Goal: Task Accomplishment & Management: Manage account settings

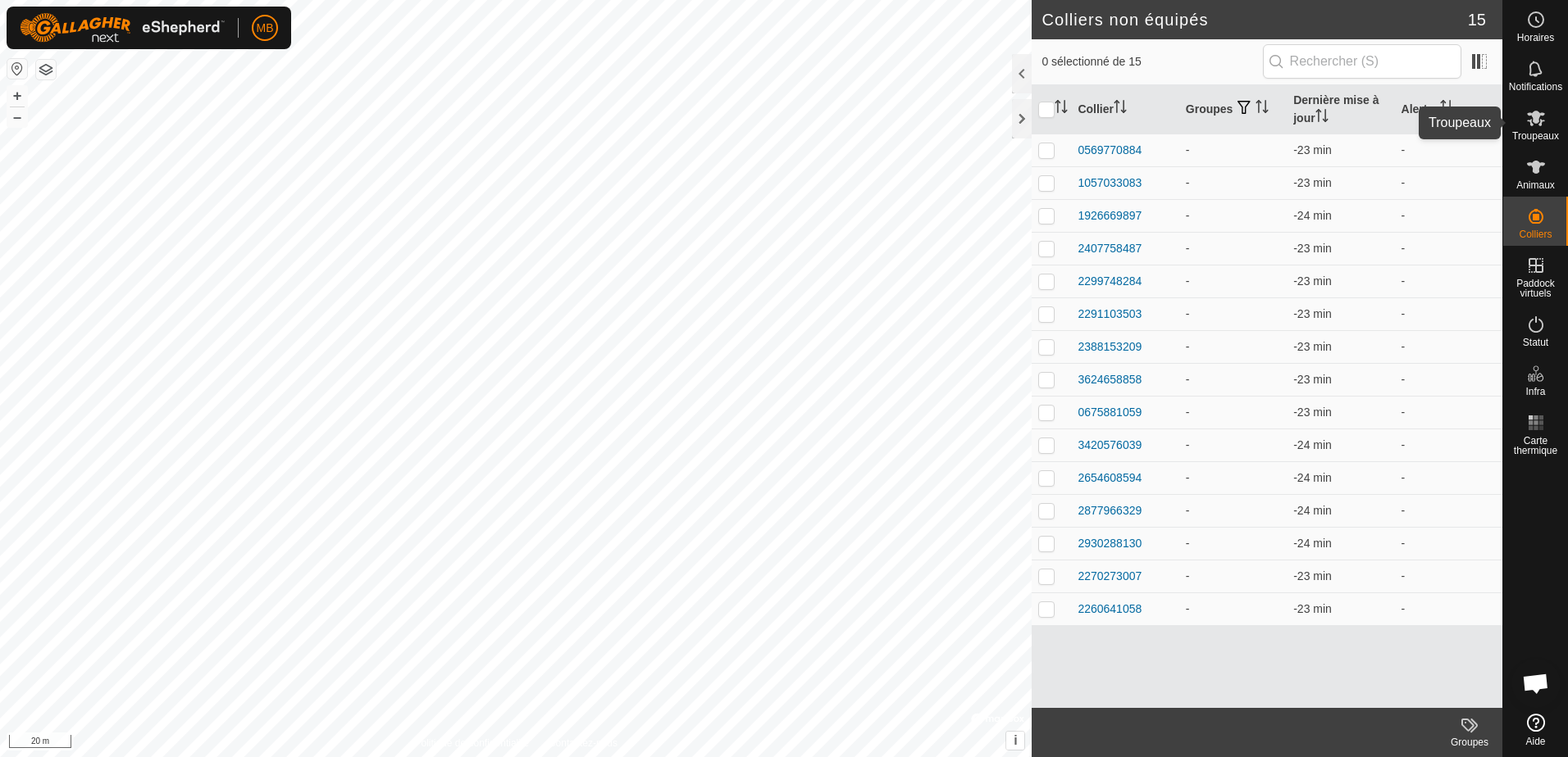
click at [1541, 119] on icon at bounding box center [1536, 118] width 19 height 19
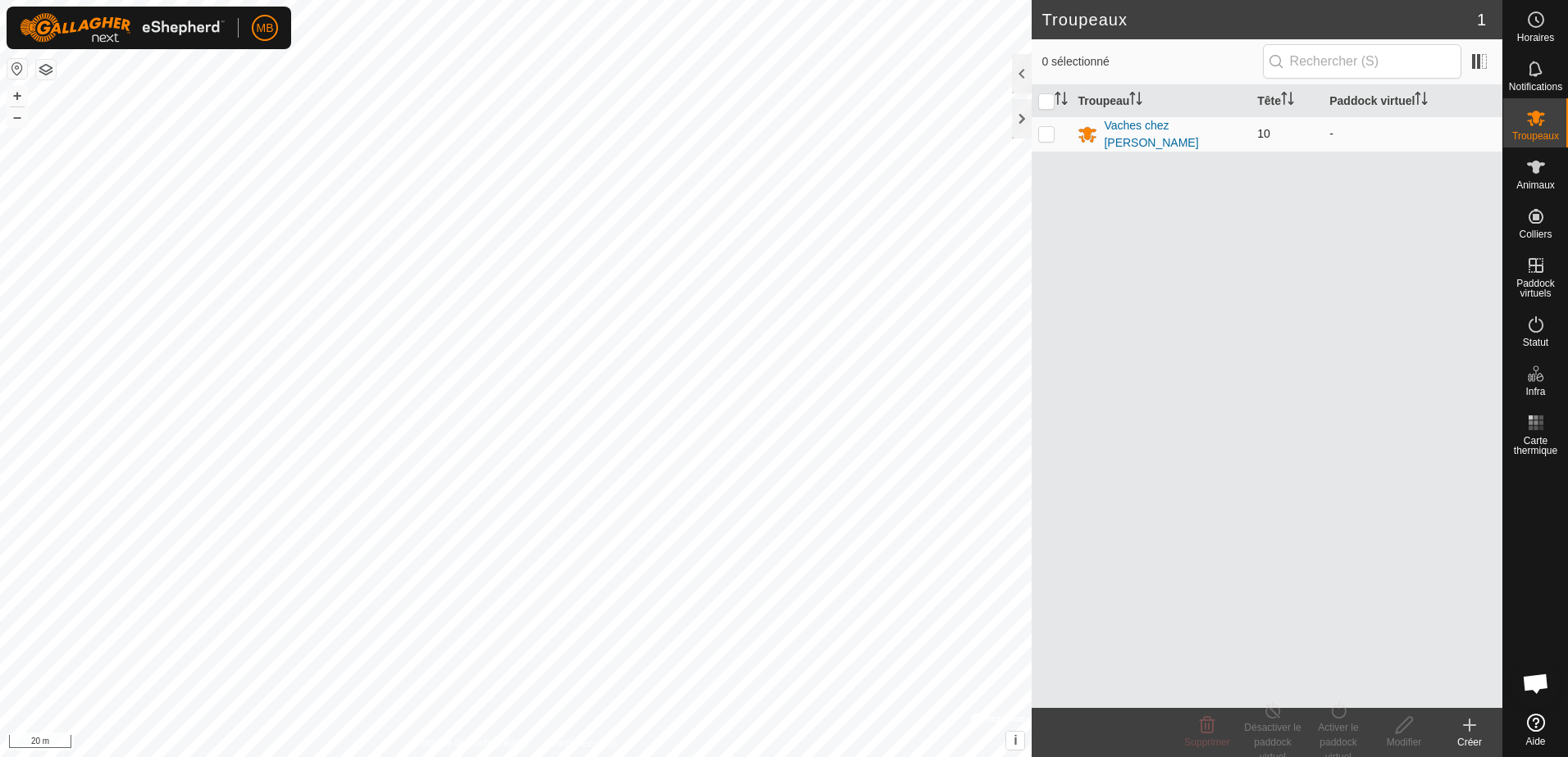
click at [1044, 130] on p-checkbox at bounding box center [1046, 133] width 17 height 13
checkbox input "true"
click at [1052, 132] on p-checkbox at bounding box center [1046, 133] width 17 height 13
checkbox input "false"
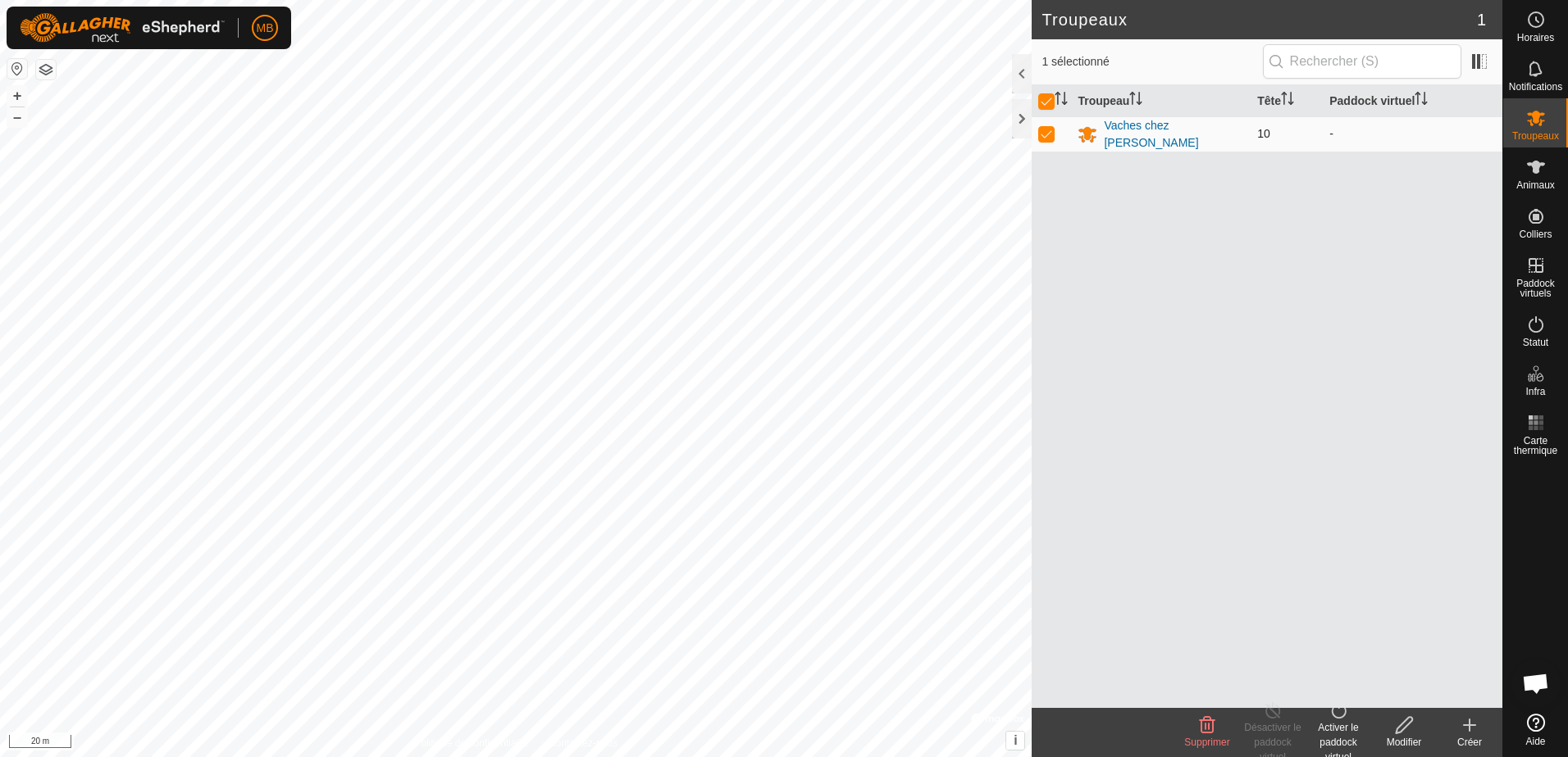
checkbox input "false"
click at [49, 71] on button "button" at bounding box center [45, 69] width 19 height 19
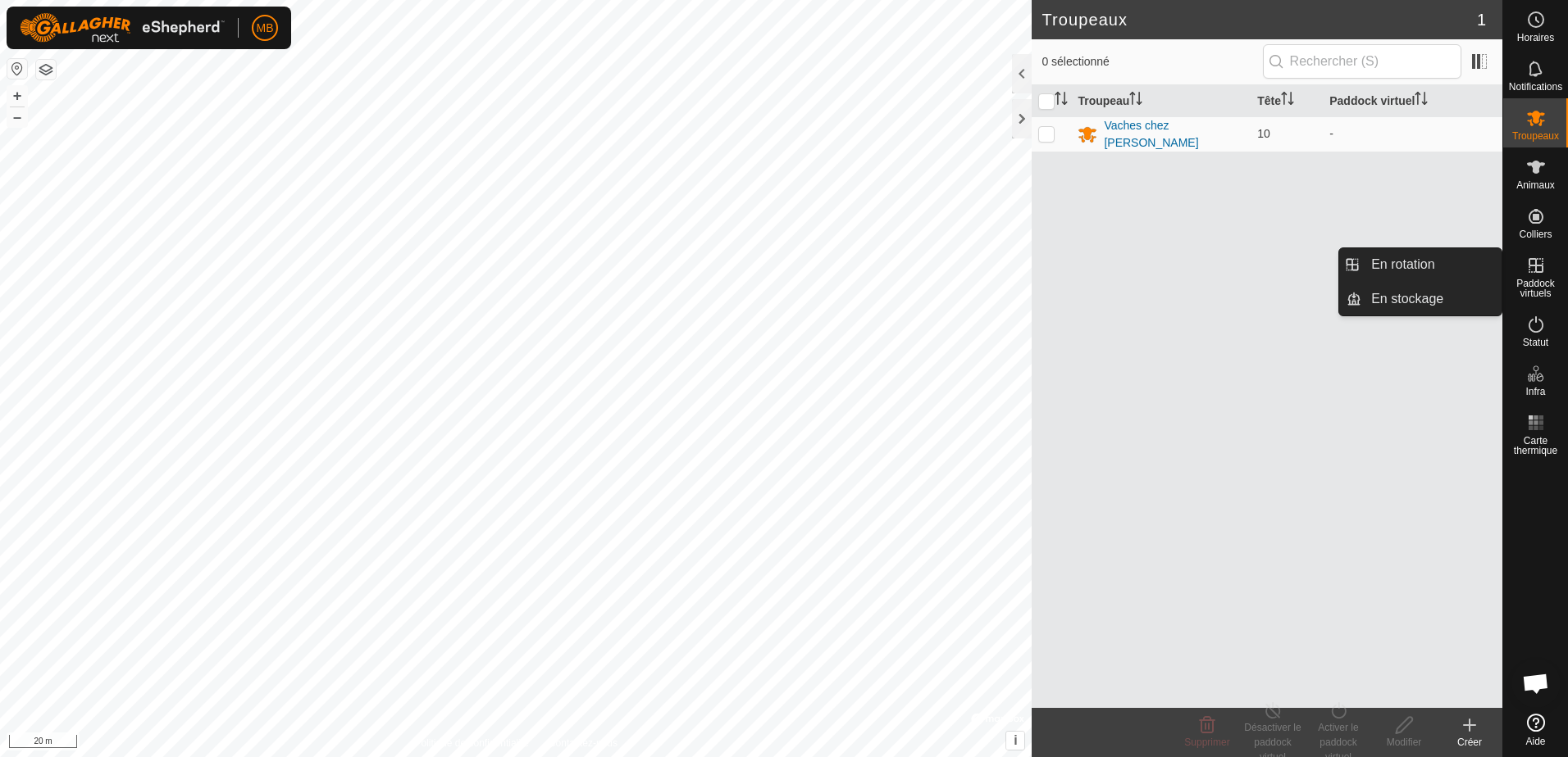
click at [1535, 271] on icon at bounding box center [1536, 266] width 15 height 15
click at [1425, 269] on link "En rotation" at bounding box center [1431, 265] width 140 height 33
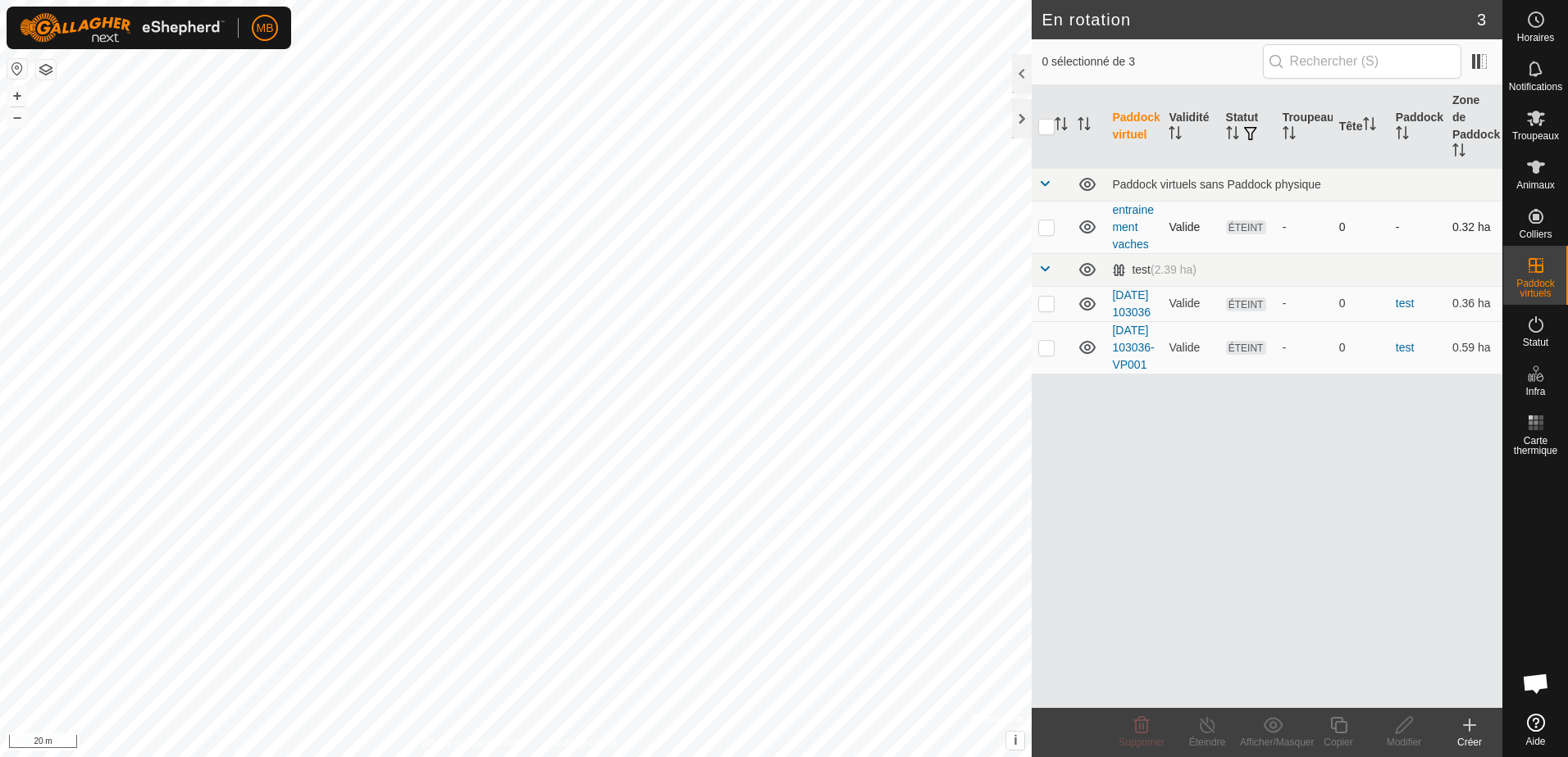
click at [1047, 221] on p-checkbox at bounding box center [1046, 227] width 17 height 13
checkbox input "true"
click at [1047, 301] on p-checkbox at bounding box center [1046, 304] width 17 height 13
checkbox input "false"
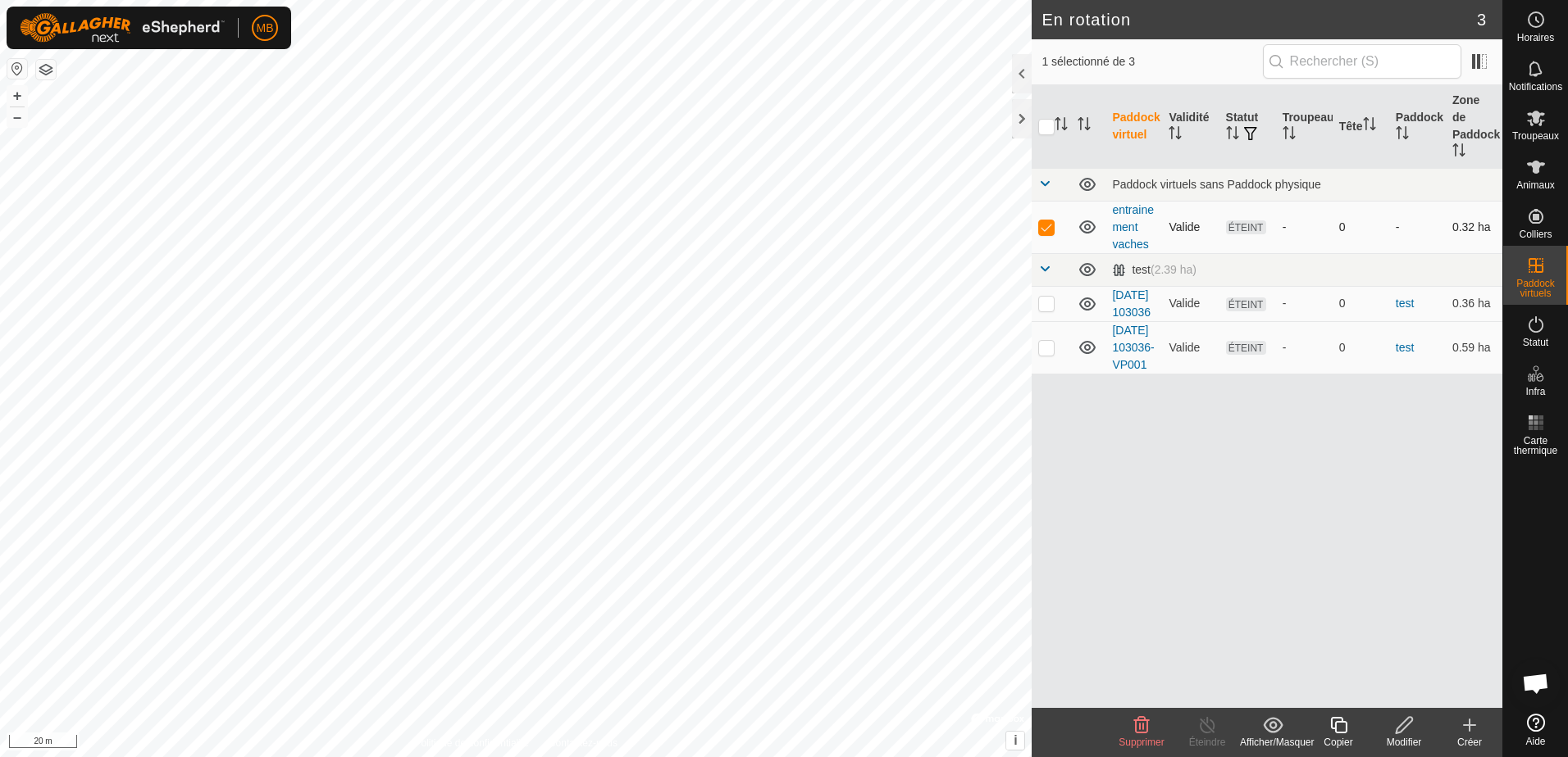
click at [1046, 221] on p-checkbox at bounding box center [1046, 227] width 17 height 13
checkbox input "false"
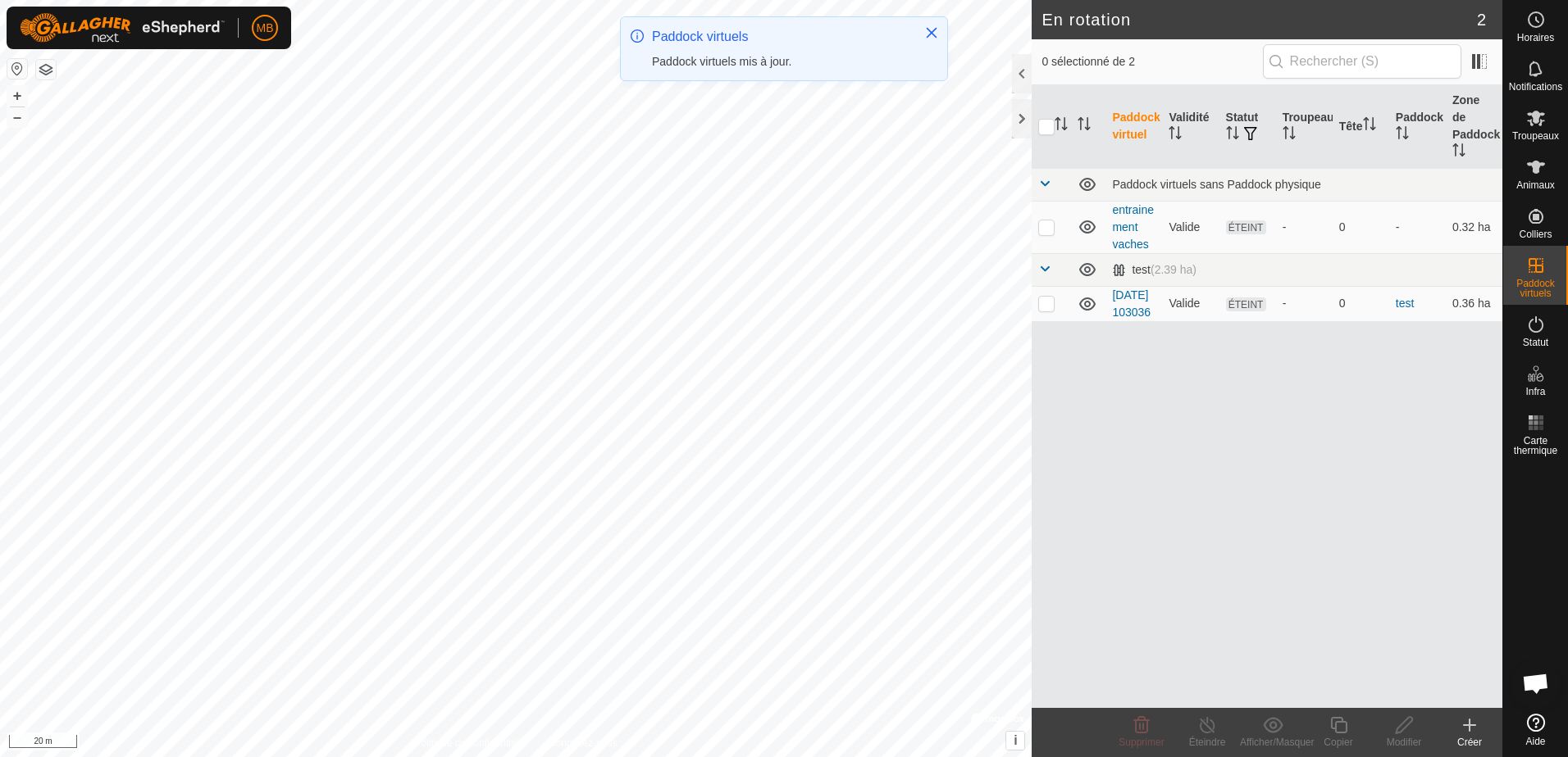
click at [1468, 734] on icon at bounding box center [1469, 725] width 19 height 19
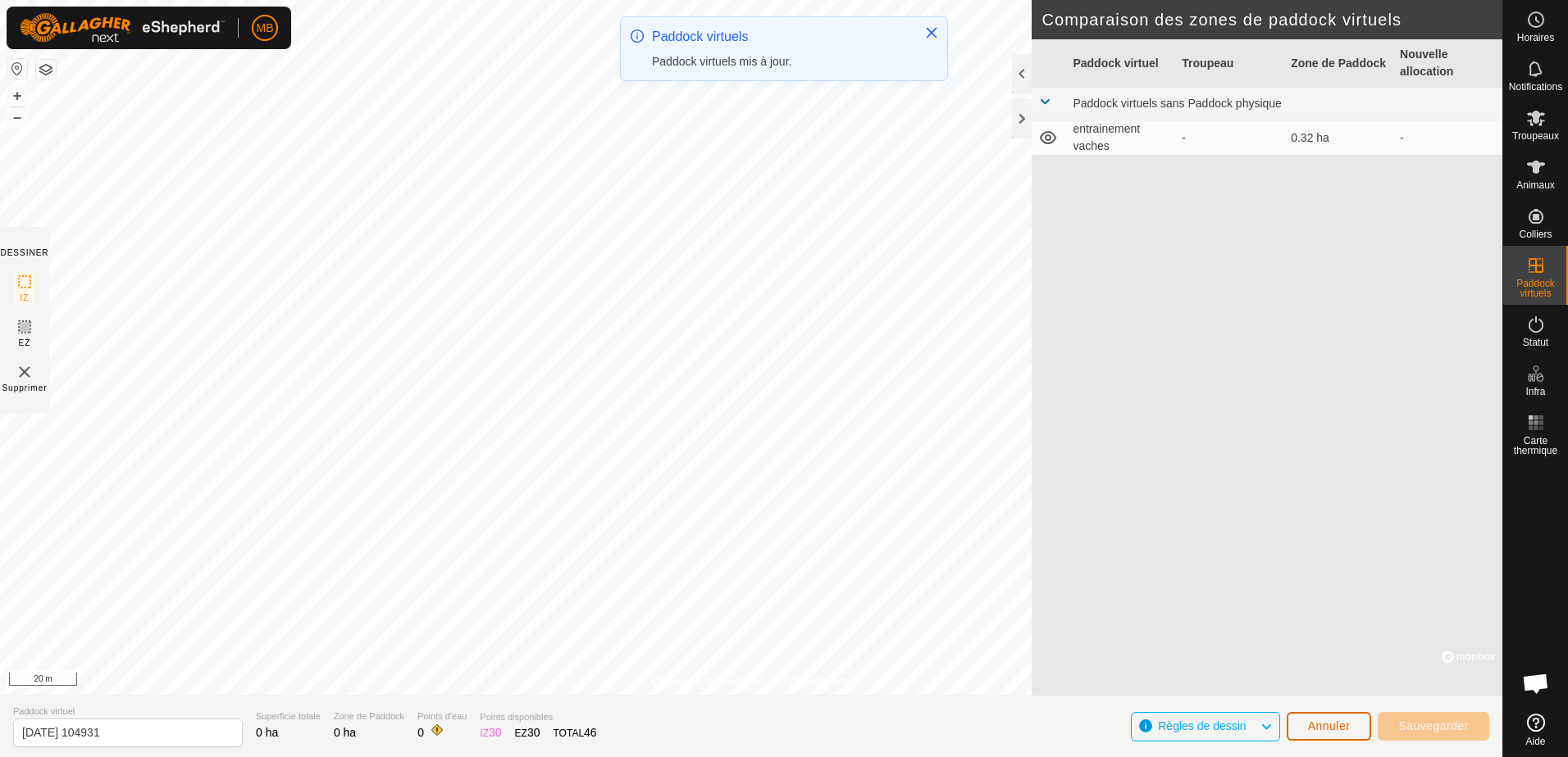
click at [1329, 730] on span "Annuler" at bounding box center [1329, 726] width 42 height 13
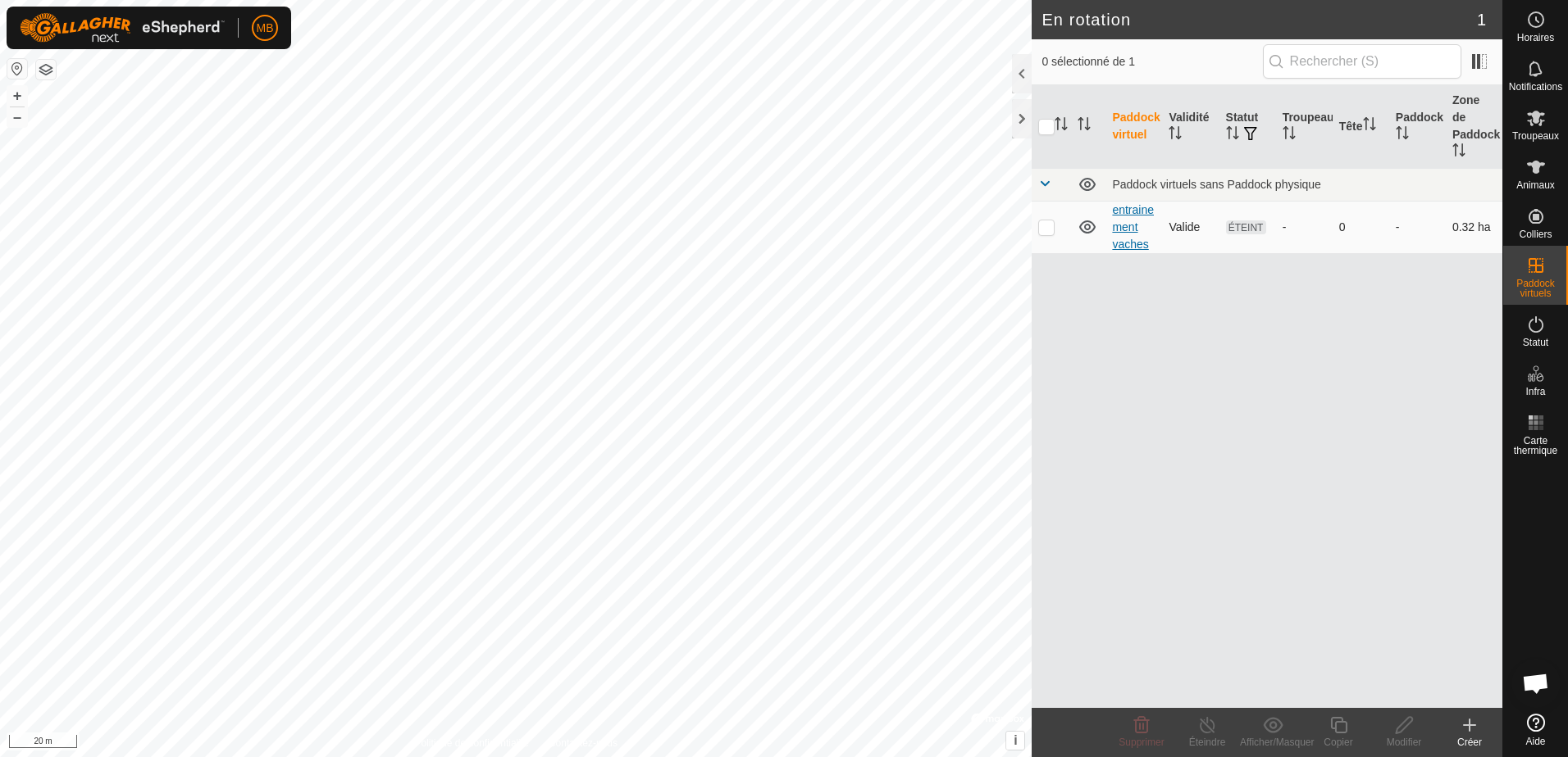
click at [1117, 203] on link "entrainement vaches" at bounding box center [1132, 227] width 41 height 48
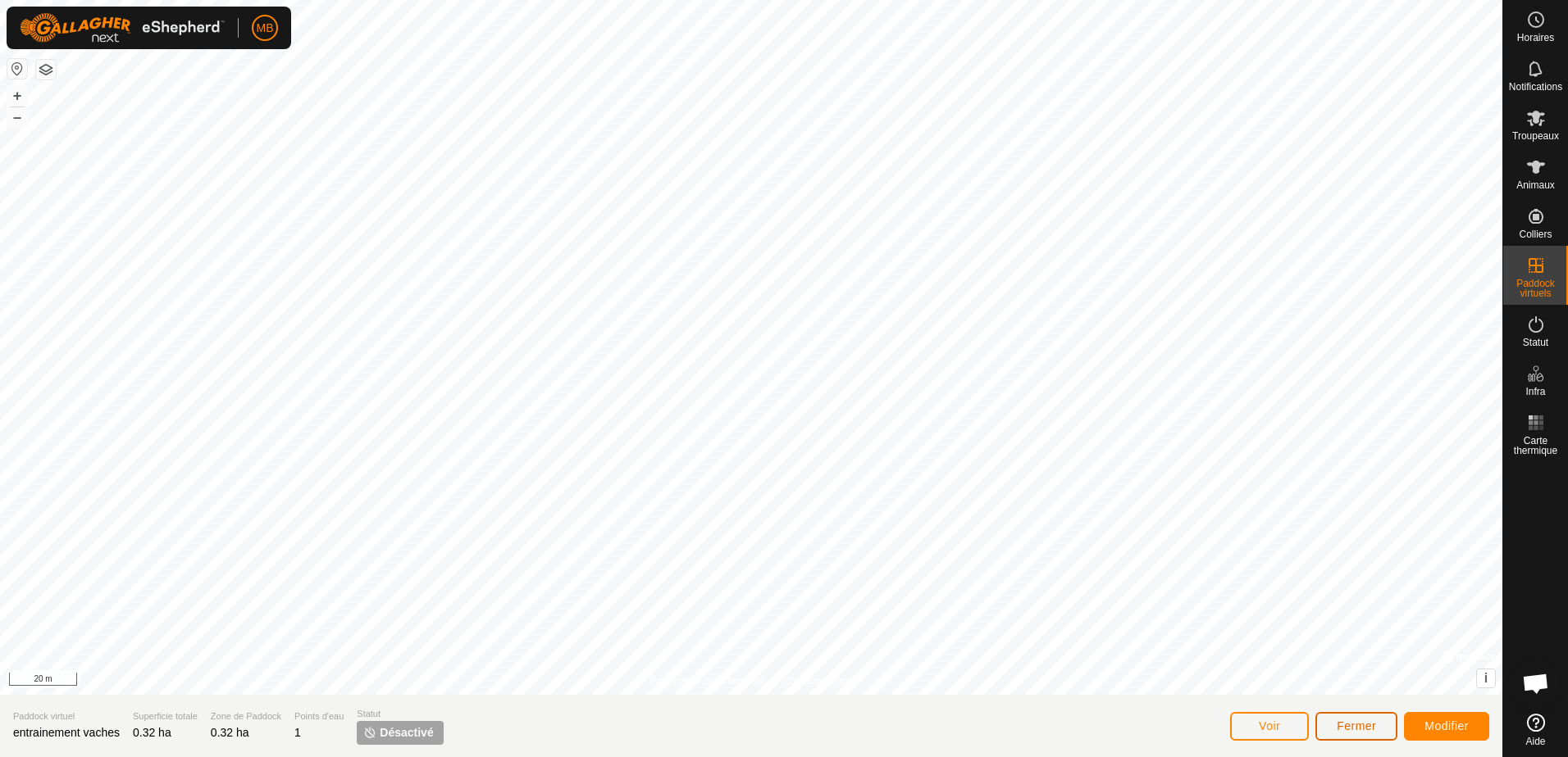
click at [1356, 728] on span "Fermer" at bounding box center [1356, 726] width 40 height 13
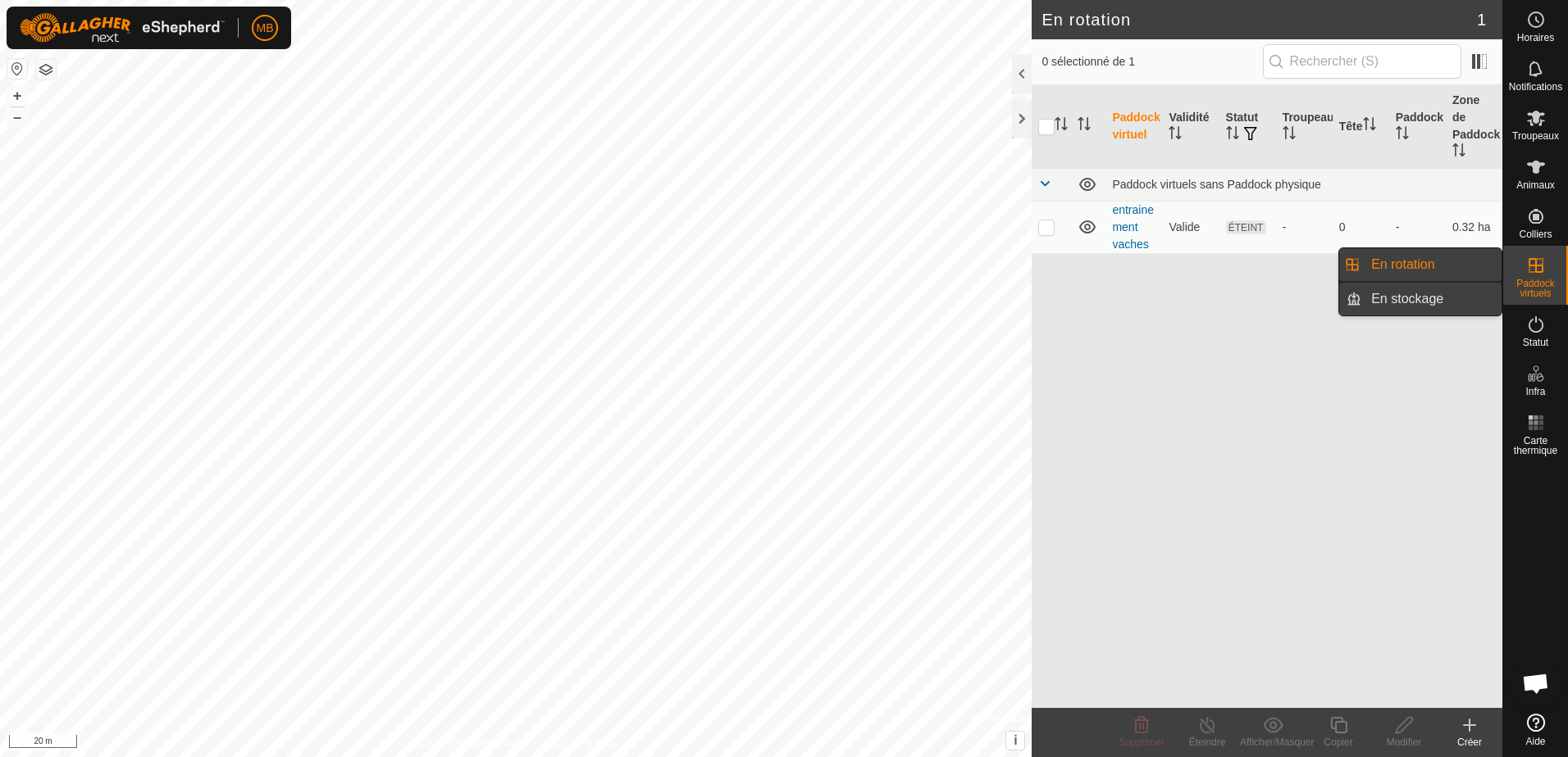
click at [1444, 295] on link "En stockage" at bounding box center [1431, 299] width 140 height 33
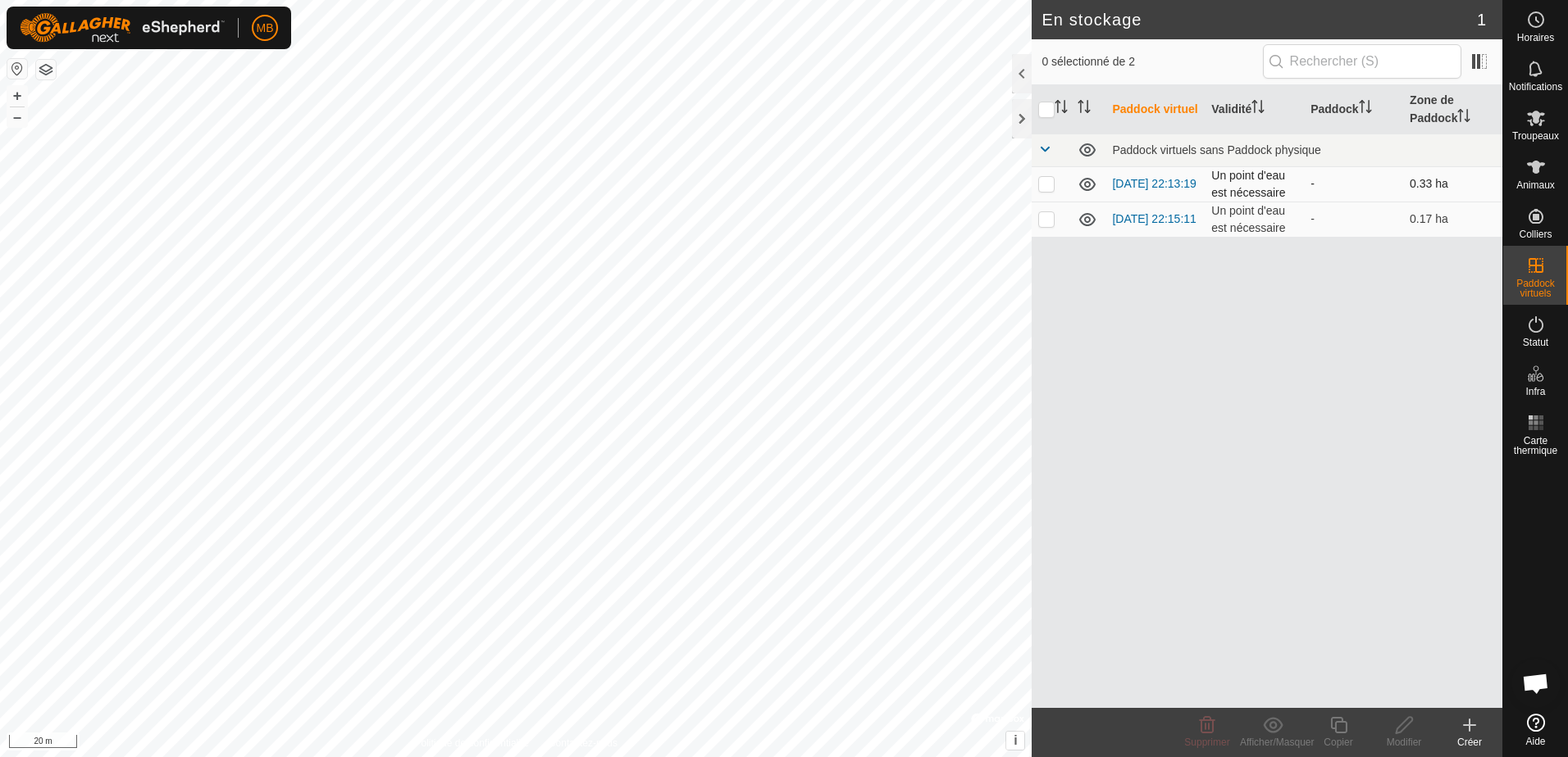
click at [1168, 186] on td "[DATE] 22:13:19" at bounding box center [1155, 184] width 99 height 35
click at [1051, 182] on p-checkbox at bounding box center [1046, 184] width 17 height 13
checkbox input "true"
click at [1042, 224] on p-checkbox at bounding box center [1046, 219] width 17 height 13
checkbox input "true"
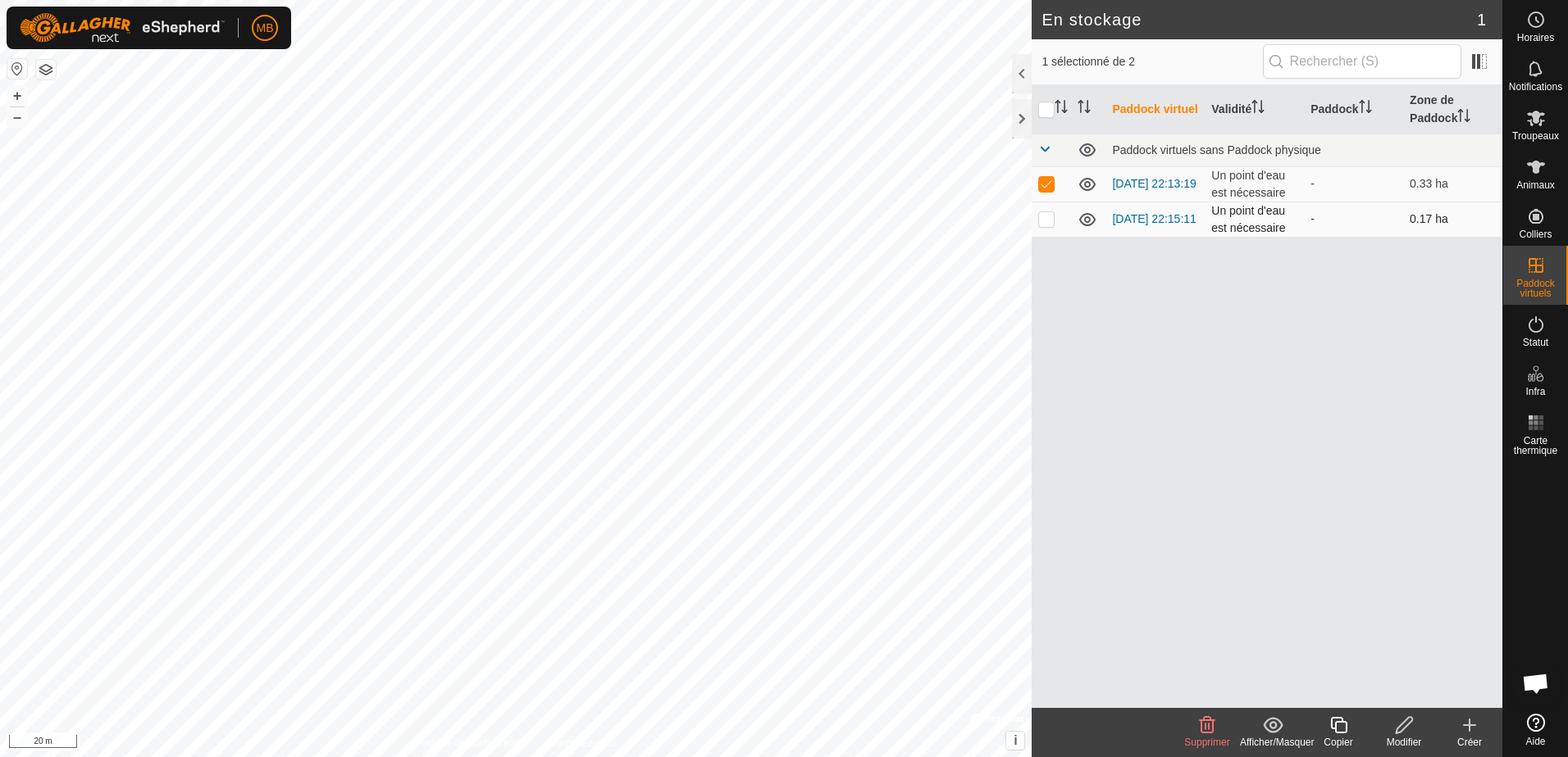
checkbox input "true"
click at [1150, 178] on link "[DATE] 22:13:19" at bounding box center [1153, 184] width 84 height 13
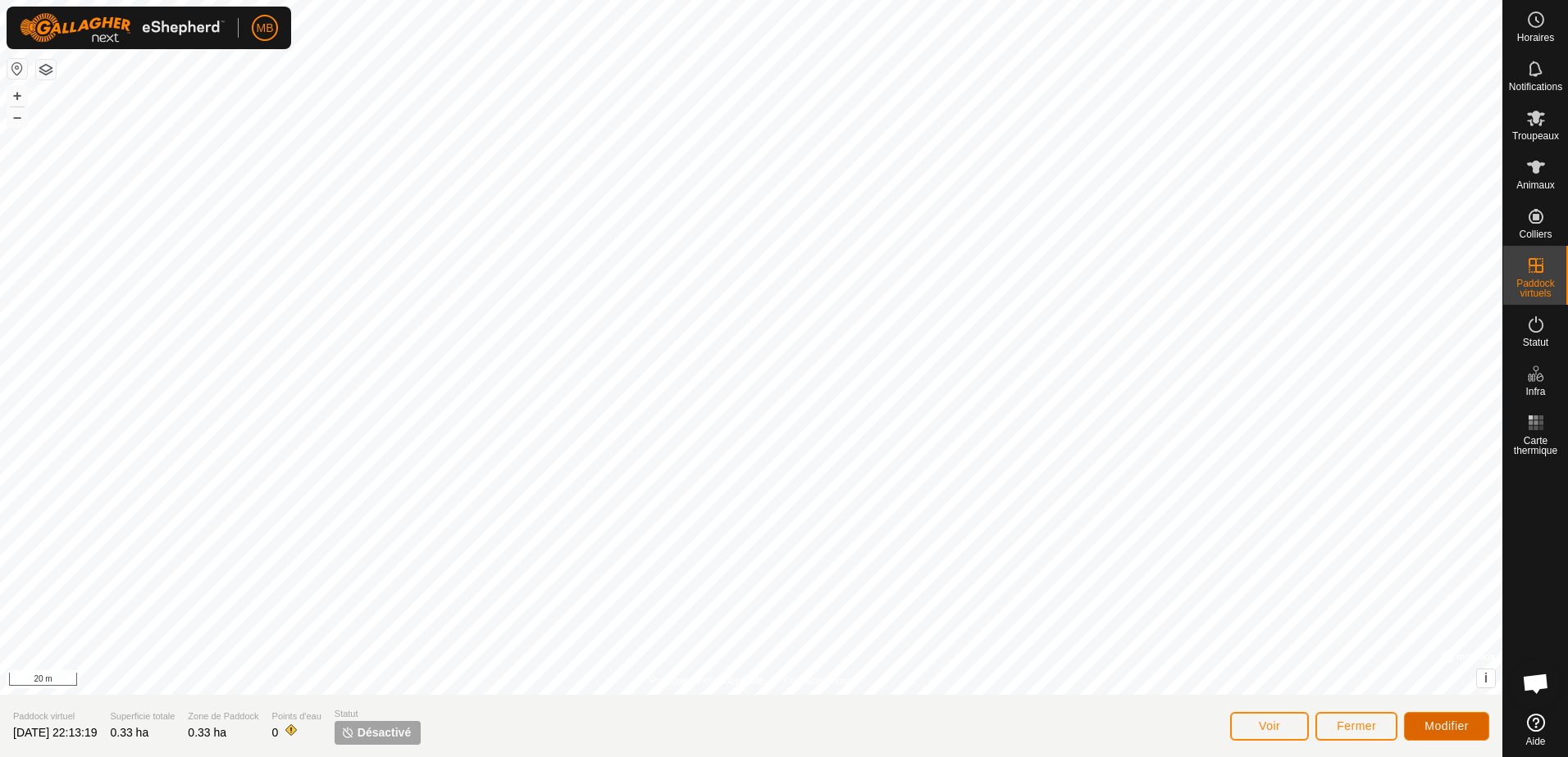
click at [1438, 730] on span "Modifier" at bounding box center [1447, 726] width 44 height 13
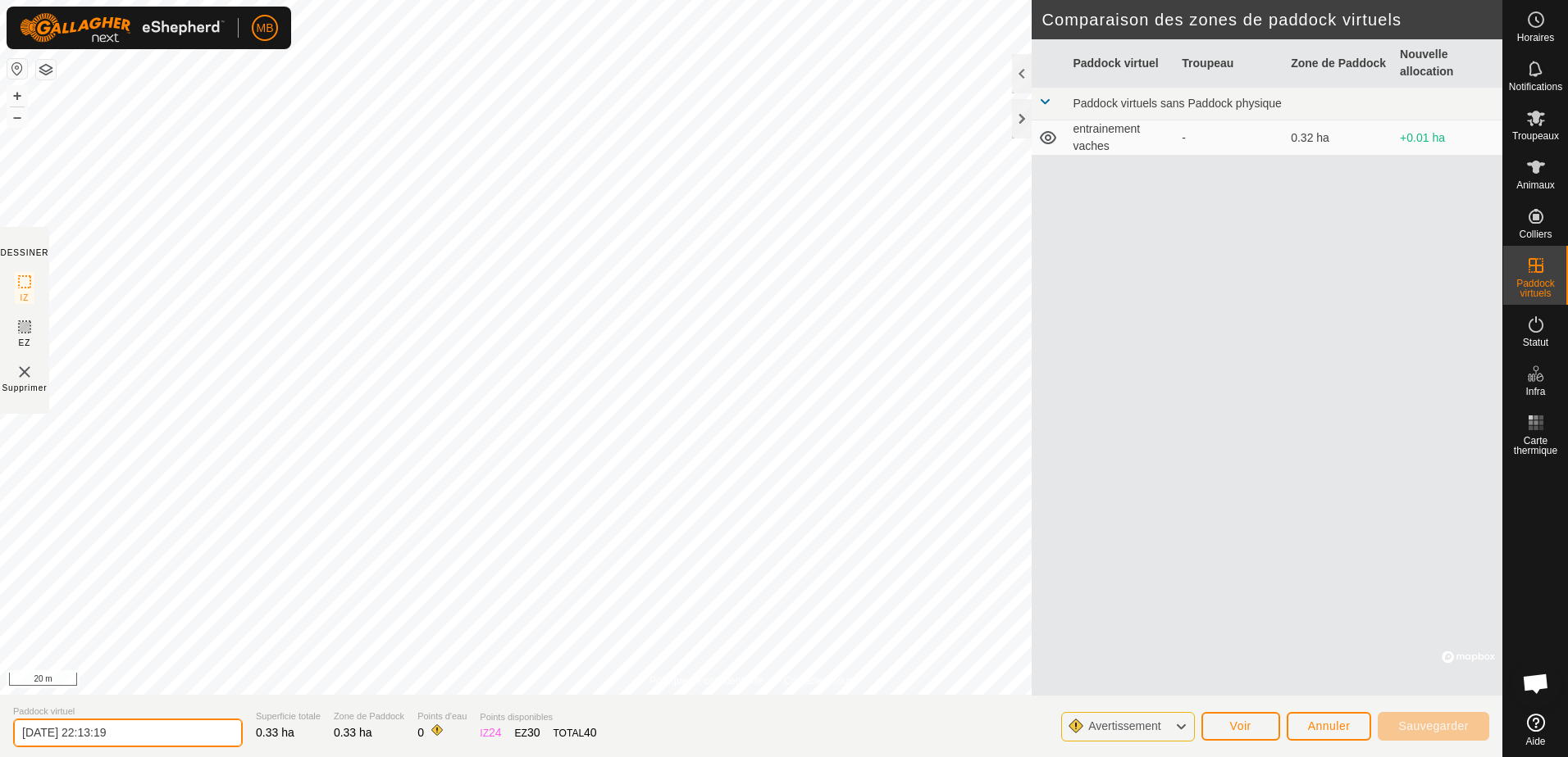
drag, startPoint x: 170, startPoint y: 724, endPoint x: -4, endPoint y: 750, distance: 175.9
click at [0, 750] on html "MB Horaires Notifications Troupeaux Animaux Colliers Paddock virtuels Statut In…" at bounding box center [784, 378] width 1568 height 757
click at [1182, 733] on icon at bounding box center [1181, 727] width 13 height 21
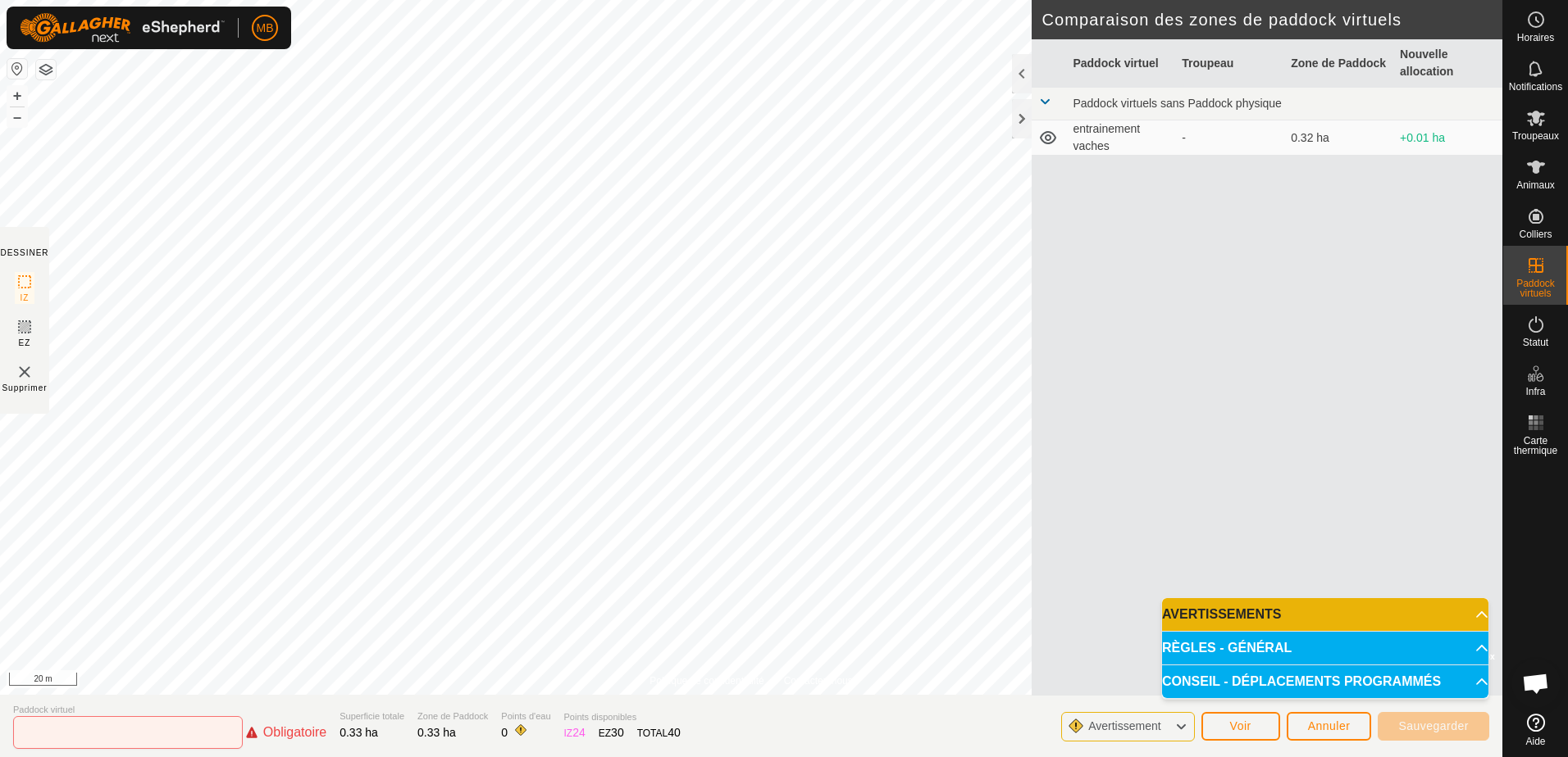
click at [1182, 733] on icon at bounding box center [1181, 727] width 13 height 21
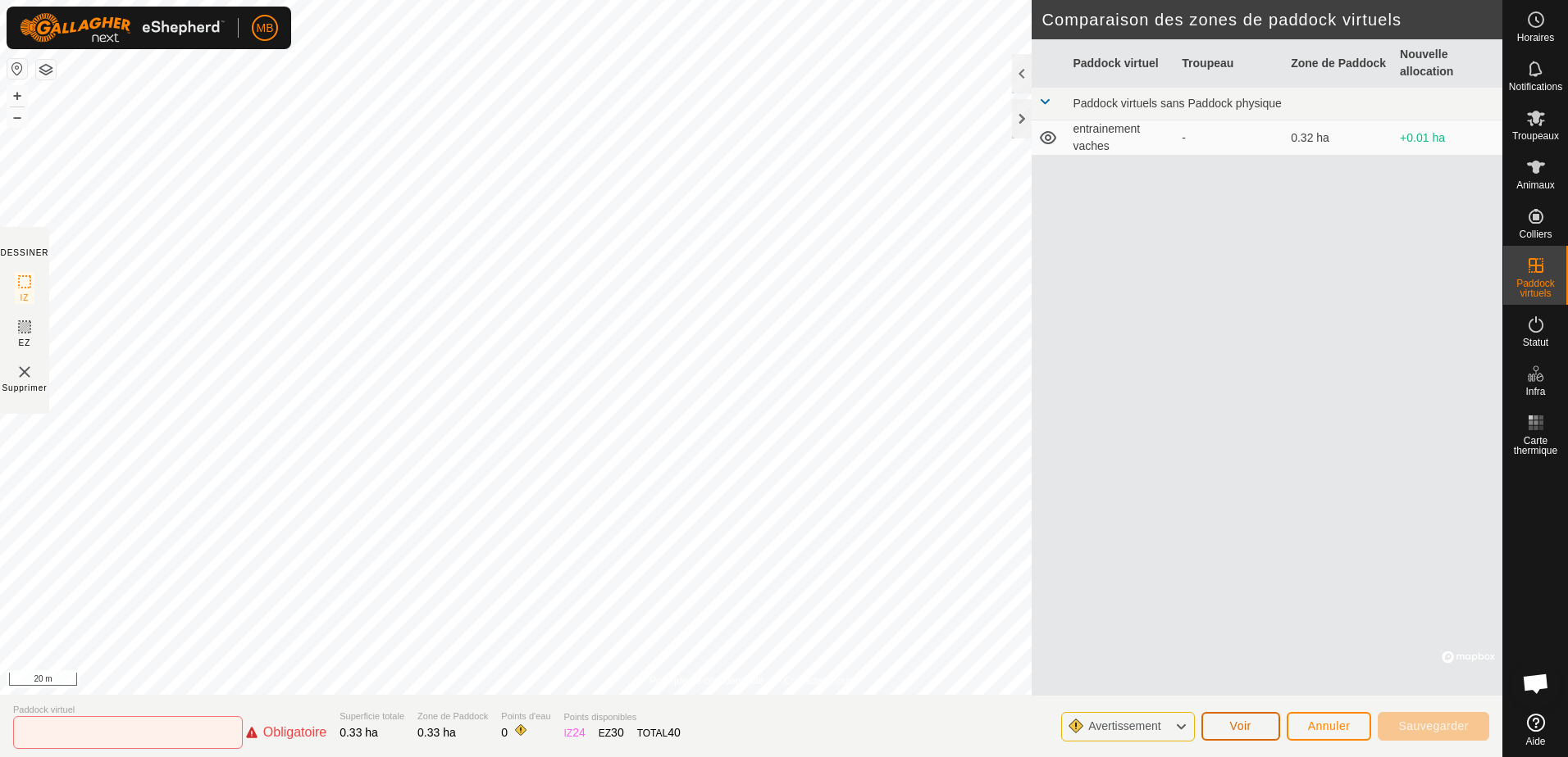
click at [1238, 733] on span "Voir" at bounding box center [1240, 726] width 21 height 13
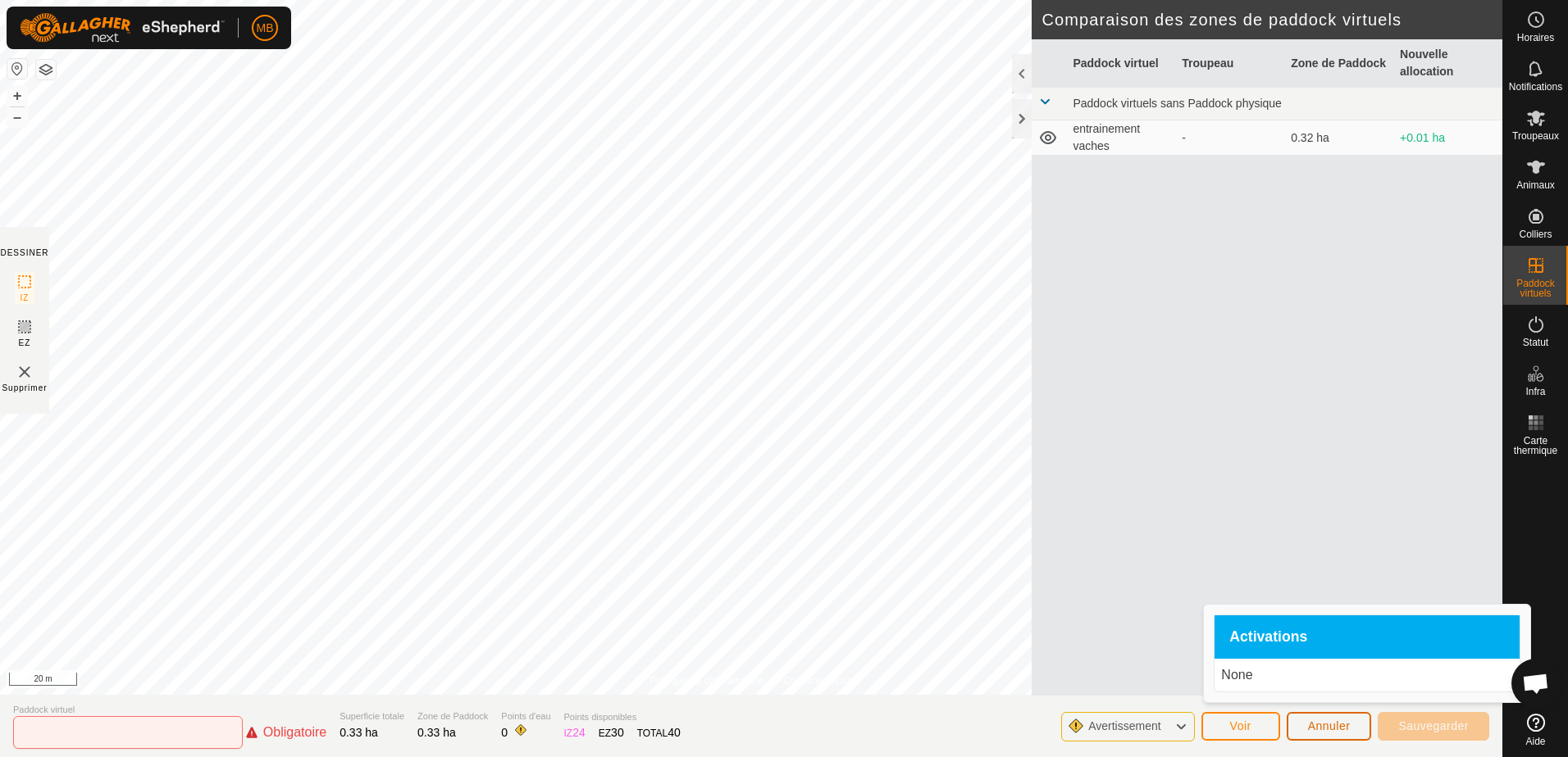
click at [1344, 719] on span "Annuler" at bounding box center [1329, 726] width 42 height 13
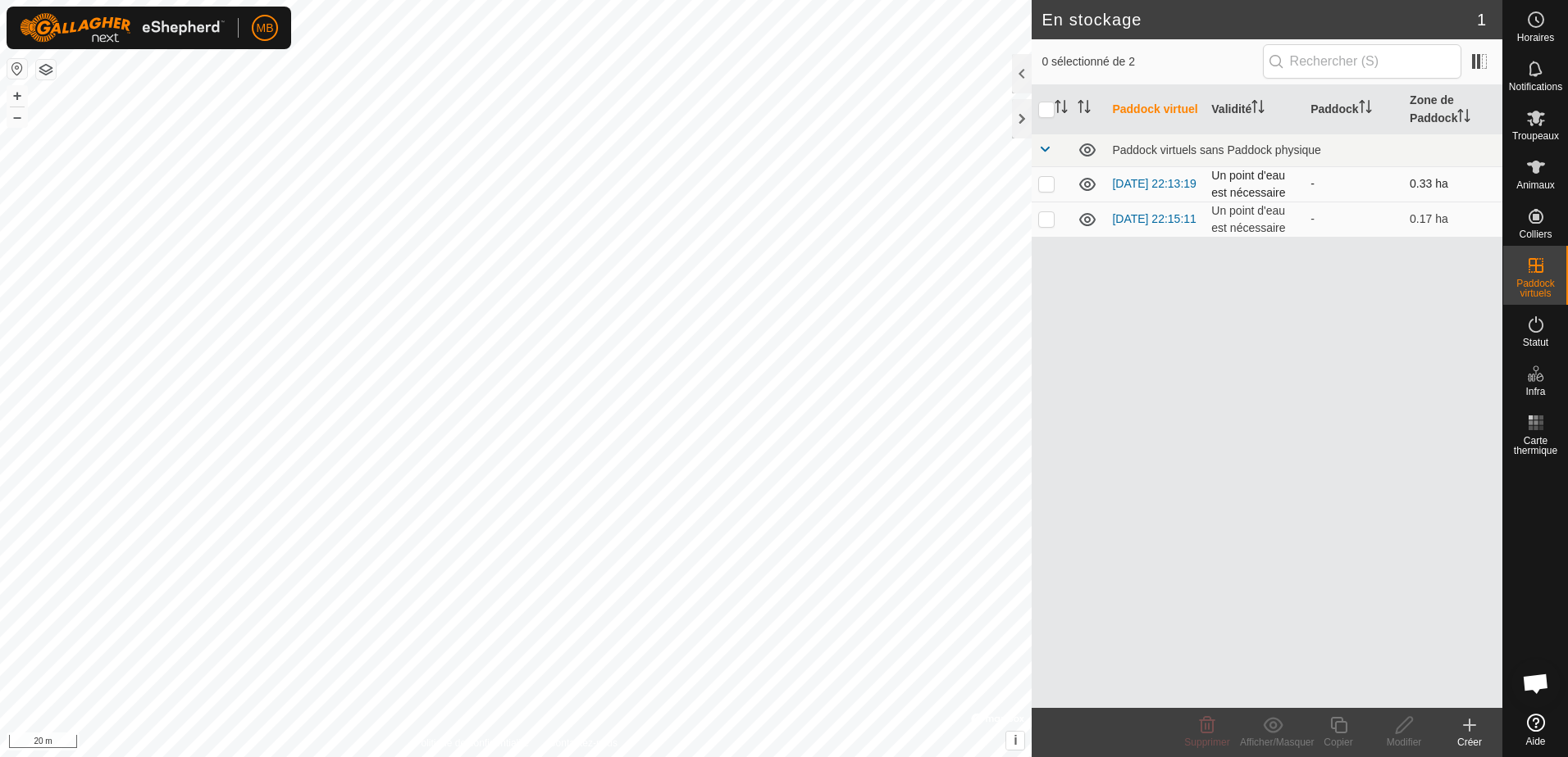
click at [1341, 177] on td "-" at bounding box center [1354, 184] width 99 height 35
click at [1087, 189] on icon at bounding box center [1087, 184] width 19 height 19
click at [1086, 195] on td at bounding box center [1088, 184] width 34 height 35
click at [1087, 185] on icon at bounding box center [1087, 184] width 19 height 19
click at [1045, 184] on p-checkbox at bounding box center [1046, 184] width 17 height 13
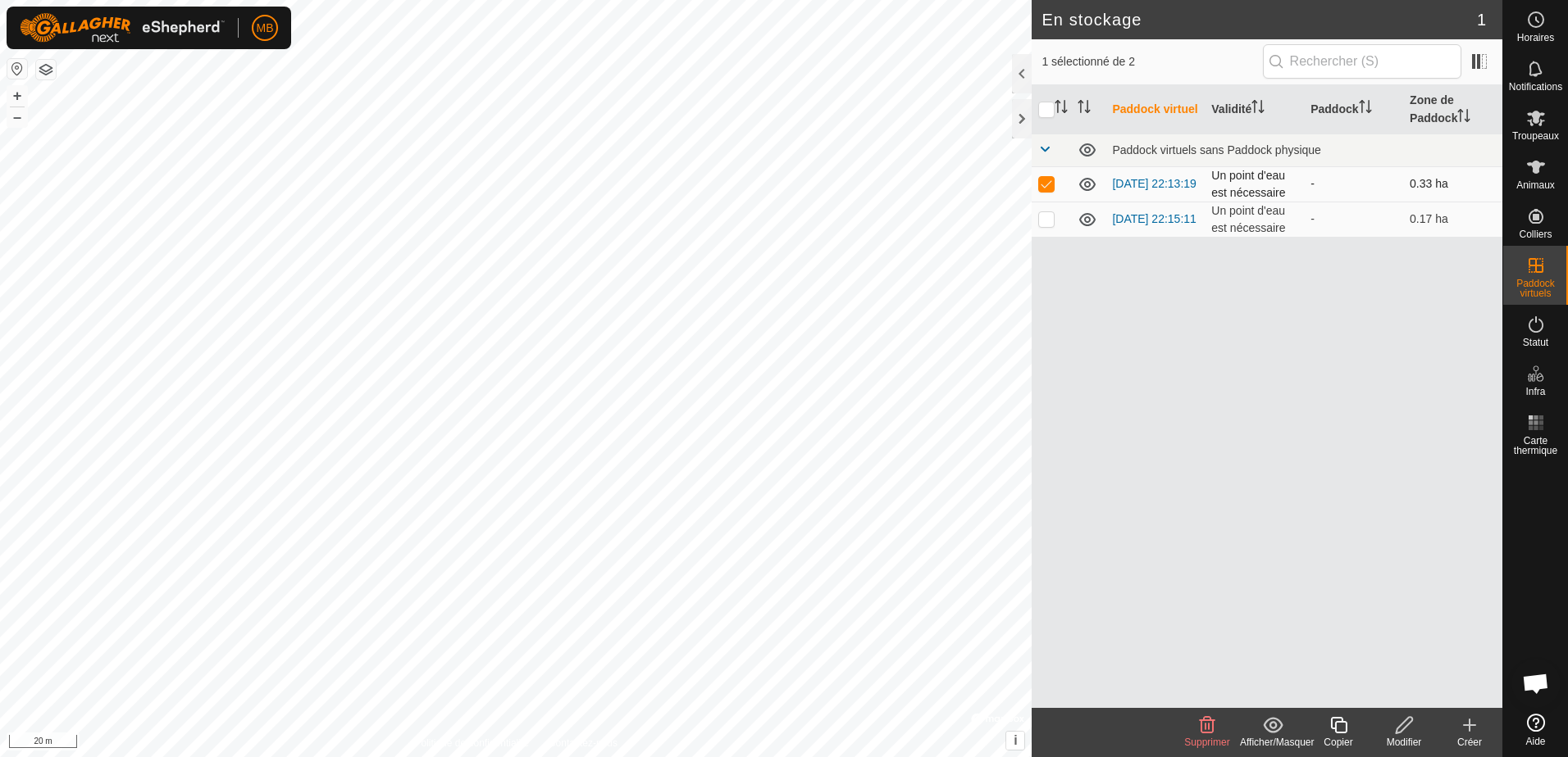
click at [1045, 184] on p-checkbox at bounding box center [1046, 184] width 17 height 13
checkbox input "false"
click at [1043, 227] on td at bounding box center [1051, 219] width 40 height 35
checkbox input "true"
click at [1040, 181] on p-checkbox at bounding box center [1046, 184] width 17 height 13
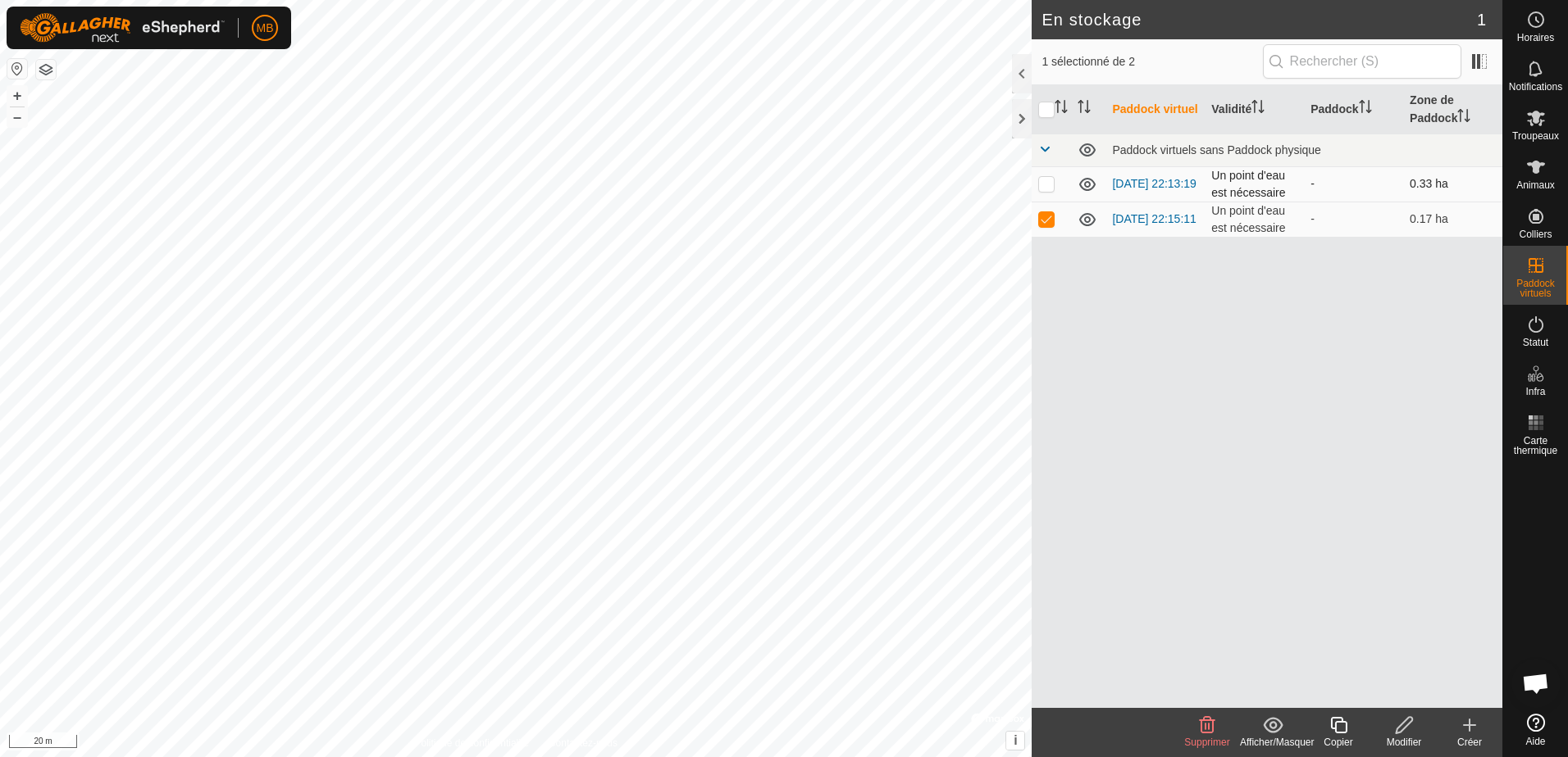
checkbox input "true"
click at [1043, 181] on p-checkbox at bounding box center [1046, 184] width 17 height 13
checkbox input "false"
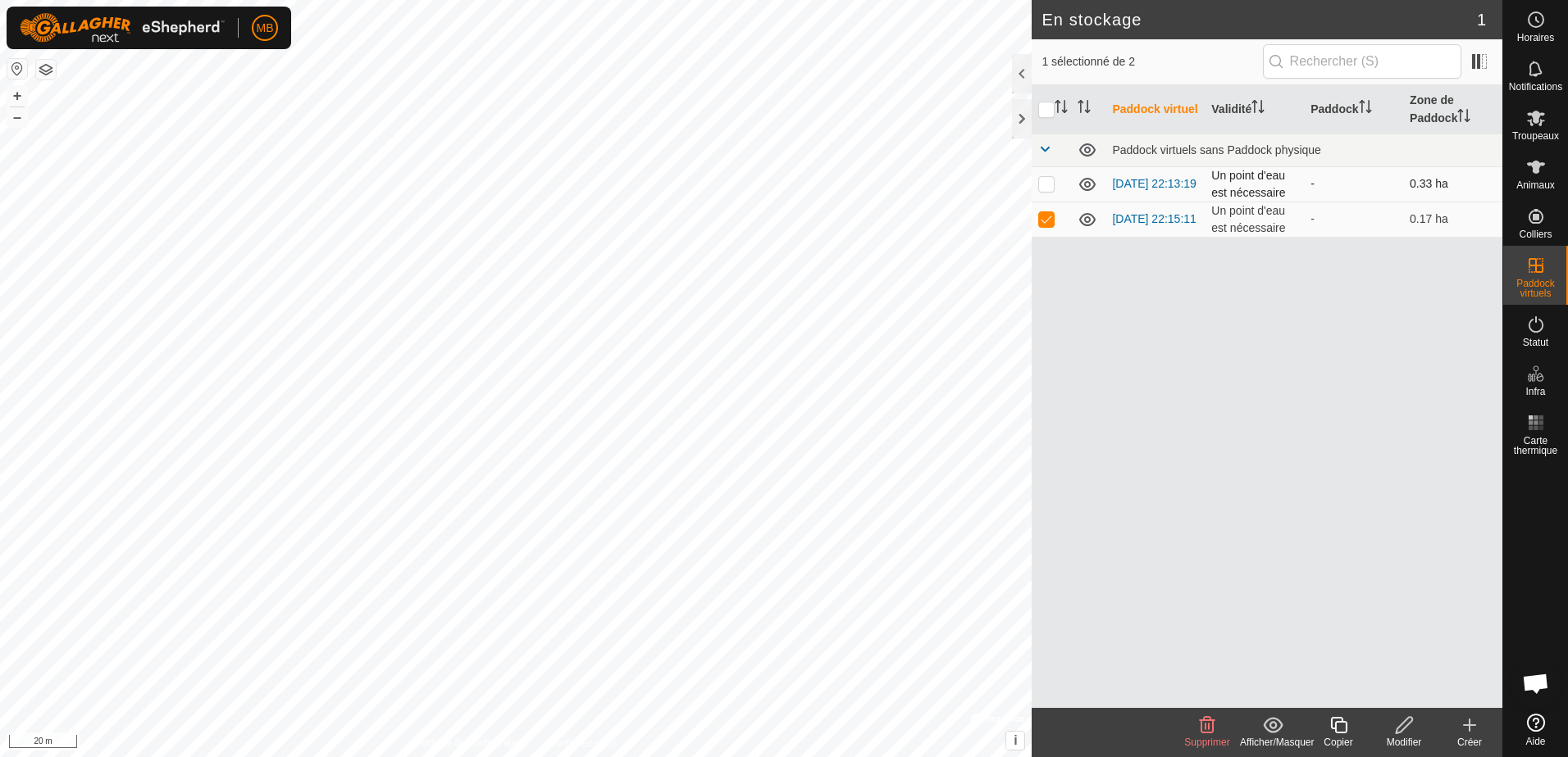
click at [1043, 181] on p-checkbox at bounding box center [1046, 184] width 17 height 13
checkbox input "true"
click at [1043, 181] on p-checkbox at bounding box center [1046, 184] width 17 height 13
checkbox input "false"
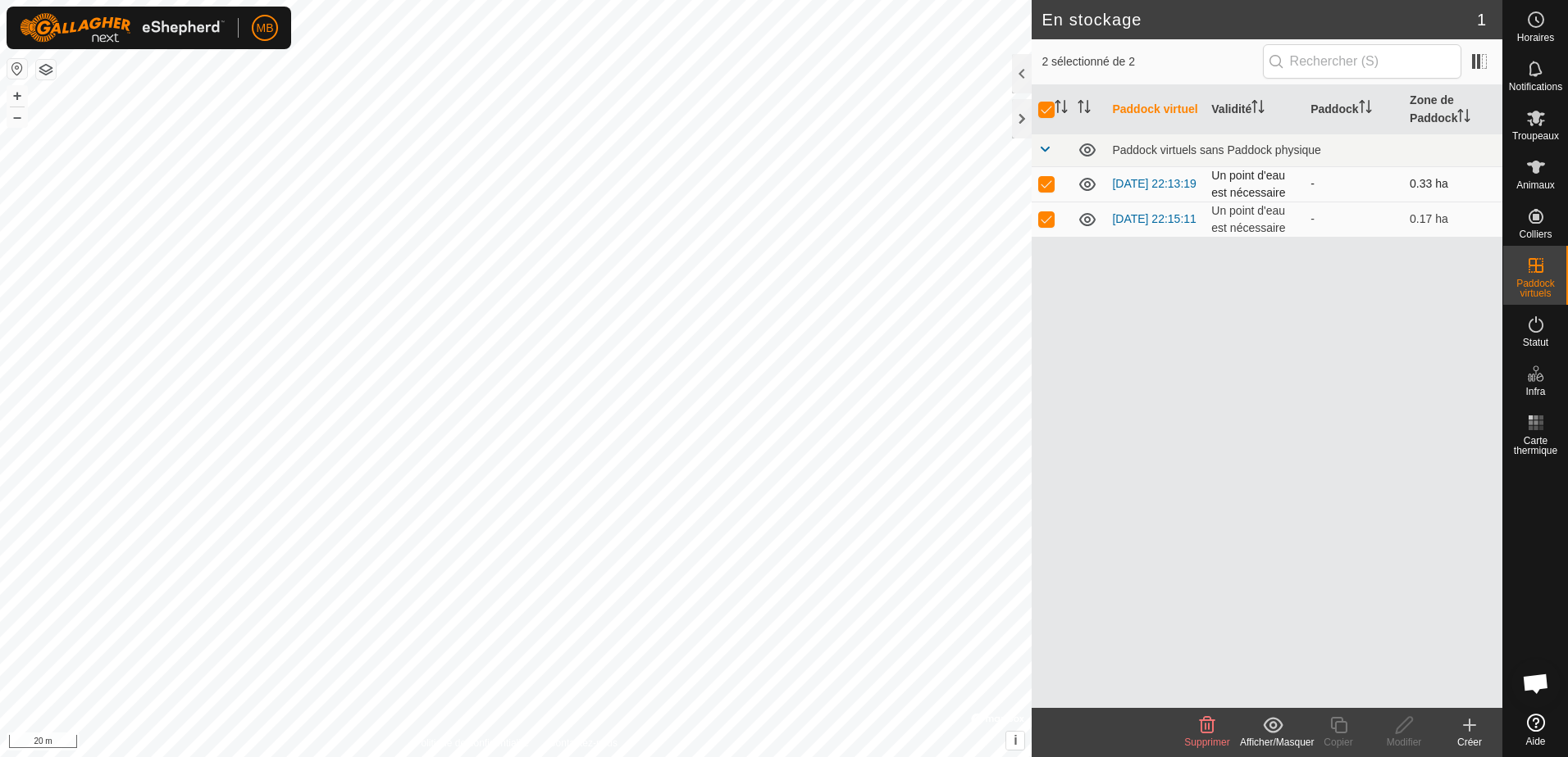
checkbox input "false"
click at [1207, 733] on icon at bounding box center [1207, 726] width 16 height 17
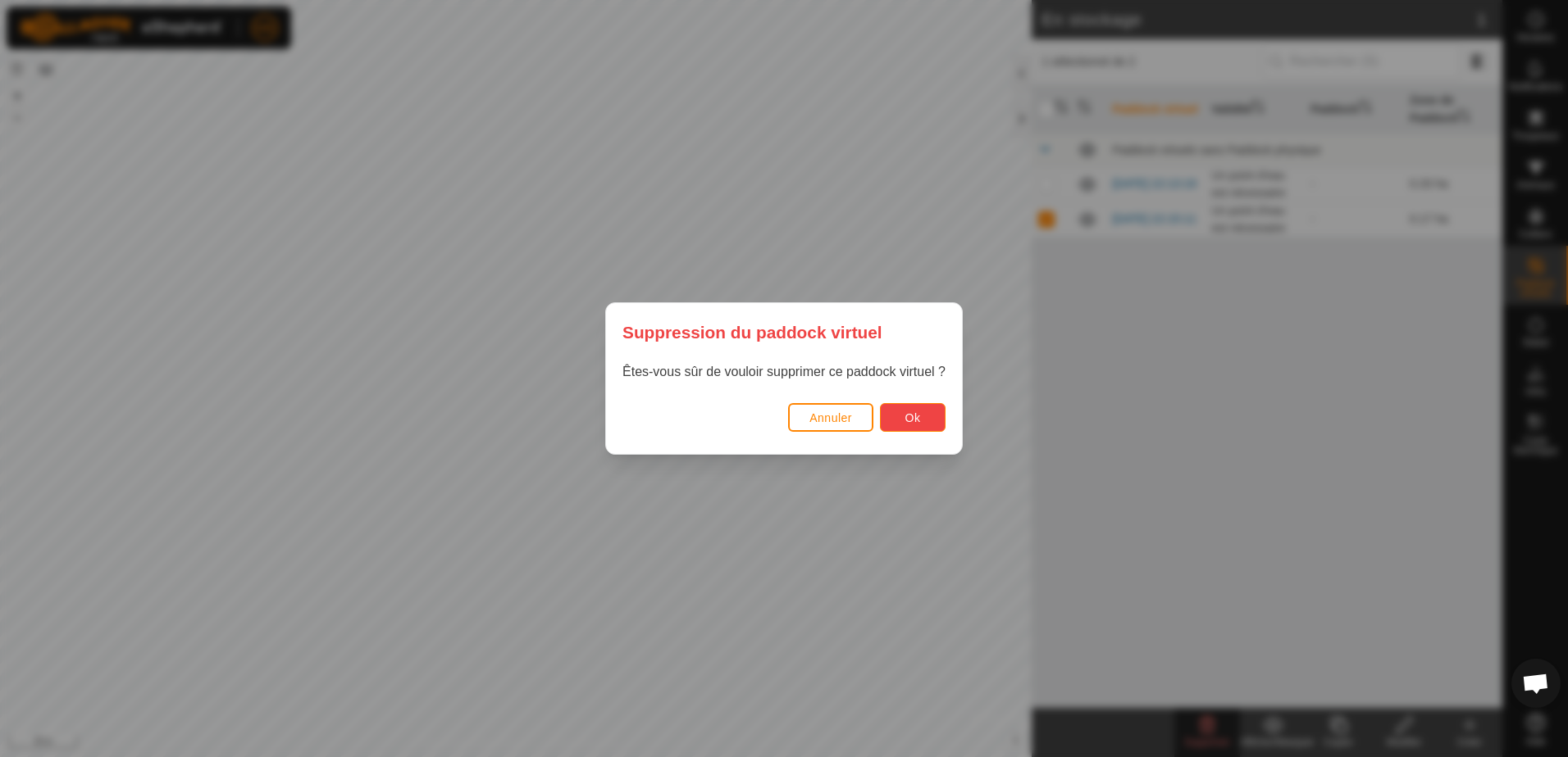
click at [894, 416] on button "Ok" at bounding box center [912, 417] width 65 height 29
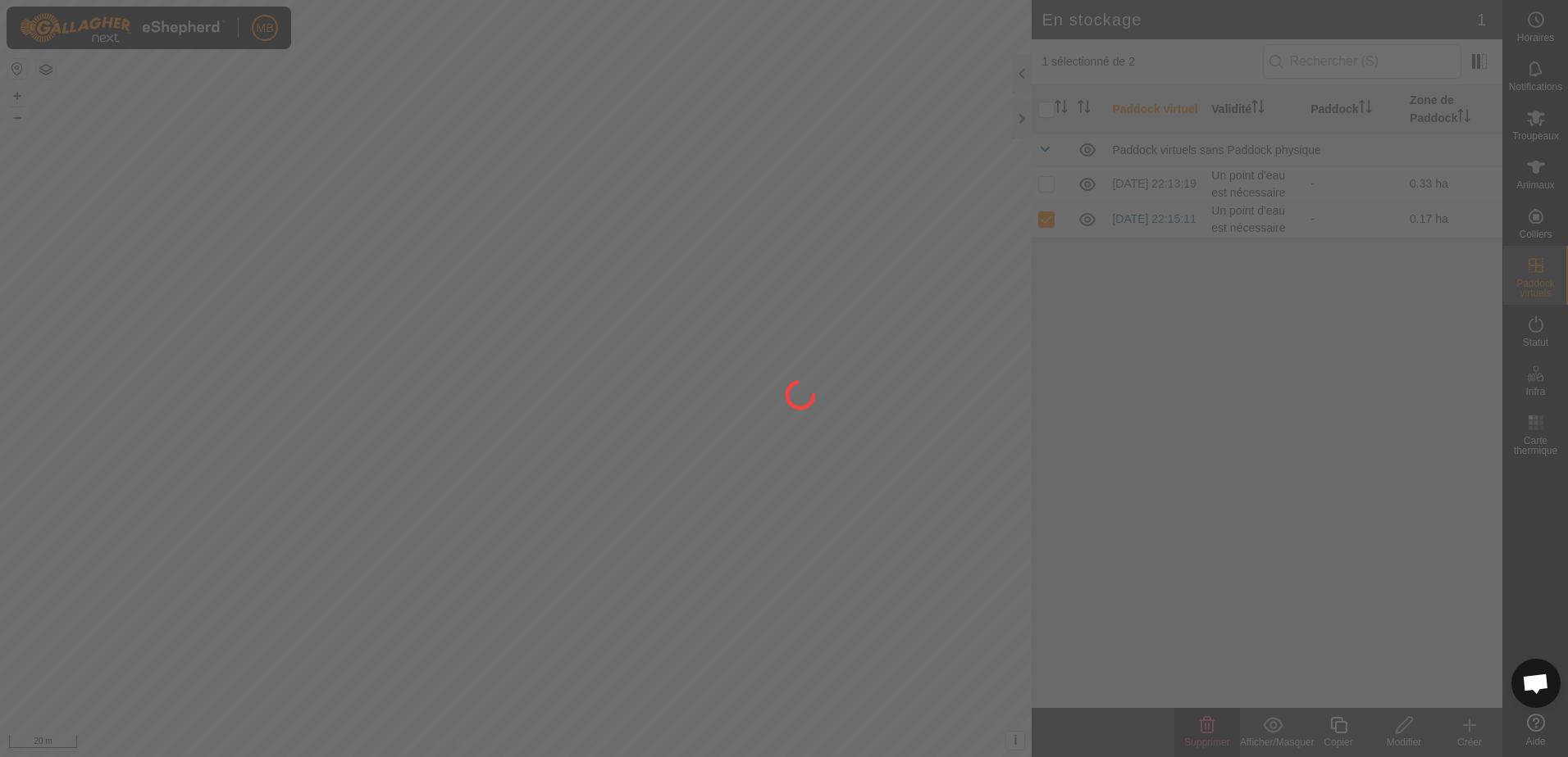
checkbox input "false"
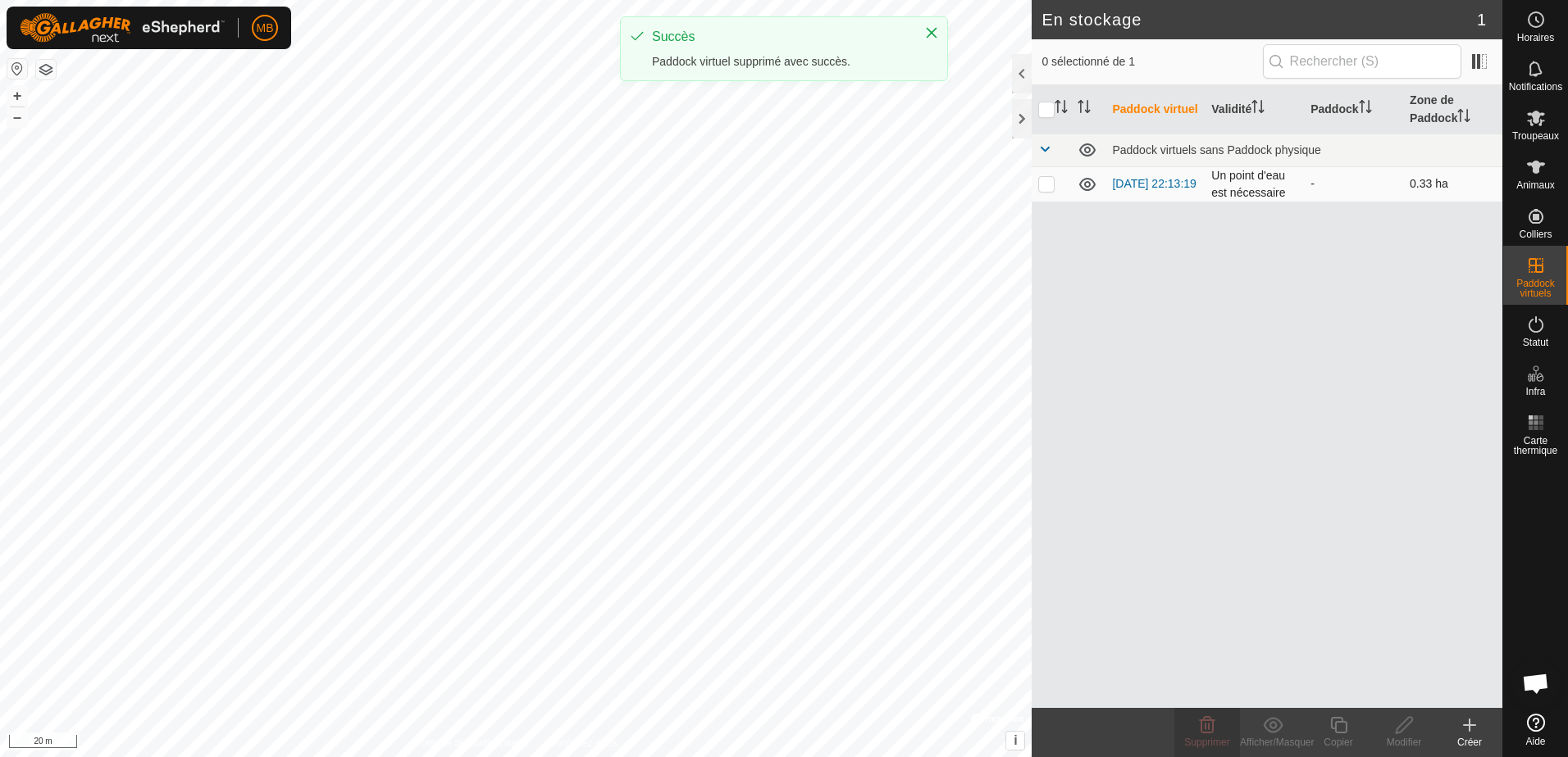
click at [1041, 183] on p-checkbox at bounding box center [1046, 184] width 17 height 13
checkbox input "true"
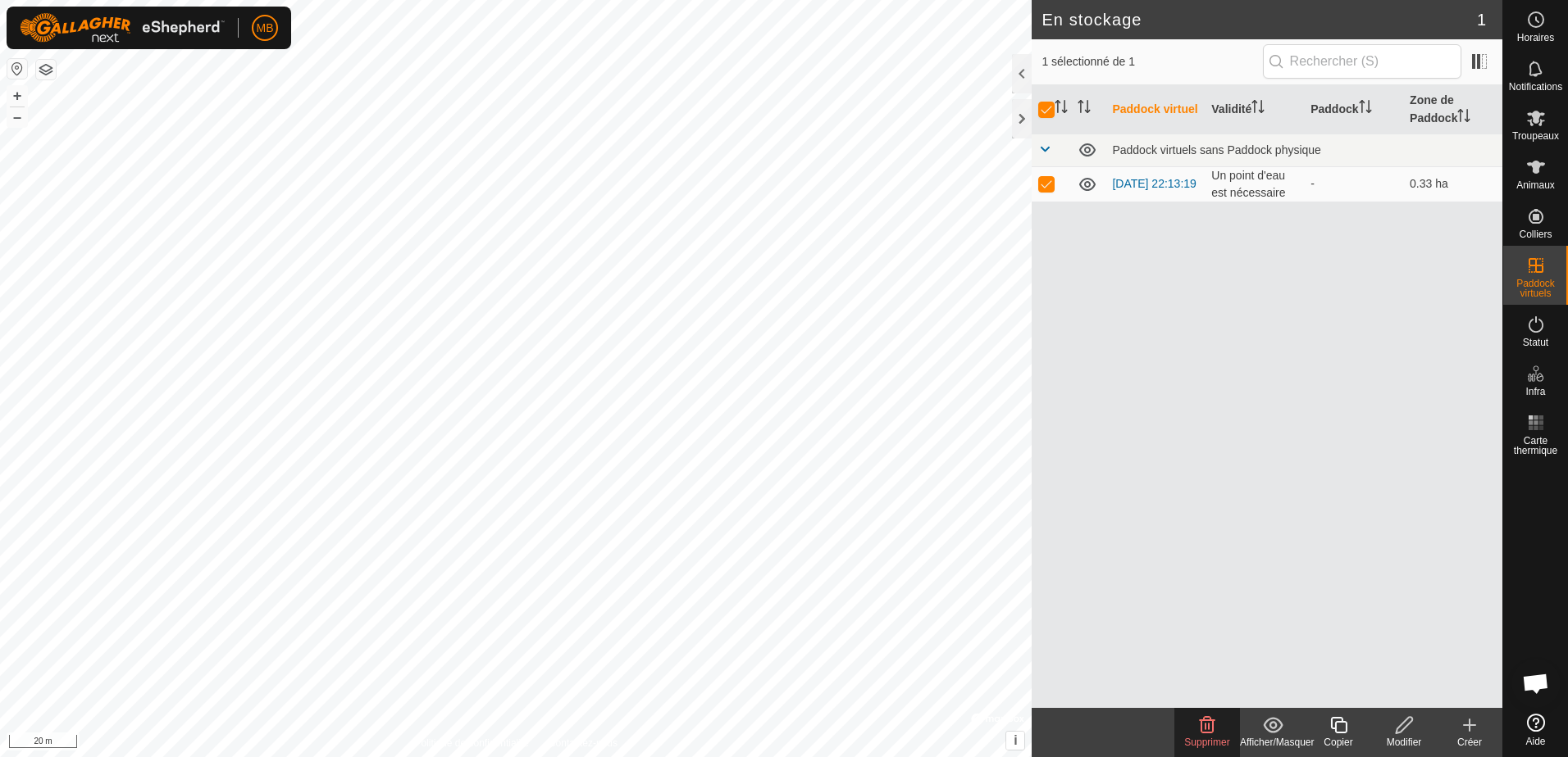
click at [1210, 731] on icon at bounding box center [1206, 725] width 19 height 19
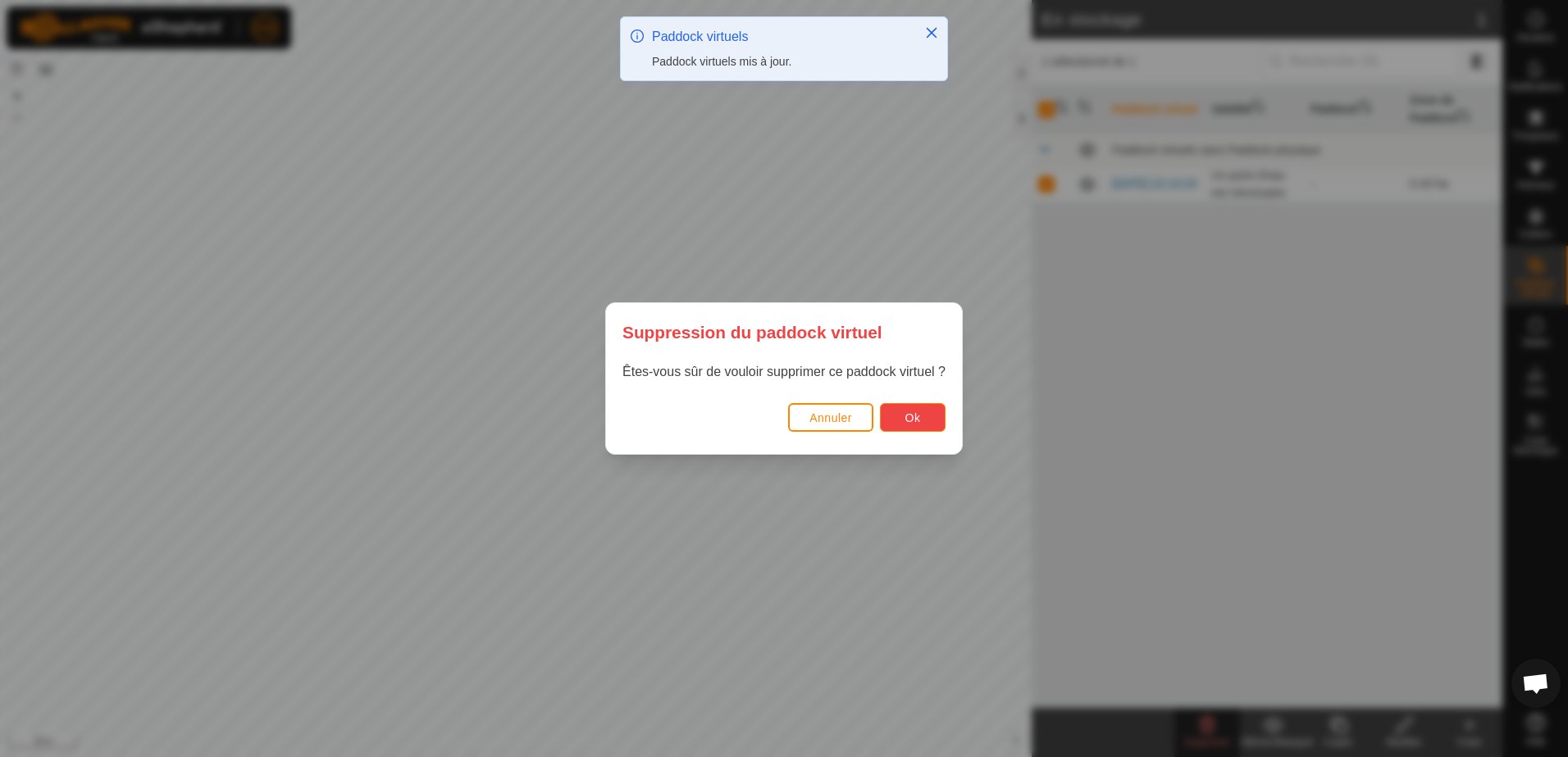
click at [915, 413] on span "Ok" at bounding box center [913, 418] width 16 height 13
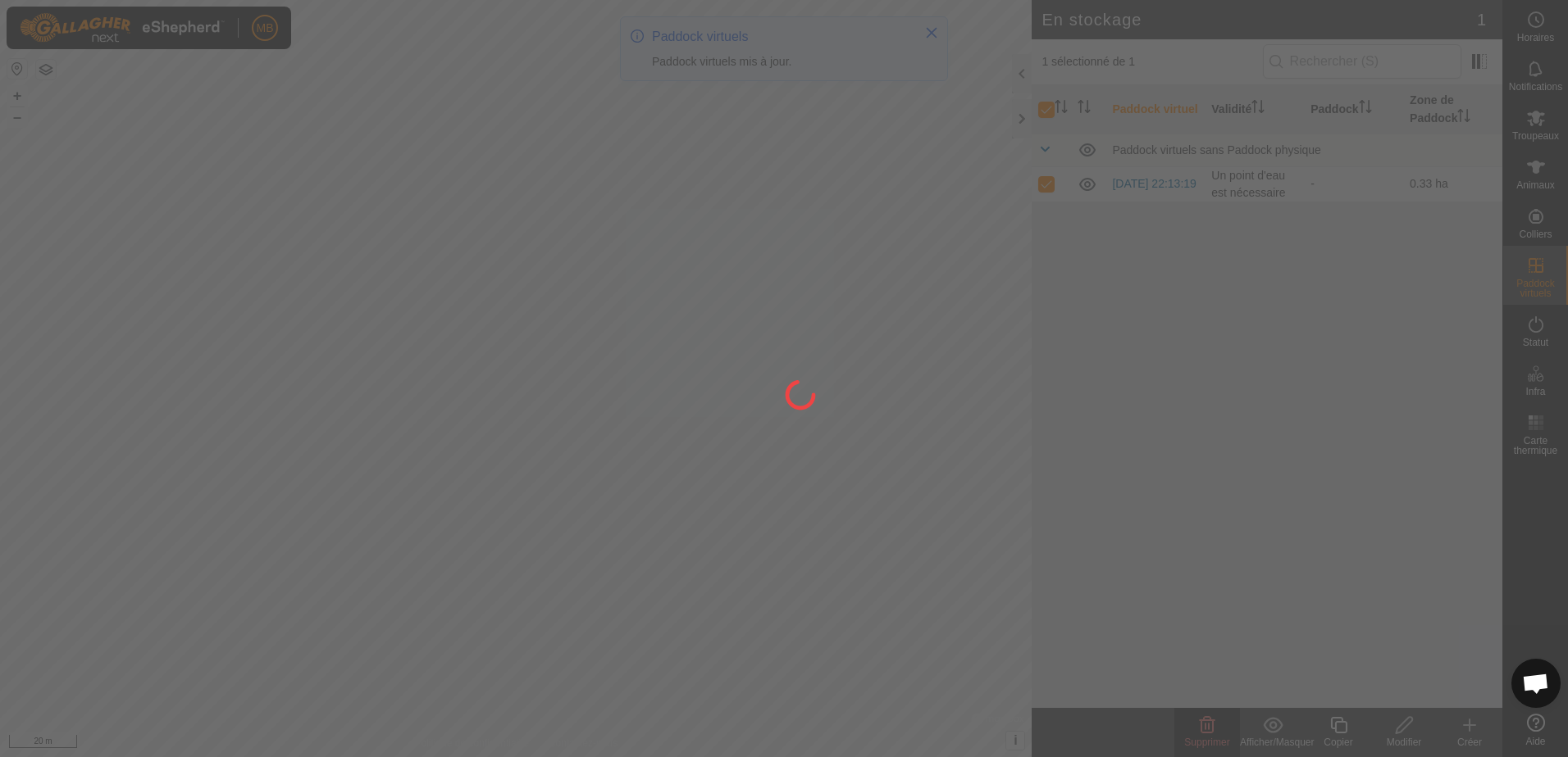
checkbox input "false"
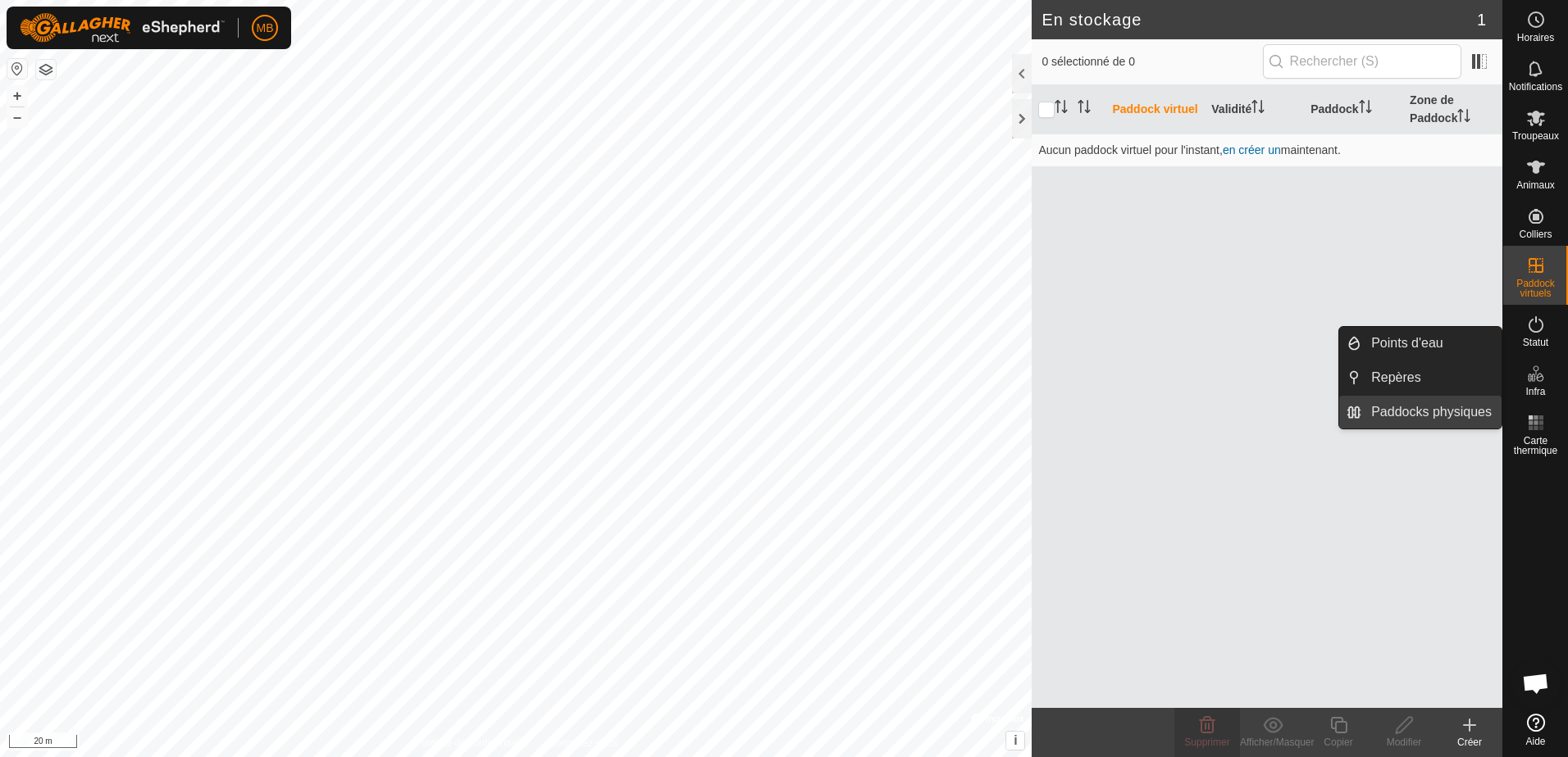
click at [1435, 414] on link "Paddocks physiques" at bounding box center [1431, 412] width 140 height 33
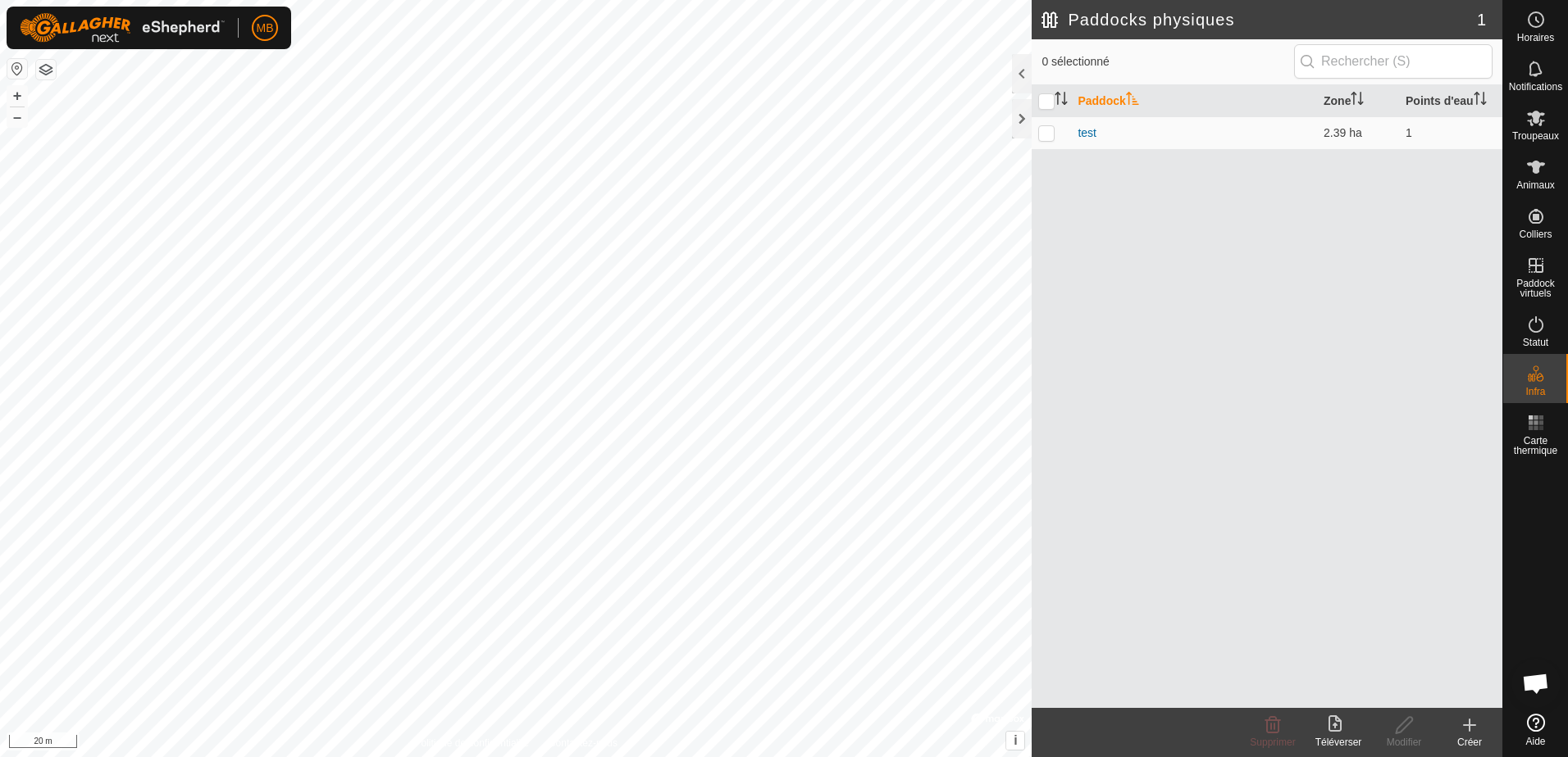
click at [1474, 732] on icon at bounding box center [1469, 725] width 19 height 19
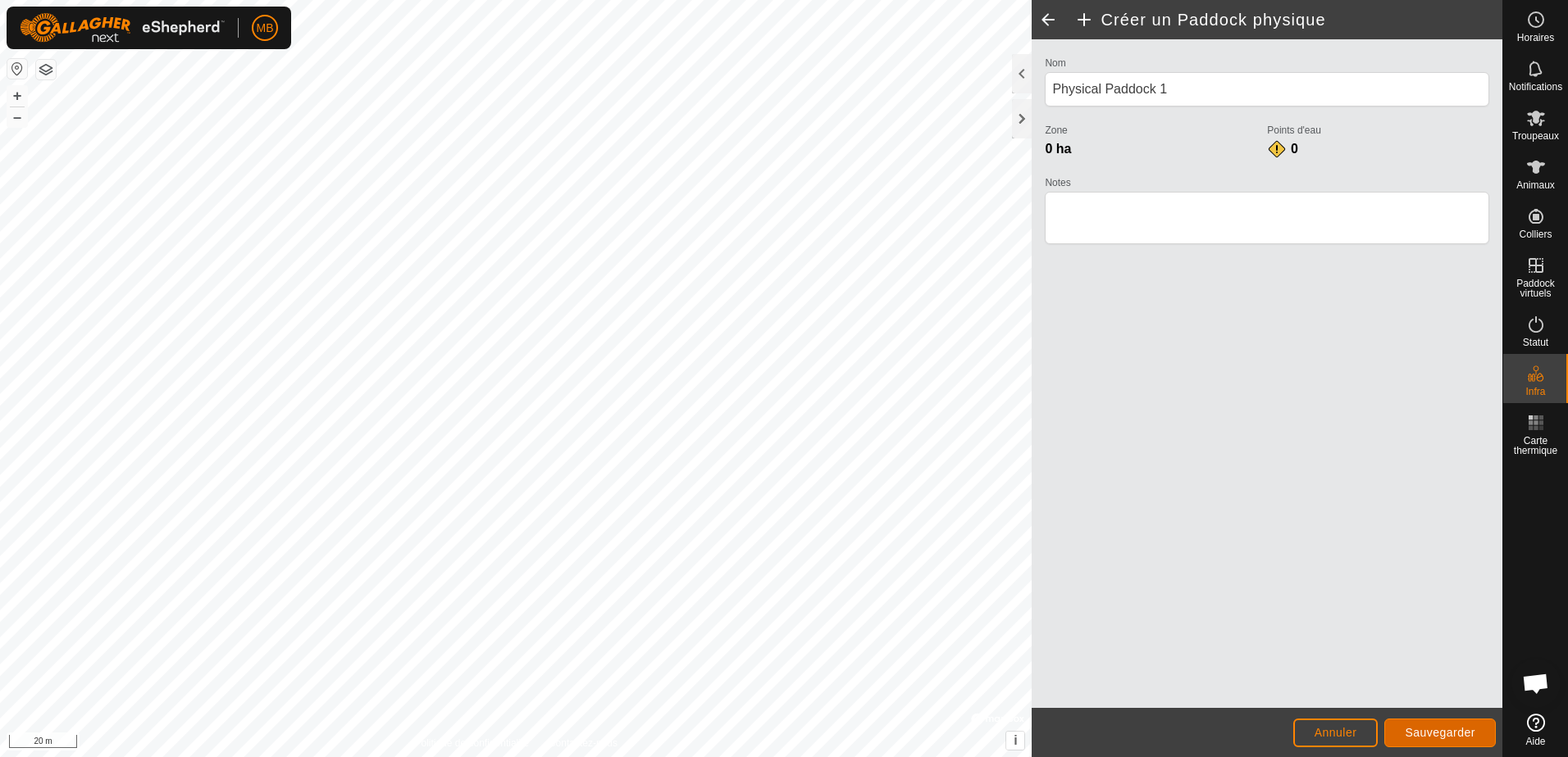
click at [1439, 731] on span "Sauvegarder" at bounding box center [1440, 733] width 71 height 13
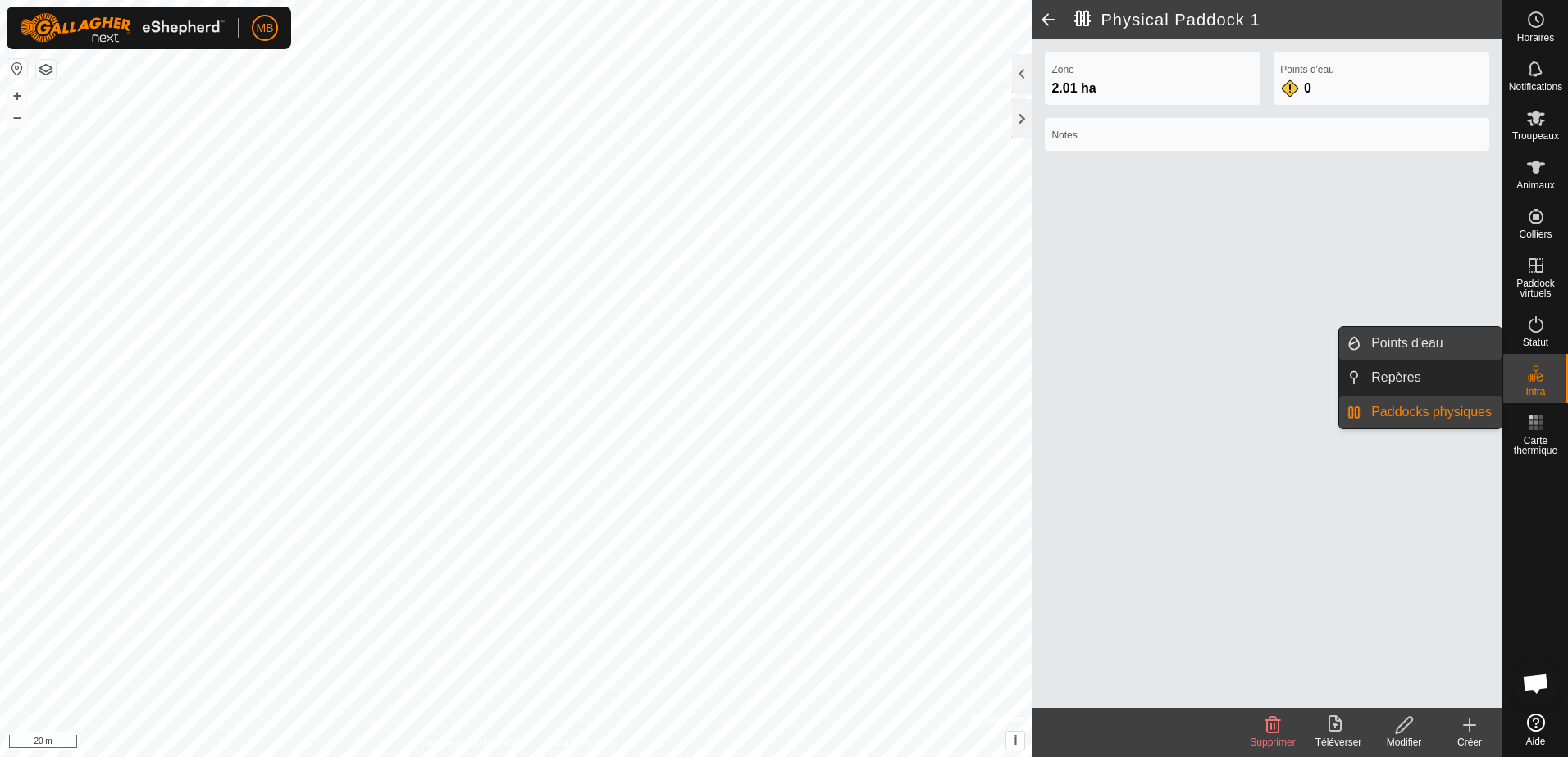
click at [1421, 342] on link "Points d'eau" at bounding box center [1431, 344] width 140 height 33
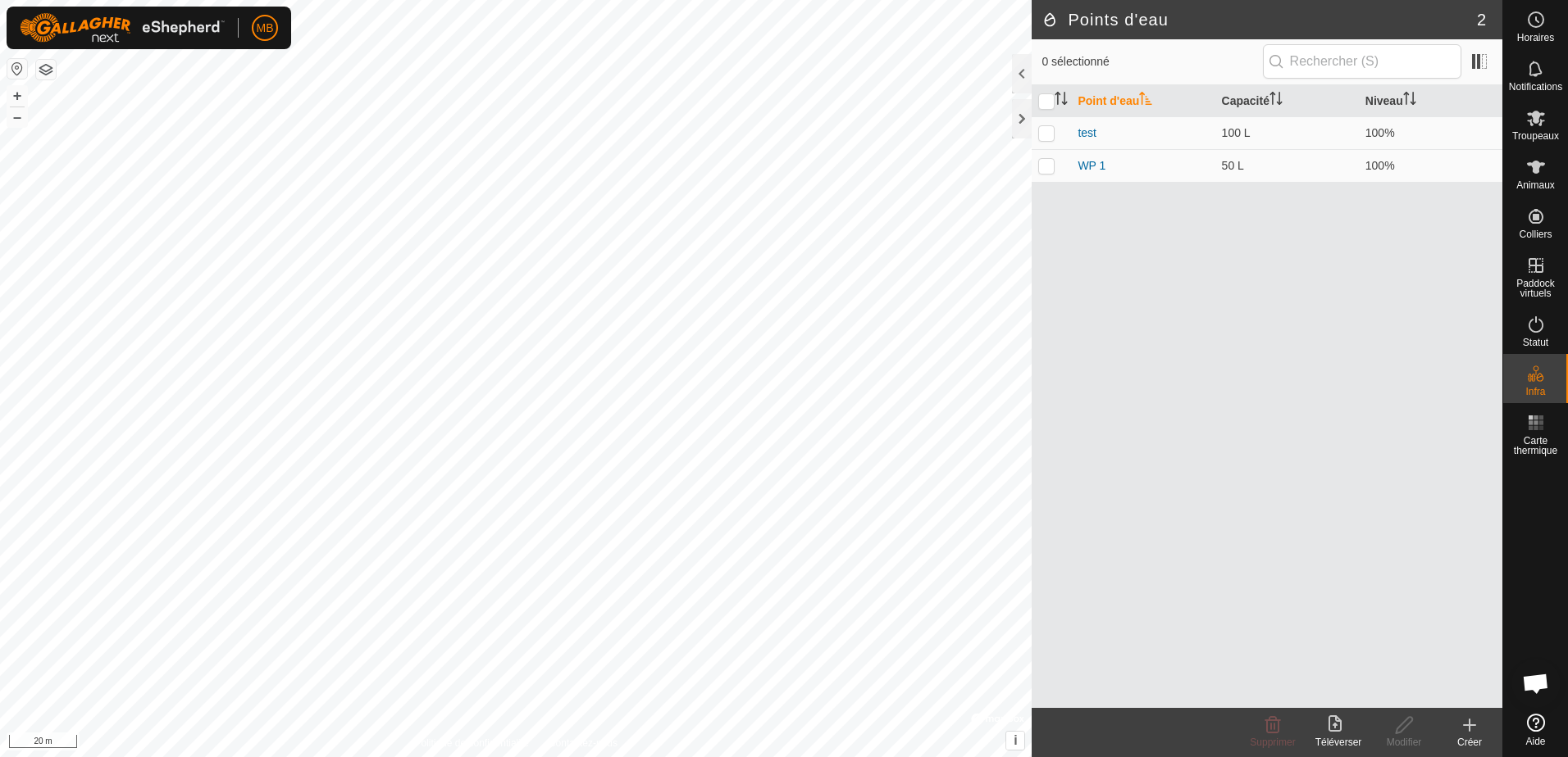
click at [1468, 721] on icon at bounding box center [1469, 725] width 19 height 19
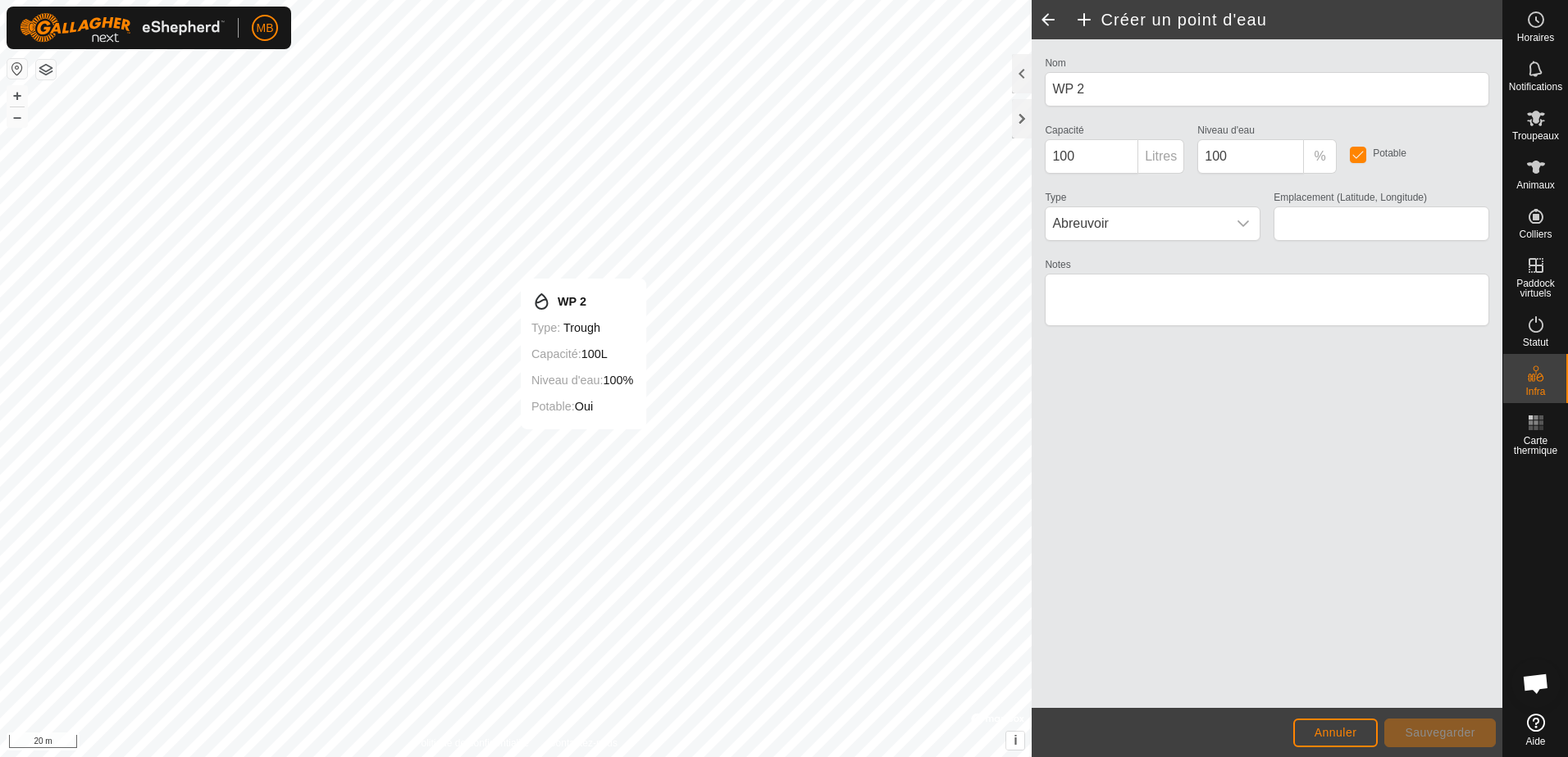
type input "45.927318, -72.360855"
click at [1435, 728] on span "Sauvegarder" at bounding box center [1440, 733] width 71 height 13
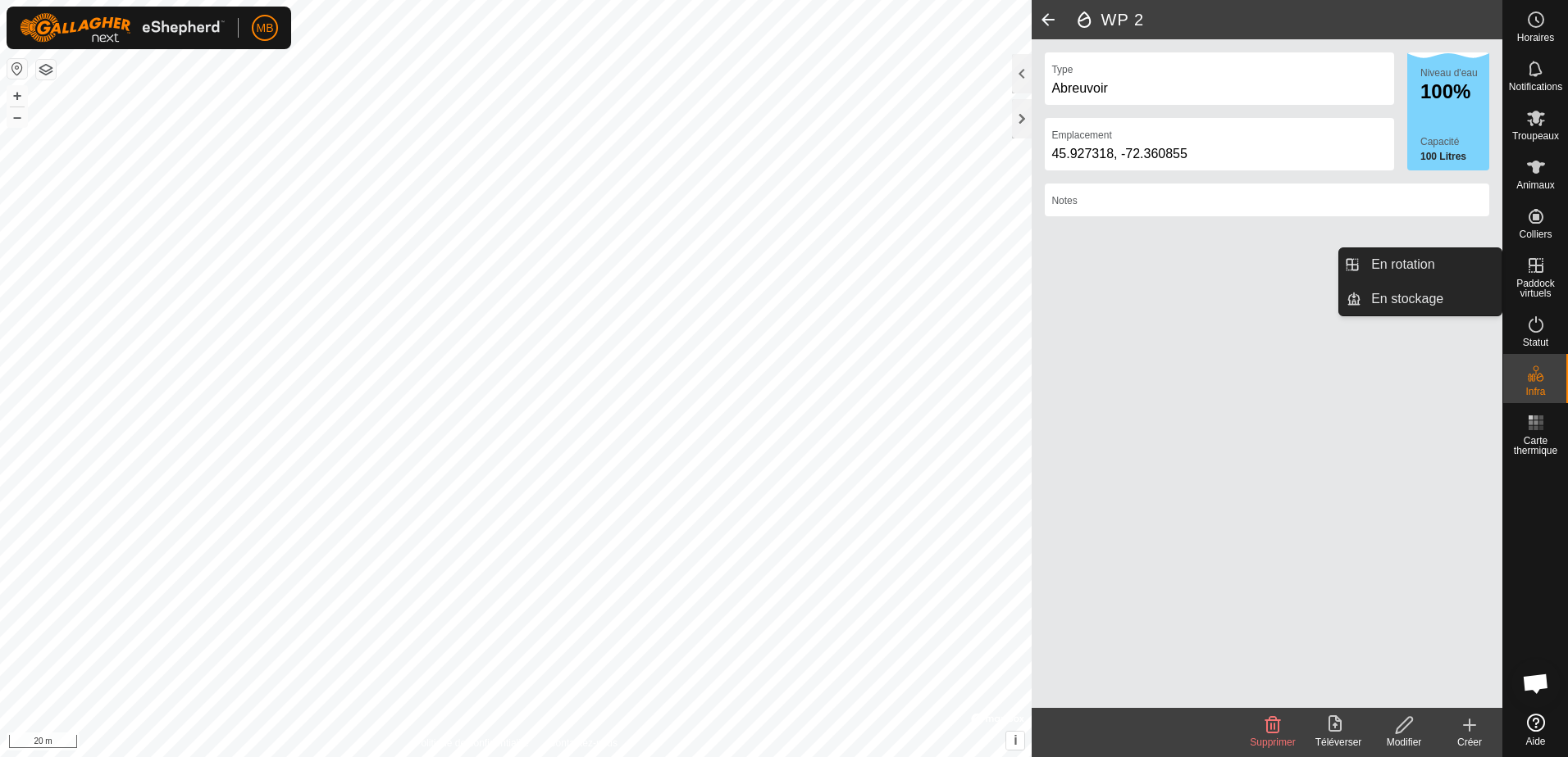
click at [1530, 281] on span "Paddock virtuels" at bounding box center [1535, 288] width 56 height 19
click at [1541, 279] on span "Paddock virtuels" at bounding box center [1535, 288] width 56 height 19
click at [1433, 266] on link "En rotation" at bounding box center [1431, 265] width 140 height 33
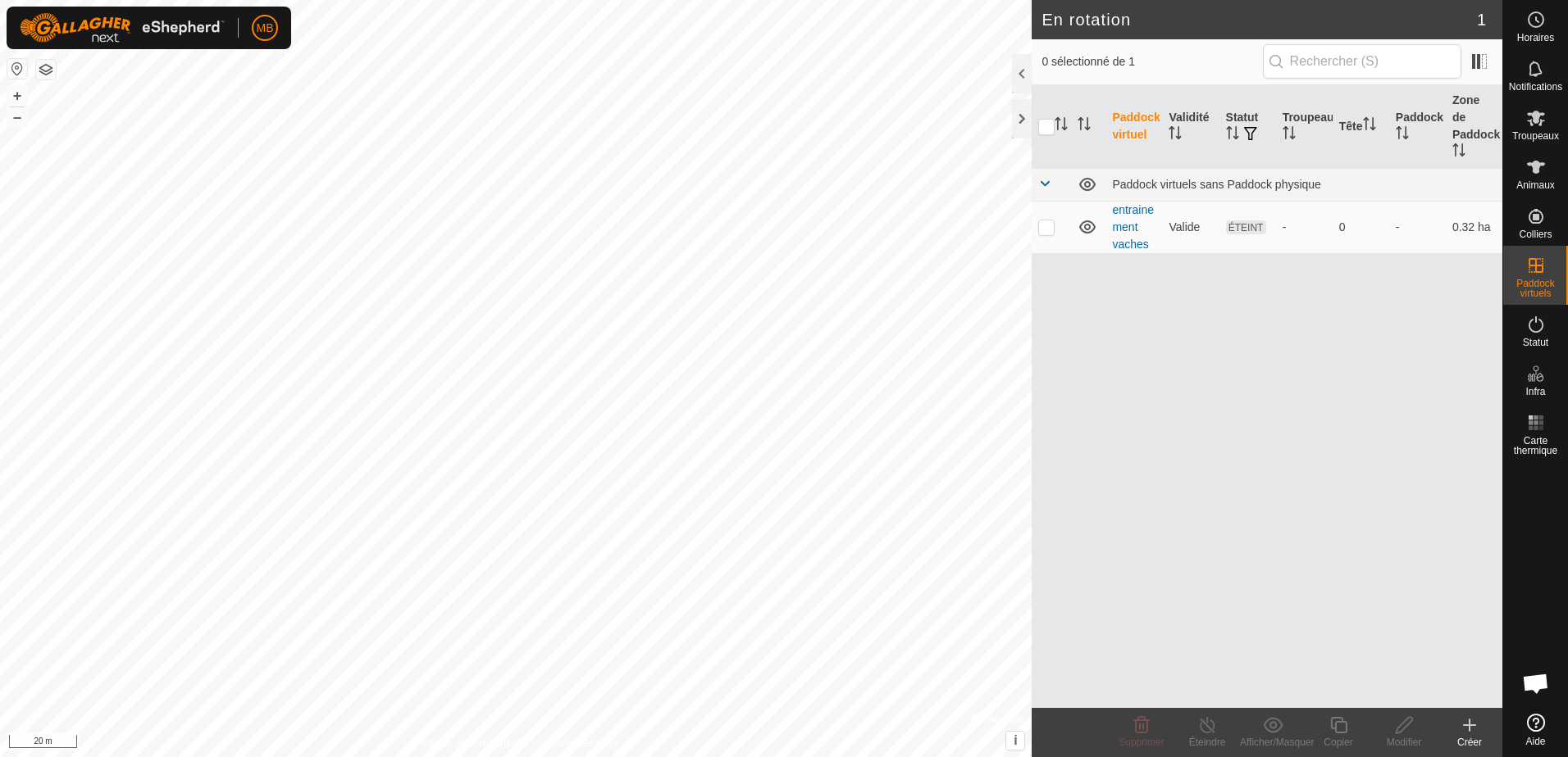
click at [1470, 723] on icon at bounding box center [1470, 725] width 0 height 11
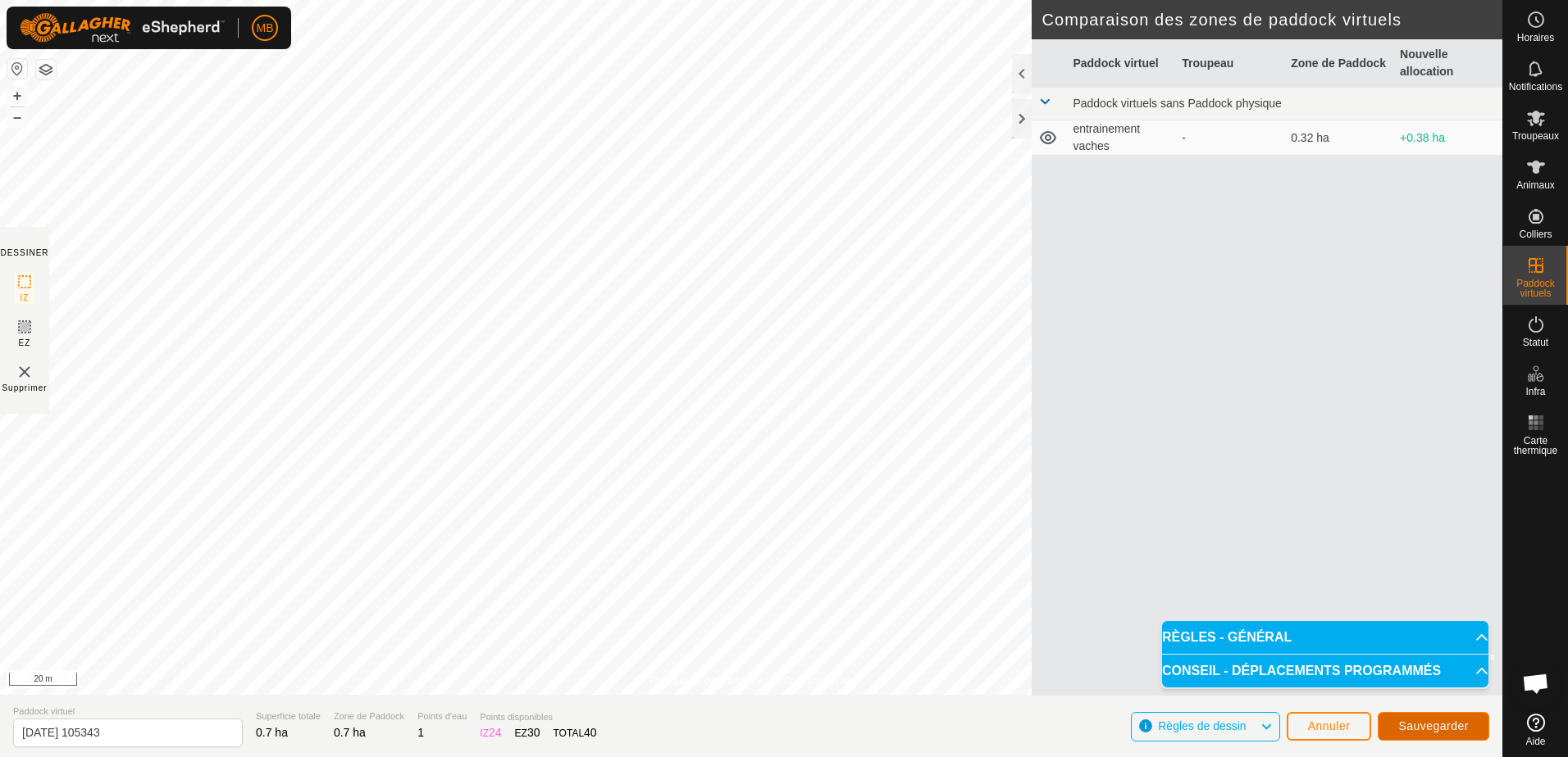
click at [1419, 728] on span "Sauvegarder" at bounding box center [1434, 726] width 71 height 13
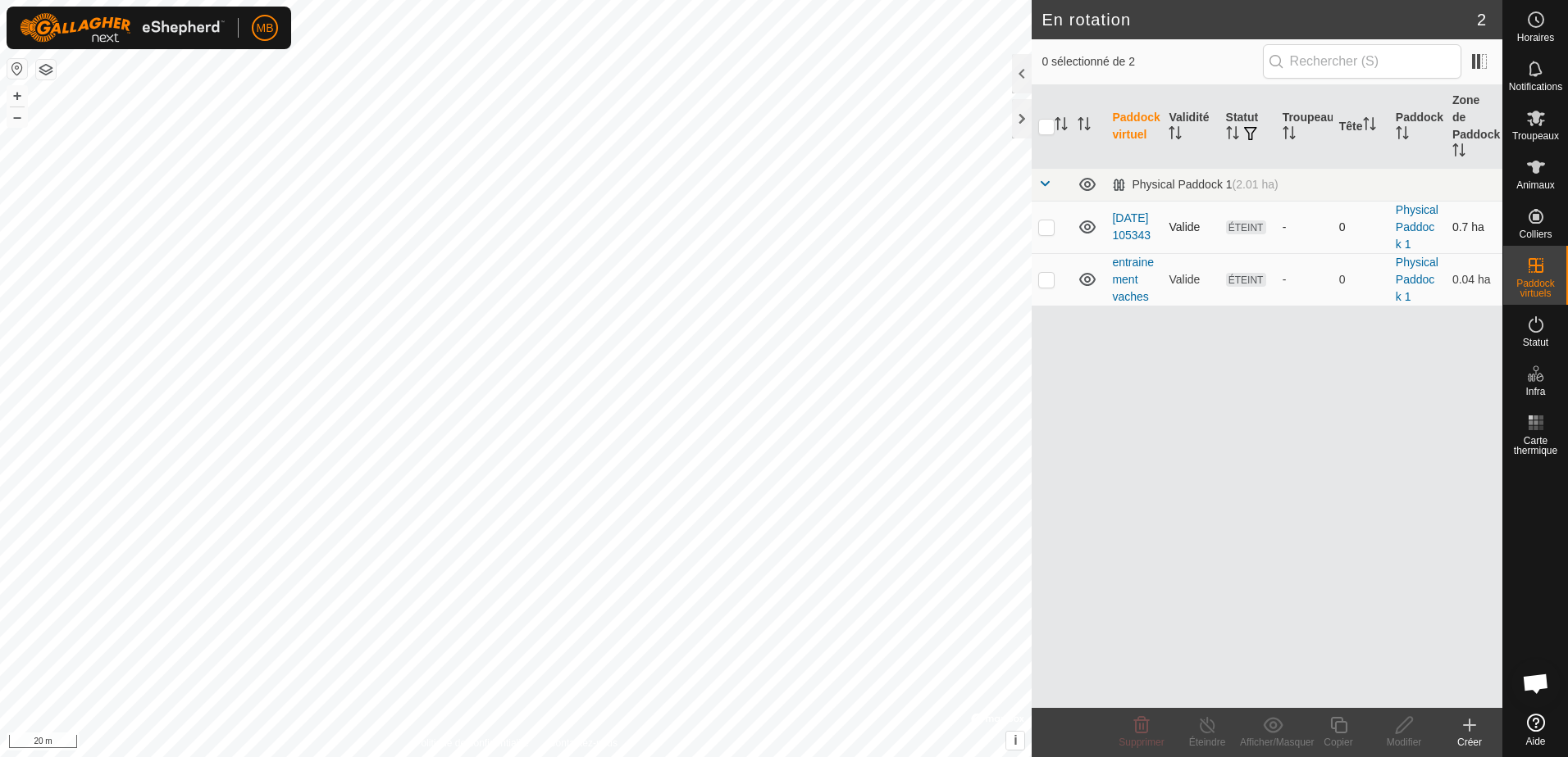
click at [1044, 221] on p-checkbox at bounding box center [1046, 227] width 17 height 13
checkbox input "true"
click at [1407, 208] on link "Physical Paddock 1" at bounding box center [1417, 227] width 42 height 48
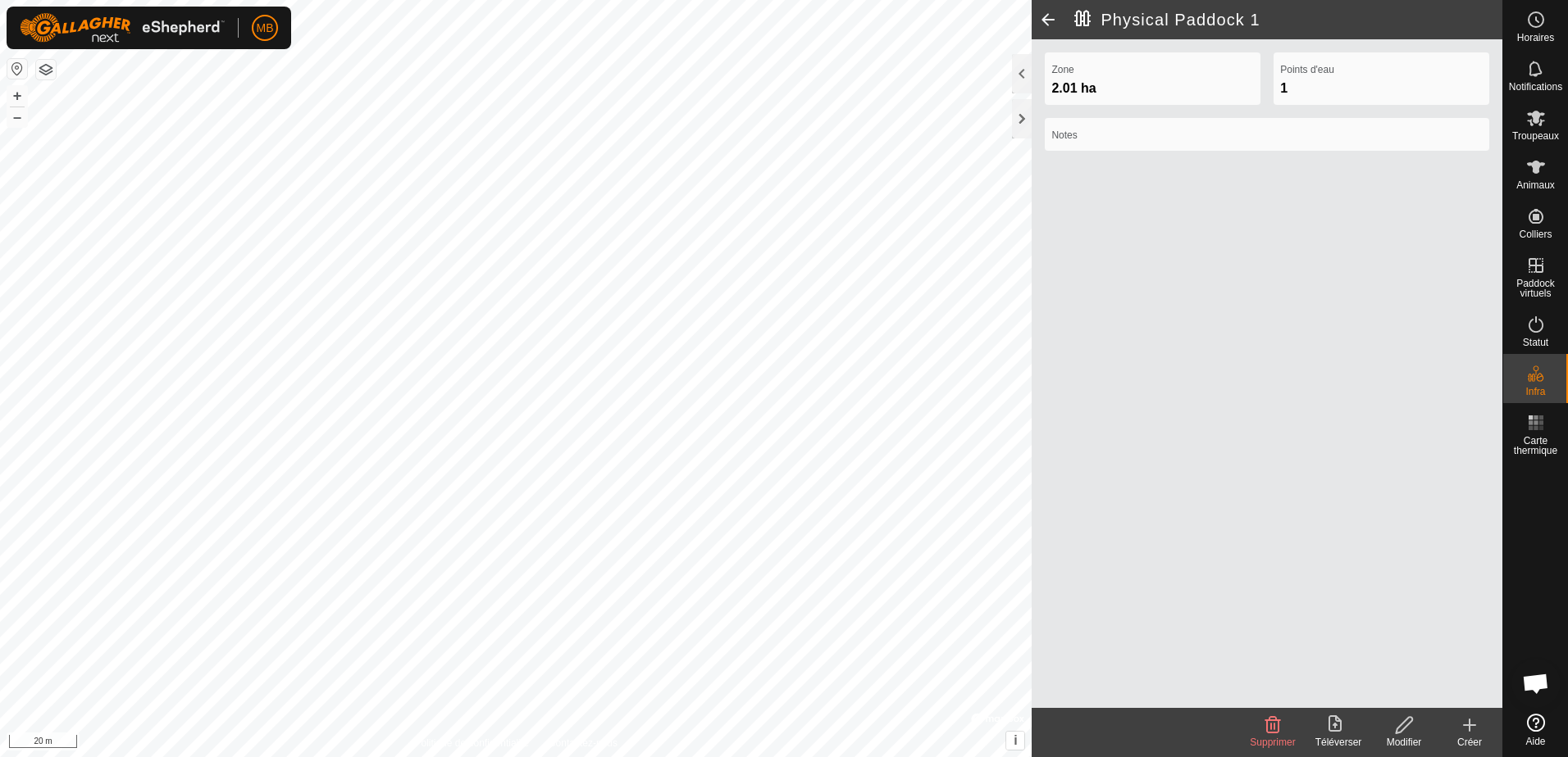
click at [1037, 18] on span at bounding box center [1048, 19] width 33 height 40
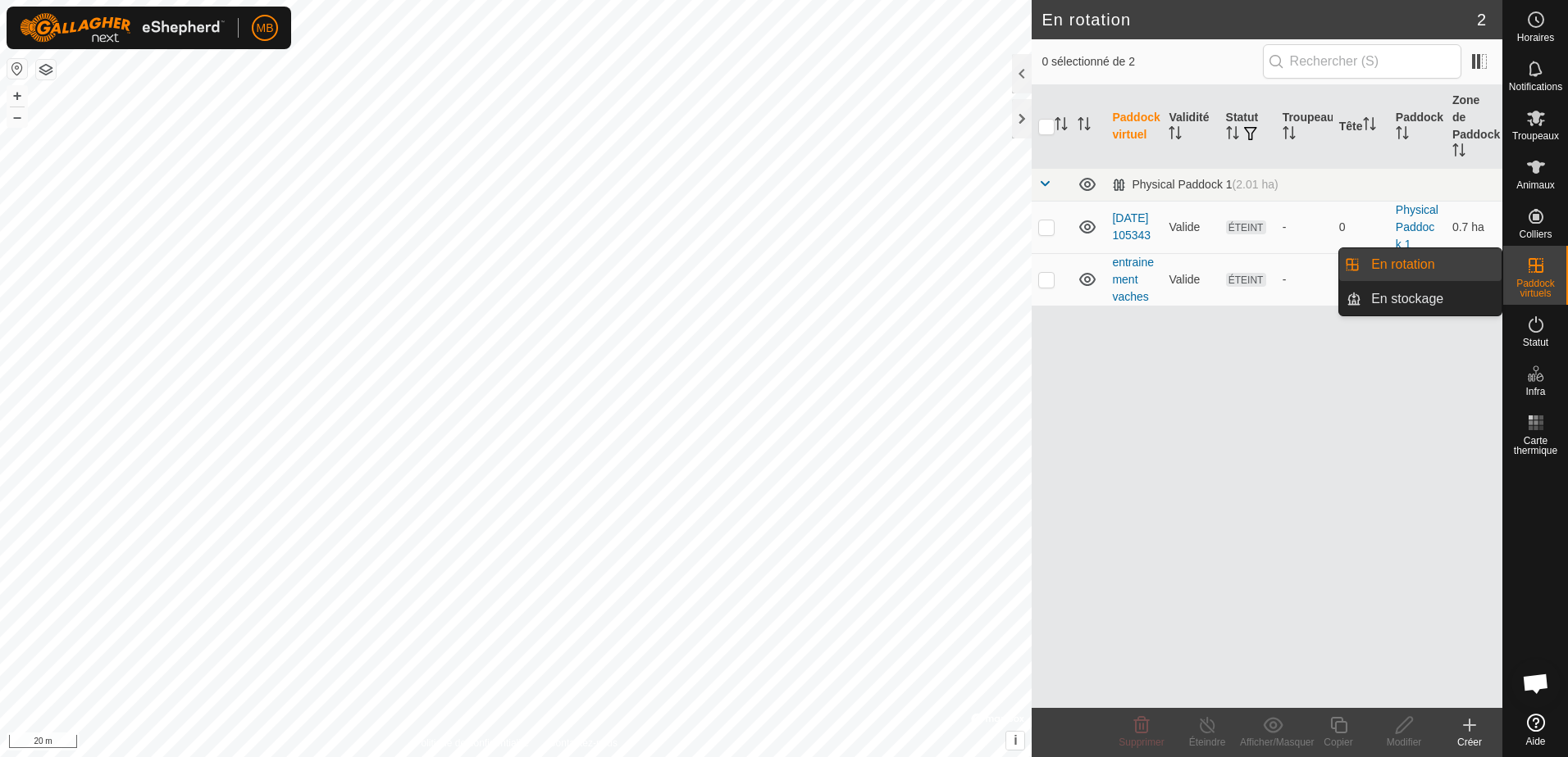
click at [1538, 270] on icon at bounding box center [1536, 265] width 19 height 19
click at [1421, 273] on link "En rotation" at bounding box center [1431, 265] width 140 height 33
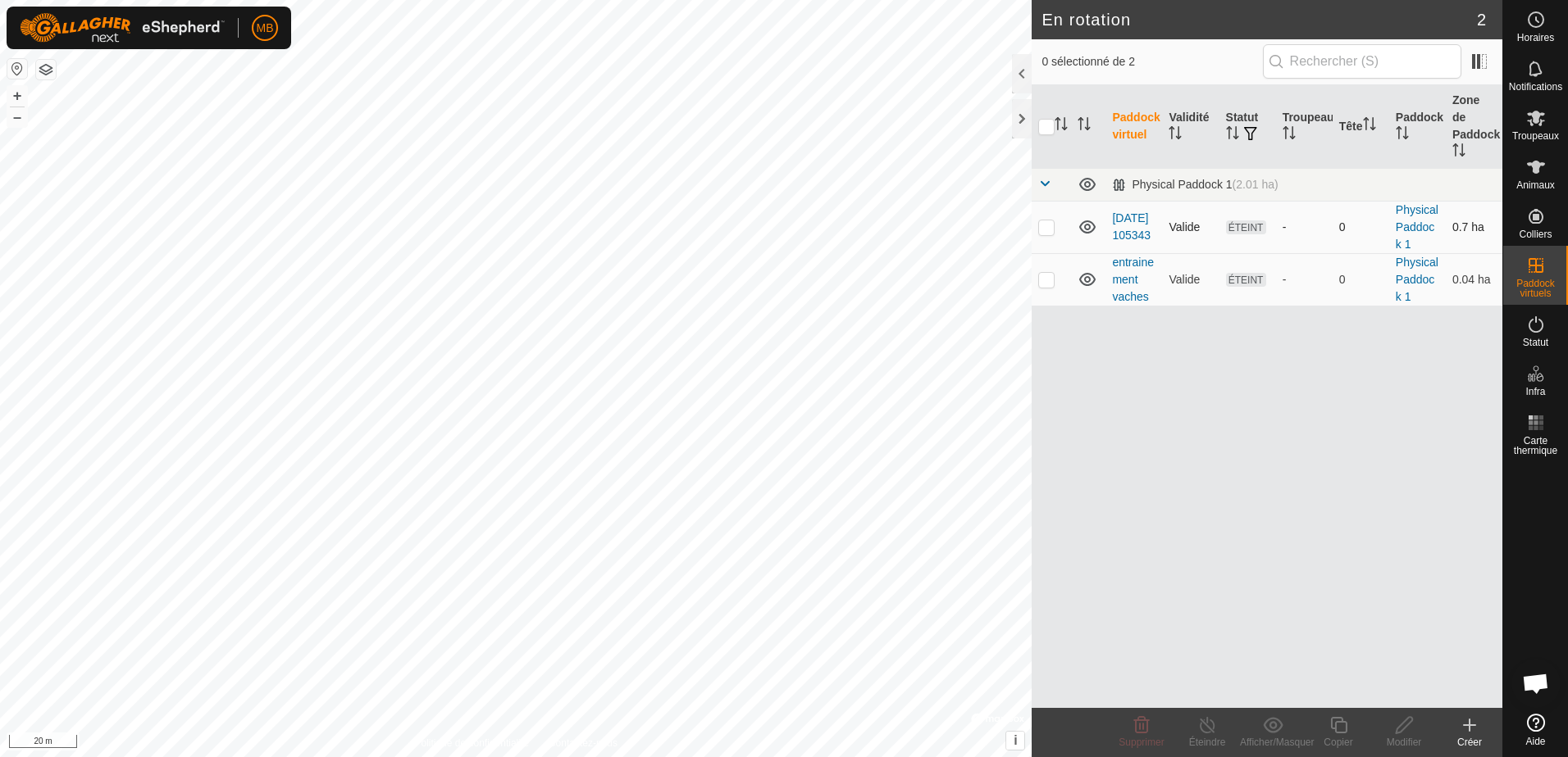
click at [1041, 221] on p-checkbox at bounding box center [1046, 227] width 17 height 13
checkbox input "true"
click at [1412, 727] on icon at bounding box center [1404, 725] width 20 height 19
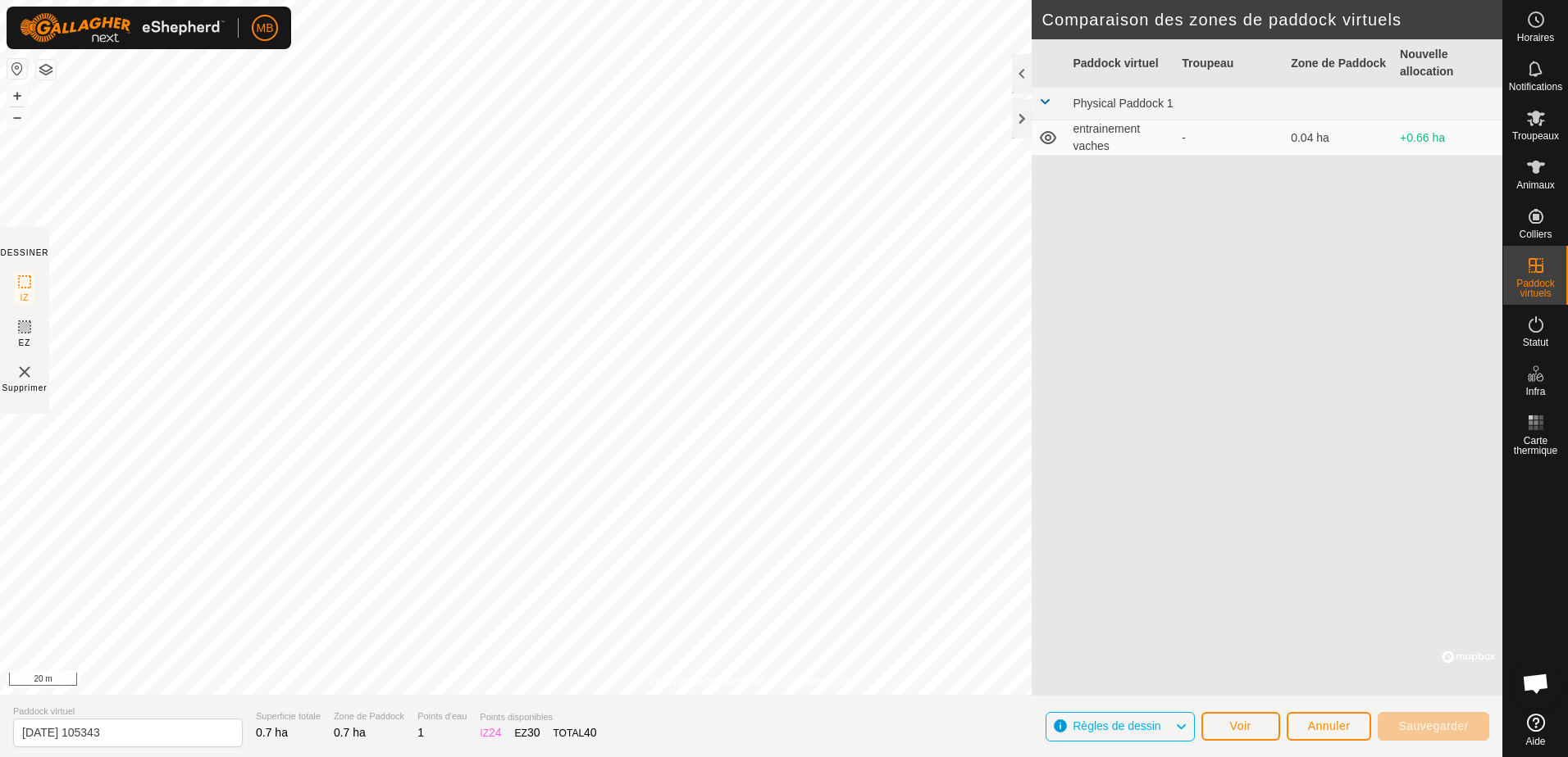
click at [1083, 133] on td "entrainement vaches" at bounding box center [1121, 138] width 110 height 35
click at [1539, 126] on icon at bounding box center [1536, 118] width 19 height 19
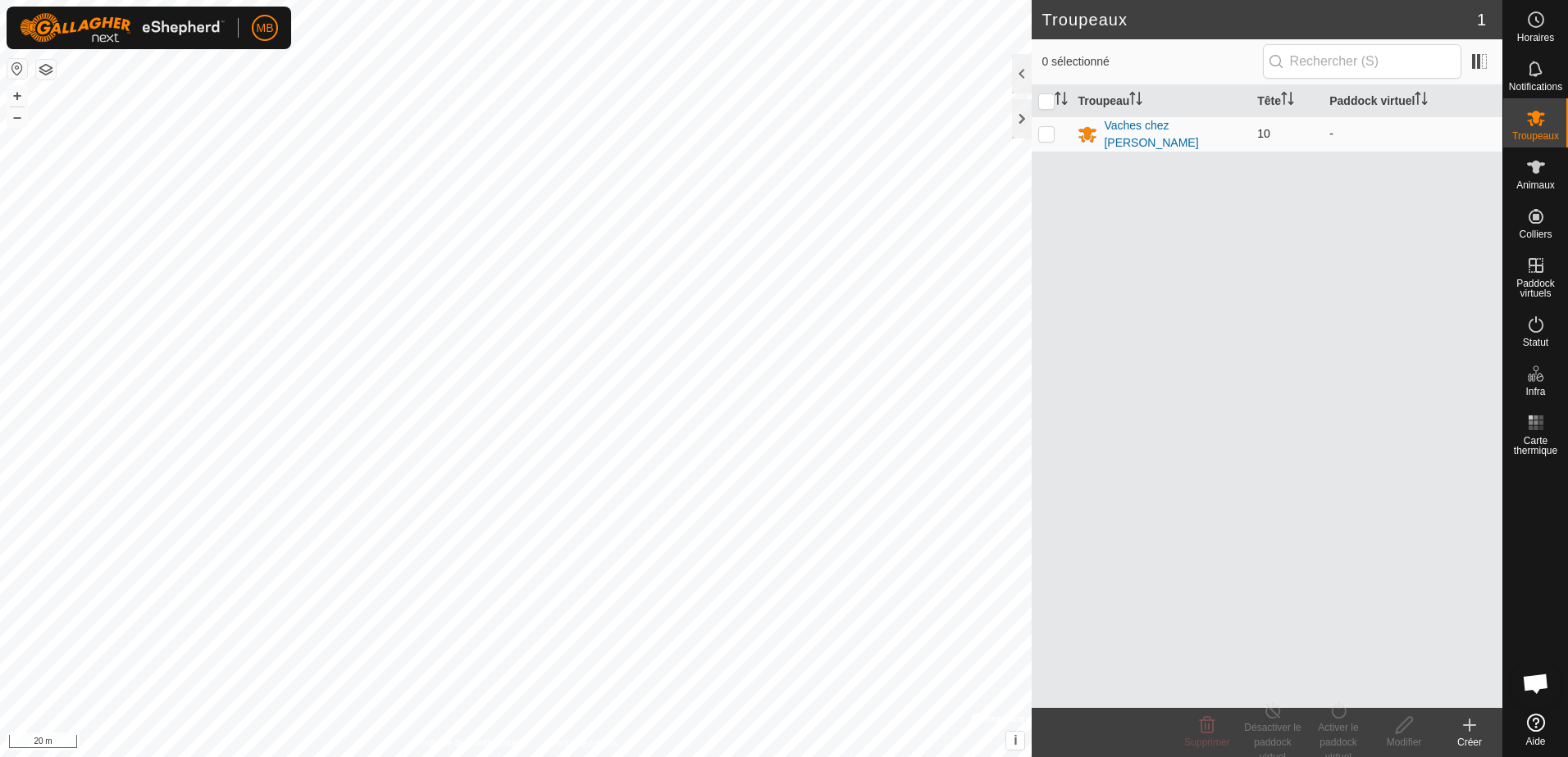
click at [1050, 132] on p-checkbox at bounding box center [1046, 133] width 17 height 13
checkbox input "true"
click at [1344, 717] on icon at bounding box center [1338, 711] width 15 height 17
click at [1356, 683] on link "Maintenant" at bounding box center [1388, 690] width 162 height 33
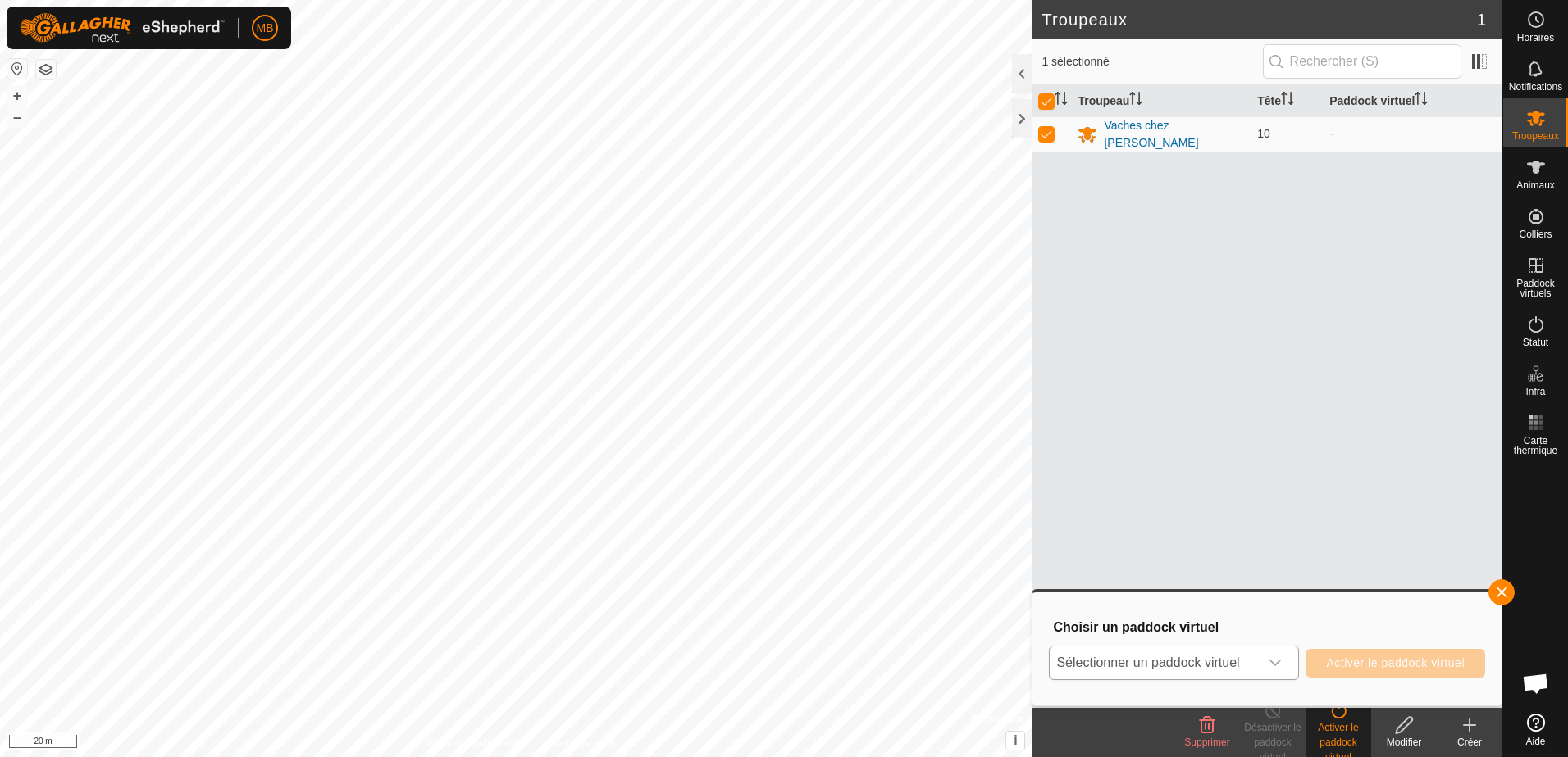
click at [1279, 663] on icon "dropdown trigger" at bounding box center [1275, 663] width 13 height 13
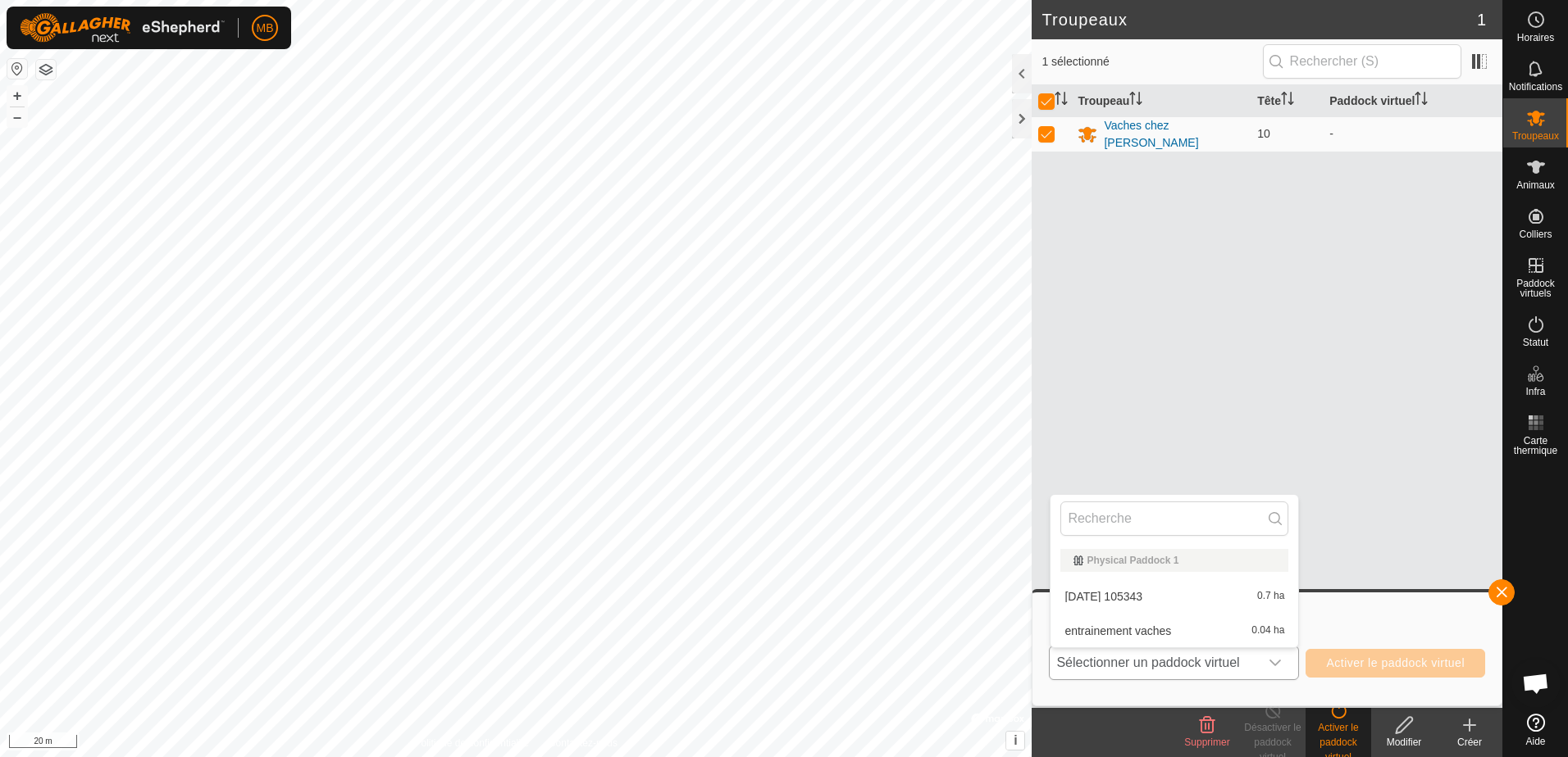
click at [1219, 588] on li "[DATE] 105343 0.7 ha" at bounding box center [1174, 597] width 248 height 33
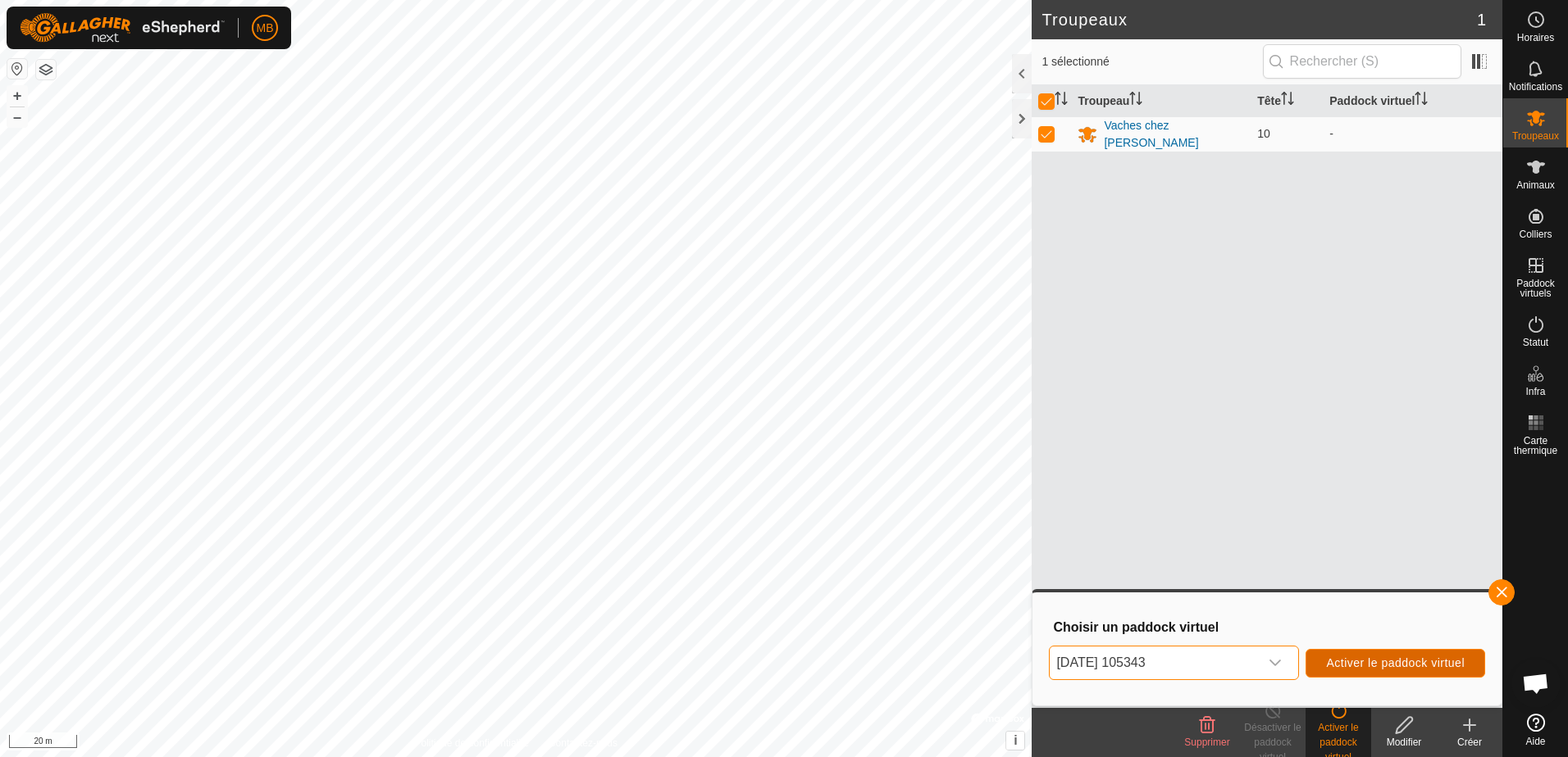
click at [1412, 665] on span "Activer le paddock virtuel" at bounding box center [1395, 663] width 139 height 13
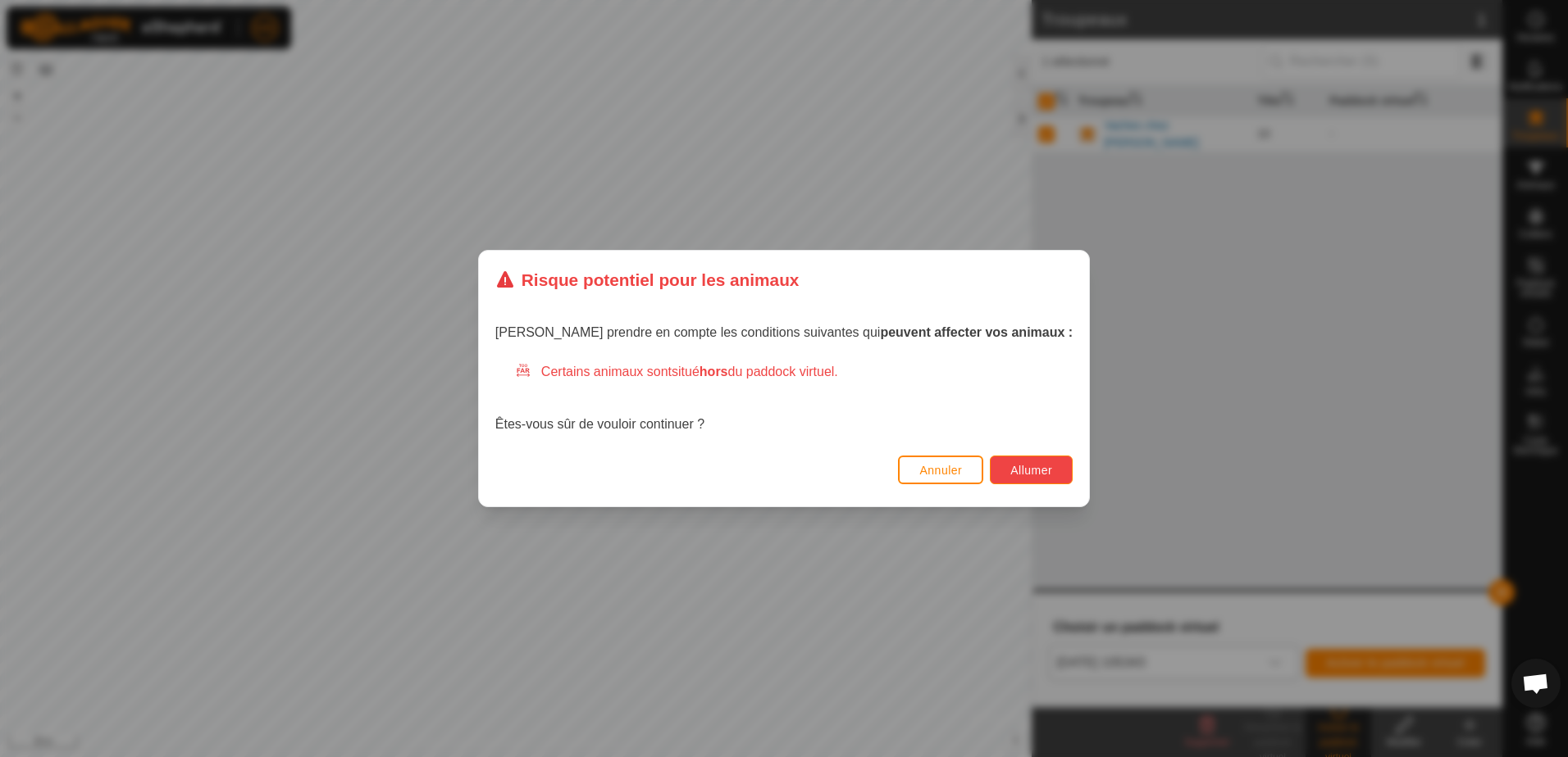
click at [1010, 471] on span "Allumer" at bounding box center [1031, 470] width 41 height 13
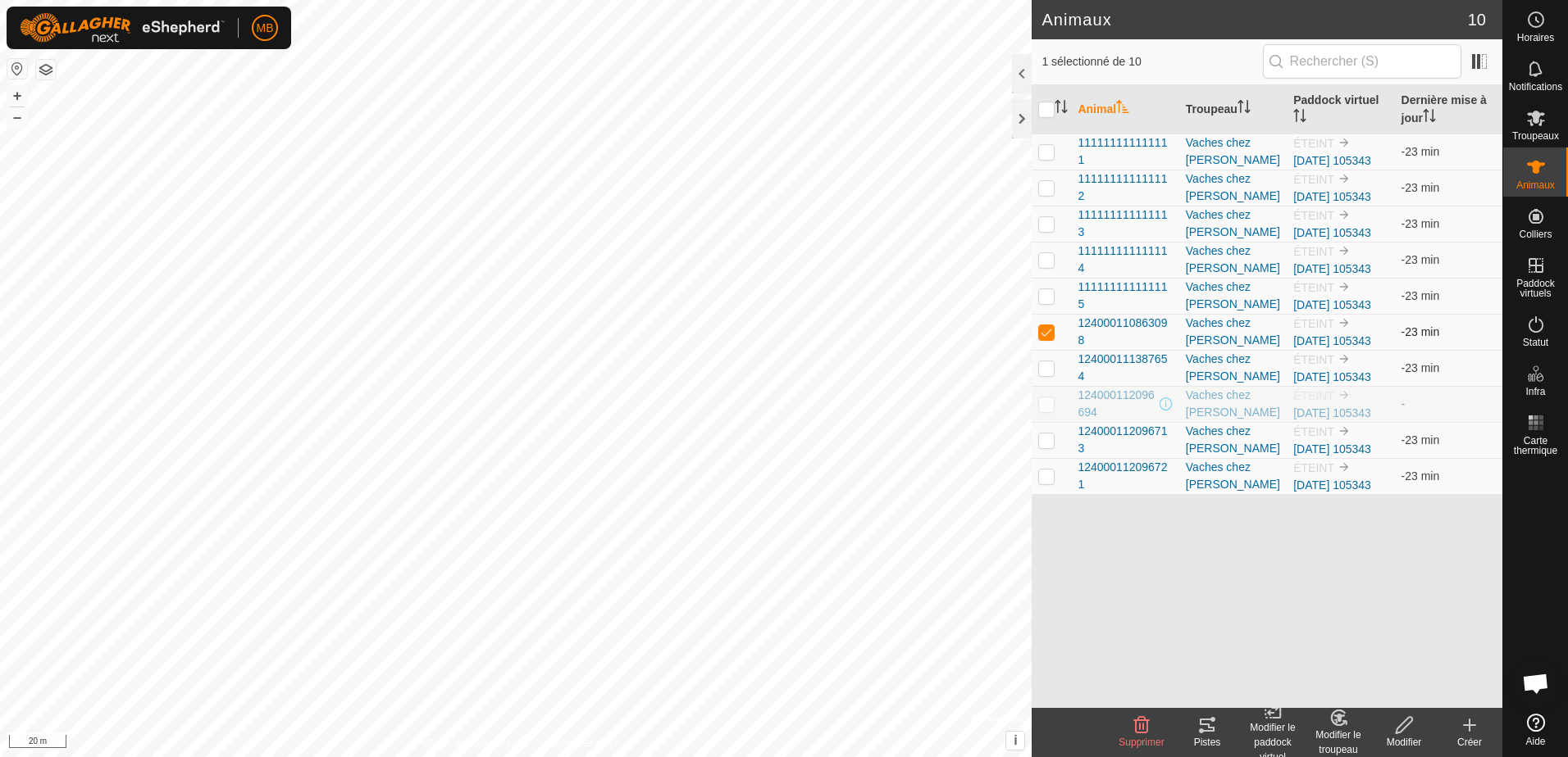
click at [1044, 332] on p-checkbox at bounding box center [1046, 332] width 17 height 13
checkbox input "true"
click at [1126, 325] on span "124000110863098" at bounding box center [1124, 331] width 94 height 34
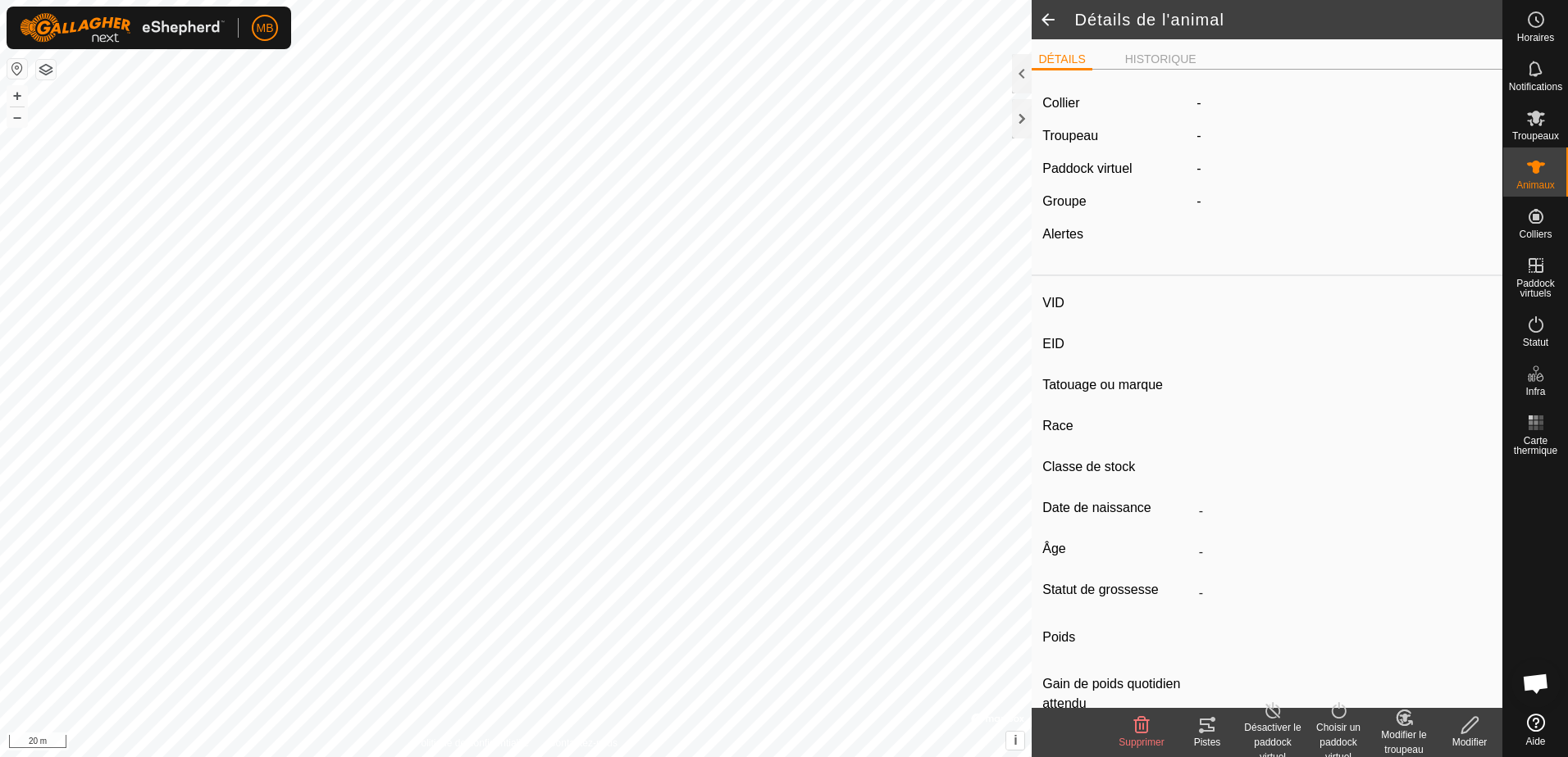
type input "-"
type input "124000110863098"
type input "carotte"
type input "CR"
type input "-"
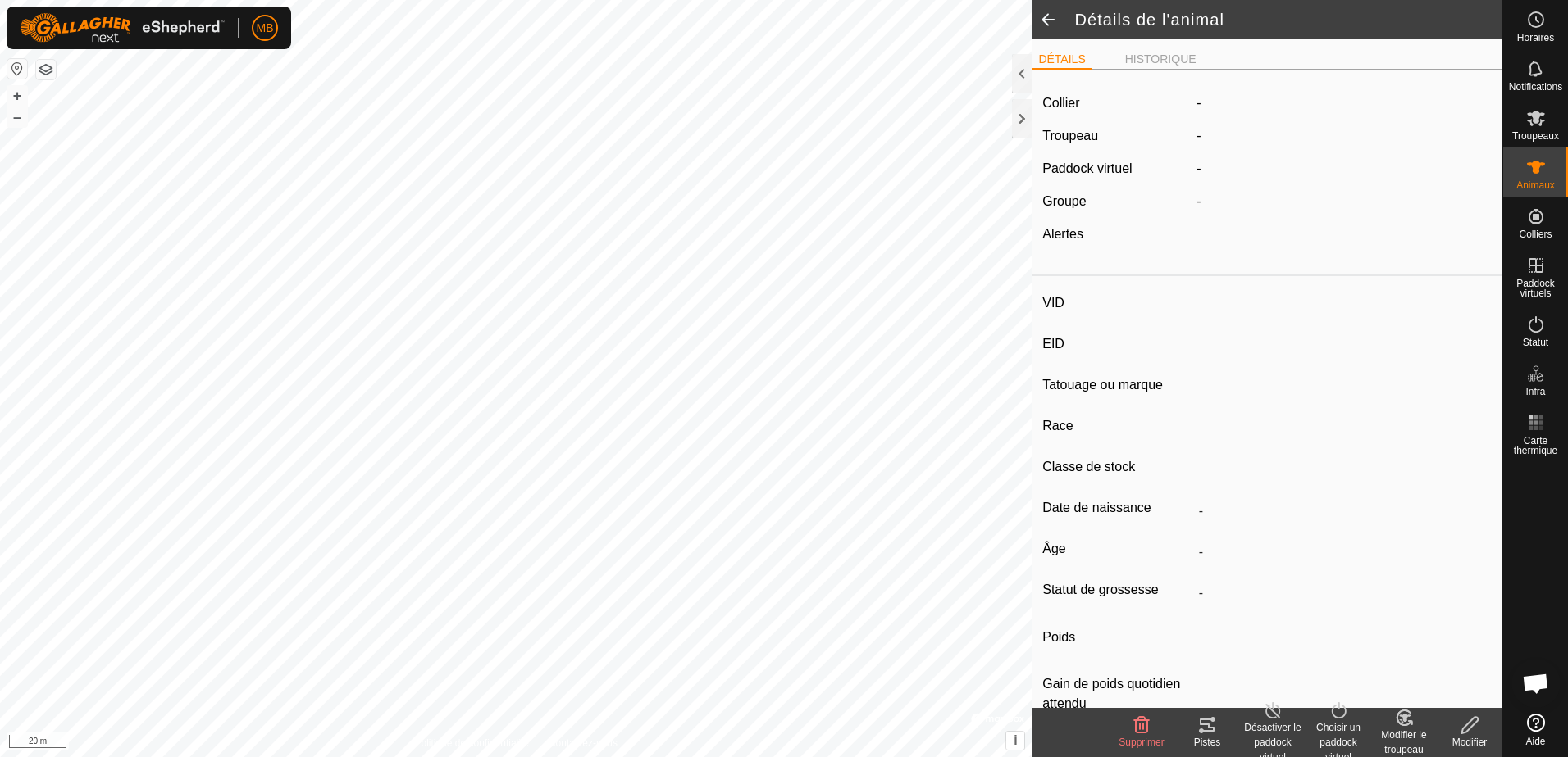
type input "02/2021"
type input "4 years 8 months"
type input "Enceinte"
type input "900 kg"
type input "-"
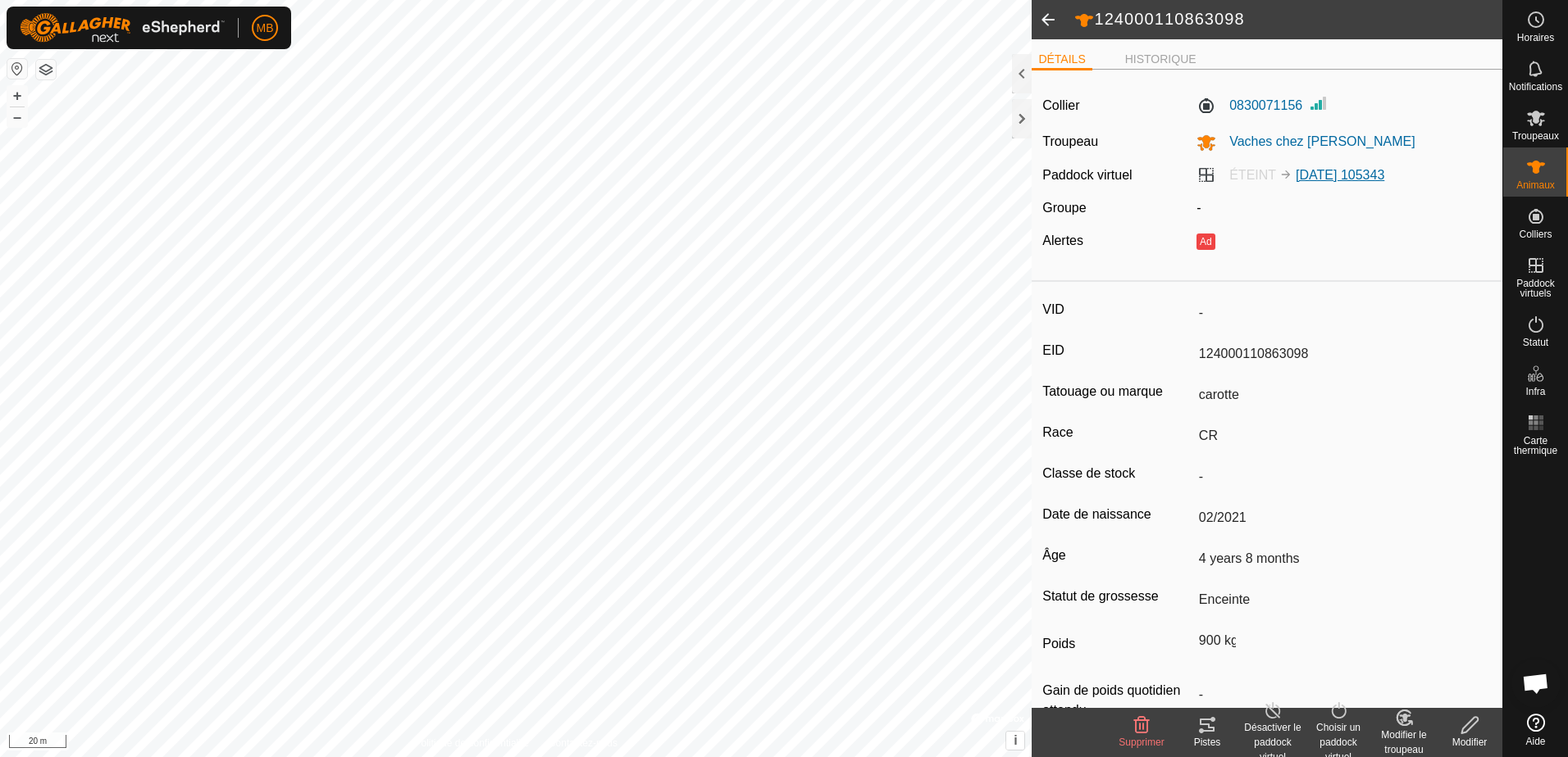
click at [1335, 175] on link "[DATE] 105343" at bounding box center [1340, 175] width 88 height 14
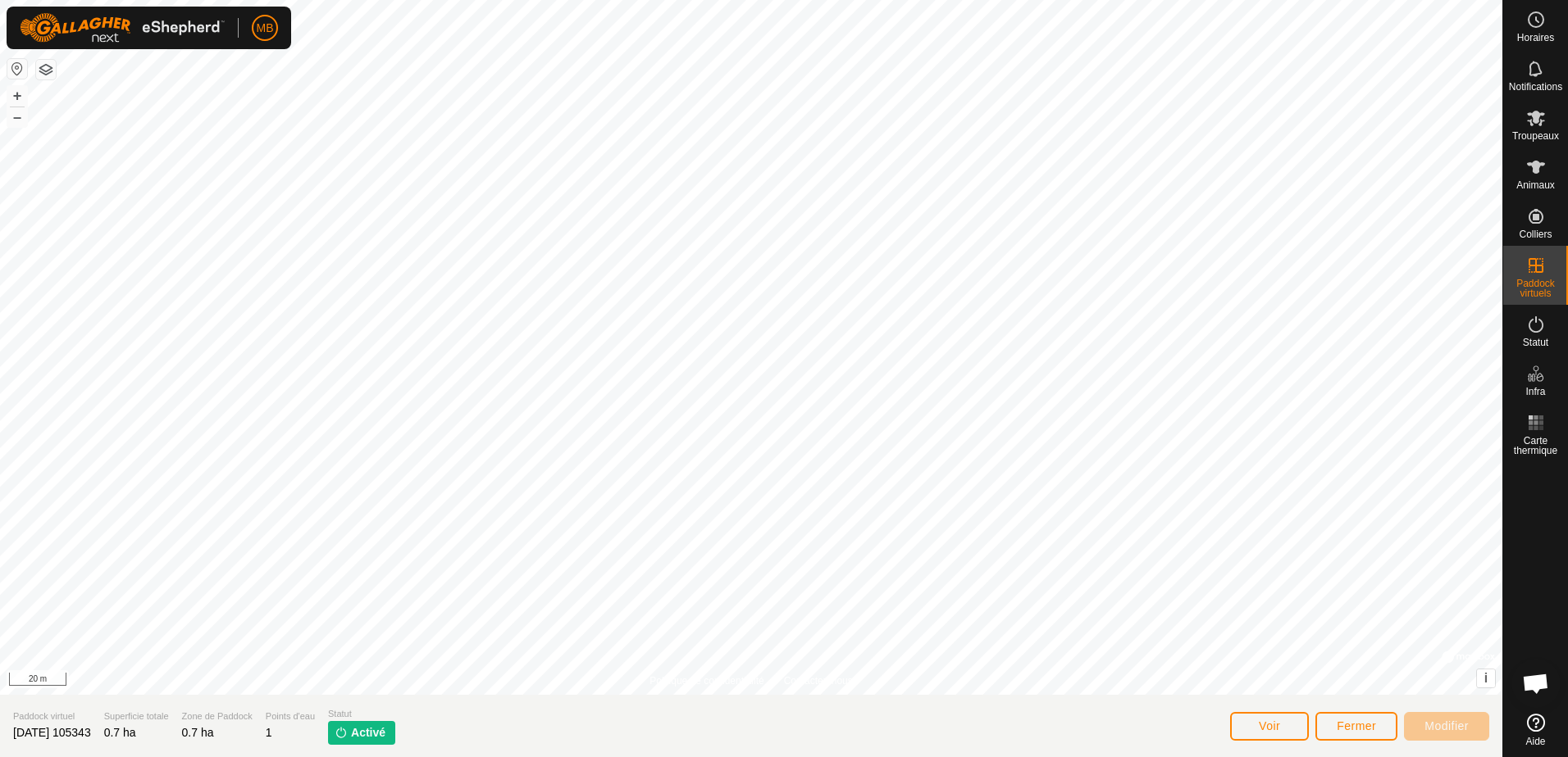
click at [386, 728] on span "Activé" at bounding box center [367, 733] width 34 height 17
click at [1275, 728] on span "Voir" at bounding box center [1269, 726] width 21 height 13
click at [894, 757] on html "MB Horaires Notifications Troupeaux Animaux Colliers Paddock virtuels Statut In…" at bounding box center [784, 378] width 1568 height 757
click at [1262, 0] on html "MB Horaires Notifications Troupeaux Animaux Colliers Paddock virtuels Statut In…" at bounding box center [784, 378] width 1568 height 757
click at [545, 718] on div "Politique de confidentialité Contactez-nous 124000110863098 0830071156 Vaches c…" at bounding box center [751, 378] width 1503 height 757
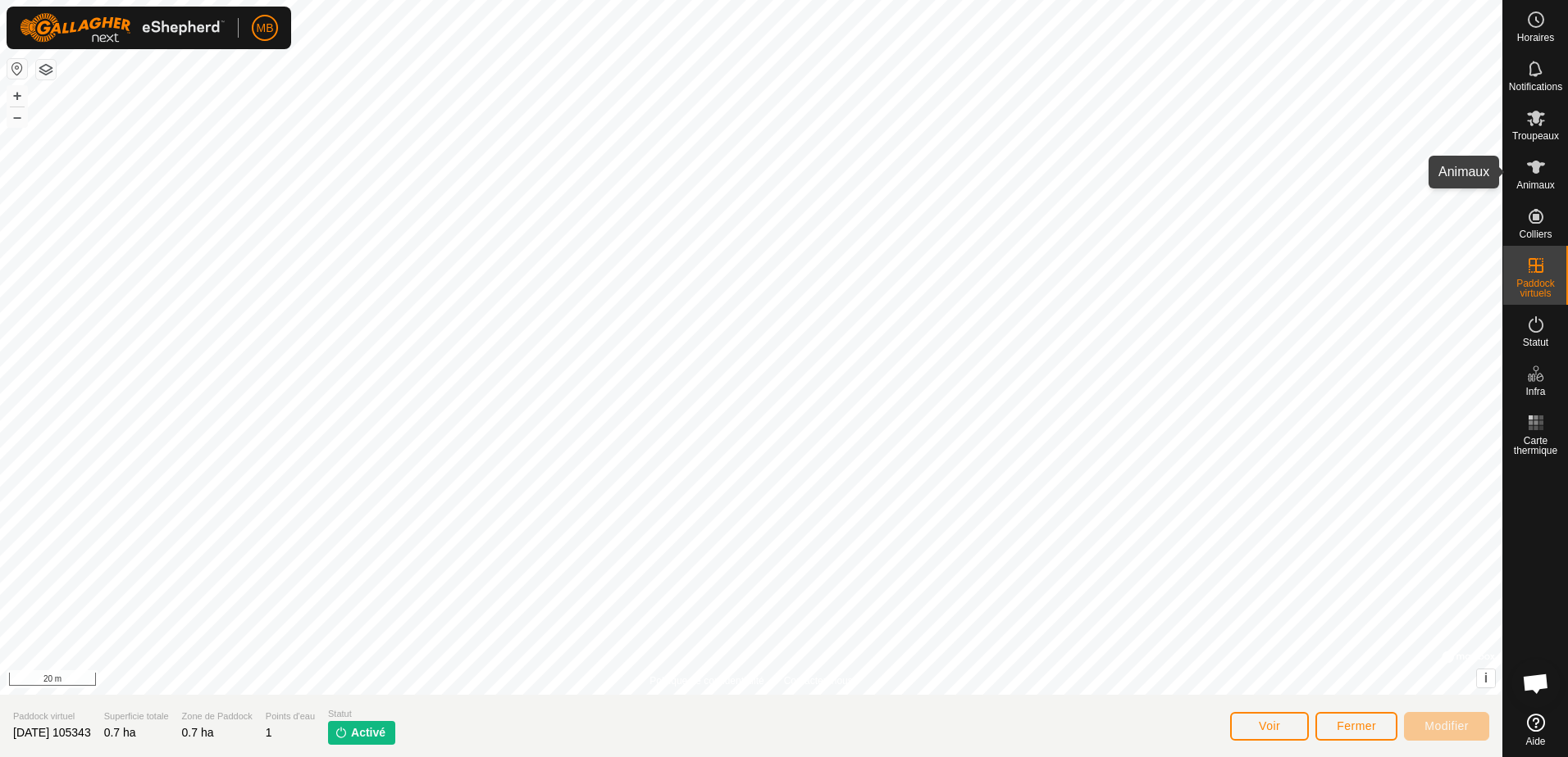
click at [1534, 171] on icon at bounding box center [1536, 167] width 18 height 13
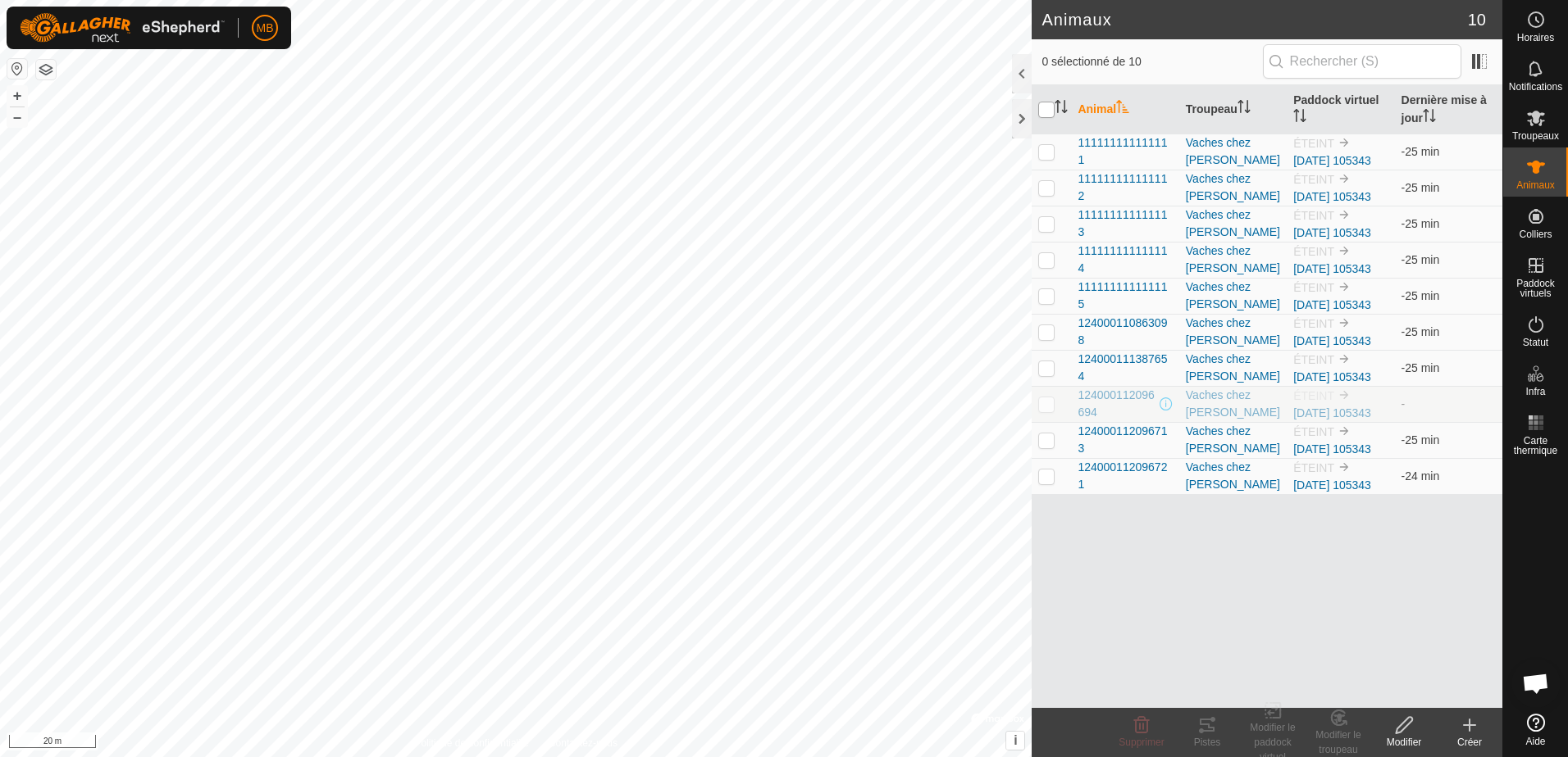
click at [1046, 111] on input "checkbox" at bounding box center [1046, 110] width 17 height 17
checkbox input "true"
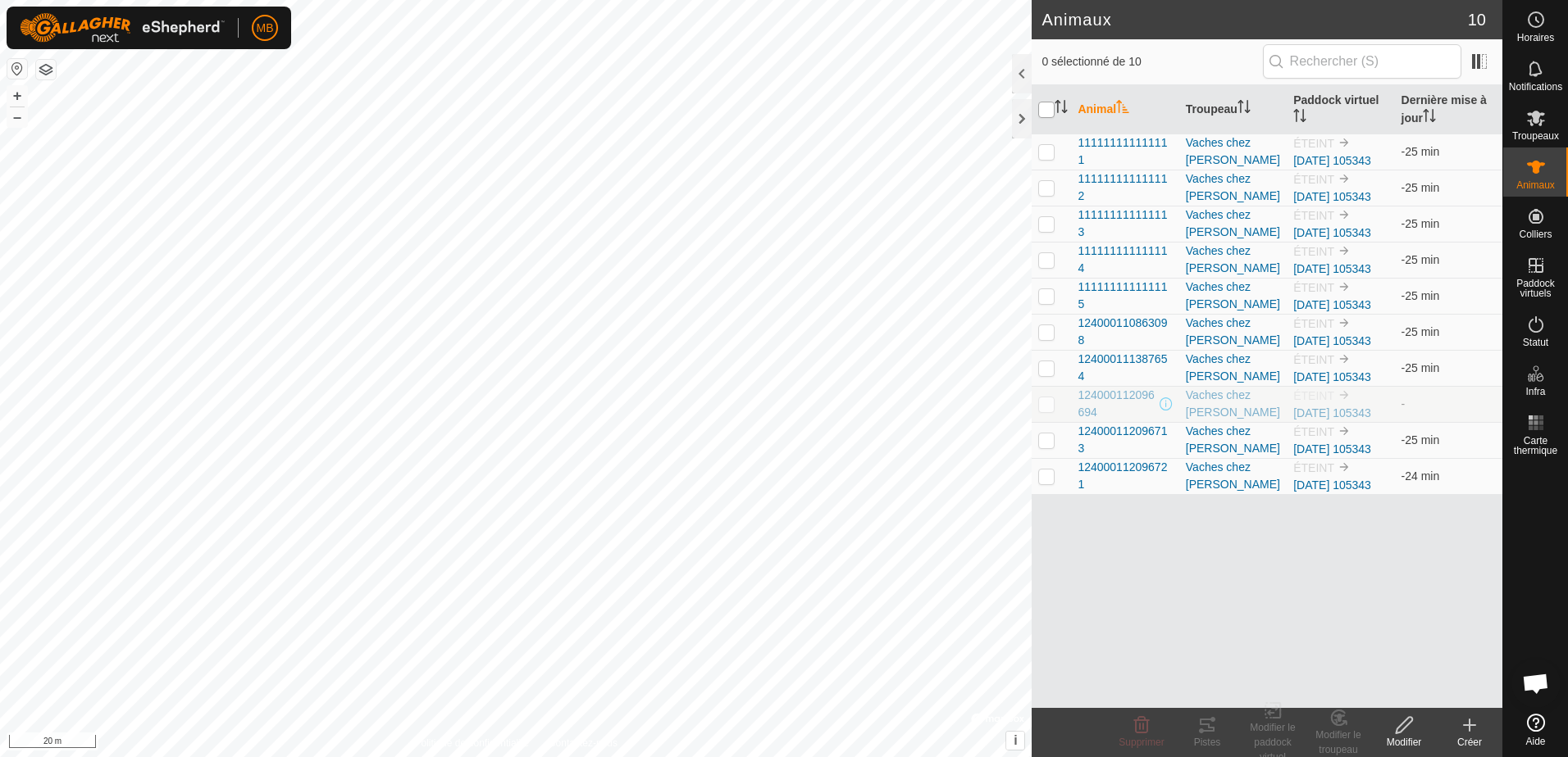
checkbox input "true"
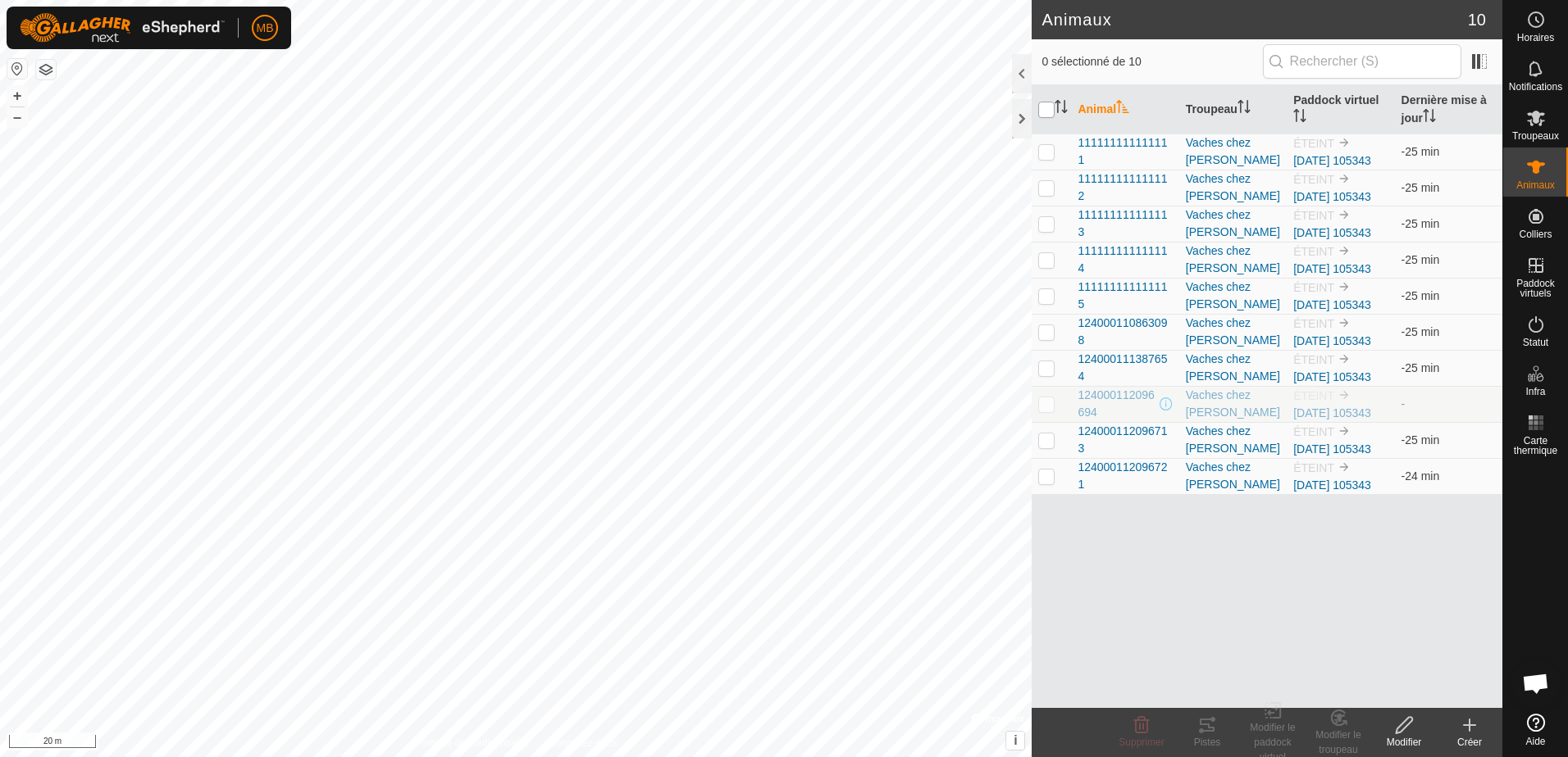
checkbox input "true"
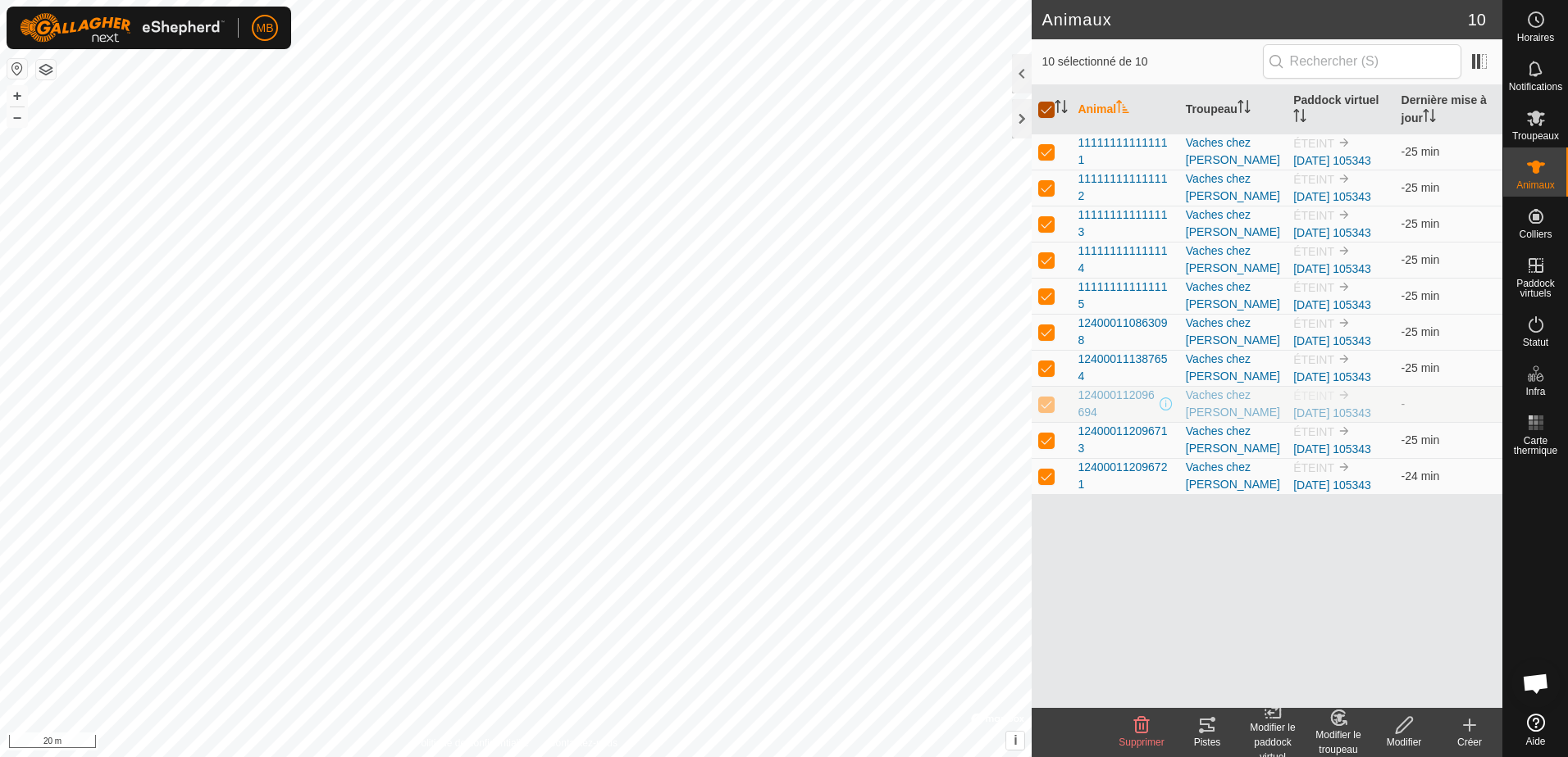
click at [1046, 111] on input "checkbox" at bounding box center [1046, 110] width 17 height 17
checkbox input "false"
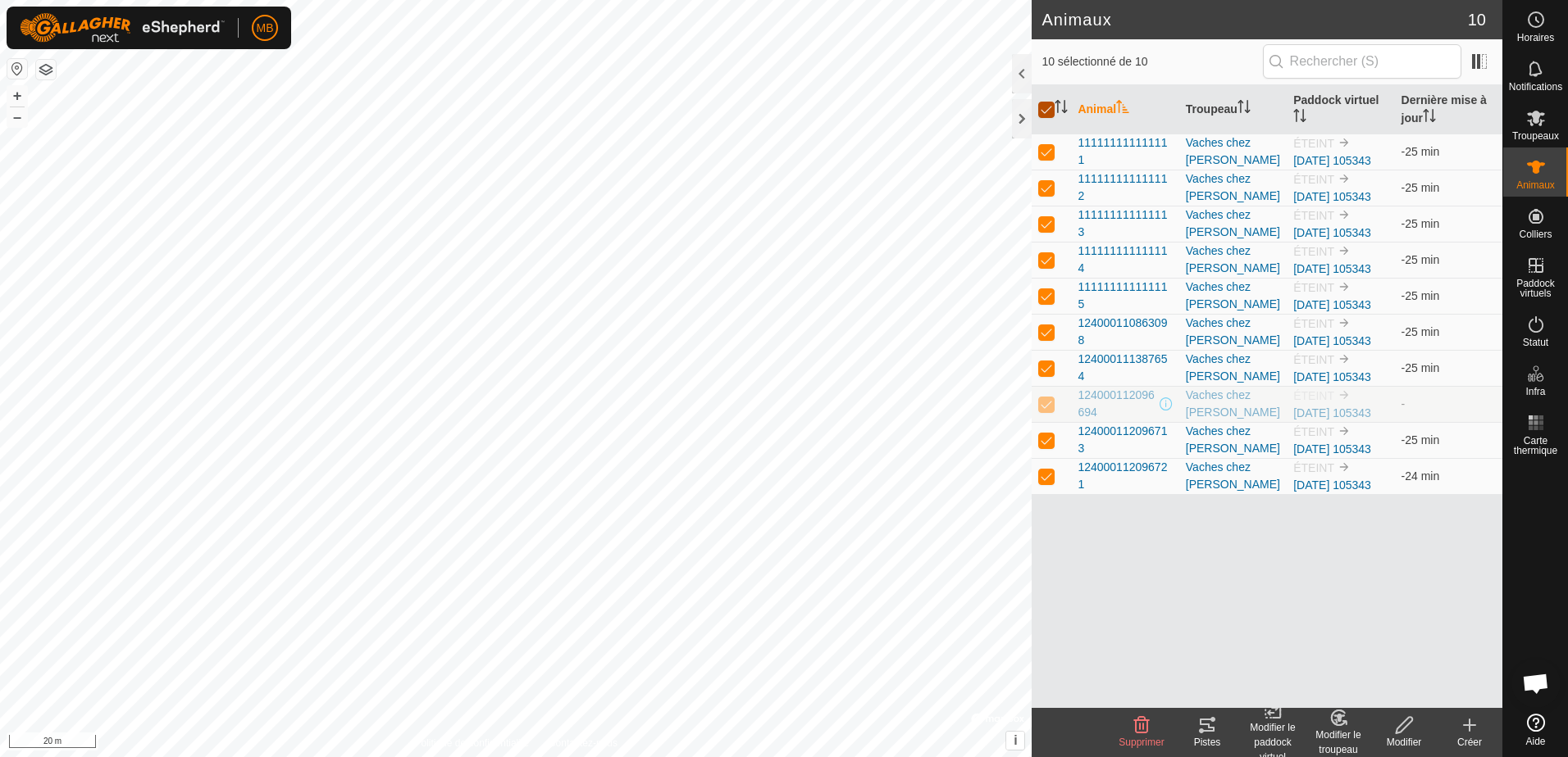
checkbox input "false"
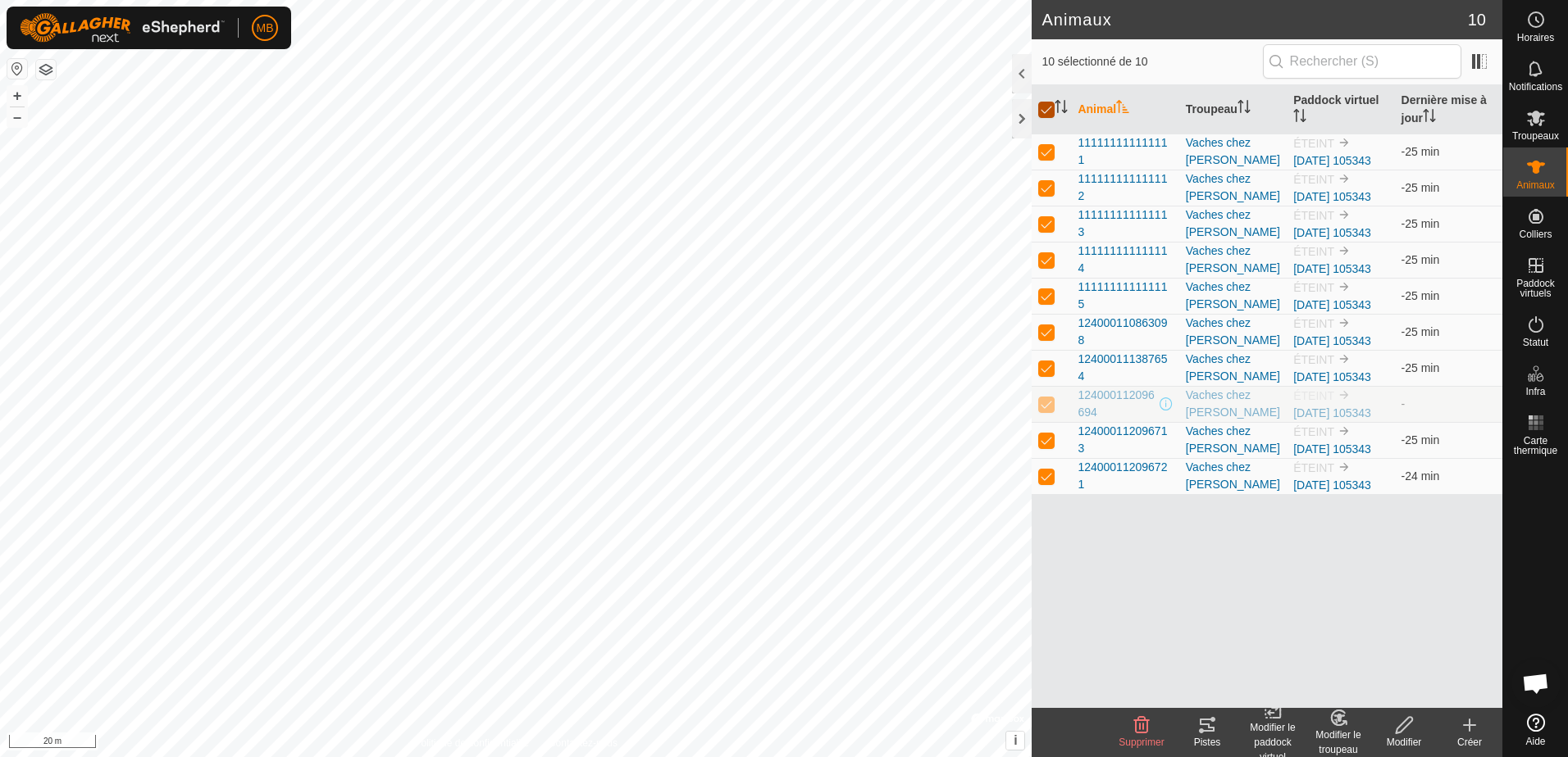
checkbox input "false"
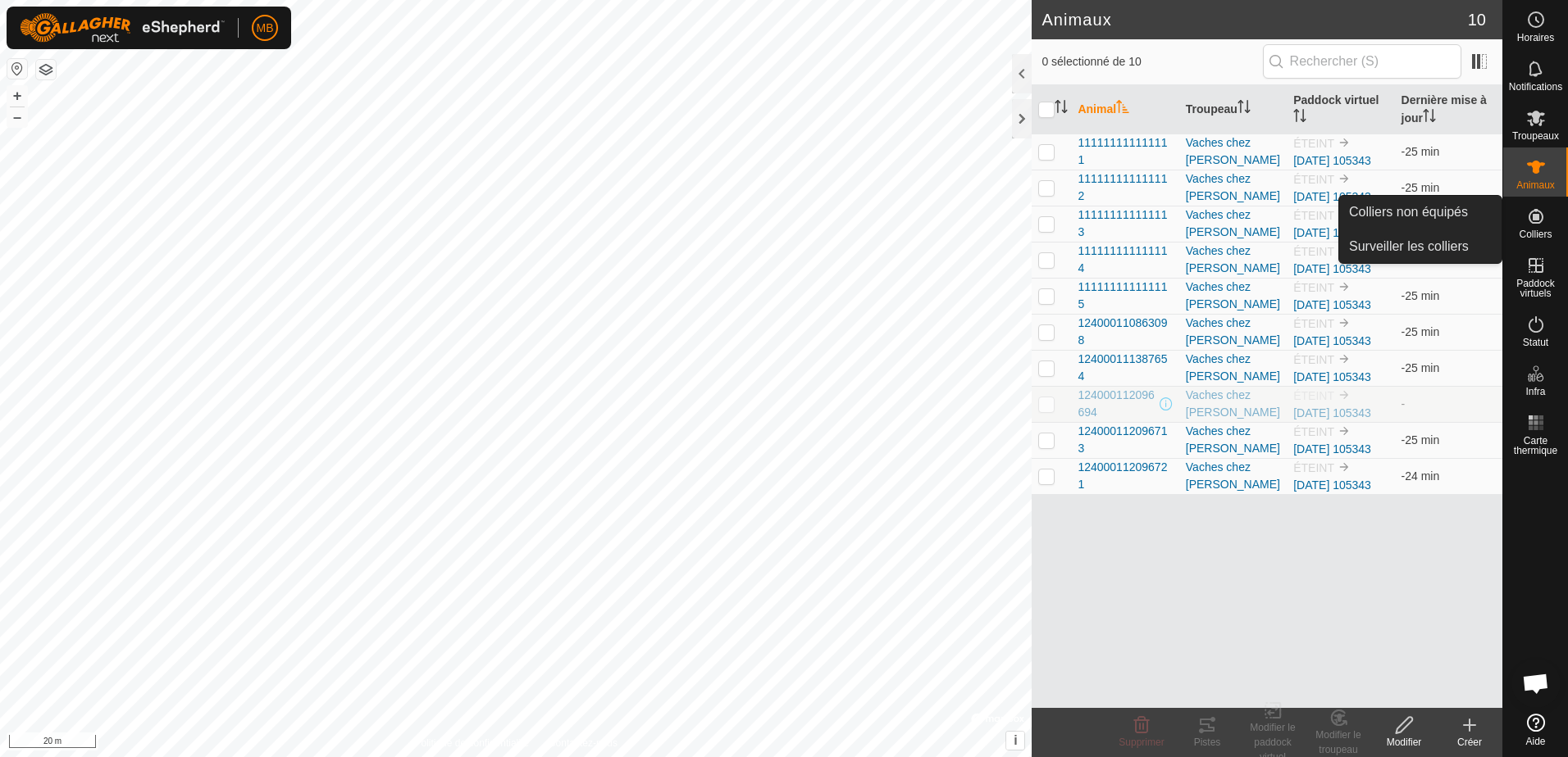
click at [1534, 228] on es-neckbands-svg-icon at bounding box center [1536, 216] width 29 height 27
click at [1420, 211] on link "Colliers non équipés" at bounding box center [1420, 212] width 162 height 33
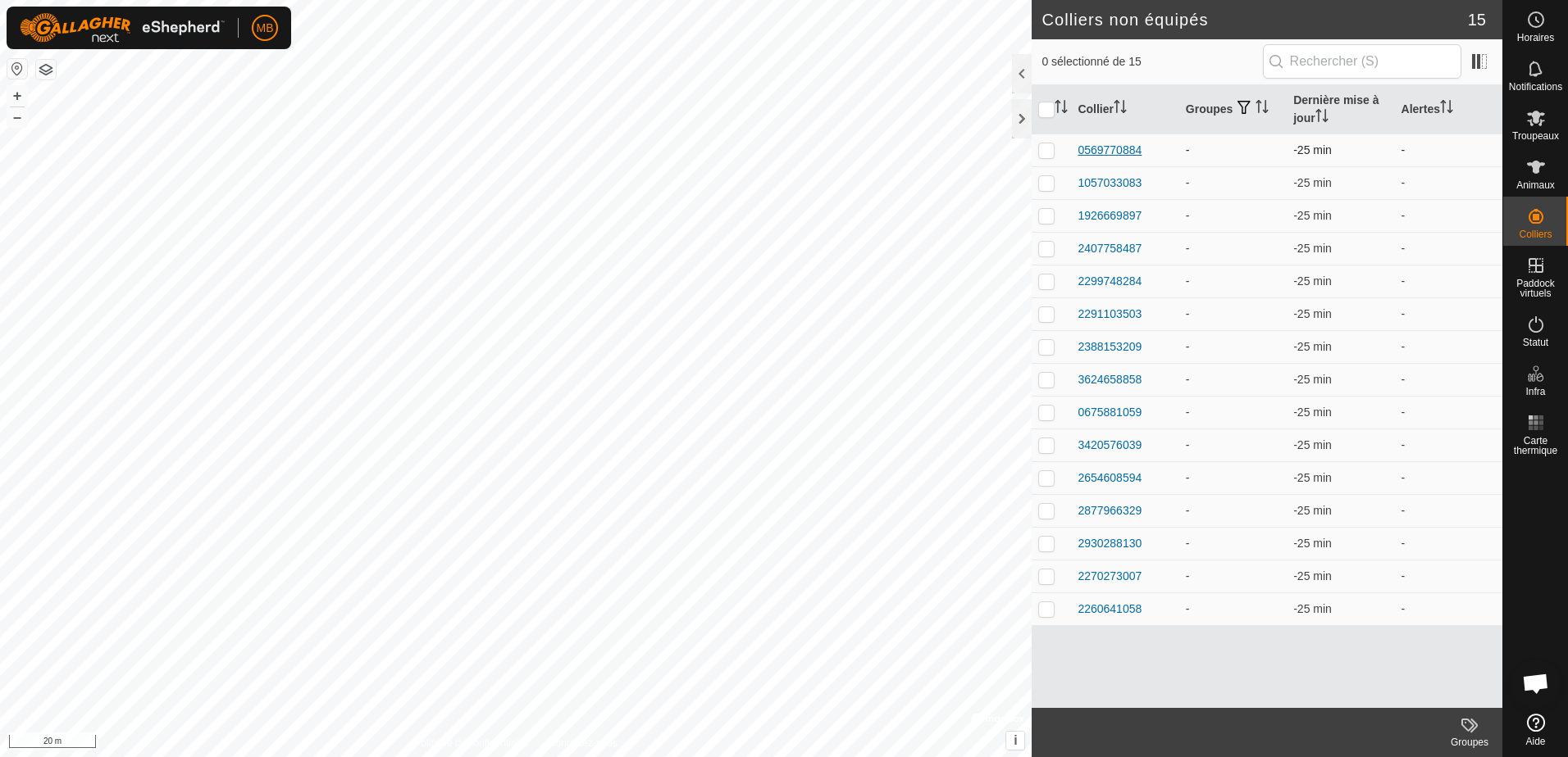
click at [1104, 150] on div "0569770884" at bounding box center [1110, 150] width 64 height 17
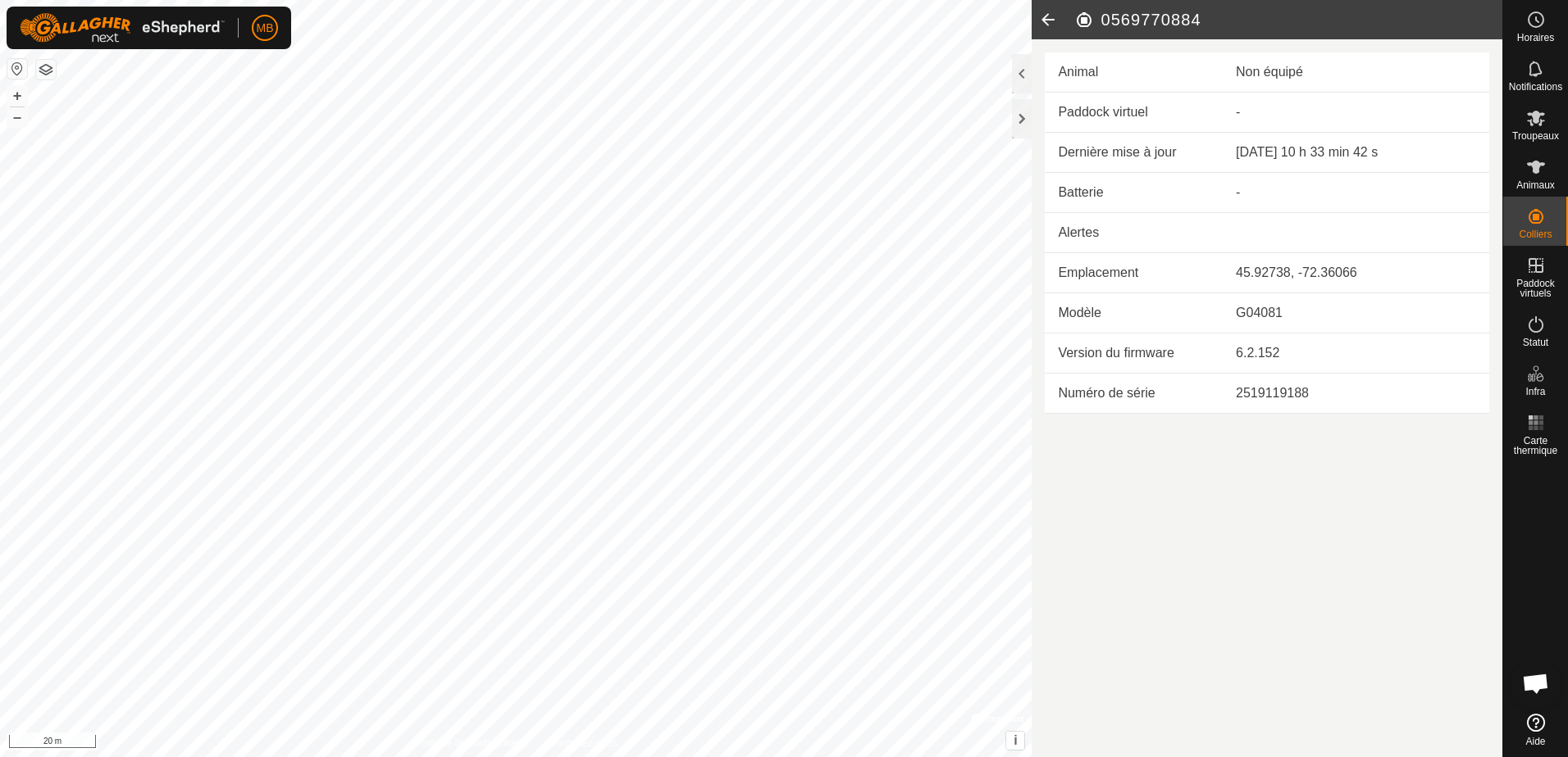
click at [1043, 18] on icon at bounding box center [1048, 19] width 33 height 40
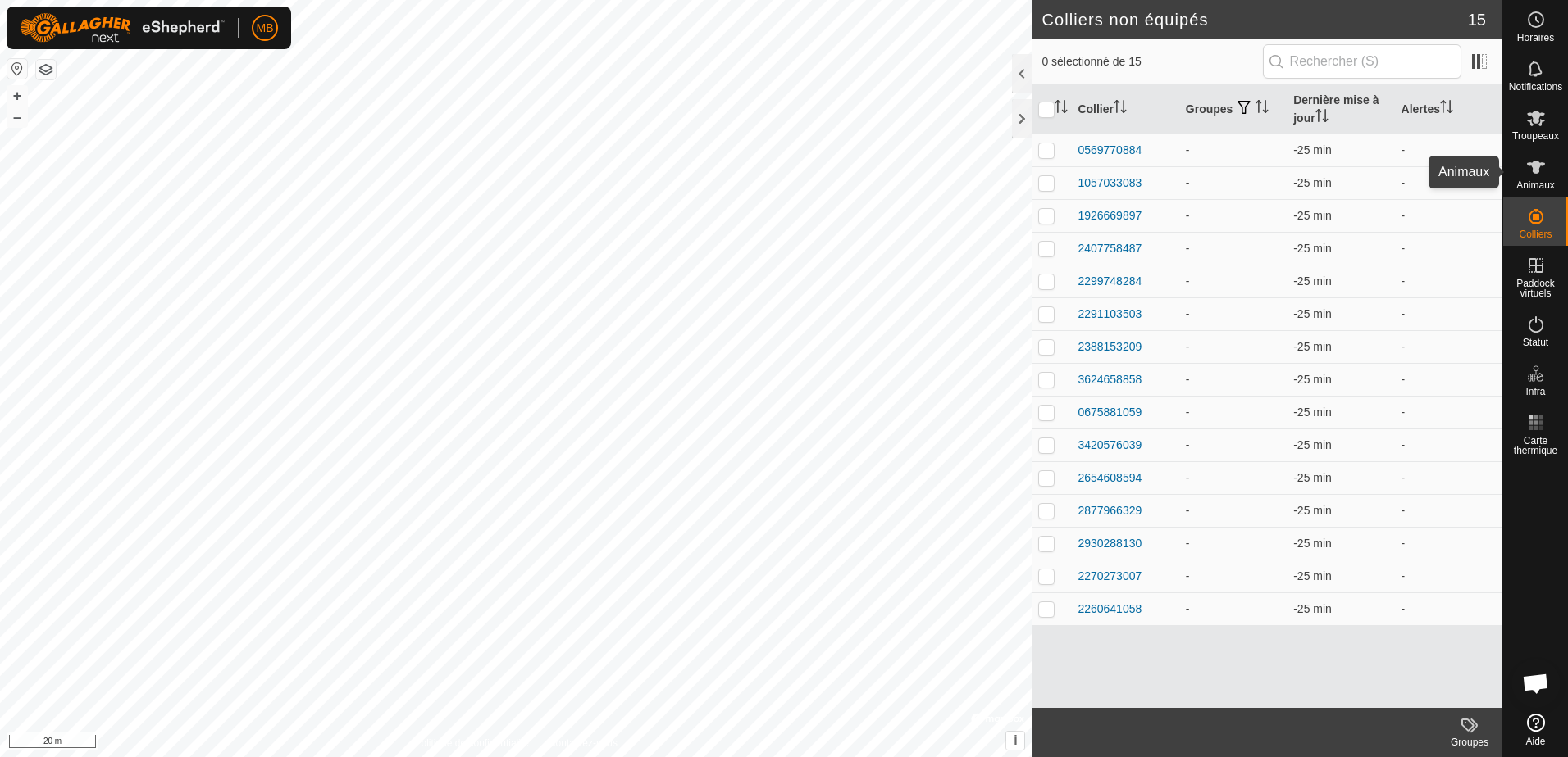
click at [1531, 175] on icon at bounding box center [1536, 166] width 19 height 19
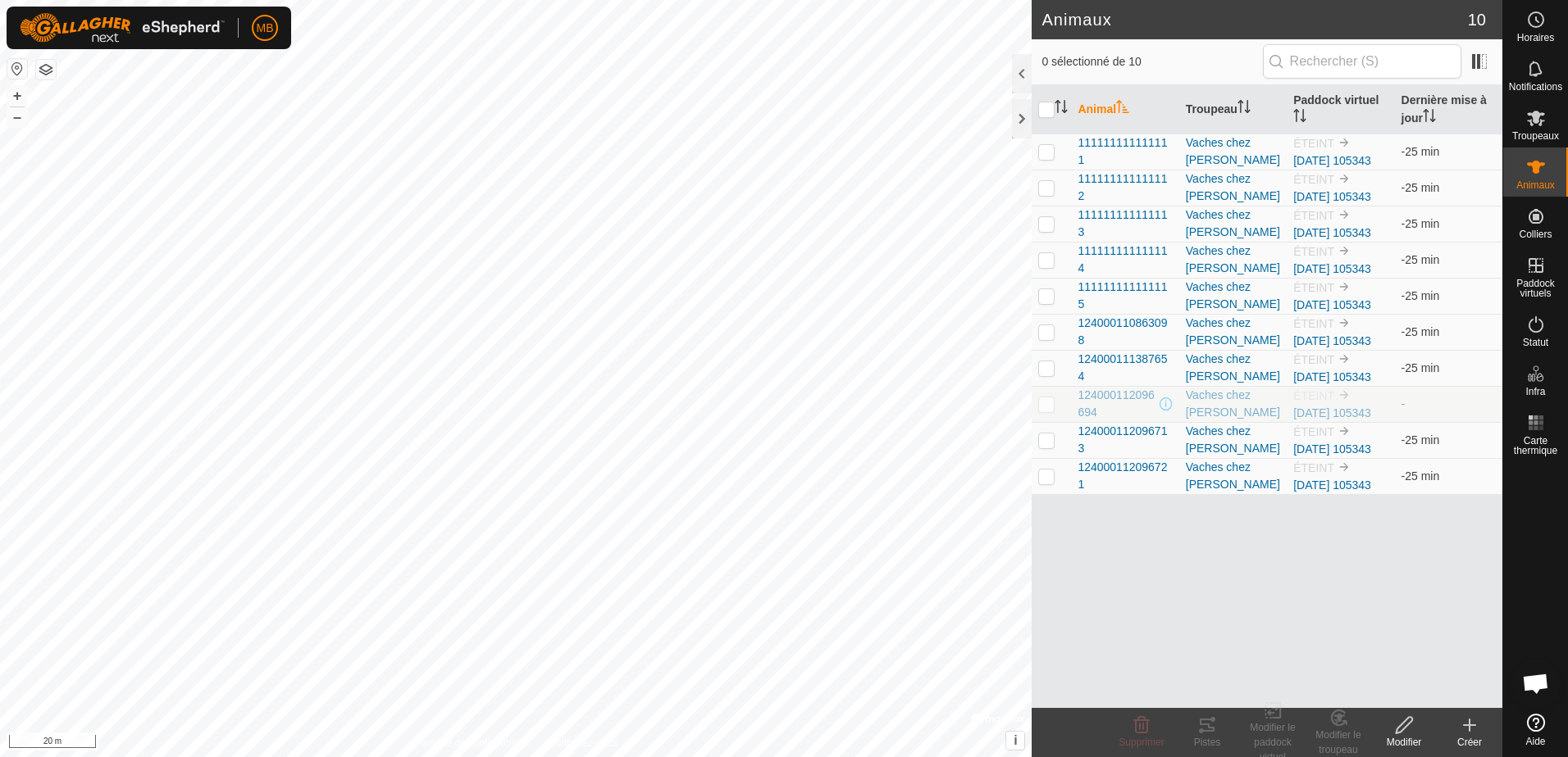
click at [1470, 728] on icon at bounding box center [1470, 725] width 0 height 11
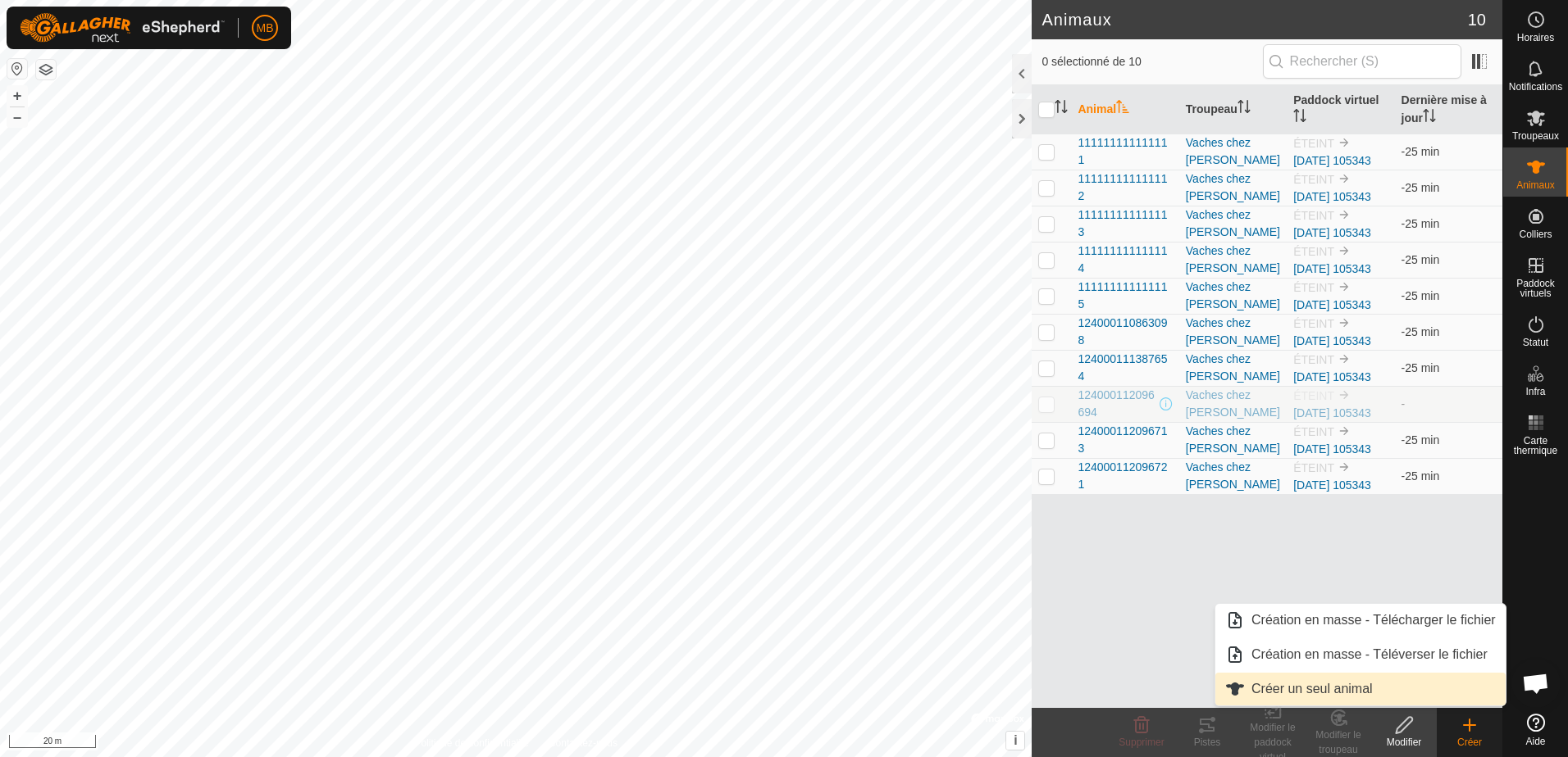
click at [1320, 689] on link "Créer un seul animal" at bounding box center [1360, 690] width 290 height 33
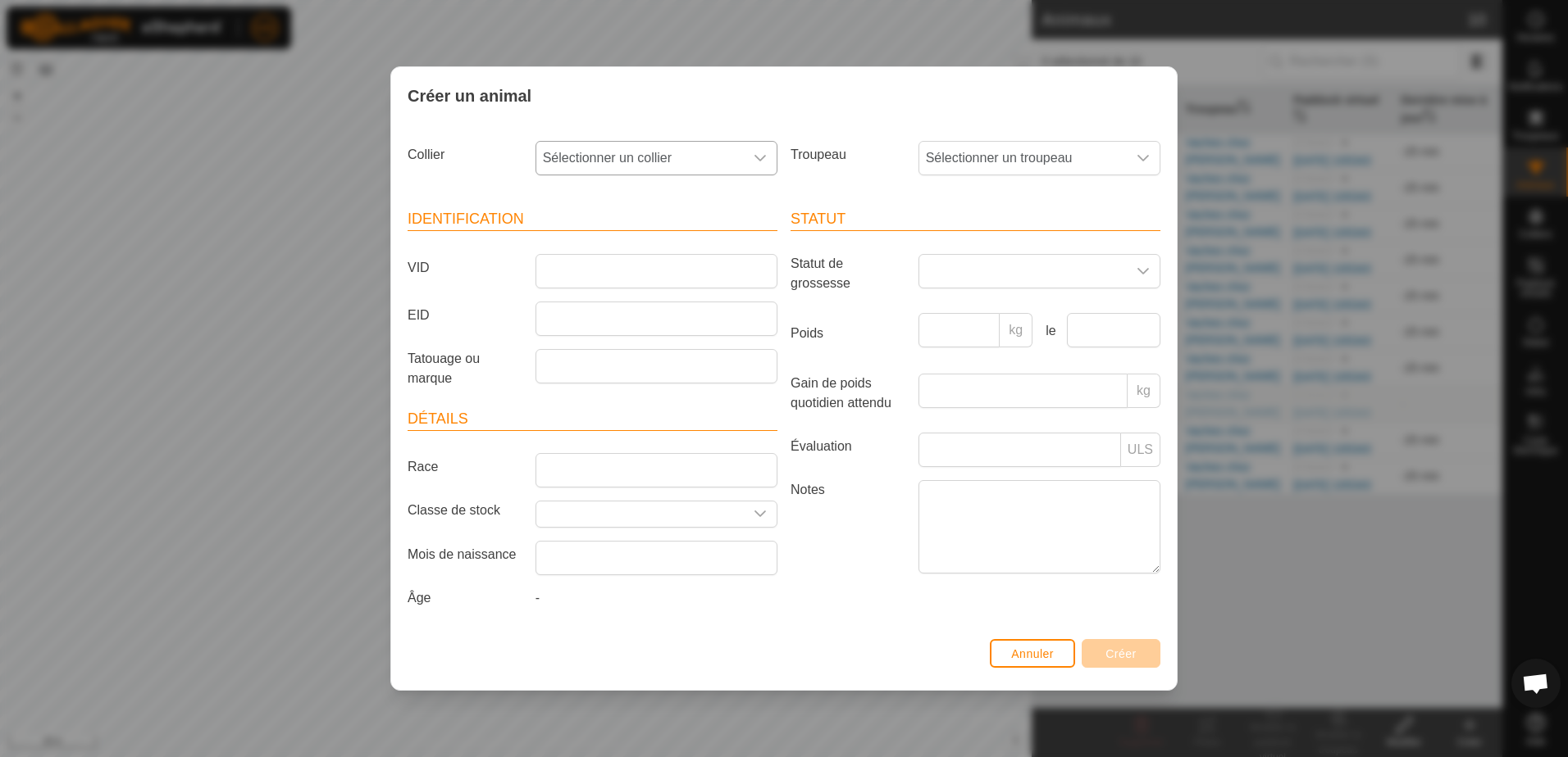
click at [769, 156] on div "dropdown trigger" at bounding box center [760, 158] width 33 height 33
click at [604, 274] on li "0569770884" at bounding box center [657, 277] width 240 height 33
click at [556, 323] on input "EID" at bounding box center [656, 318] width 242 height 34
type input "222222222222222"
click at [577, 474] on input "Race" at bounding box center [656, 470] width 242 height 34
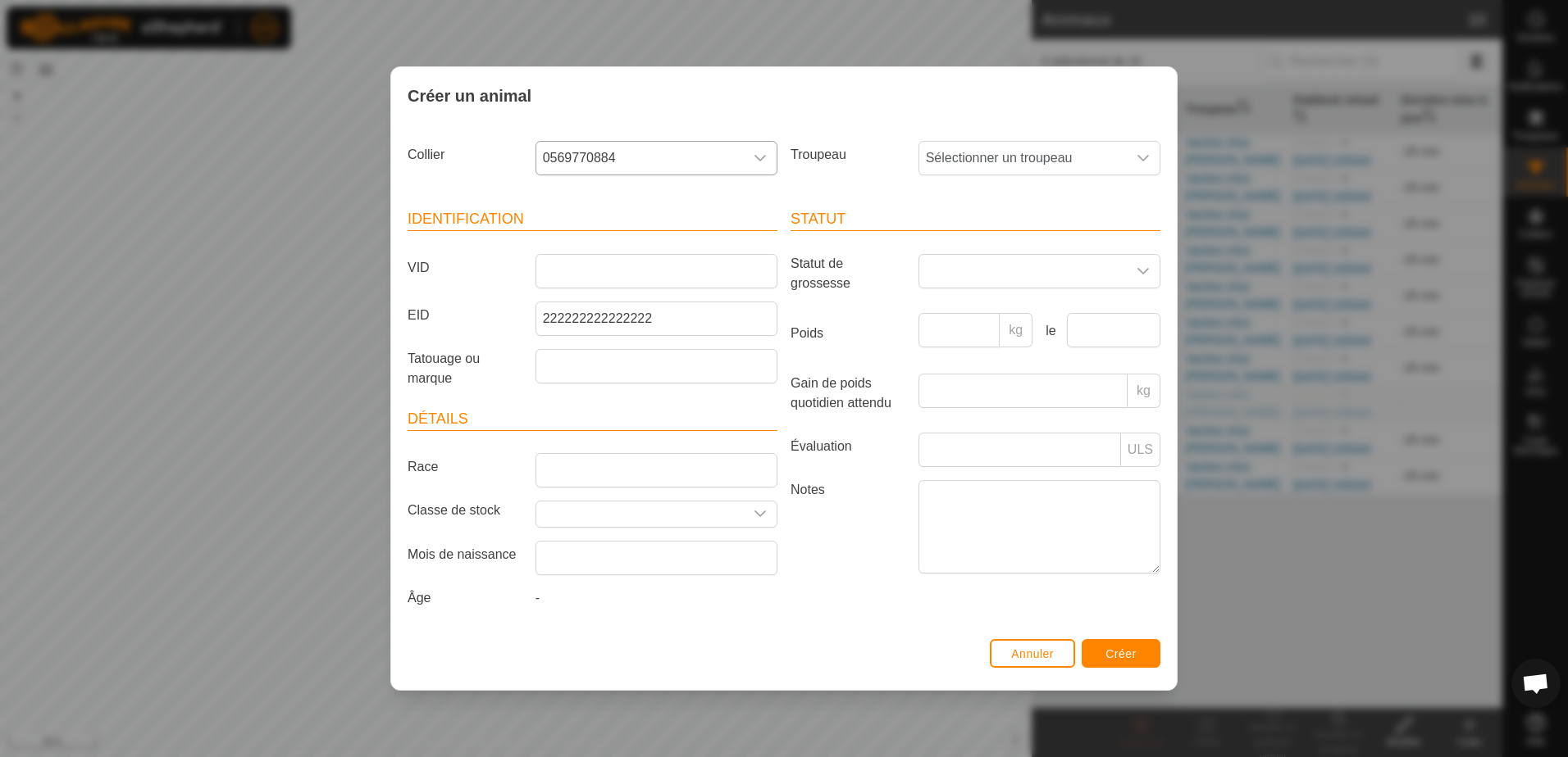
click at [872, 485] on label "Notes" at bounding box center [847, 526] width 128 height 93
click at [918, 485] on textarea "Notes" at bounding box center [1039, 527] width 242 height 94
click at [612, 476] on input "Race" at bounding box center [656, 470] width 242 height 34
type input "LH"
type input "450"
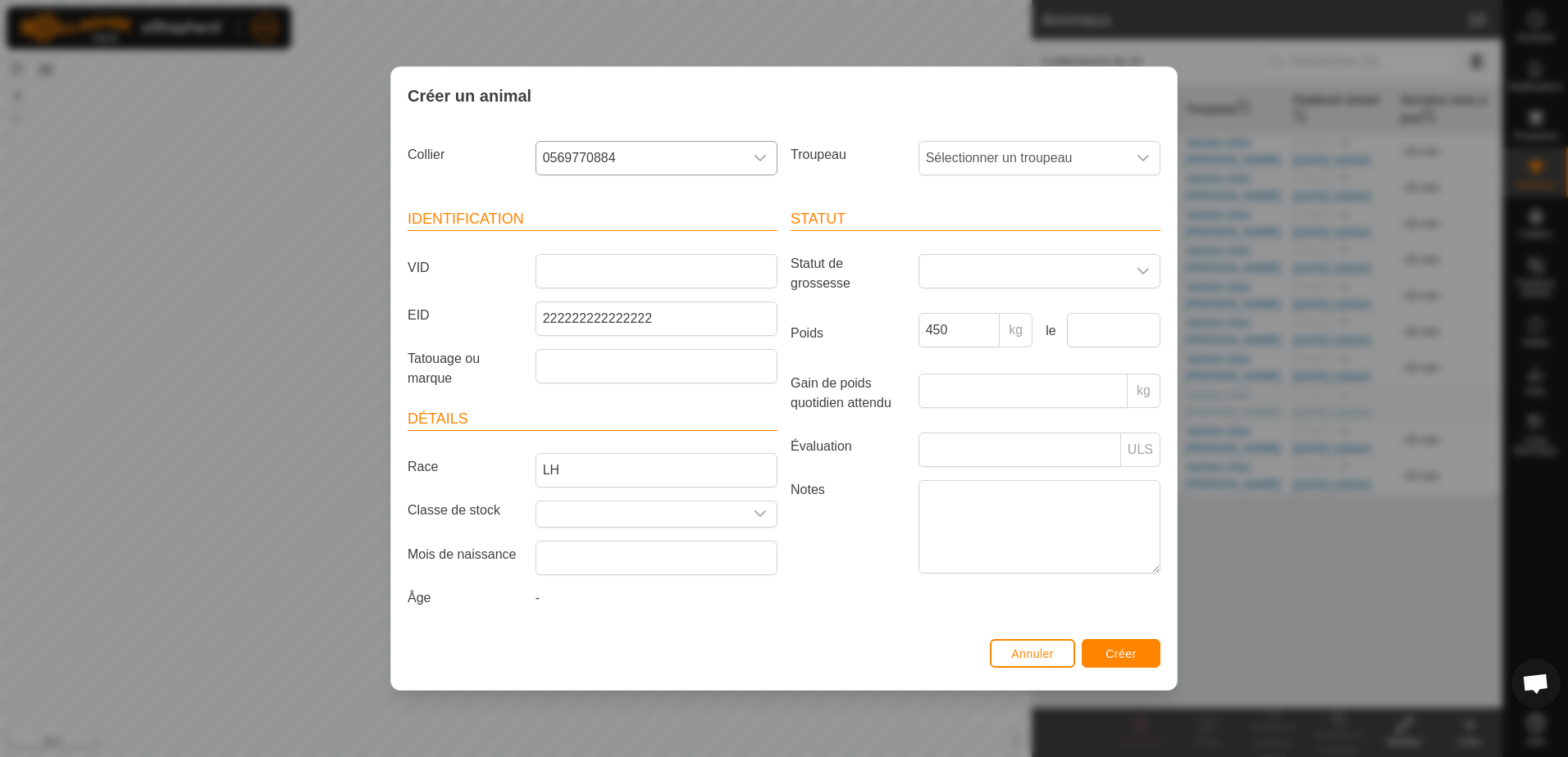
click at [877, 317] on label "Poids" at bounding box center [847, 333] width 128 height 41
click at [918, 317] on input "450" at bounding box center [959, 329] width 82 height 34
click at [1135, 167] on div "dropdown trigger" at bounding box center [1144, 158] width 33 height 33
click at [1041, 271] on li "Vaches chez [PERSON_NAME]" at bounding box center [1040, 277] width 240 height 33
click at [1123, 658] on span "Créer" at bounding box center [1121, 654] width 31 height 13
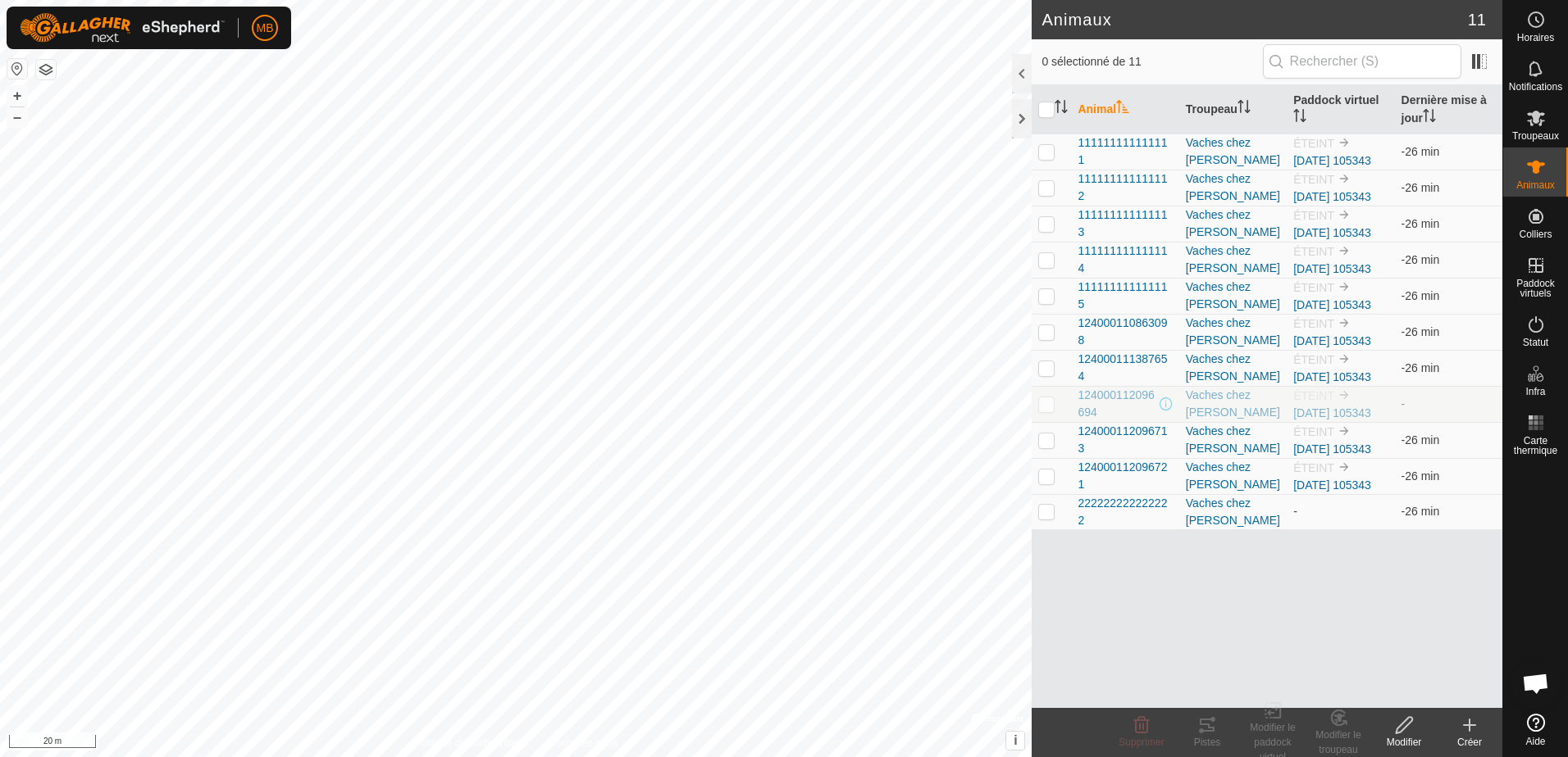
click at [1462, 728] on icon at bounding box center [1469, 725] width 19 height 19
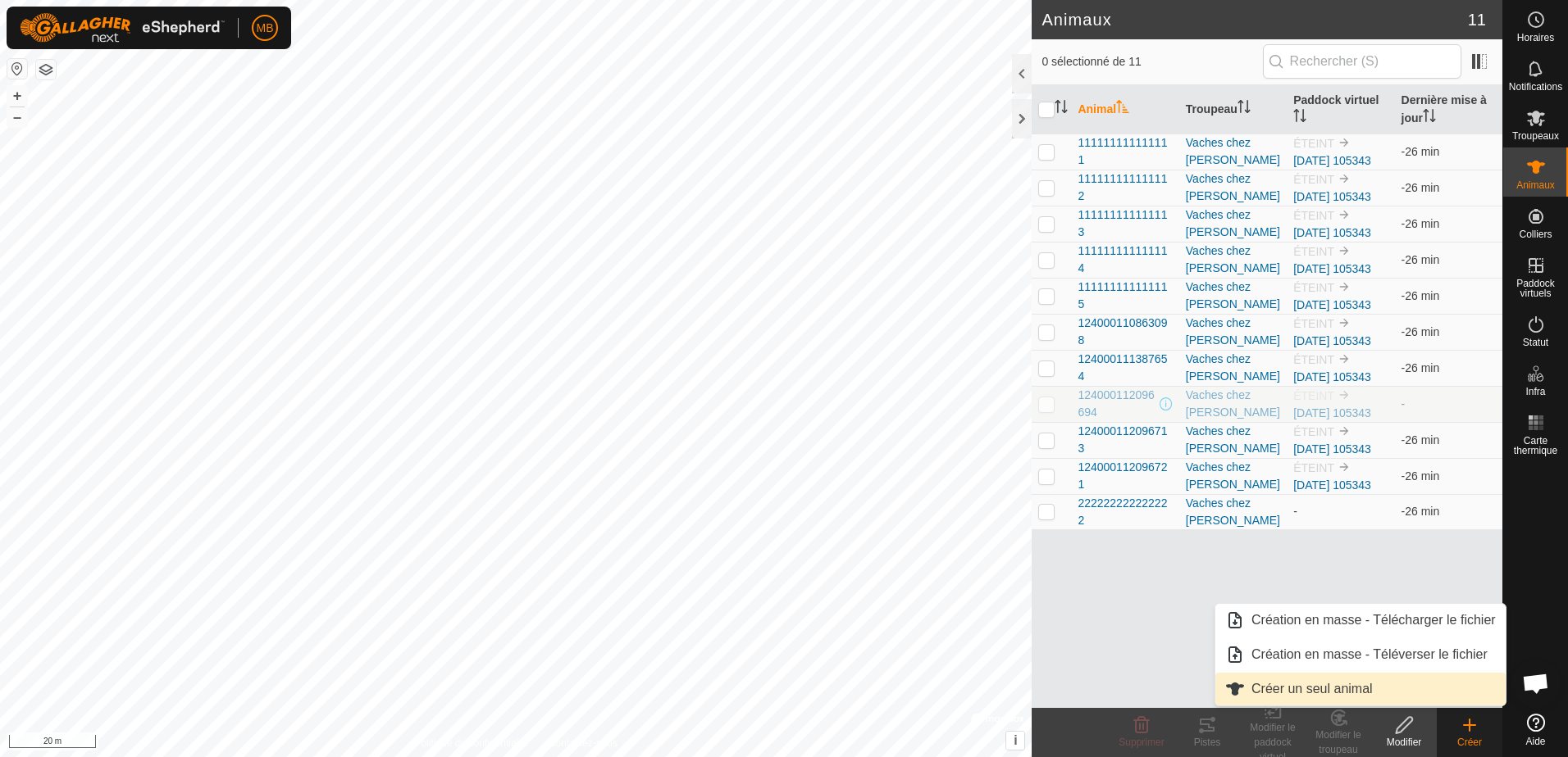
click at [1331, 683] on link "Créer un seul animal" at bounding box center [1360, 690] width 290 height 33
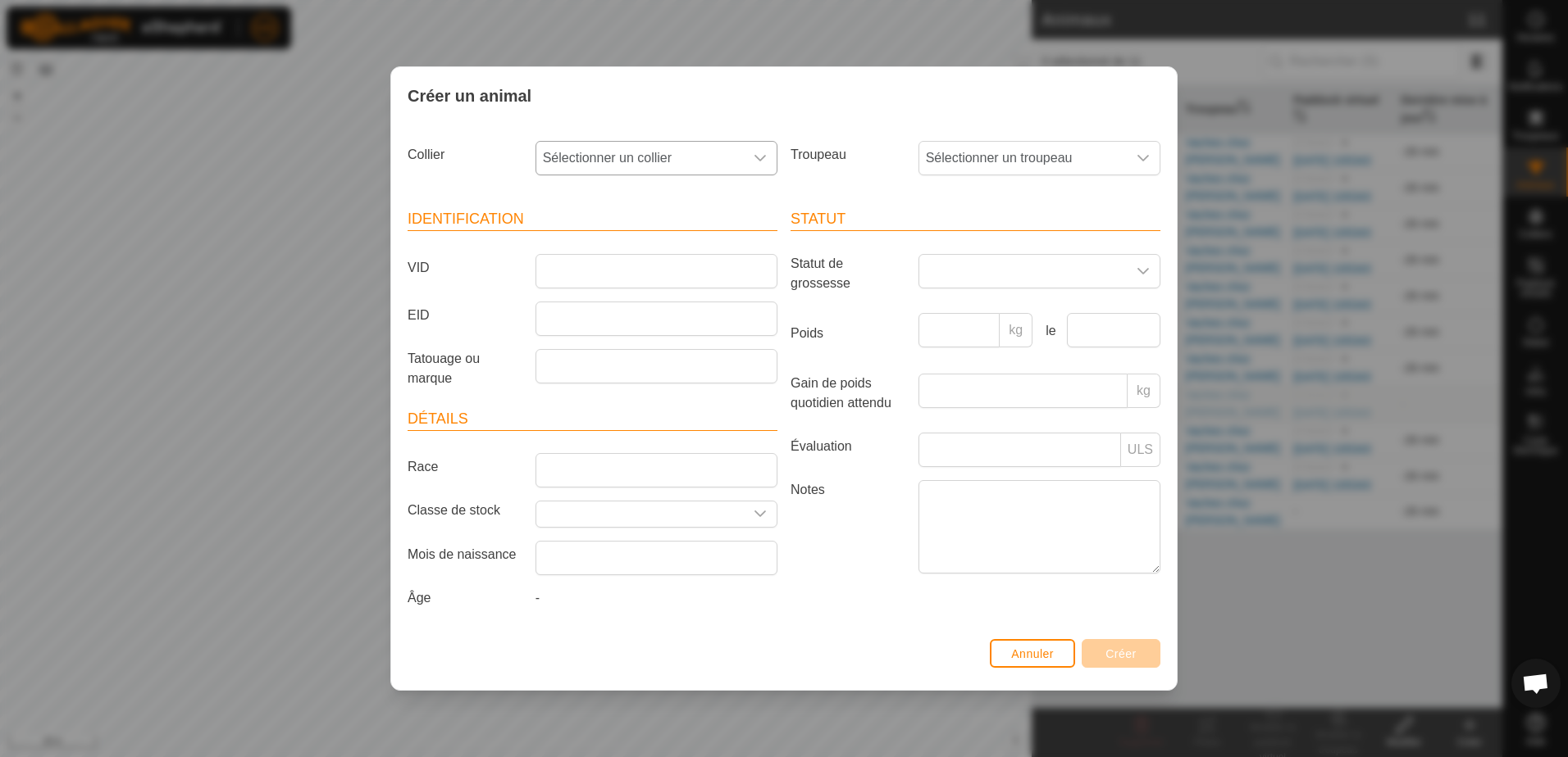
click at [757, 157] on icon "dropdown trigger" at bounding box center [760, 157] width 11 height 6
click at [615, 278] on li "1057033083" at bounding box center [657, 277] width 240 height 33
click at [580, 314] on input "EID" at bounding box center [656, 318] width 242 height 34
type input "333333333333333"
click at [674, 477] on input "Race" at bounding box center [656, 470] width 242 height 34
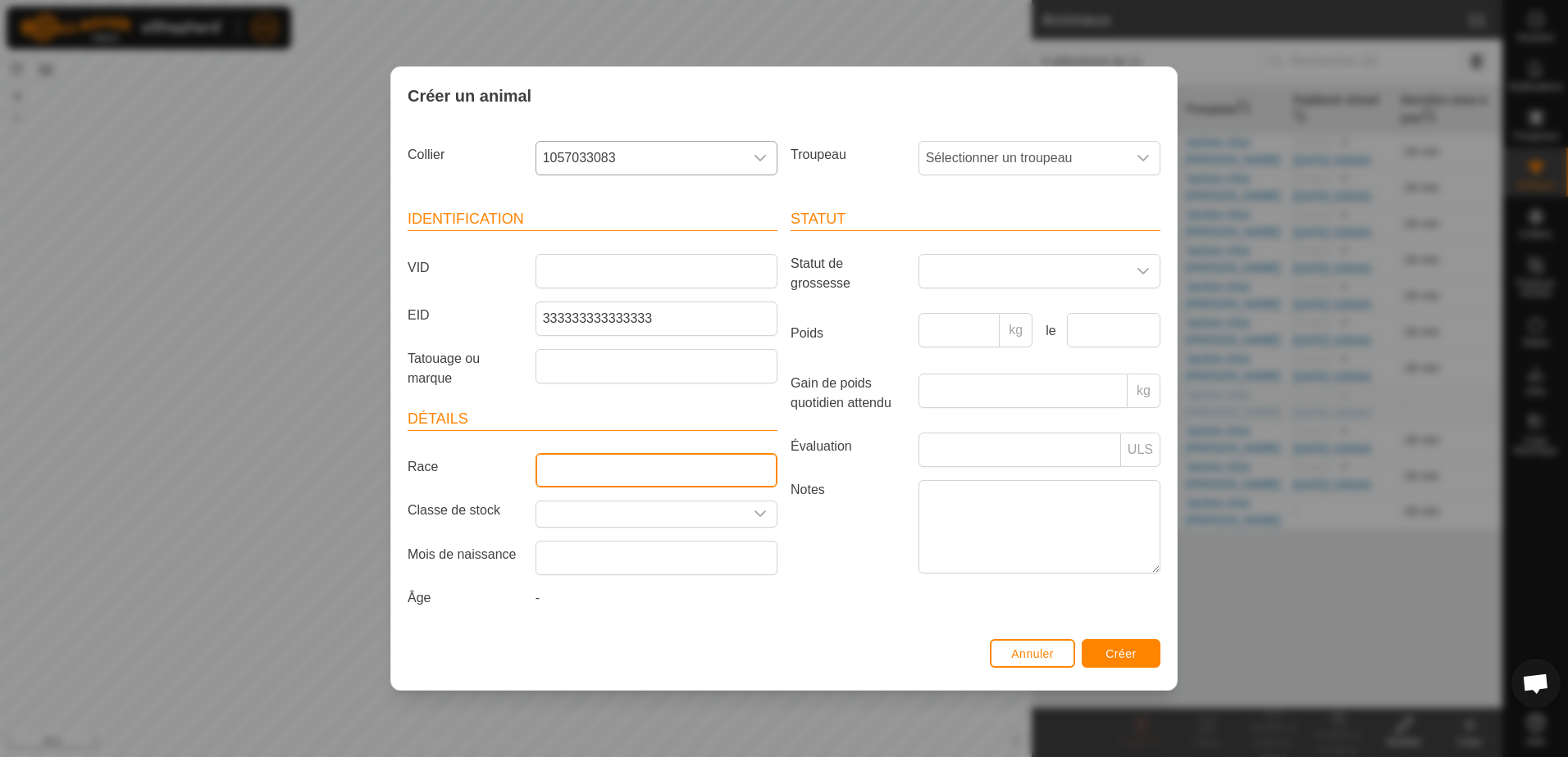
type input "LH"
type input "450"
click at [1001, 173] on span "Sélectionner un troupeau" at bounding box center [1022, 158] width 207 height 33
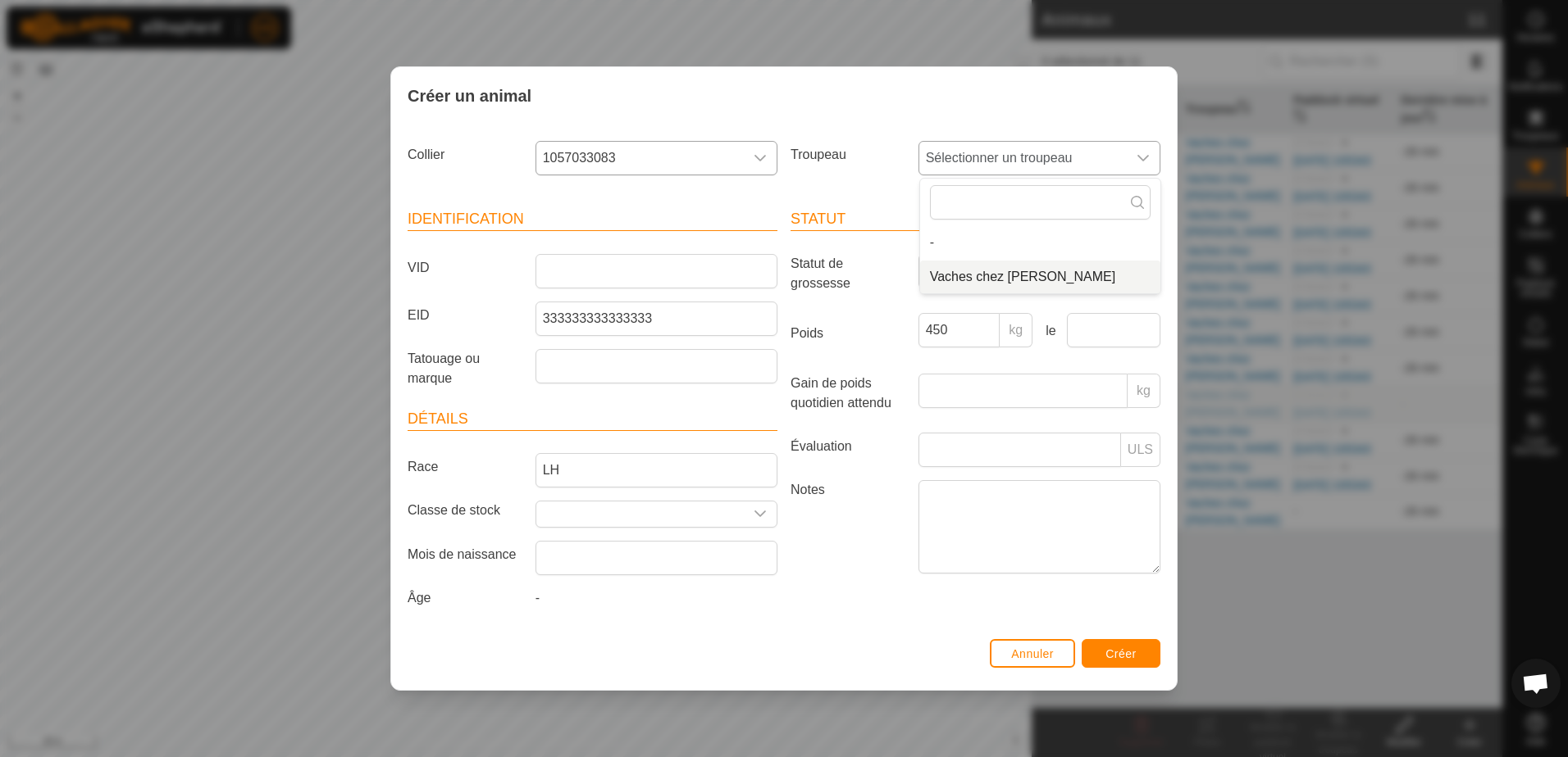
click at [978, 276] on li "Vaches chez [PERSON_NAME]" at bounding box center [1040, 277] width 240 height 33
click at [1120, 658] on span "Créer" at bounding box center [1121, 654] width 31 height 13
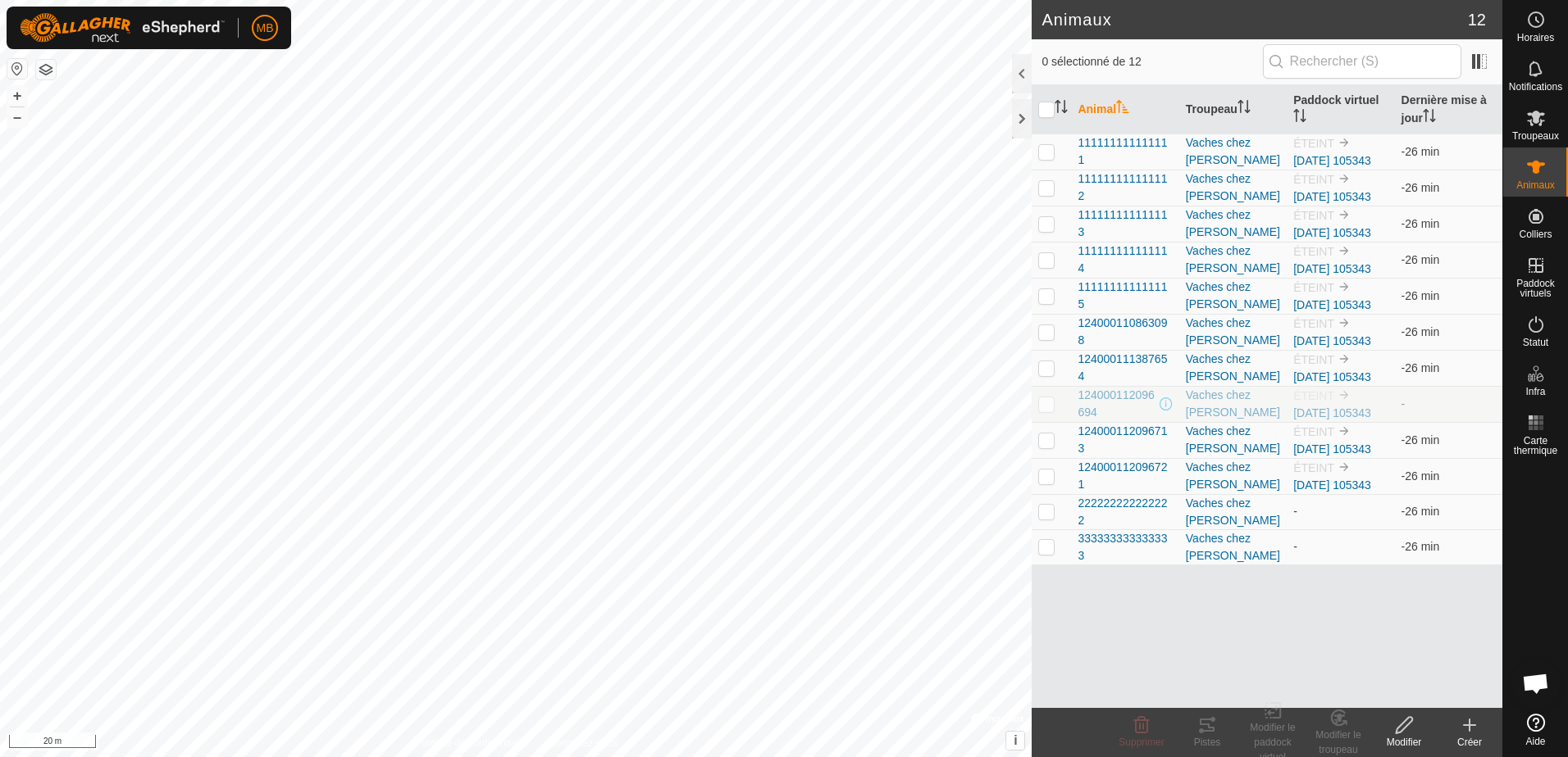
click at [1472, 732] on icon at bounding box center [1469, 725] width 19 height 19
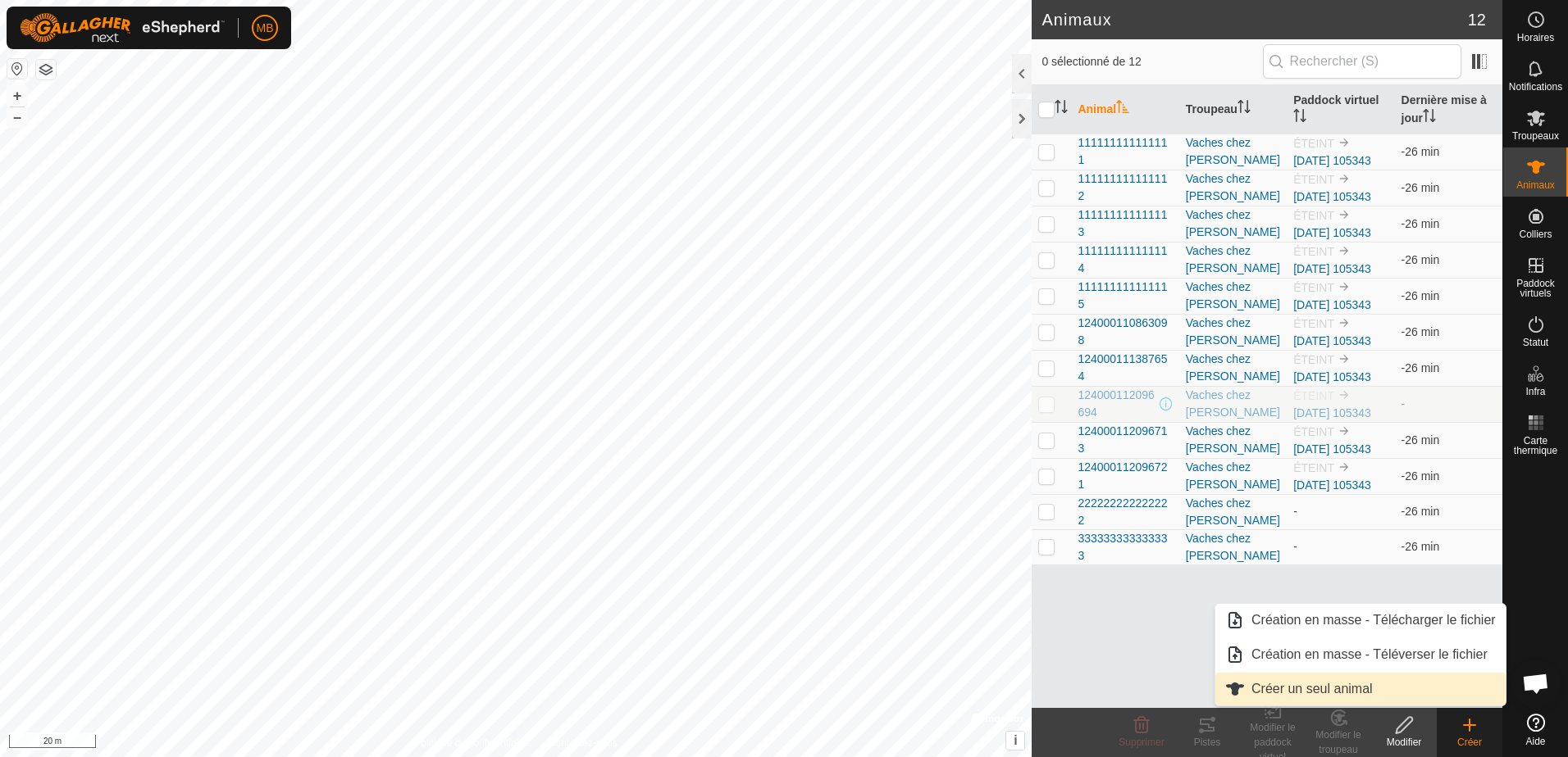
click at [1323, 686] on link "Créer un seul animal" at bounding box center [1360, 690] width 290 height 33
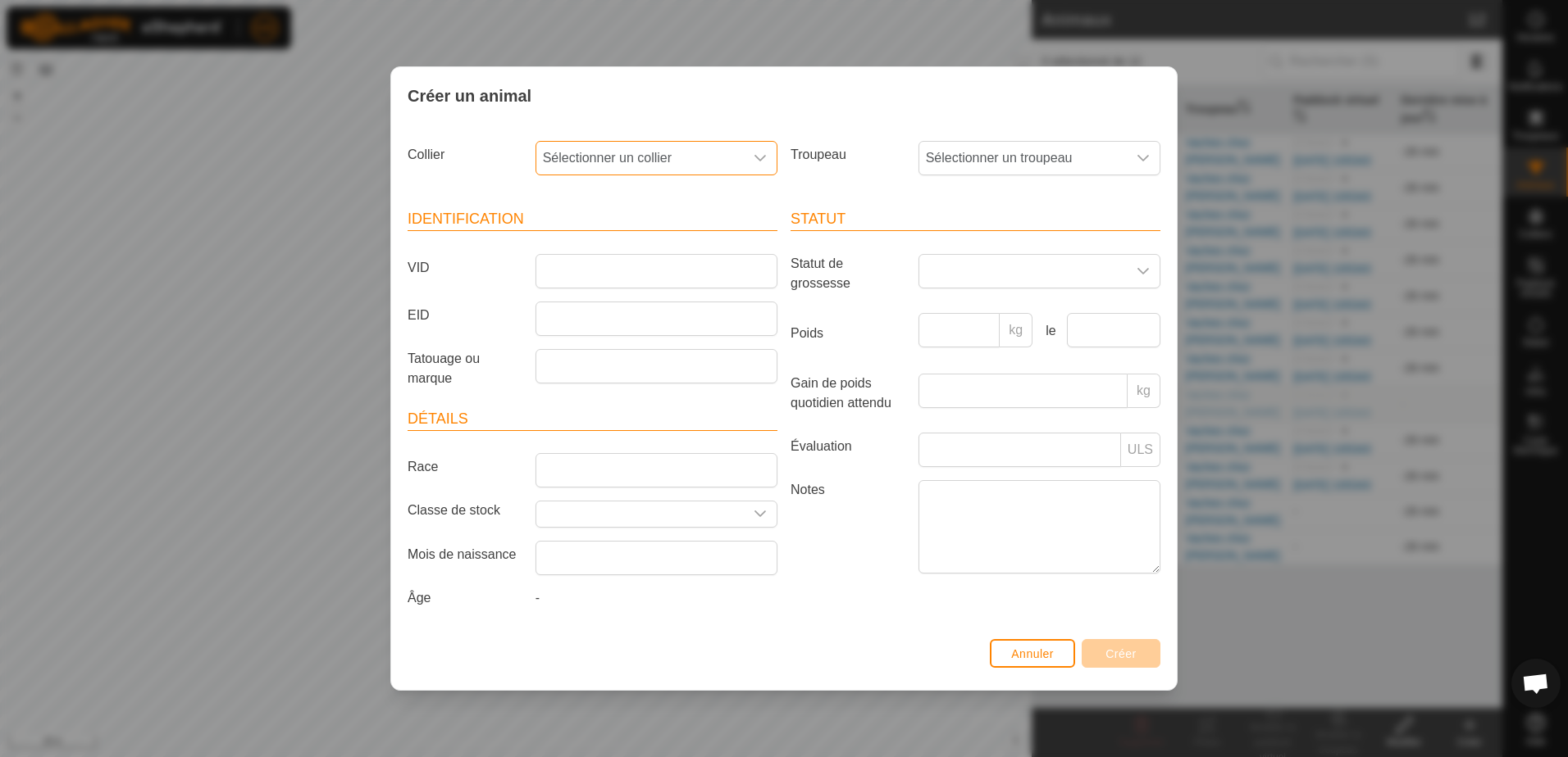
click at [732, 164] on span "Sélectionner un collier" at bounding box center [640, 158] width 207 height 33
click at [625, 277] on li "1926669897" at bounding box center [657, 277] width 240 height 33
click at [570, 315] on input "EID" at bounding box center [656, 318] width 242 height 34
type input "444444444444444"
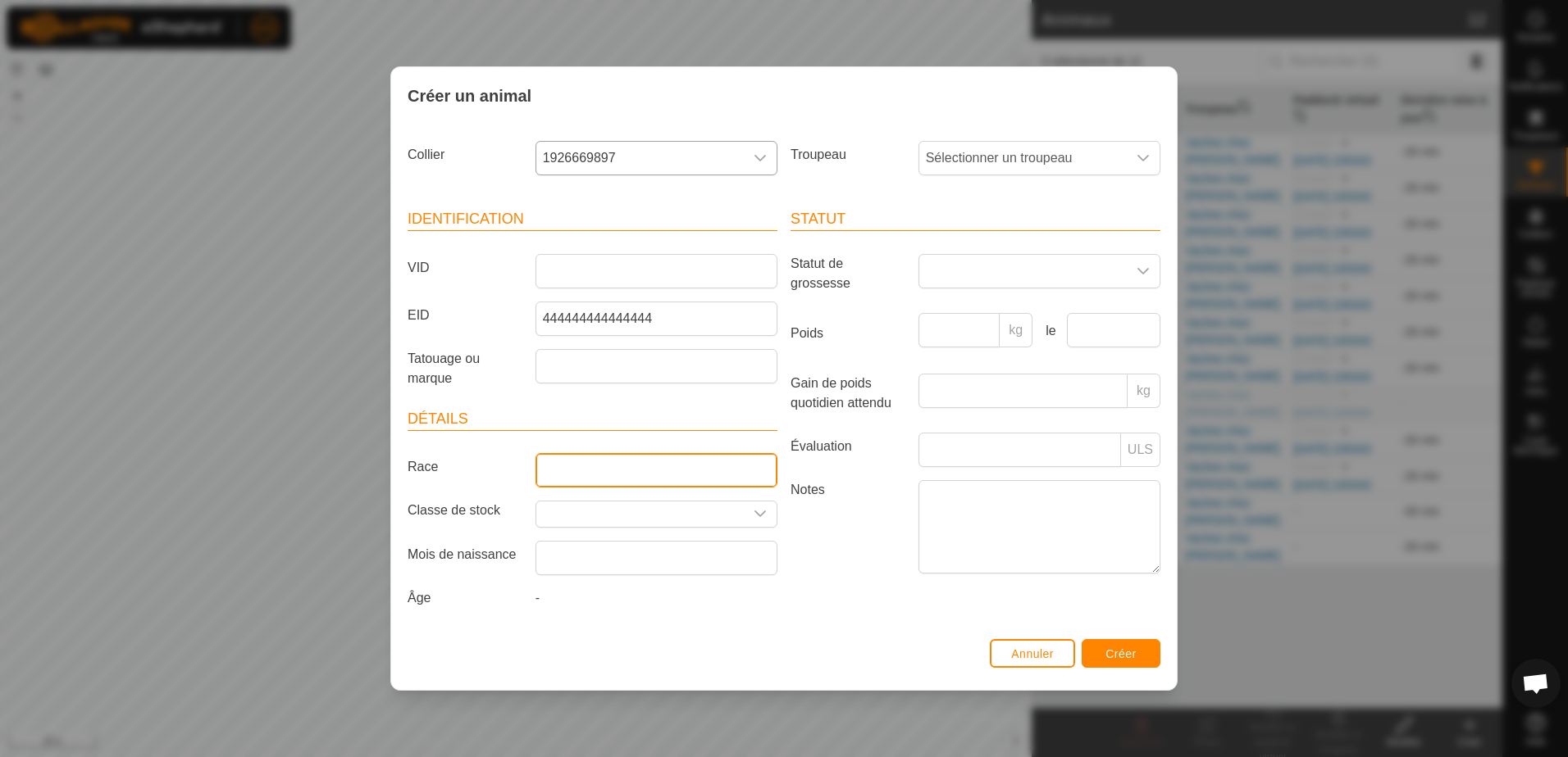
click at [601, 482] on input "Race" at bounding box center [656, 470] width 242 height 34
type input "LH"
type input "450"
click at [892, 608] on div "Statut Statut de grossesse Poids 450 kg le Gain de poids quotidien attendu kg É…" at bounding box center [975, 411] width 383 height 445
click at [1066, 167] on span "Sélectionner un troupeau" at bounding box center [1022, 158] width 207 height 33
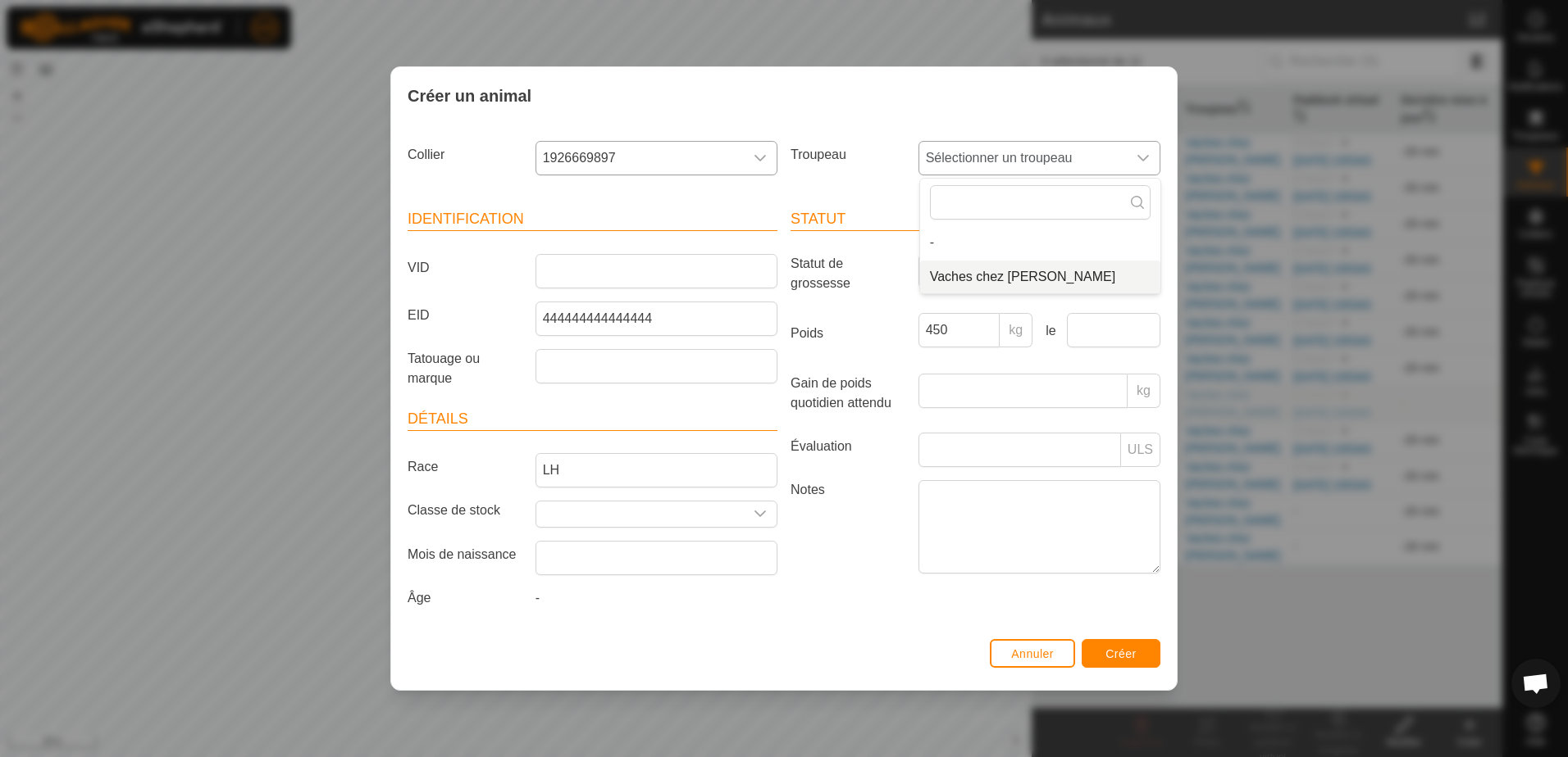
click at [1027, 271] on li "Vaches chez [PERSON_NAME]" at bounding box center [1040, 277] width 240 height 33
click at [1126, 648] on span "Créer" at bounding box center [1121, 654] width 31 height 13
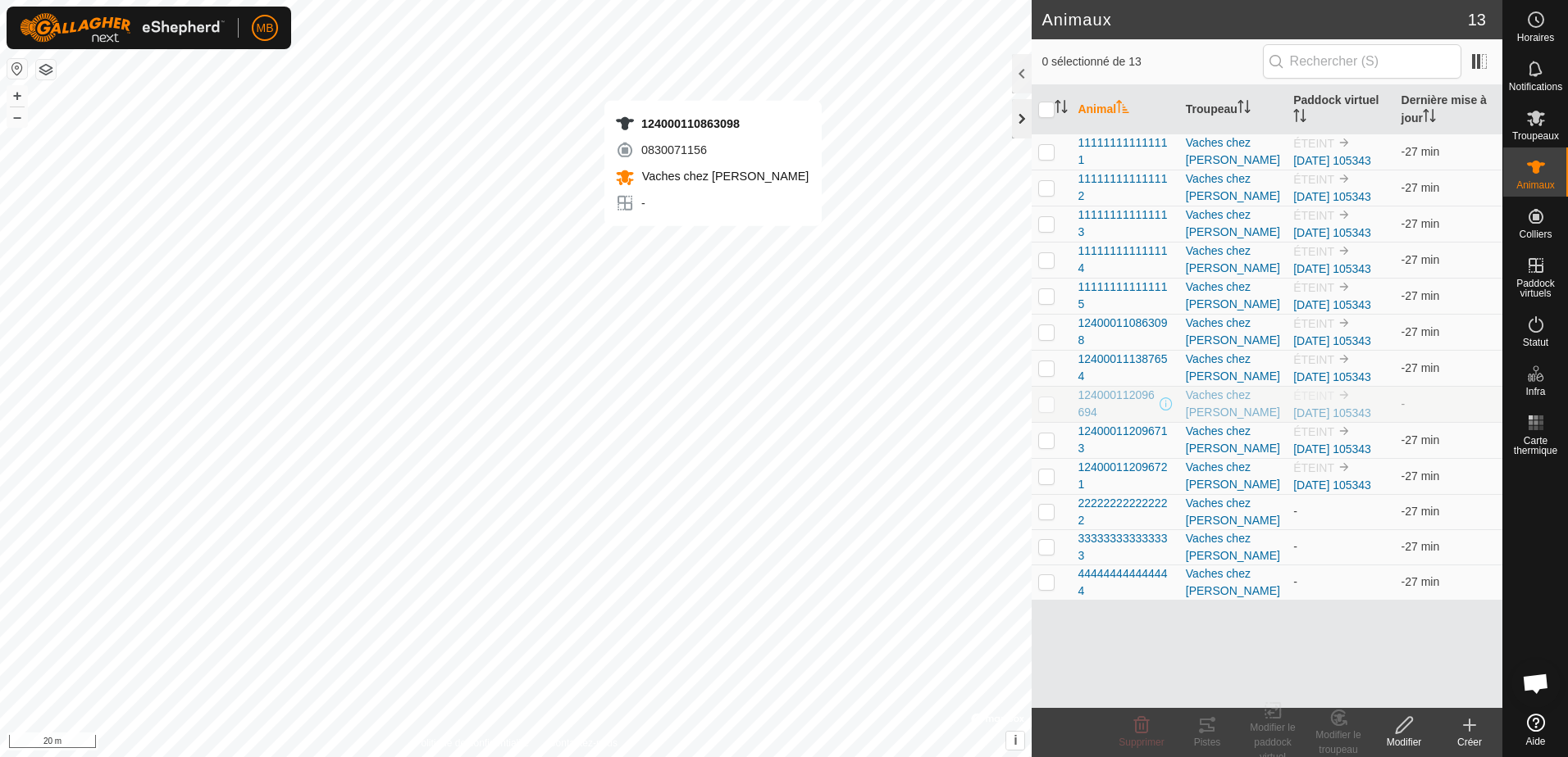
checkbox input "true"
click at [1118, 326] on span "124000110863098" at bounding box center [1124, 331] width 94 height 34
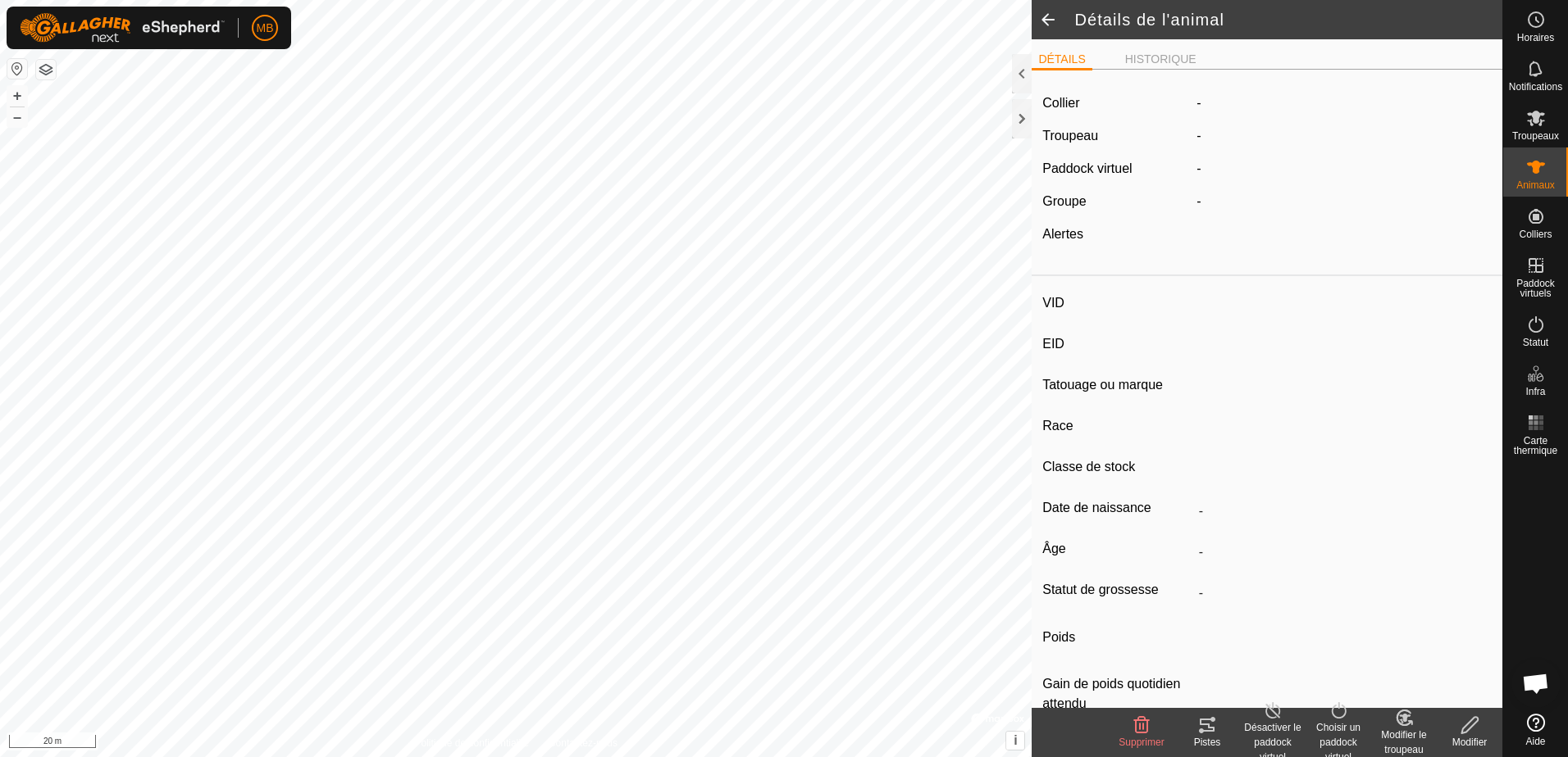
type input "-"
type input "124000110863098"
type input "carotte"
type input "CR"
type input "-"
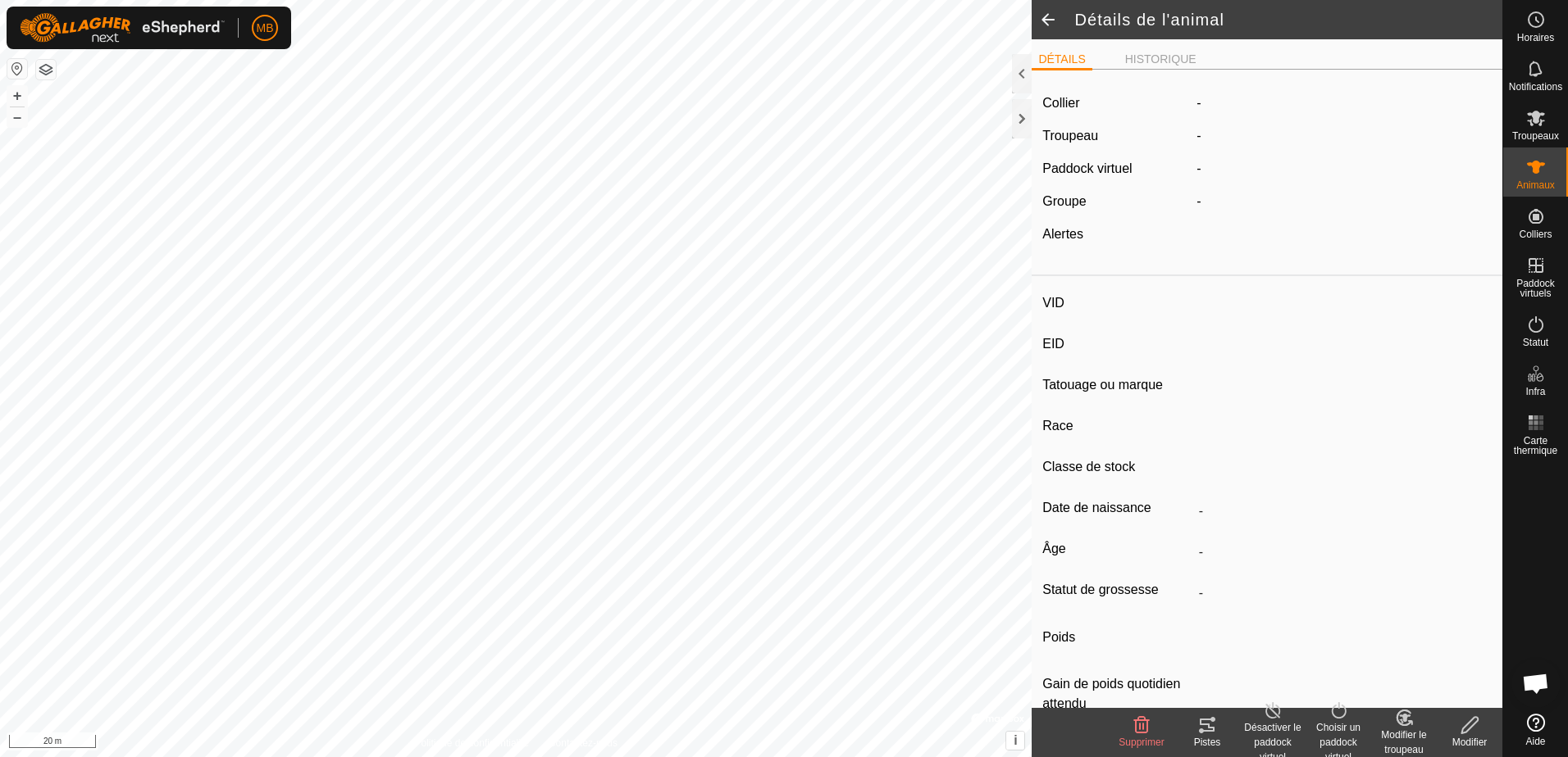
type input "02/2021"
type input "4 years 8 months"
type input "Enceinte"
type input "900 kg"
type input "-"
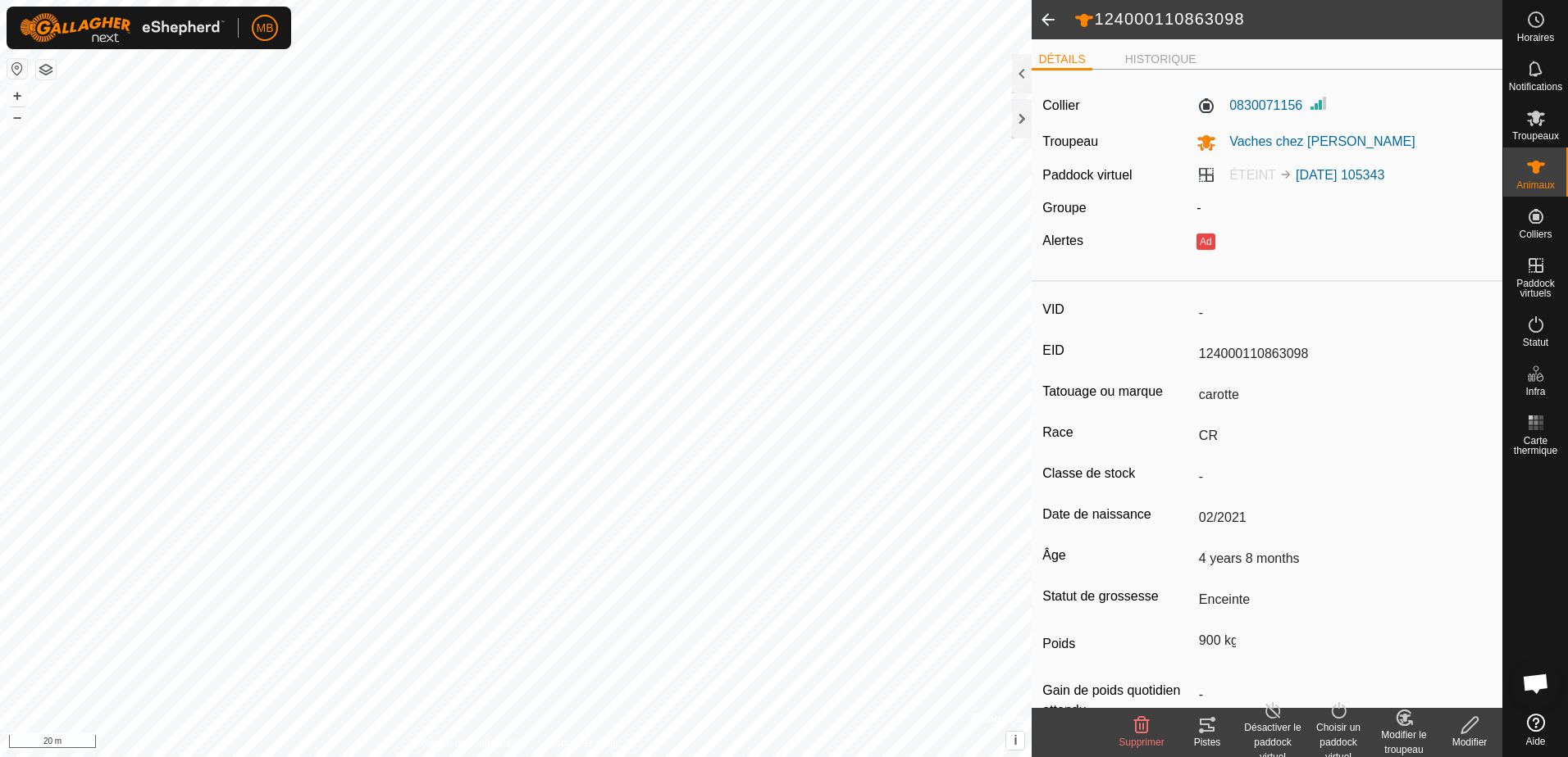
click at [1048, 17] on span at bounding box center [1048, 19] width 33 height 40
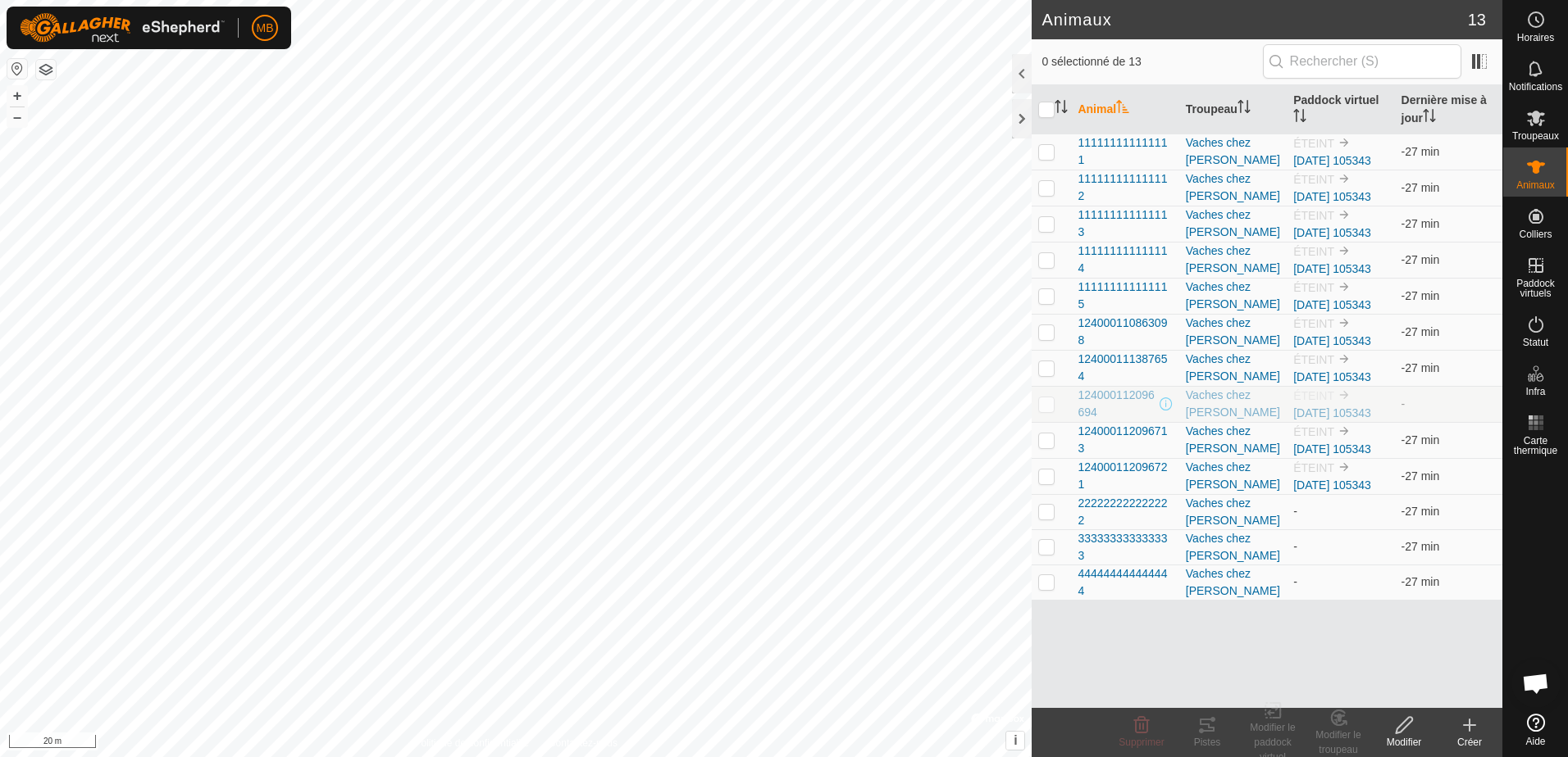
click at [1467, 728] on icon at bounding box center [1469, 725] width 19 height 19
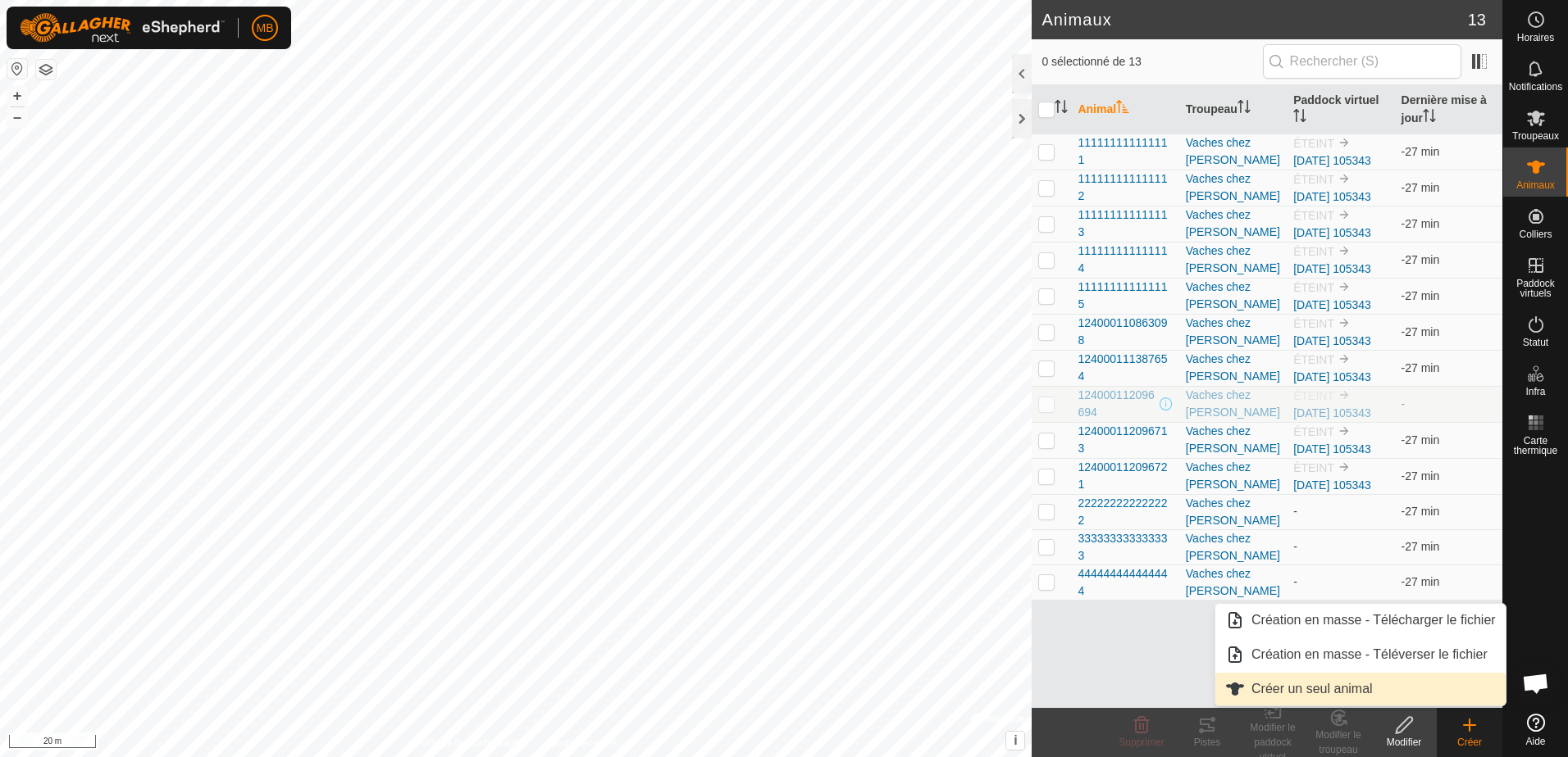
click at [1297, 693] on link "Créer un seul animal" at bounding box center [1360, 690] width 290 height 33
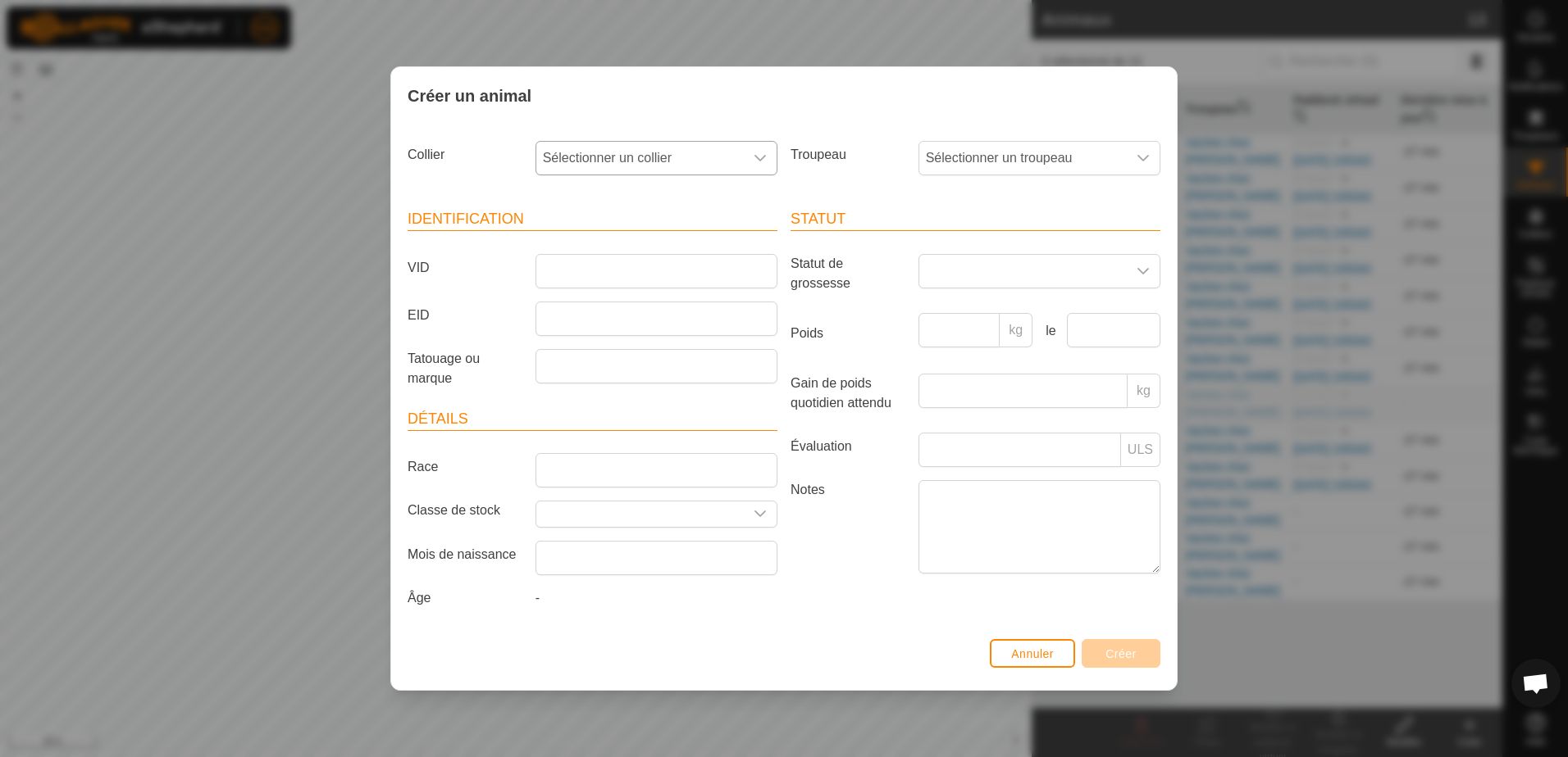
click at [761, 165] on icon "dropdown trigger" at bounding box center [760, 158] width 13 height 13
click at [601, 275] on li "2407758487" at bounding box center [657, 277] width 240 height 33
click at [570, 328] on input "EID" at bounding box center [656, 318] width 242 height 34
type input "555555555555555"
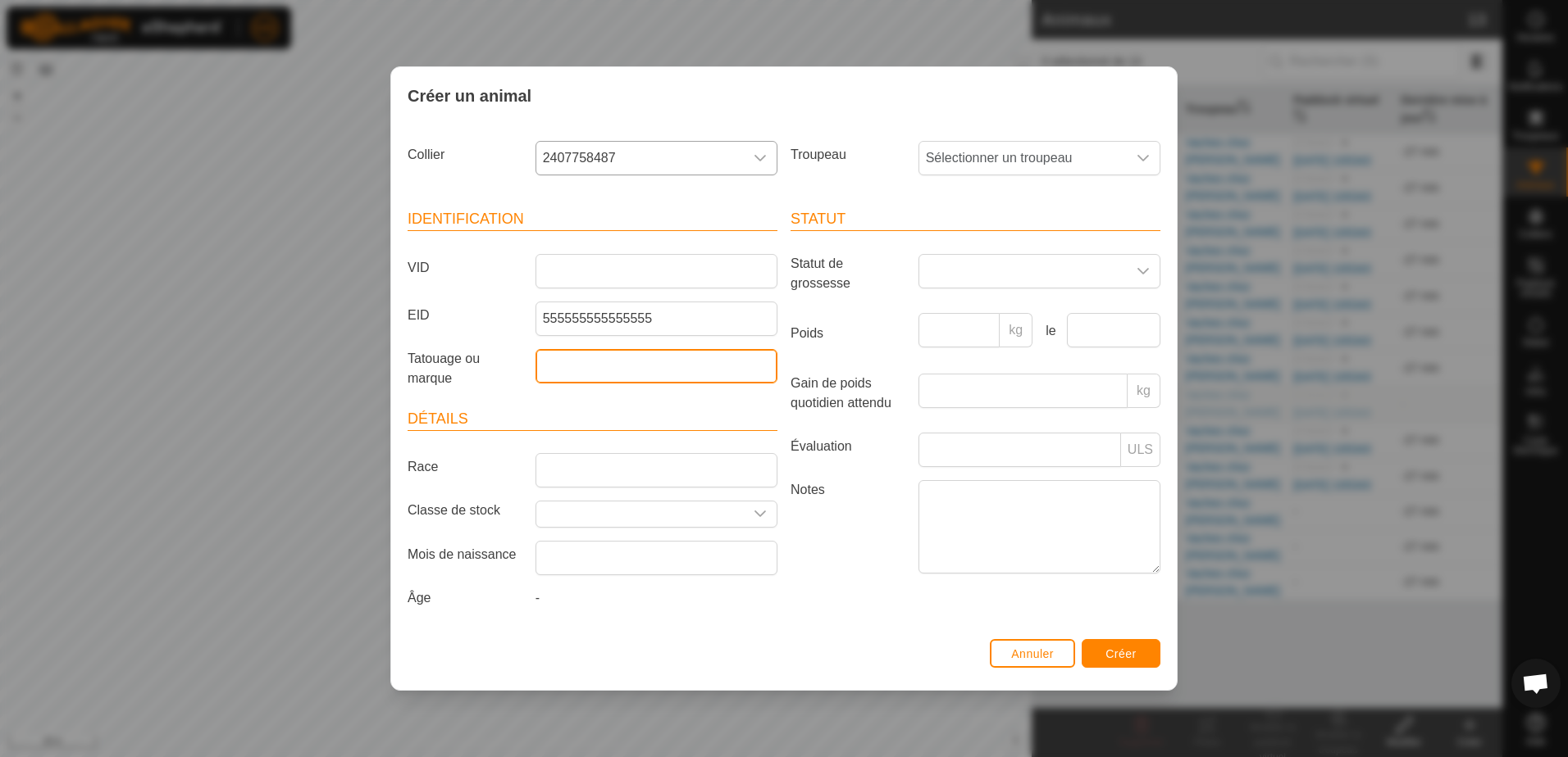
click at [683, 362] on input "Tatouage ou marque" at bounding box center [656, 366] width 242 height 34
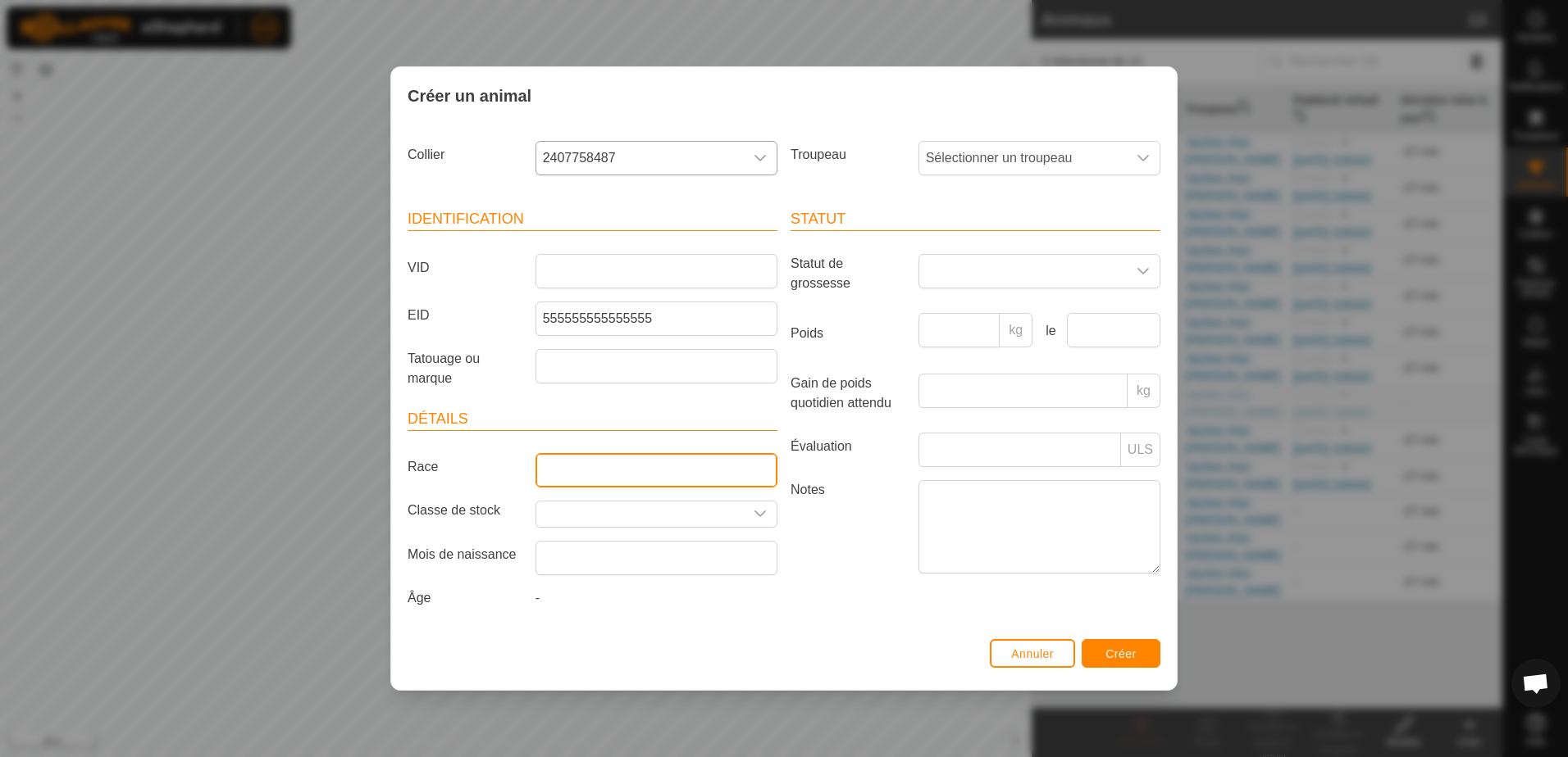
click at [561, 472] on input "Race" at bounding box center [656, 470] width 242 height 34
type input "LH"
type input "450"
click at [957, 158] on span "Sélectionner un troupeau" at bounding box center [1022, 158] width 207 height 33
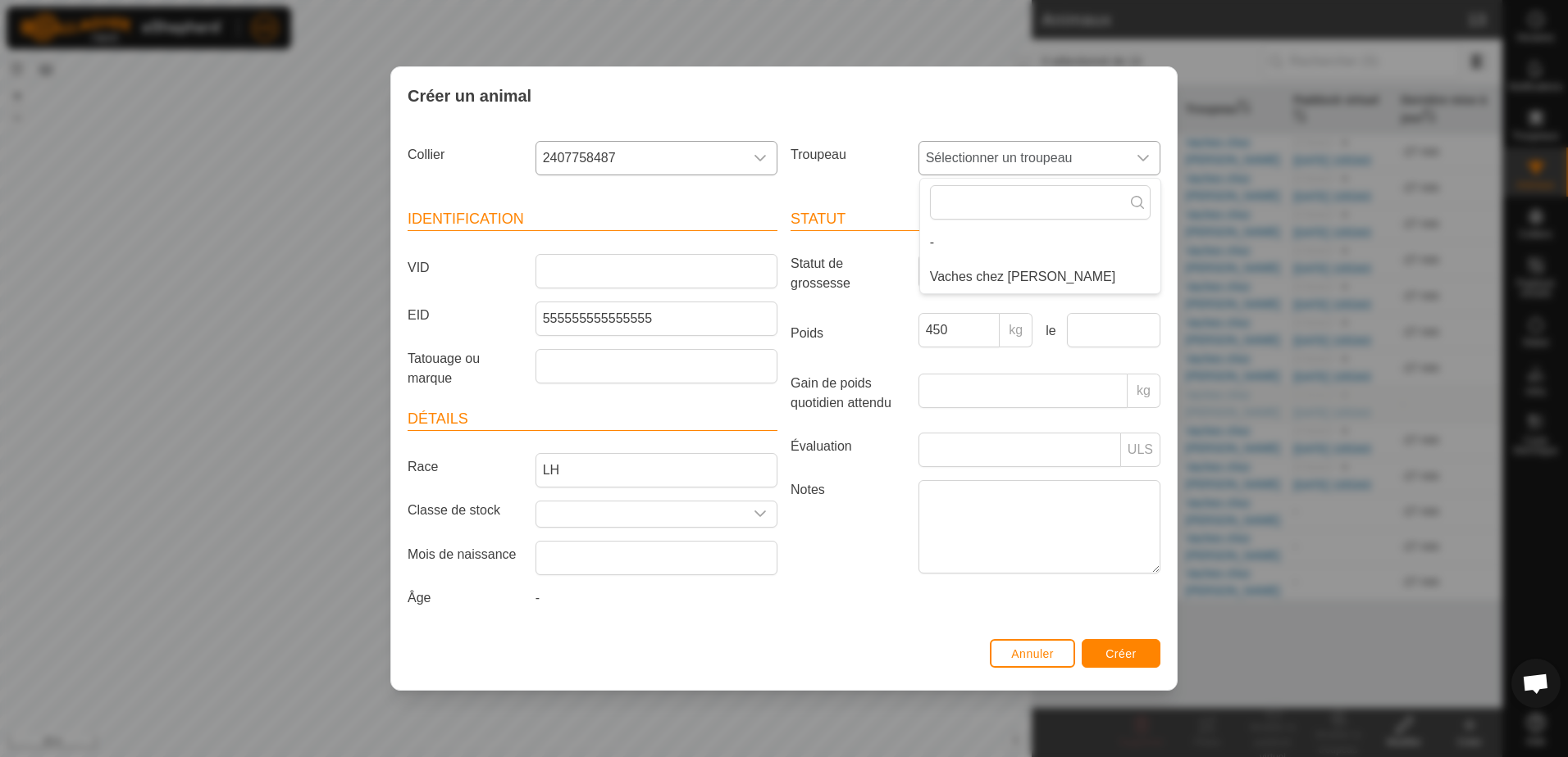
click at [972, 281] on li "Vaches chez [PERSON_NAME]" at bounding box center [1040, 277] width 240 height 33
click at [1121, 650] on span "Créer" at bounding box center [1121, 654] width 31 height 13
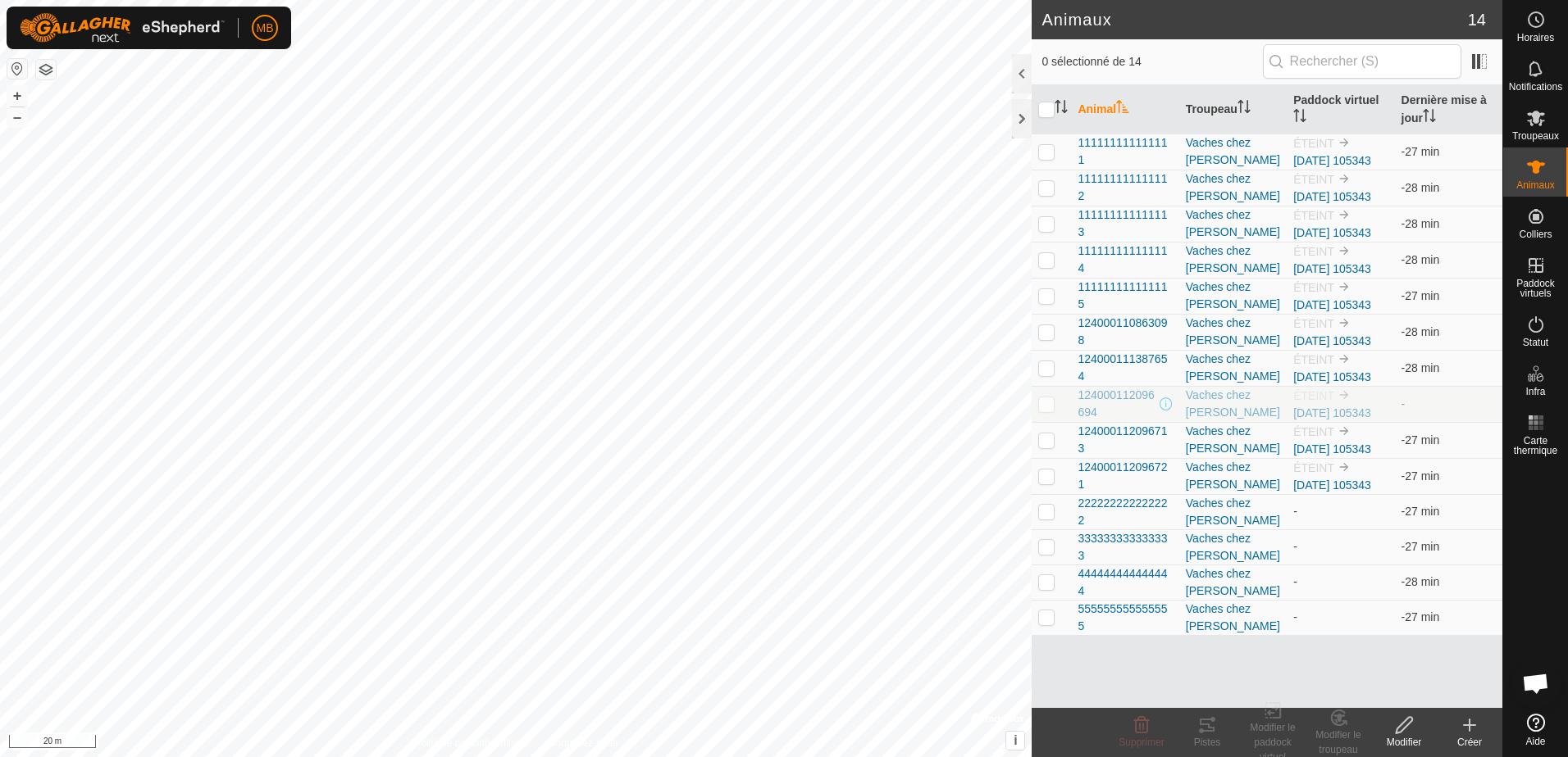
click at [1470, 729] on icon at bounding box center [1470, 725] width 0 height 11
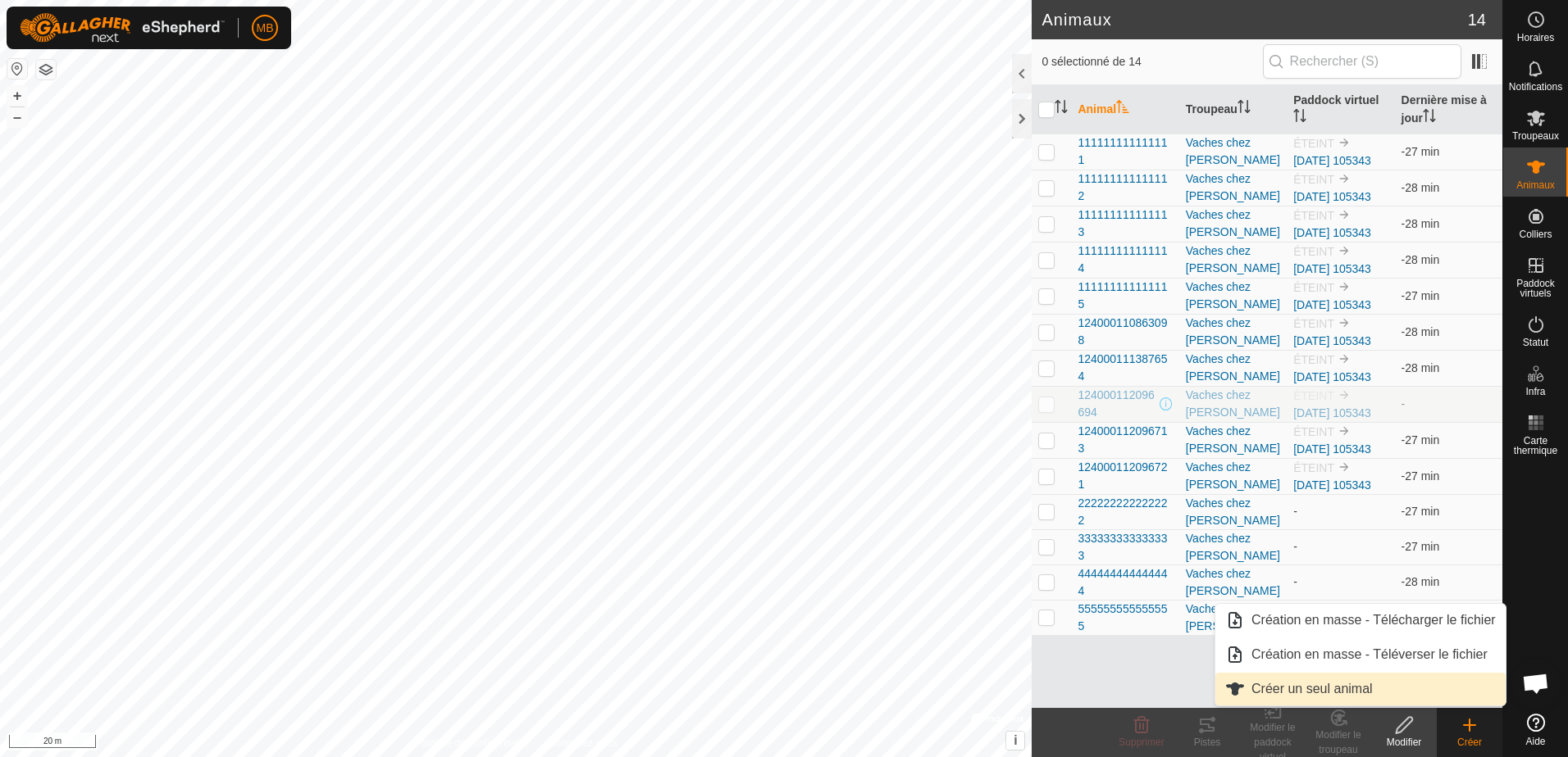
click at [1309, 686] on link "Créer un seul animal" at bounding box center [1360, 690] width 290 height 33
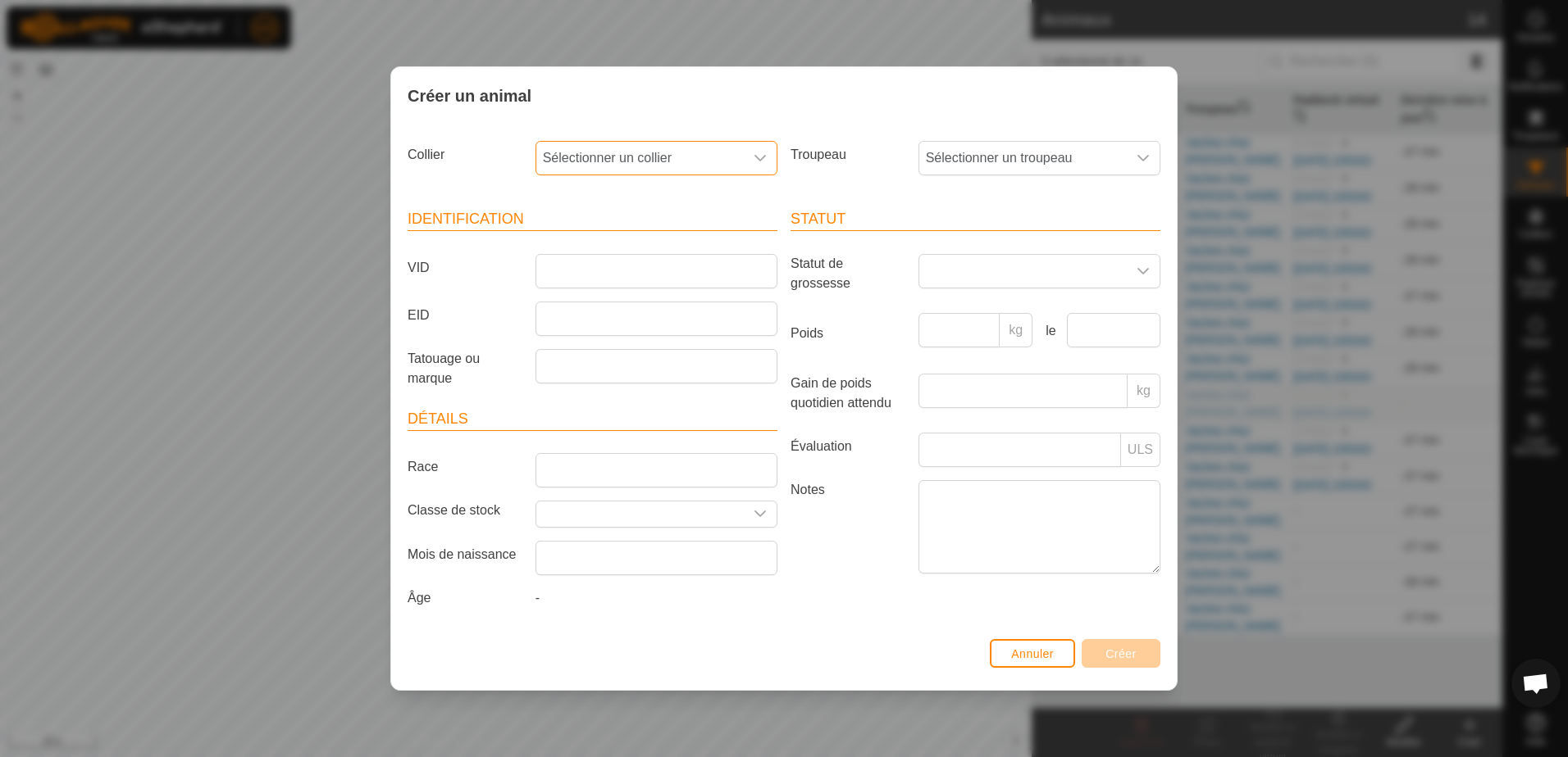
click at [720, 159] on span "Sélectionner un collier" at bounding box center [640, 158] width 207 height 33
click at [591, 280] on li "2299748284" at bounding box center [657, 277] width 240 height 33
click at [572, 315] on input "EID" at bounding box center [656, 318] width 242 height 34
type input "666666666666666"
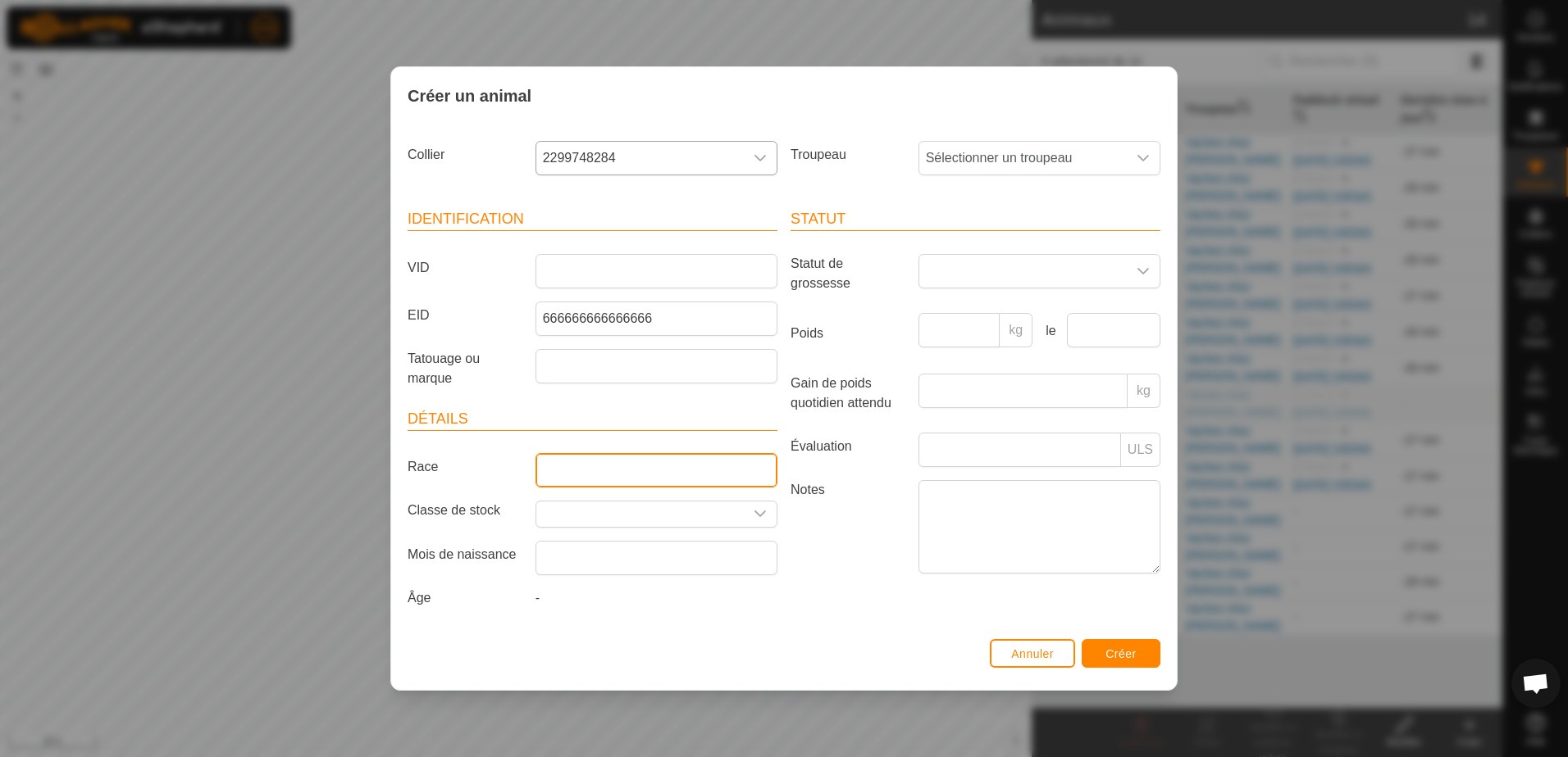
click at [573, 473] on input "Race" at bounding box center [656, 470] width 242 height 34
type input "LH"
type input "450"
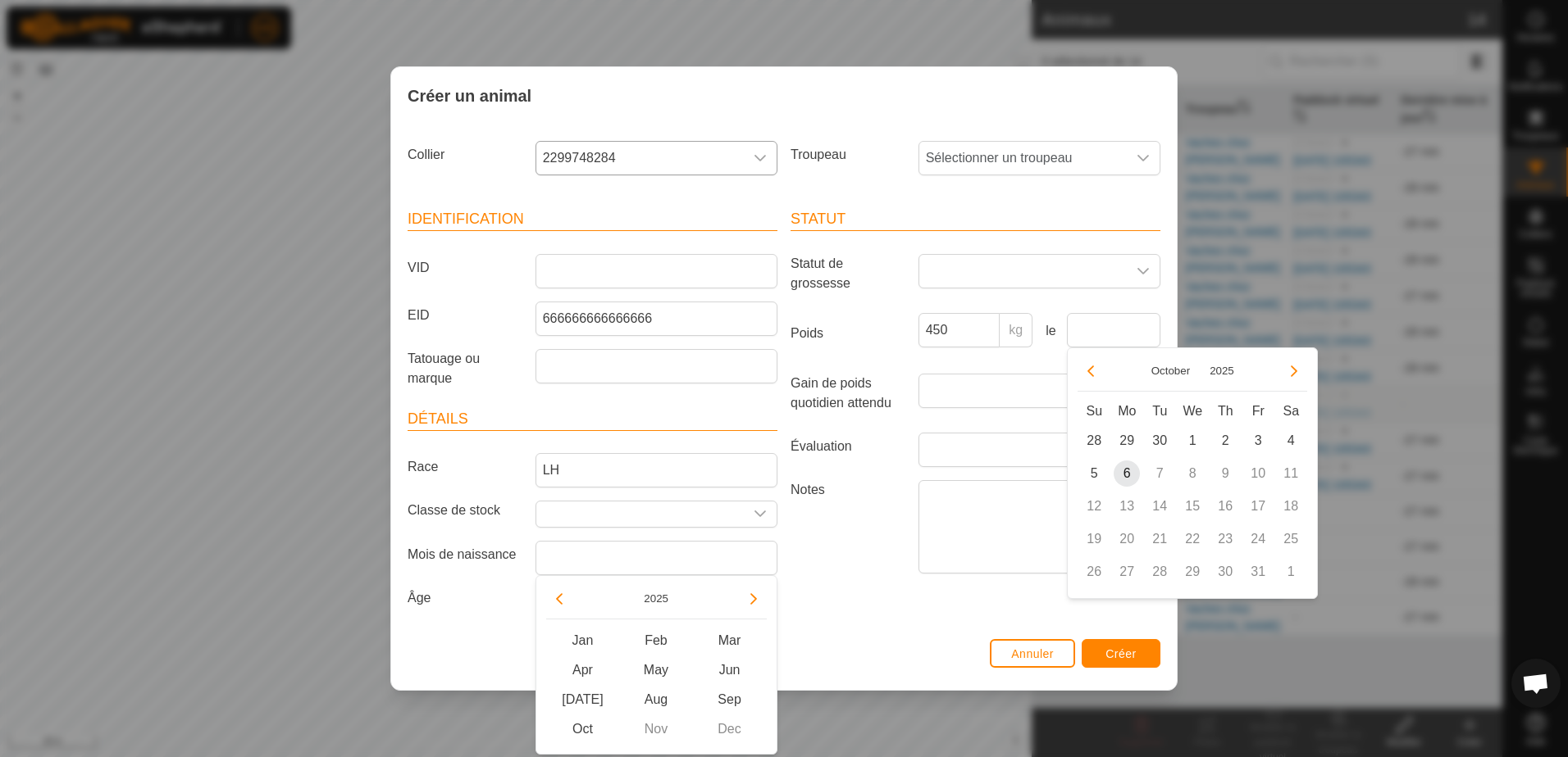
click at [937, 623] on div "Statut Statut de grossesse Poids 450 kg le Gain de poids quotidien attendu kg É…" at bounding box center [975, 411] width 383 height 445
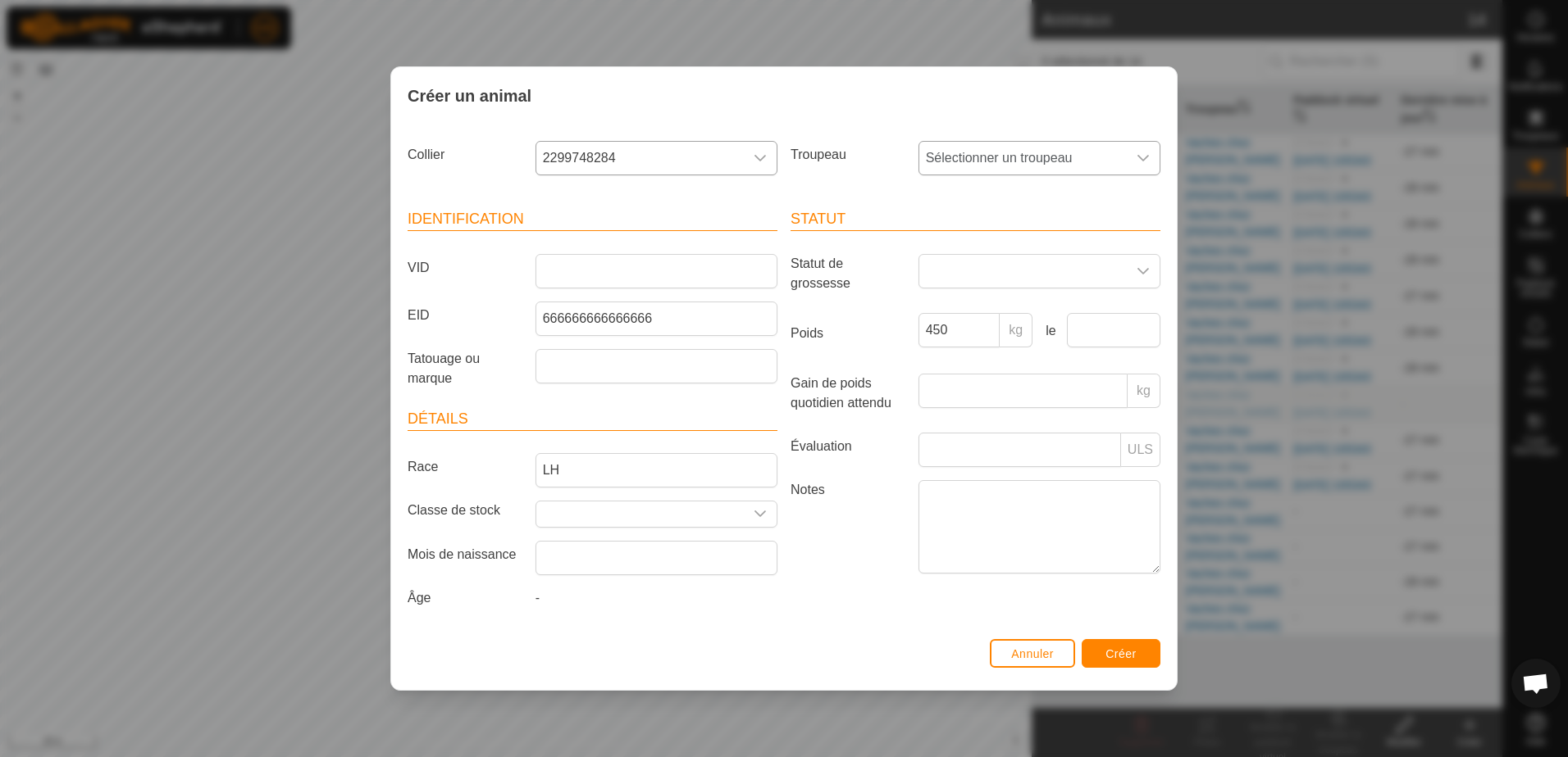
click at [1044, 160] on span "Sélectionner un troupeau" at bounding box center [1022, 158] width 207 height 33
click at [992, 275] on li "Vaches chez [PERSON_NAME]" at bounding box center [1040, 277] width 240 height 33
click at [1110, 663] on button "Créer" at bounding box center [1122, 653] width 79 height 29
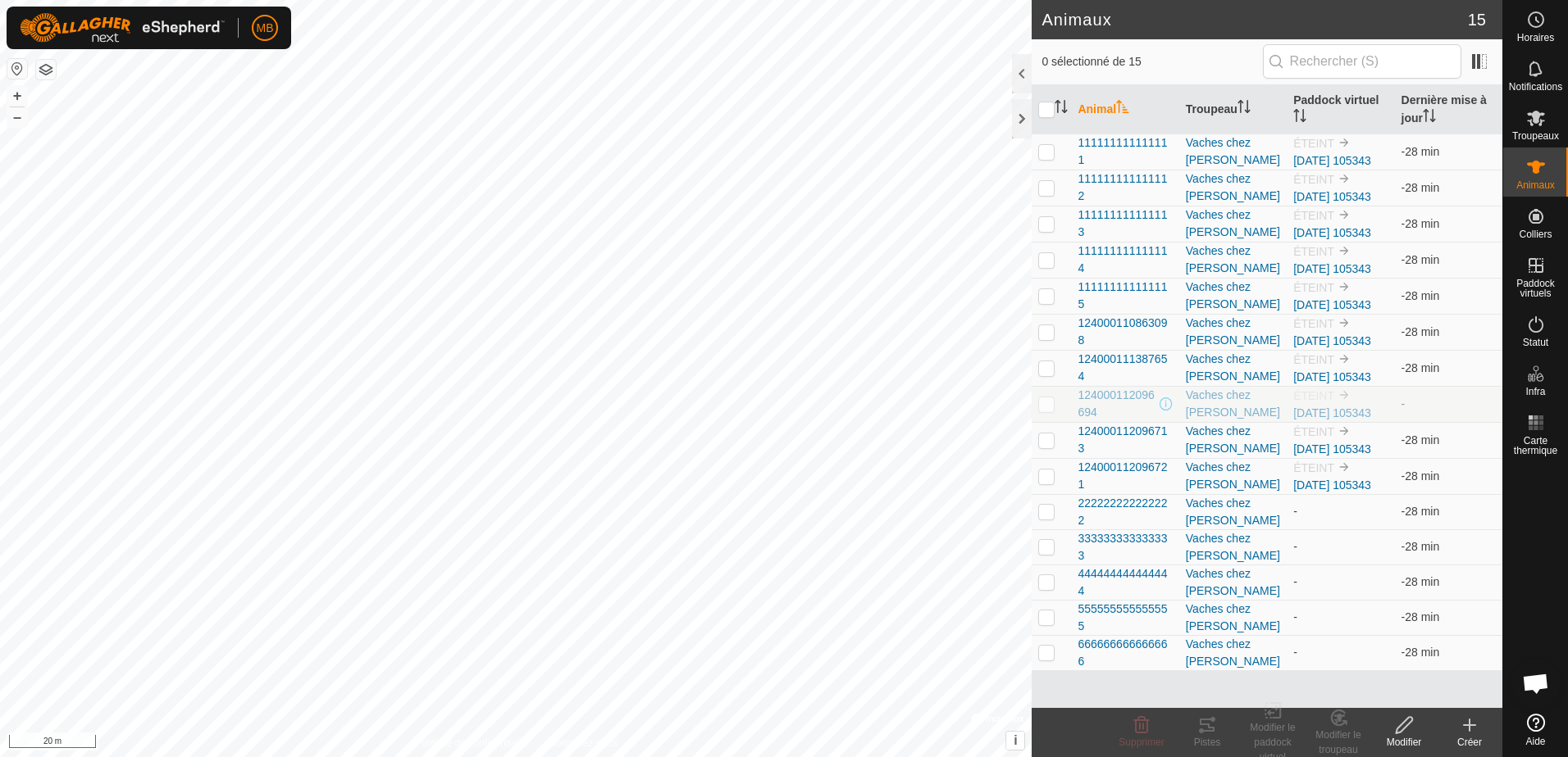
click at [1466, 731] on icon at bounding box center [1469, 725] width 19 height 19
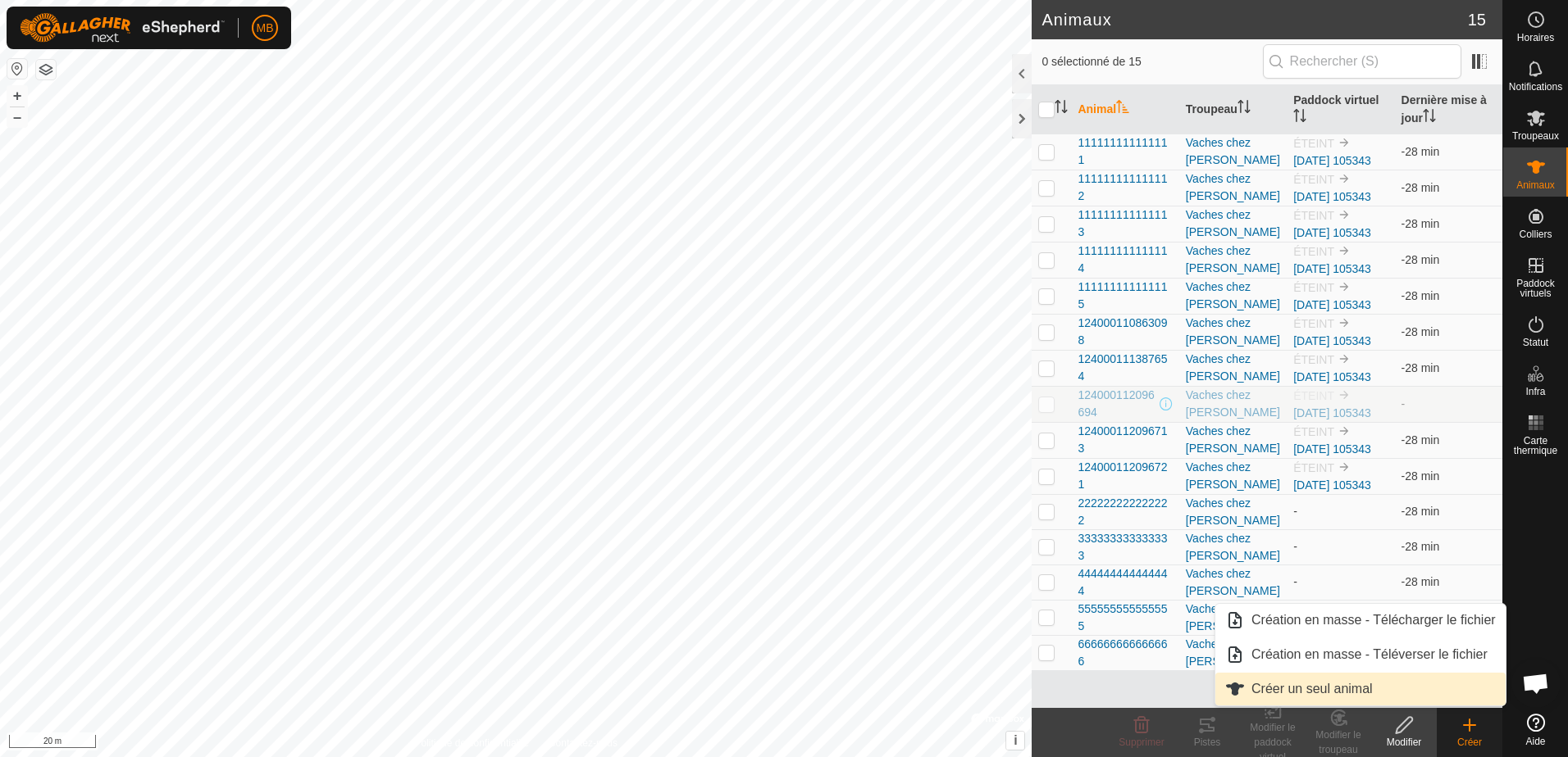
click at [1332, 682] on link "Créer un seul animal" at bounding box center [1360, 690] width 290 height 33
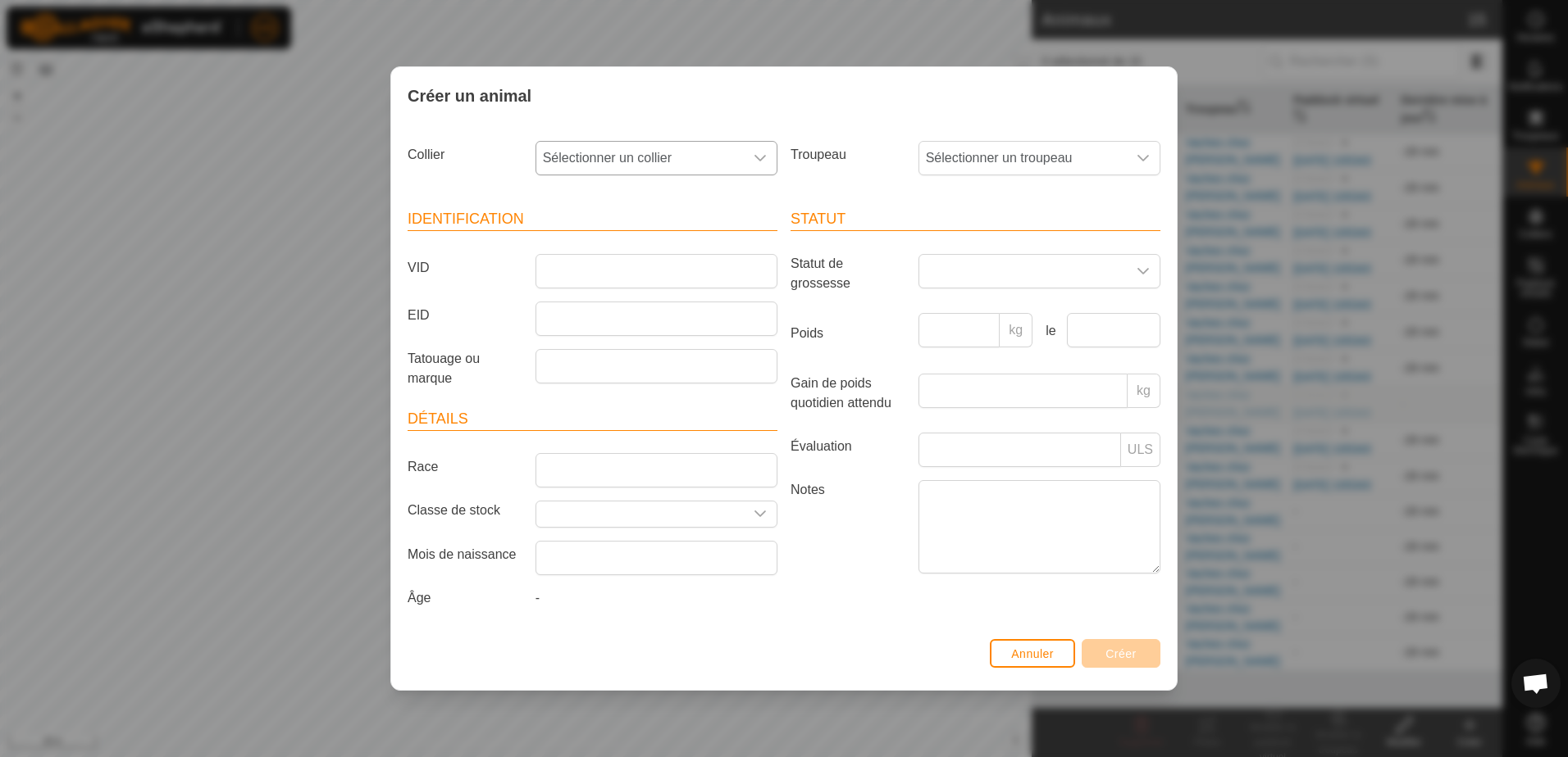
click at [767, 159] on div "dropdown trigger" at bounding box center [760, 158] width 33 height 33
click at [605, 270] on li "2291103503" at bounding box center [657, 277] width 240 height 33
click at [570, 321] on input "EID" at bounding box center [656, 318] width 242 height 34
type input "777777777777777"
click at [584, 482] on input "Race" at bounding box center [656, 470] width 242 height 34
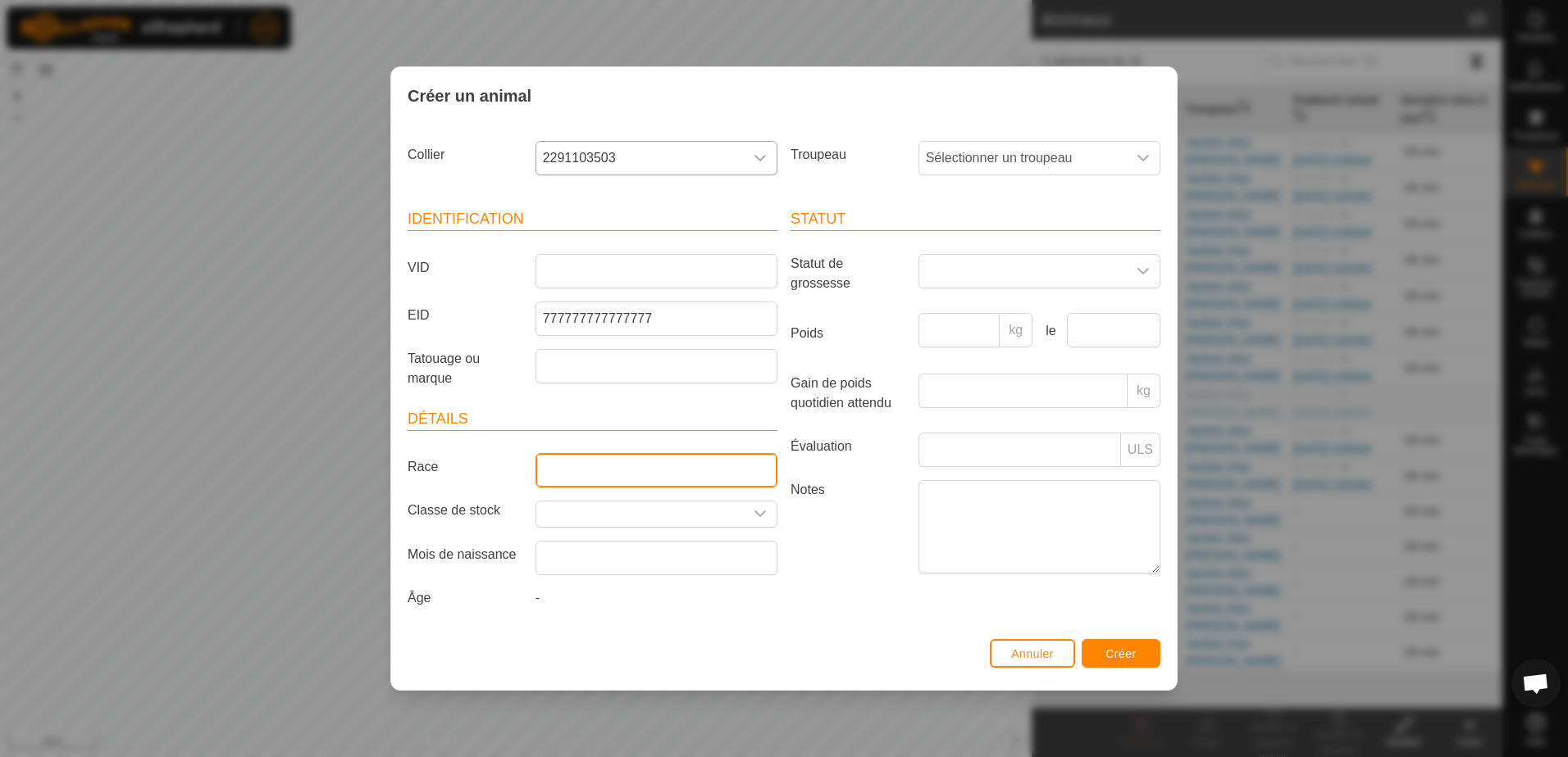
type input "LH"
type input "450"
click at [999, 155] on span "Sélectionner un troupeau" at bounding box center [1022, 158] width 207 height 33
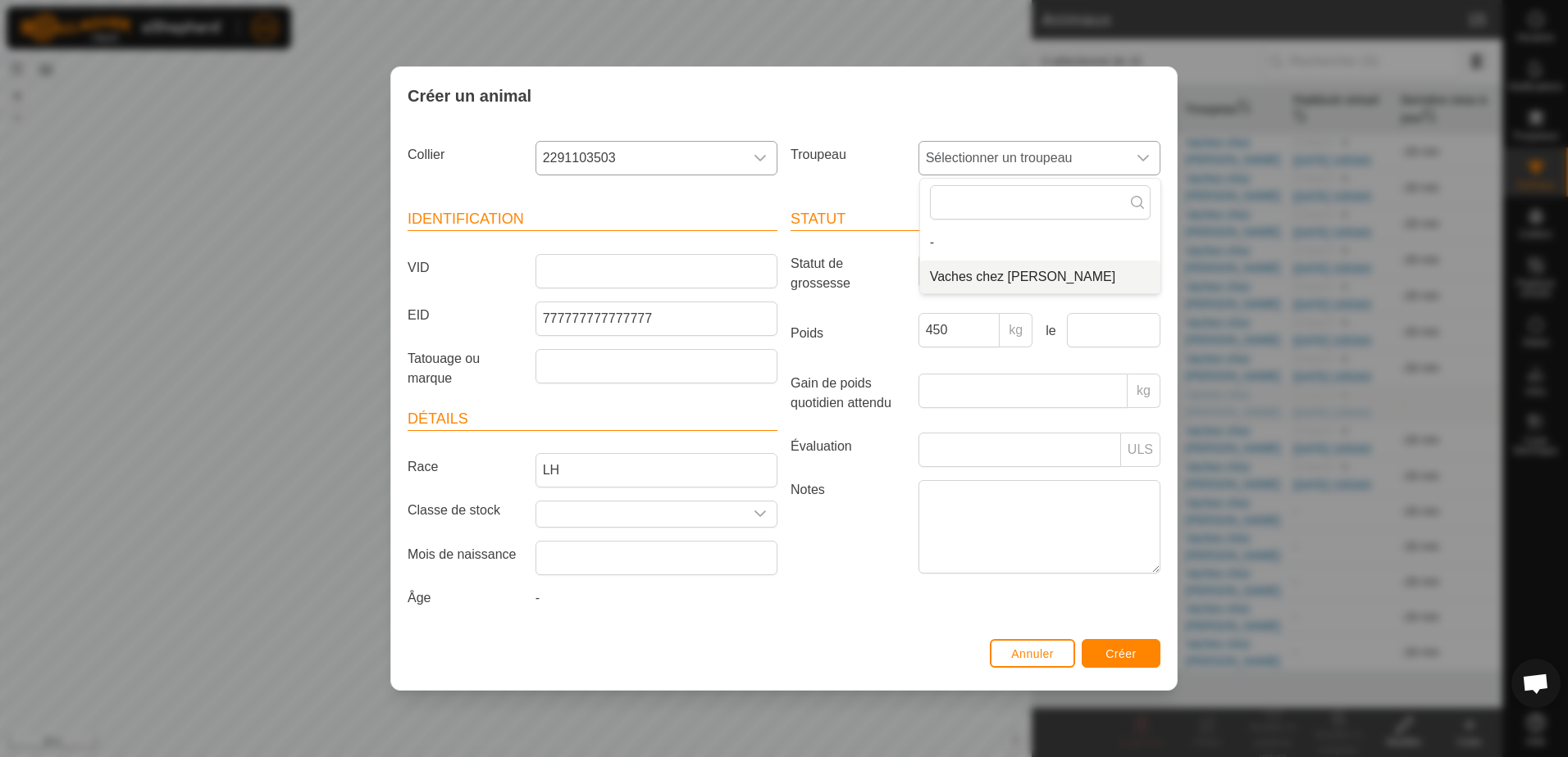
click at [965, 280] on li "Vaches chez [PERSON_NAME]" at bounding box center [1040, 277] width 240 height 33
click at [1126, 656] on span "Créer" at bounding box center [1121, 654] width 31 height 13
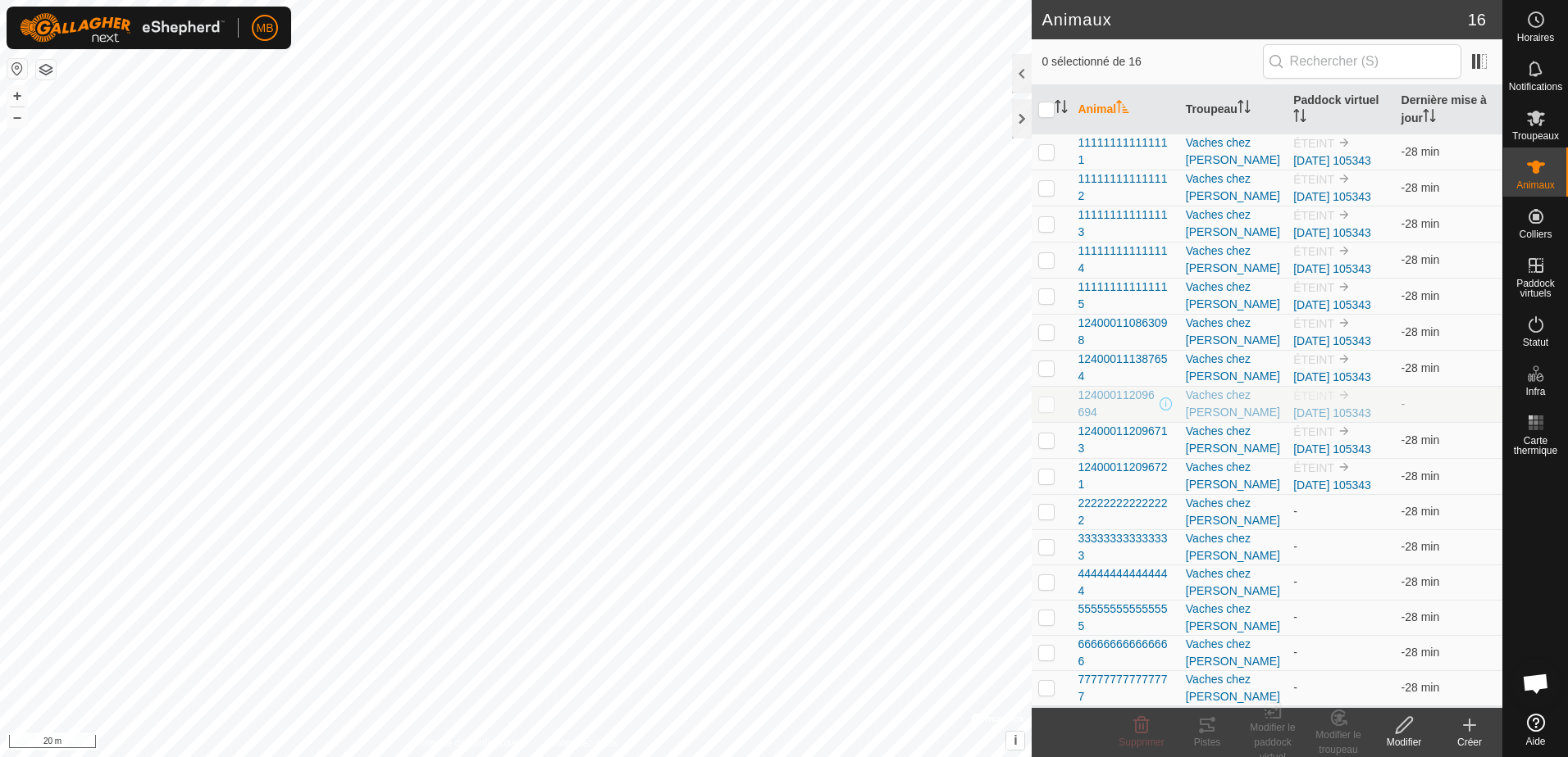
click at [1474, 726] on icon at bounding box center [1470, 726] width 11 height 0
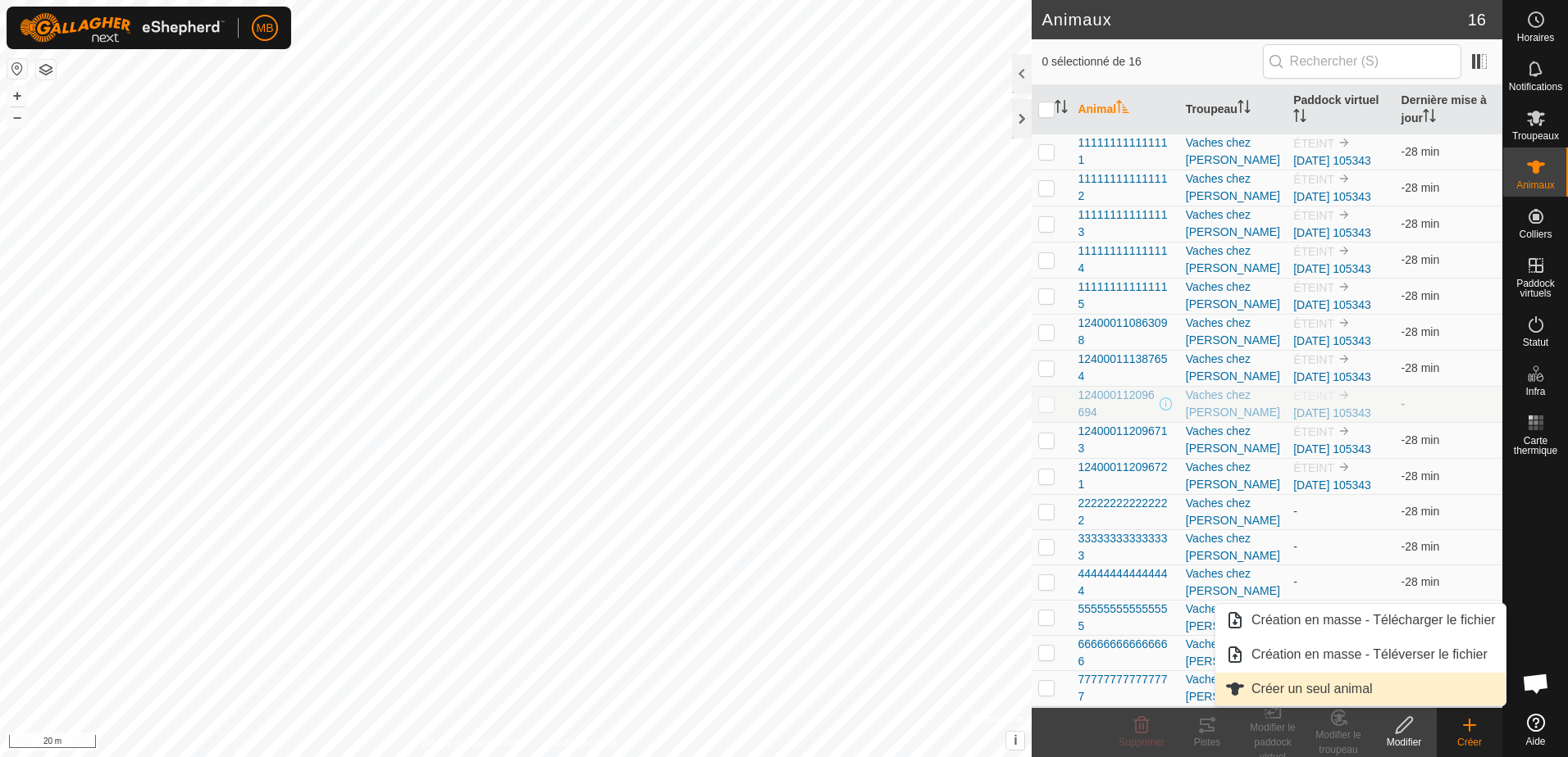
click at [1350, 688] on link "Créer un seul animal" at bounding box center [1360, 690] width 290 height 33
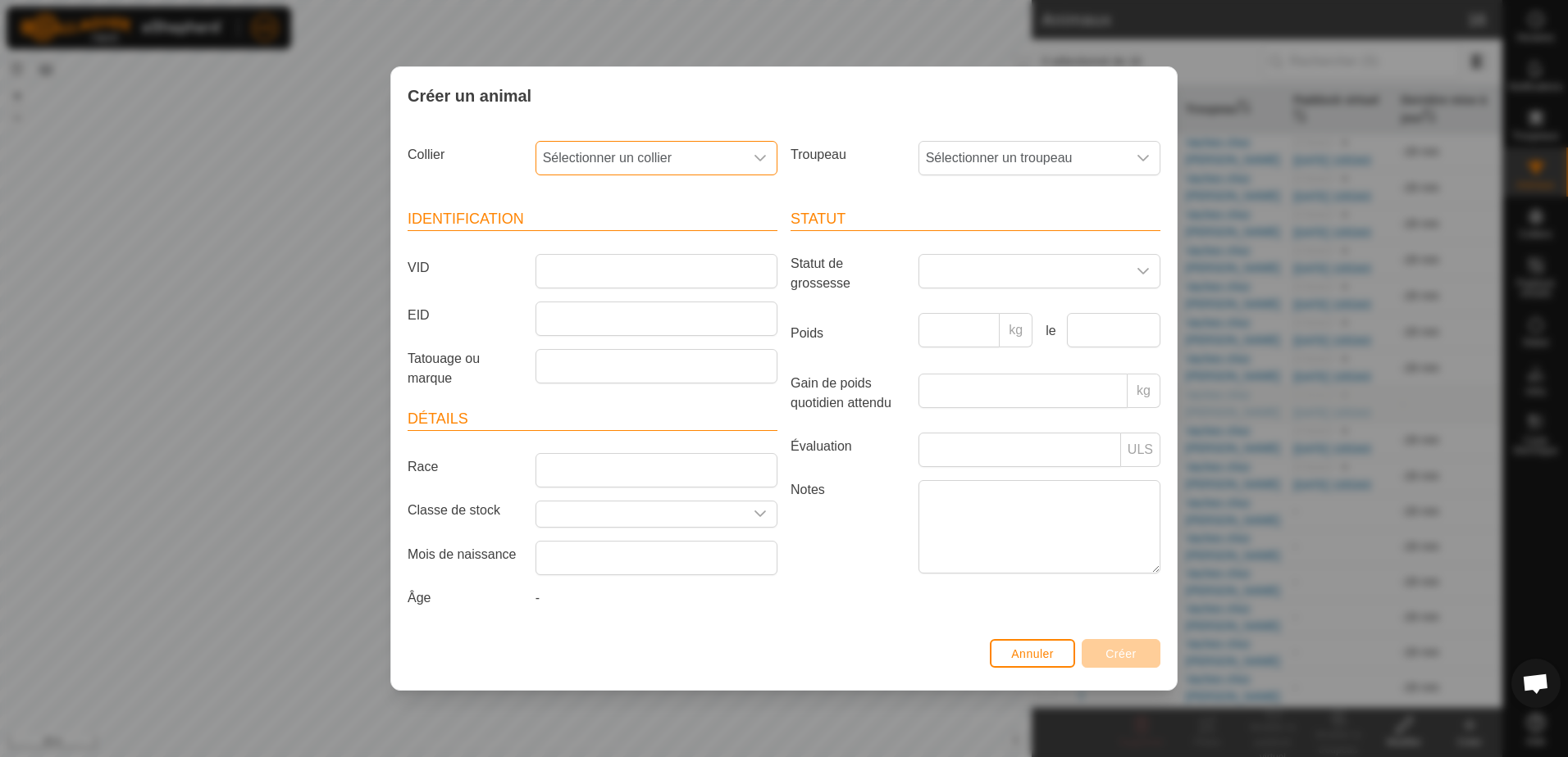
click at [718, 166] on span "Sélectionner un collier" at bounding box center [640, 158] width 207 height 33
click at [601, 271] on li "2388153209" at bounding box center [657, 277] width 240 height 33
click at [595, 361] on input "Tatouage ou marque" at bounding box center [656, 366] width 242 height 34
click at [560, 303] on input "EID" at bounding box center [656, 318] width 242 height 34
type input "888888888888888"
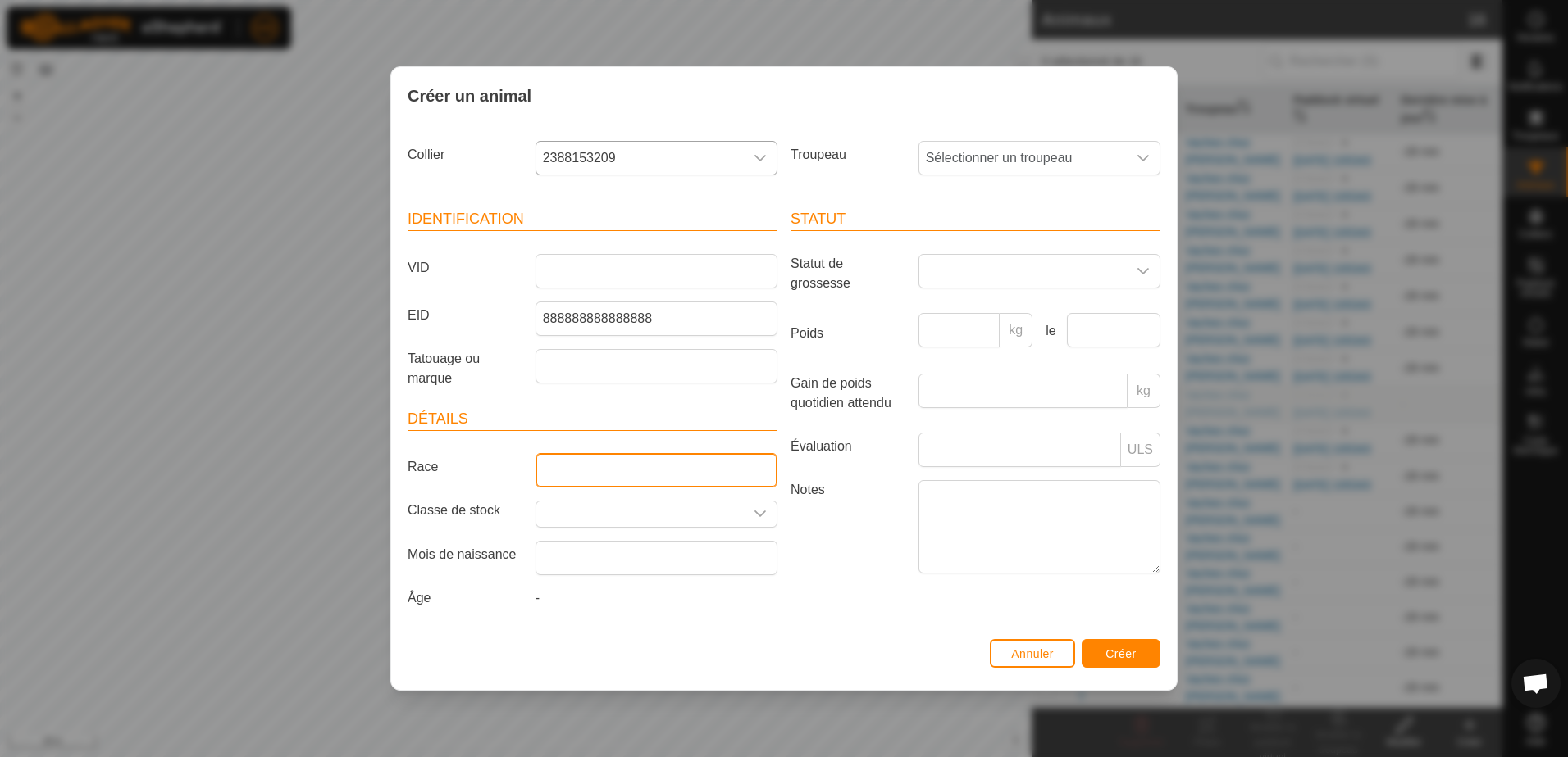
click at [632, 469] on input "Race" at bounding box center [656, 470] width 242 height 34
type input "LH"
type input "450"
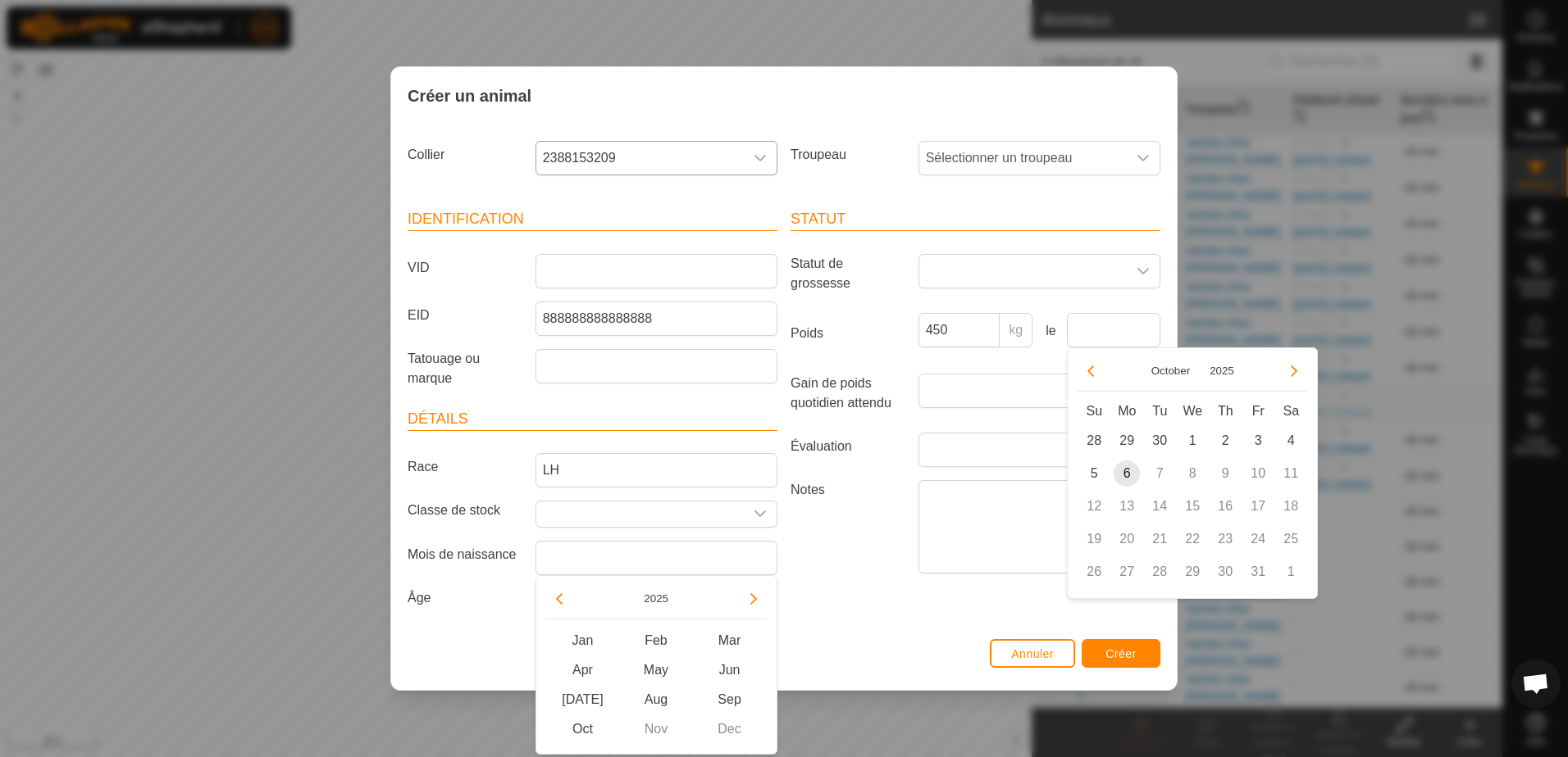
click at [913, 600] on div "Statut Statut de grossesse Poids 450 kg le Gain de poids quotidien attendu kg É…" at bounding box center [975, 411] width 383 height 445
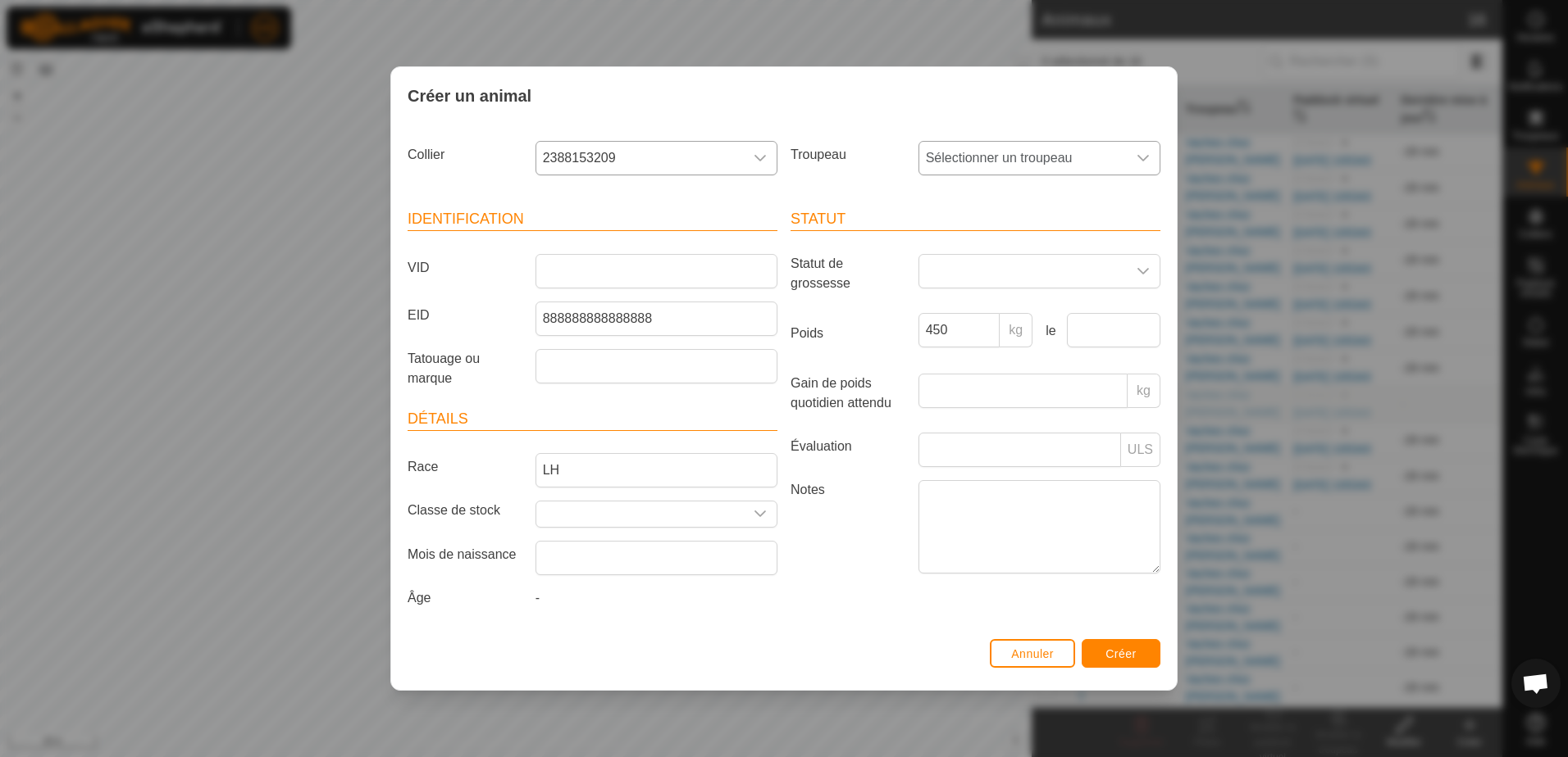
click at [1010, 161] on span "Sélectionner un troupeau" at bounding box center [1022, 158] width 207 height 33
click at [989, 280] on li "Vaches chez [PERSON_NAME]" at bounding box center [1040, 277] width 240 height 33
click at [1127, 657] on span "Créer" at bounding box center [1121, 654] width 31 height 13
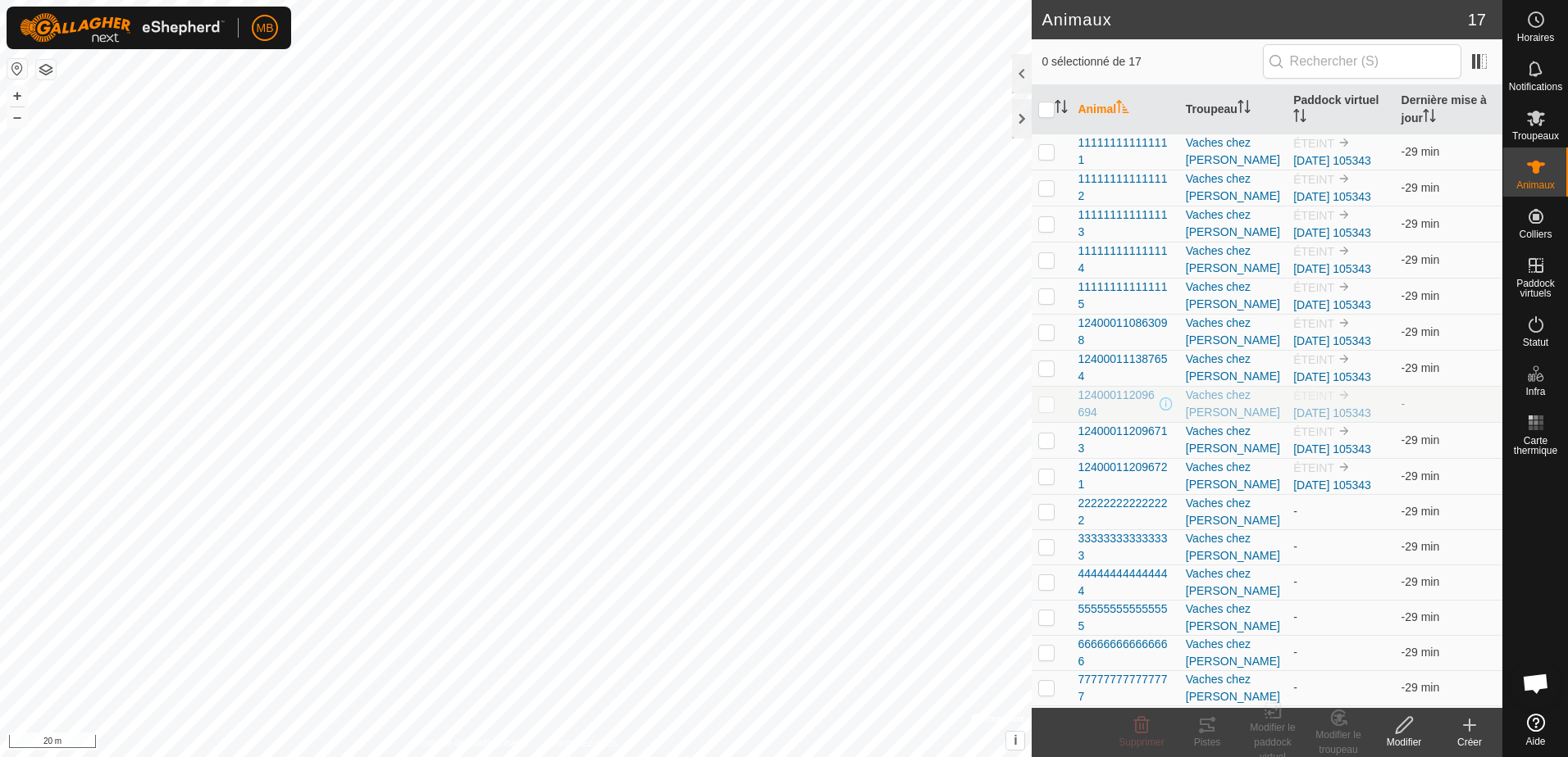
click at [1462, 720] on icon at bounding box center [1469, 725] width 19 height 19
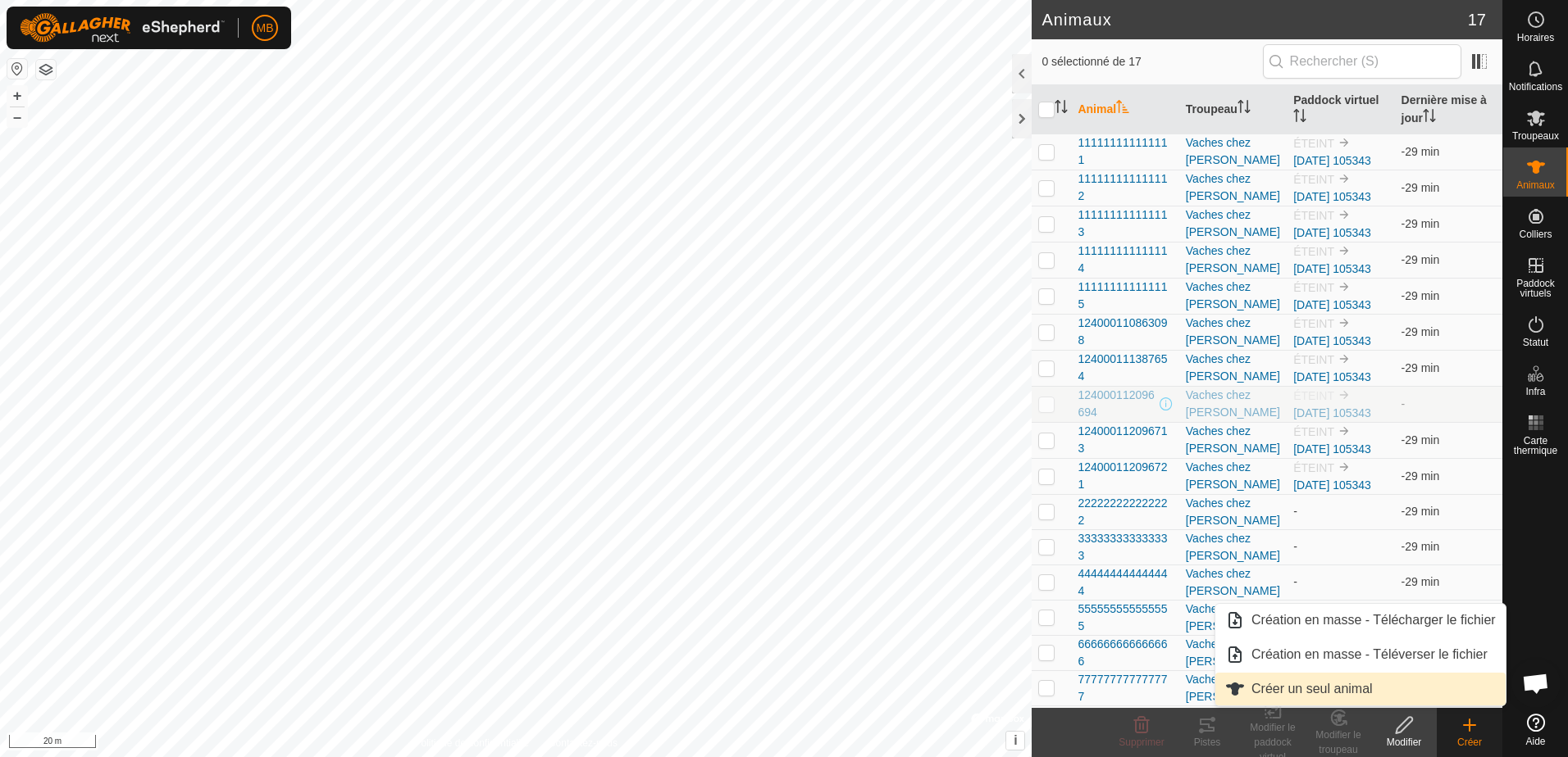
click at [1338, 685] on link "Créer un seul animal" at bounding box center [1360, 690] width 290 height 33
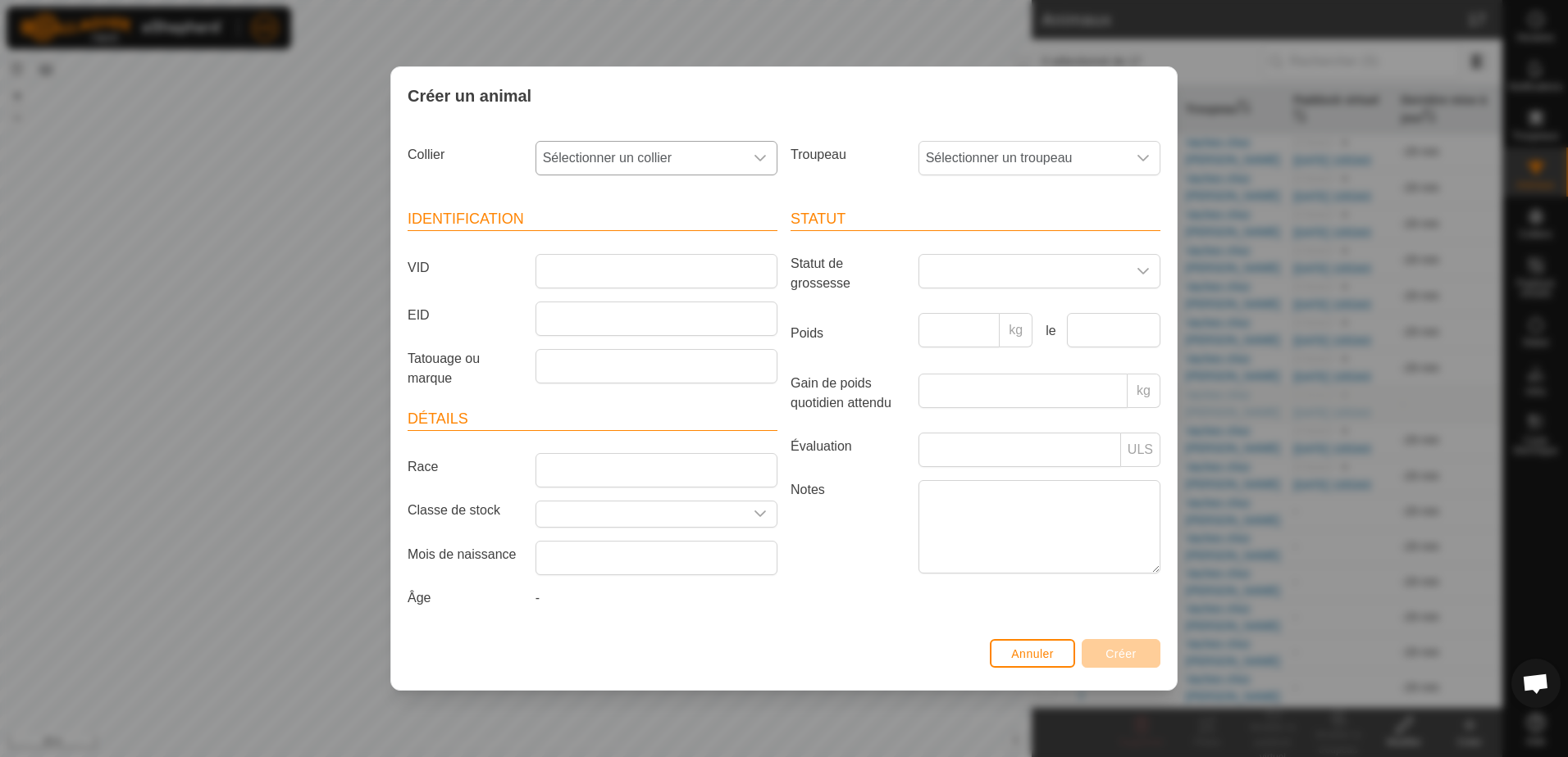
click at [765, 152] on icon "dropdown trigger" at bounding box center [760, 158] width 13 height 13
click at [652, 274] on li "3624658858" at bounding box center [657, 277] width 240 height 33
click at [1013, 159] on span "Sélectionner un troupeau" at bounding box center [1022, 158] width 207 height 33
click at [969, 276] on li "Vaches chez [PERSON_NAME]" at bounding box center [1040, 277] width 240 height 33
click at [592, 373] on input "Tatouage ou marque" at bounding box center [656, 366] width 242 height 34
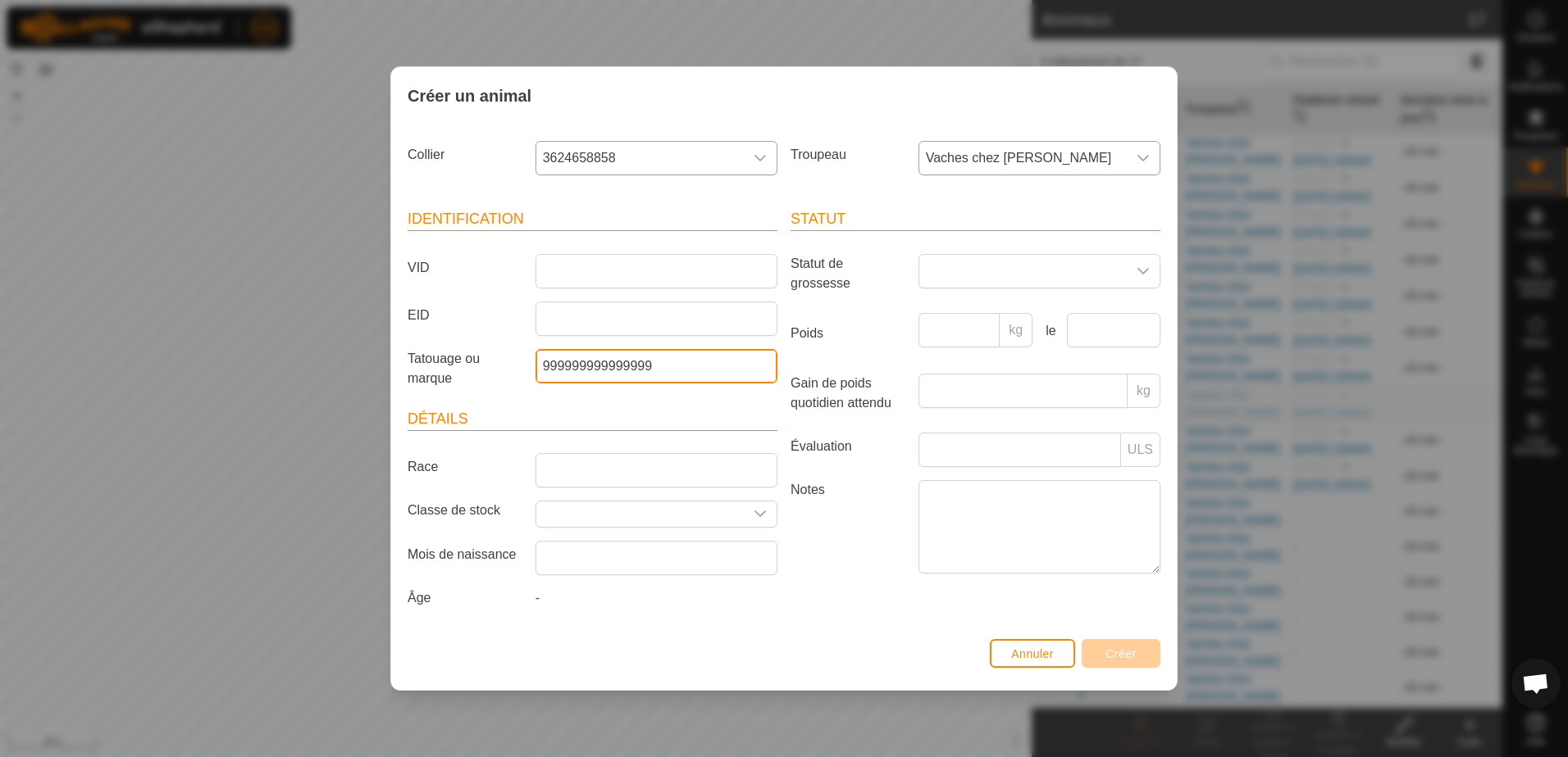
type input "999999999999999"
click at [857, 563] on label "Notes" at bounding box center [847, 526] width 128 height 93
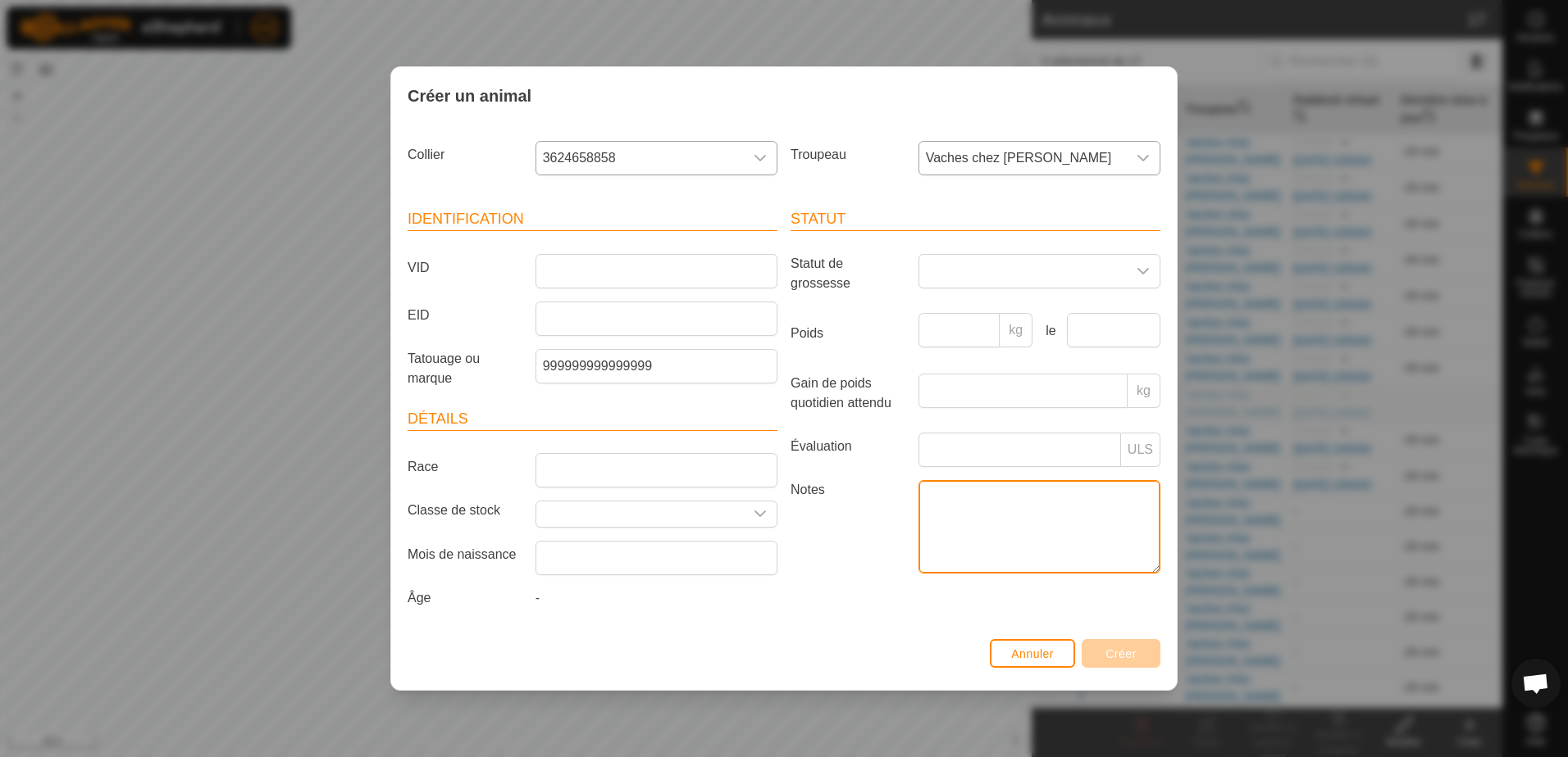
click at [918, 563] on textarea "Notes" at bounding box center [1039, 527] width 242 height 94
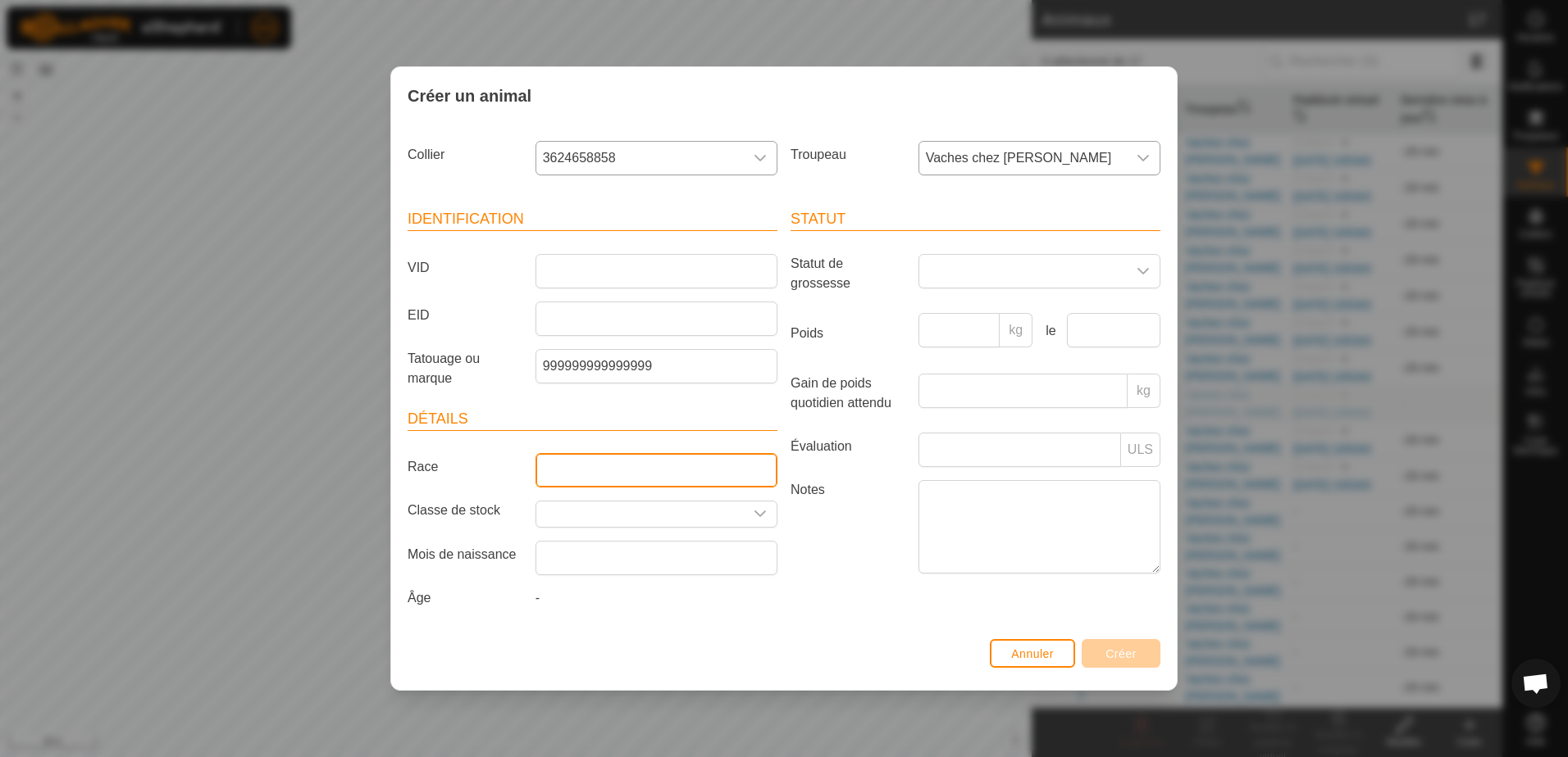
click at [619, 465] on input "Race" at bounding box center [656, 470] width 242 height 34
type input "LH"
type input "450"
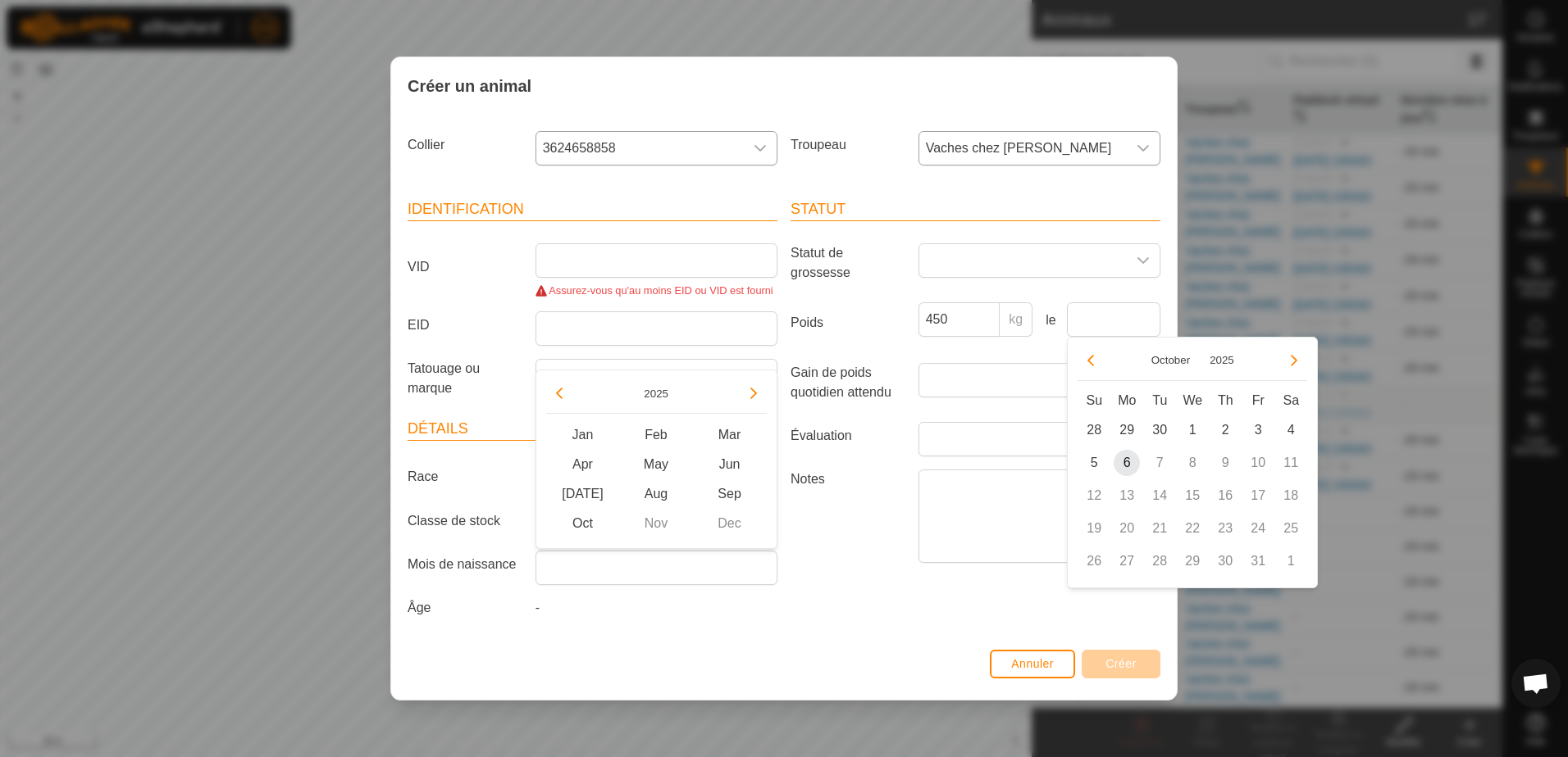
click at [944, 599] on div "Statut Statut de grossesse Poids 450 kg le Gain de poids quotidien attendu kg É…" at bounding box center [975, 411] width 383 height 466
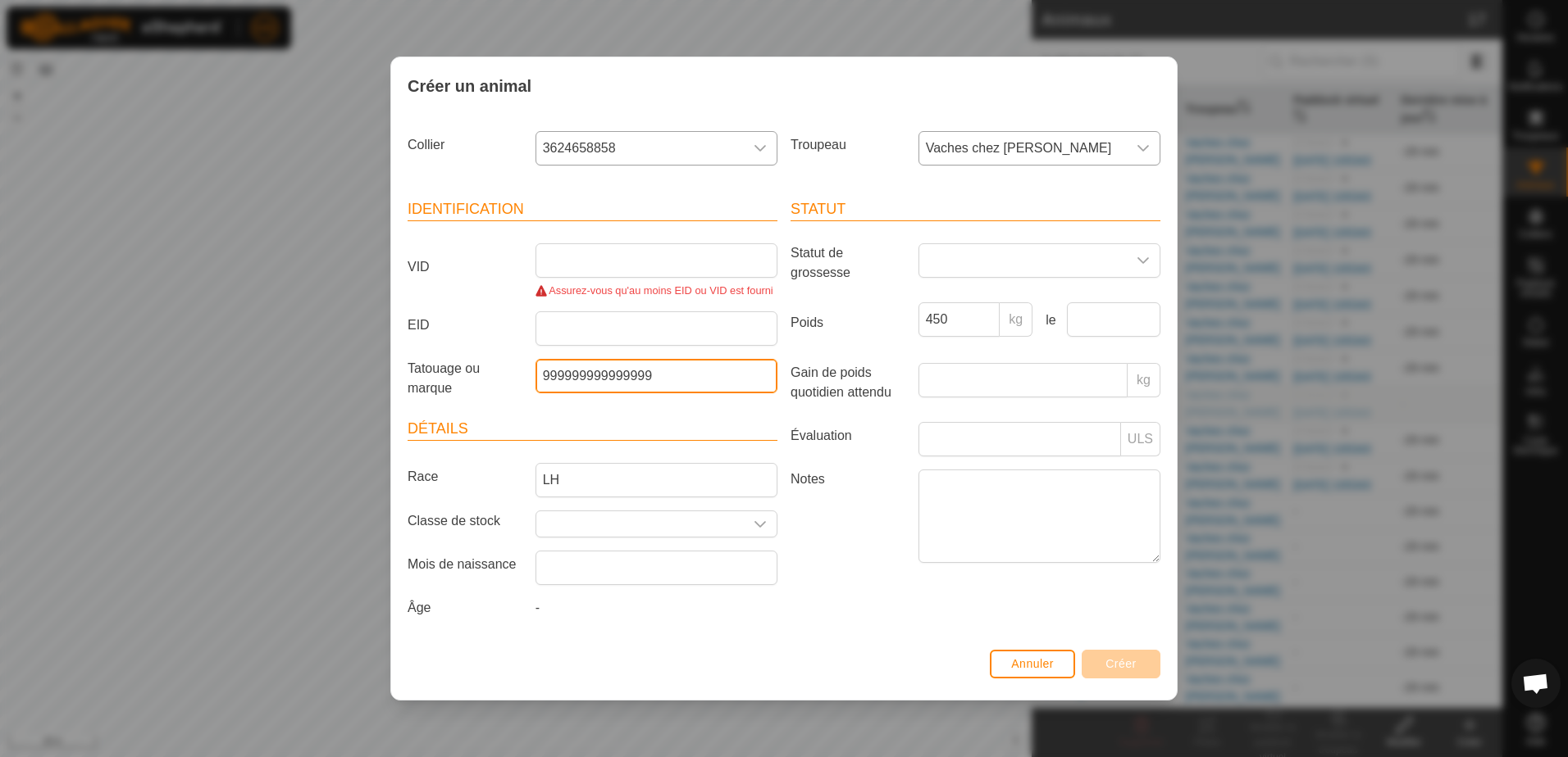
drag, startPoint x: 690, startPoint y: 384, endPoint x: 365, endPoint y: 373, distance: 325.2
click at [365, 373] on div "Créer un animal Collier 3624658858 Troupeau Vaches chez [PERSON_NAME] Identific…" at bounding box center [784, 378] width 1568 height 757
click at [571, 327] on input "EID" at bounding box center [656, 328] width 242 height 34
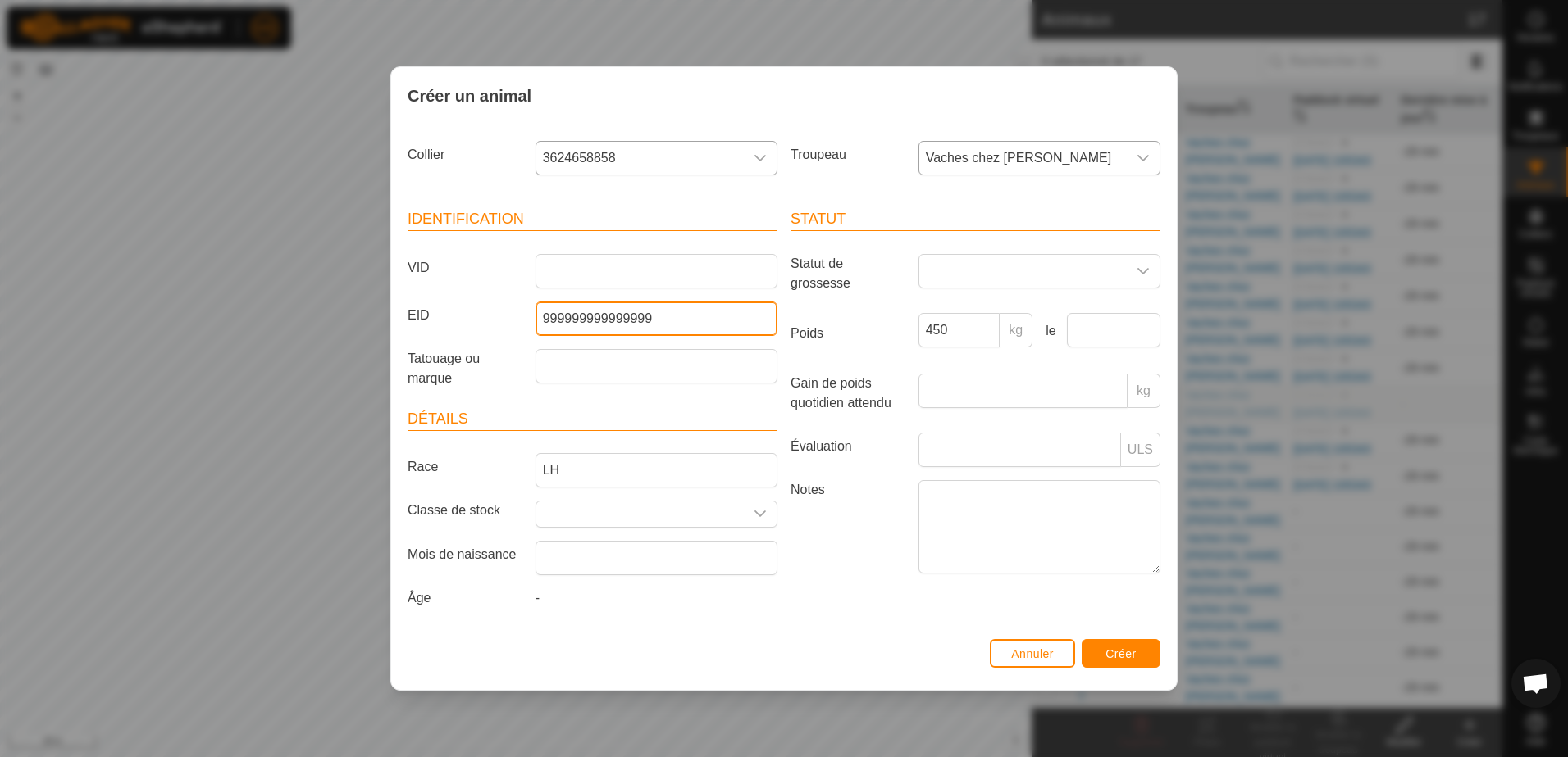
type input "999999999999999"
click at [1113, 649] on span "Créer" at bounding box center [1121, 654] width 31 height 13
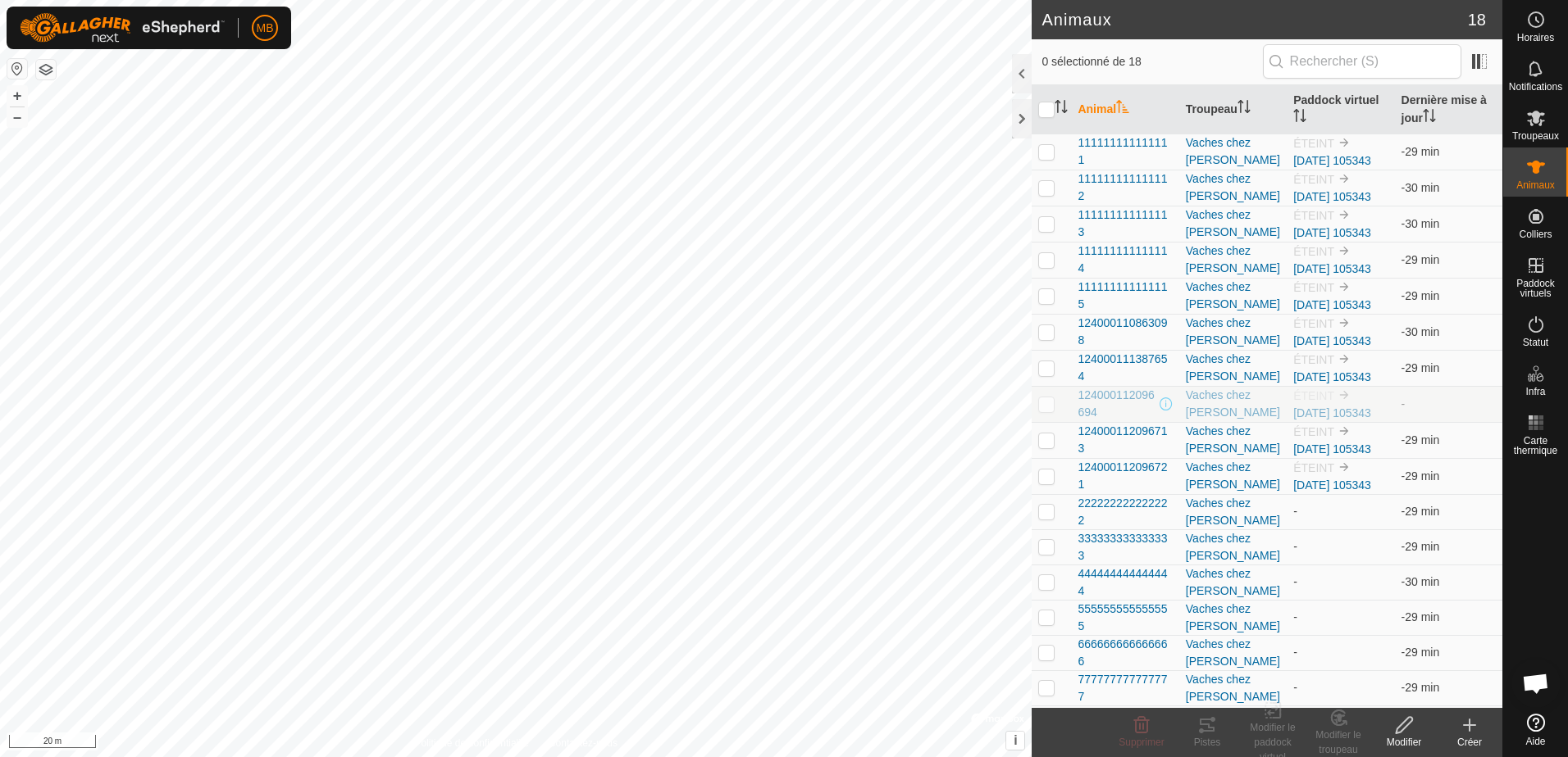
click at [1466, 726] on icon at bounding box center [1470, 726] width 11 height 0
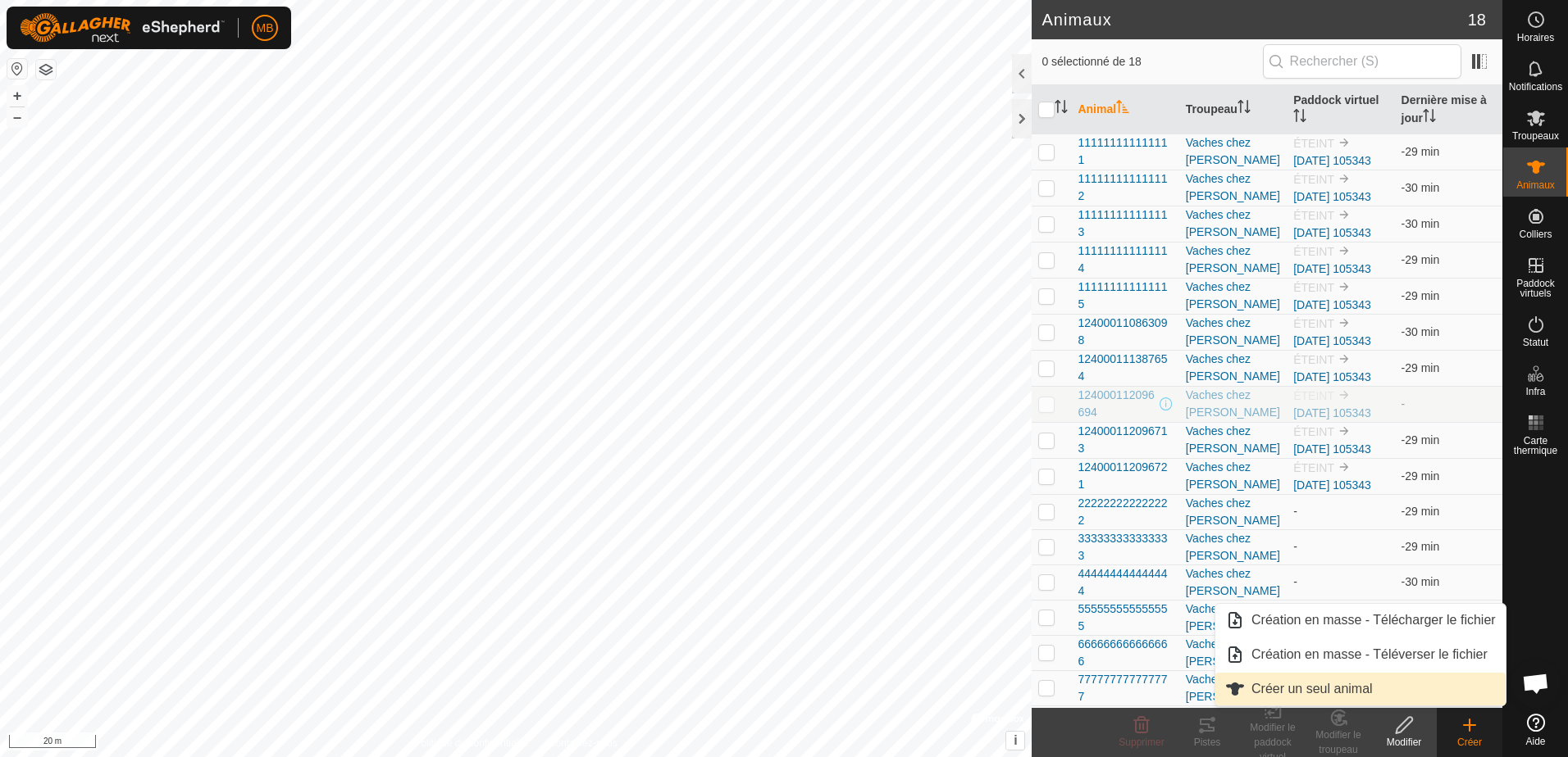
click at [1338, 683] on link "Créer un seul animal" at bounding box center [1360, 690] width 290 height 33
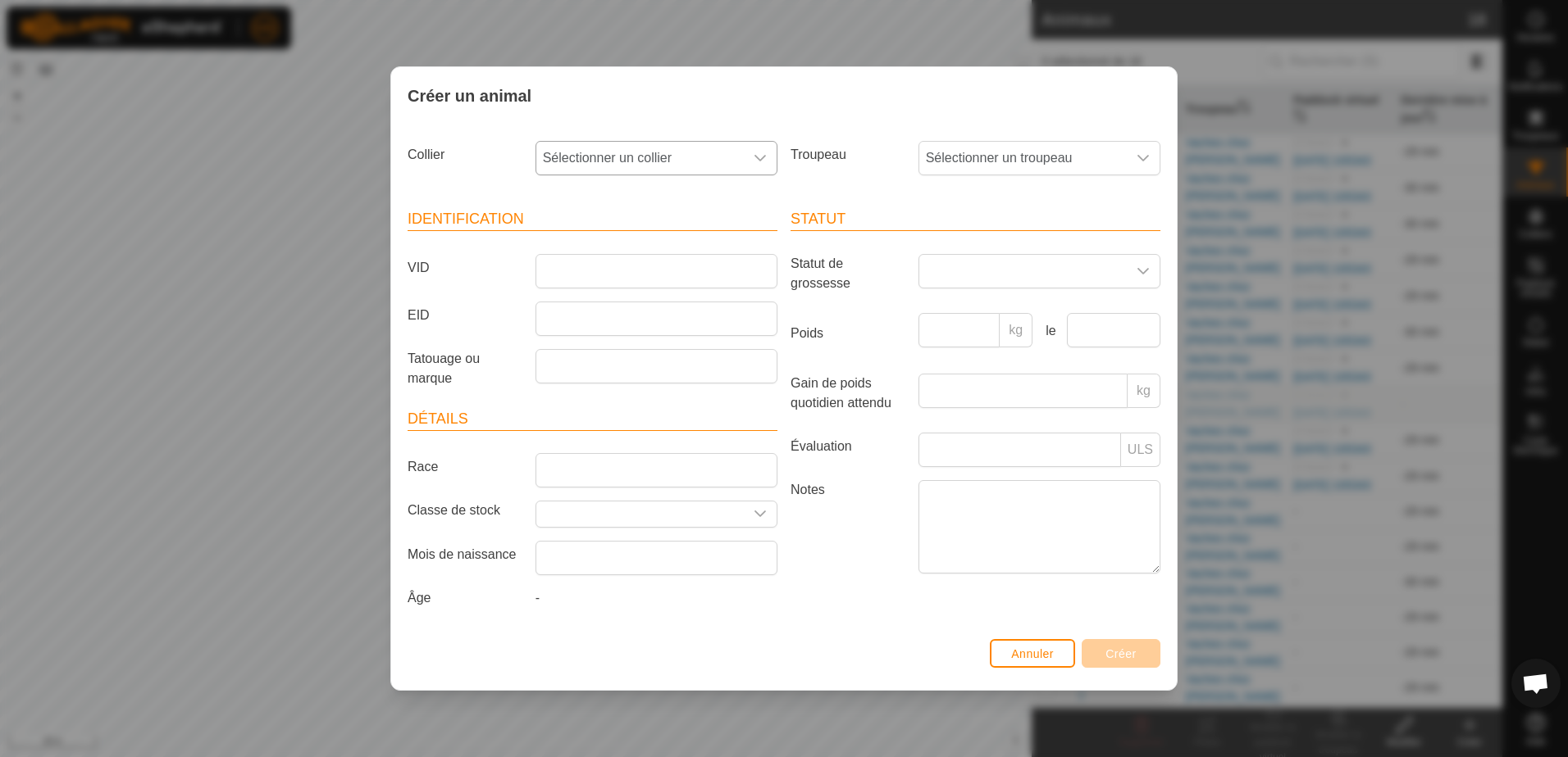
click at [760, 159] on icon "dropdown trigger" at bounding box center [760, 158] width 13 height 13
click at [613, 272] on li "0675881059" at bounding box center [657, 277] width 240 height 33
click at [582, 312] on input "EID" at bounding box center [656, 318] width 242 height 34
type input "2"
click at [1012, 154] on span "Sélectionner un troupeau" at bounding box center [1022, 158] width 207 height 33
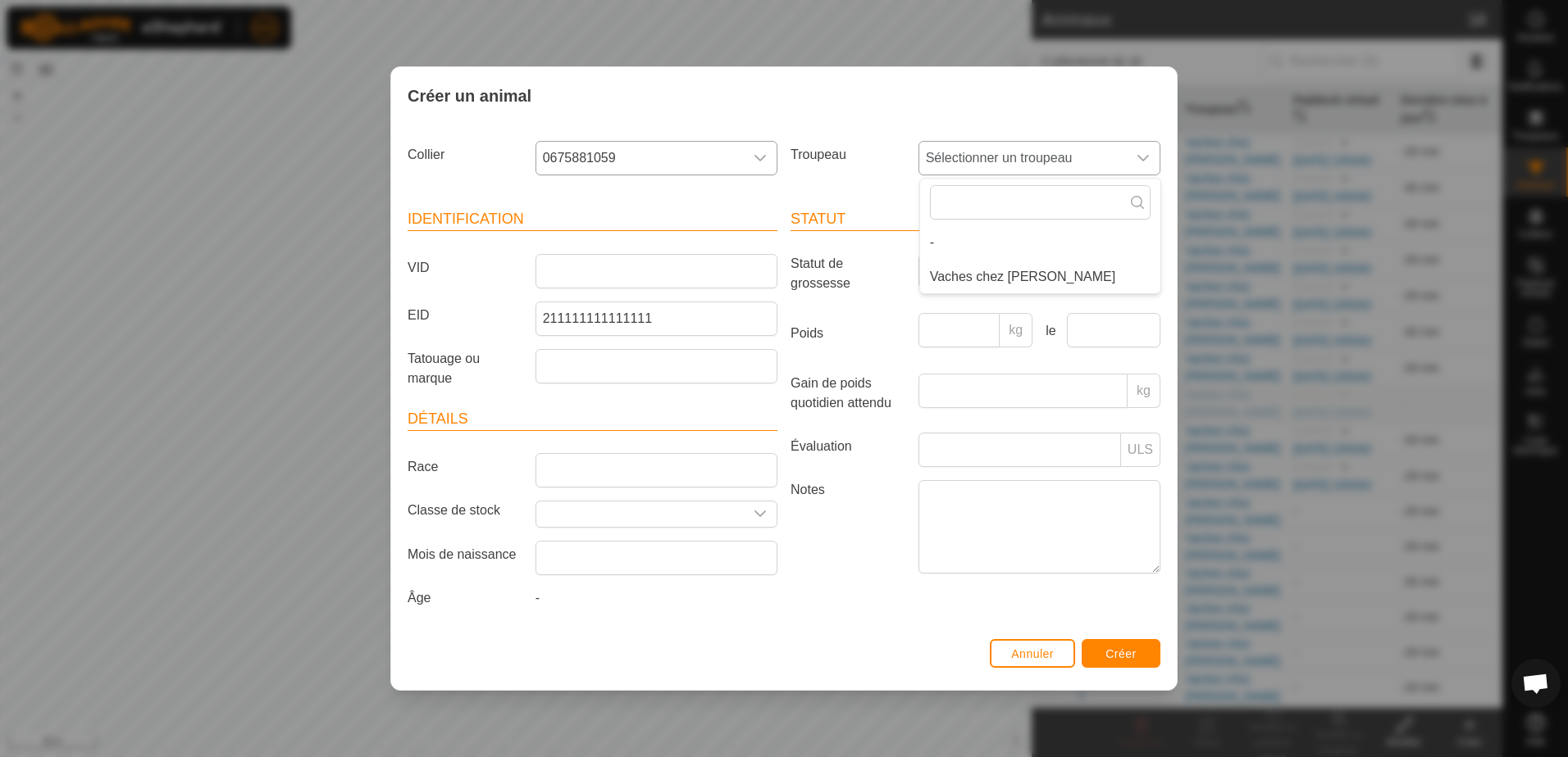
click at [989, 277] on li "Vaches chez [PERSON_NAME]" at bounding box center [1040, 277] width 240 height 33
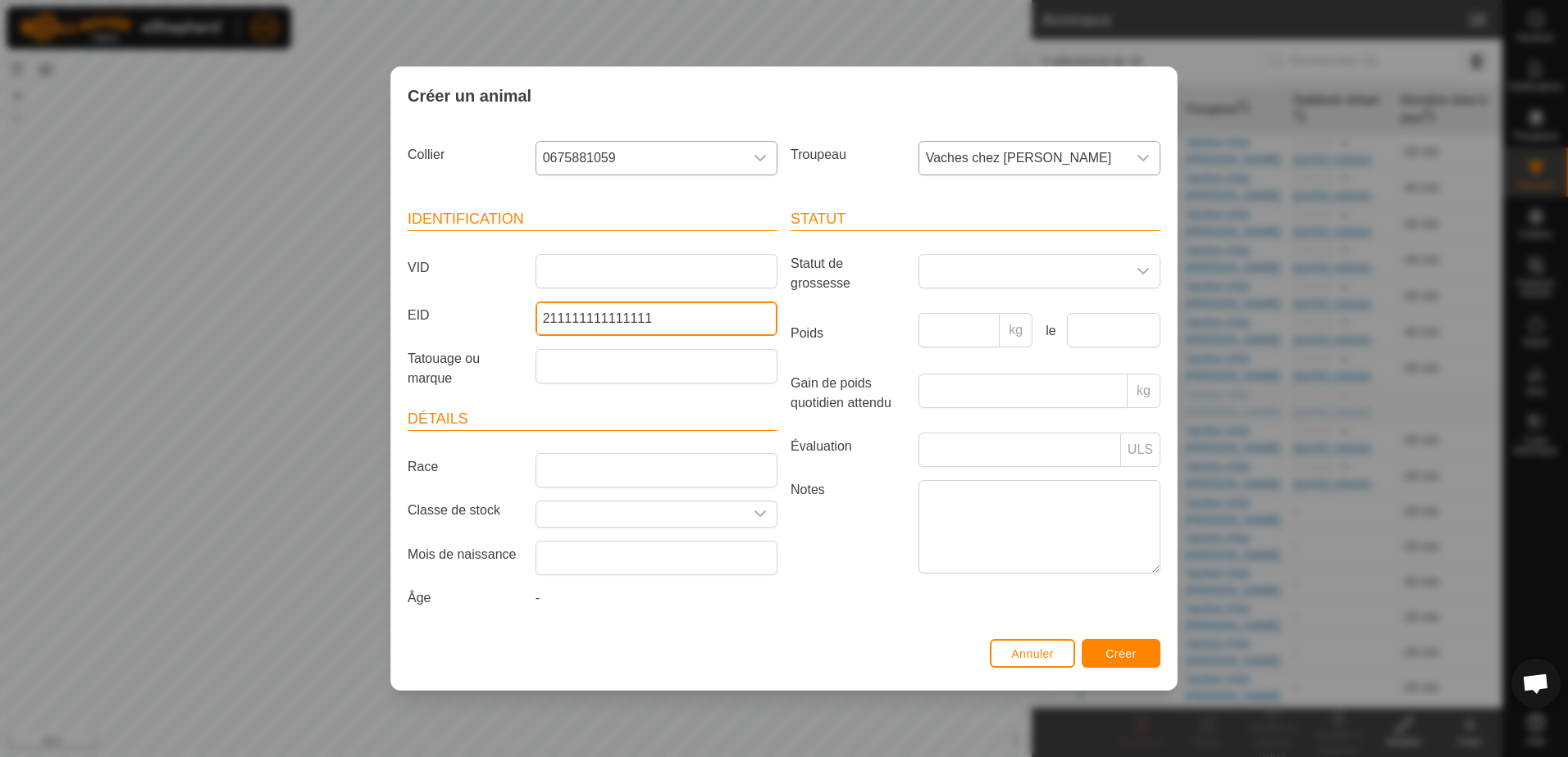
drag, startPoint x: 694, startPoint y: 308, endPoint x: 326, endPoint y: 334, distance: 368.9
click at [326, 334] on div "Créer un animal Collier 0675881059 Troupeau Vaches chez [PERSON_NAME] Identific…" at bounding box center [784, 378] width 1568 height 757
type input "124000000000000"
click at [835, 633] on div "Statut Statut de grossesse Poids kg le Gain de poids quotidien attendu kg Évalu…" at bounding box center [975, 411] width 383 height 445
click at [1115, 665] on button "Créer" at bounding box center [1122, 653] width 79 height 29
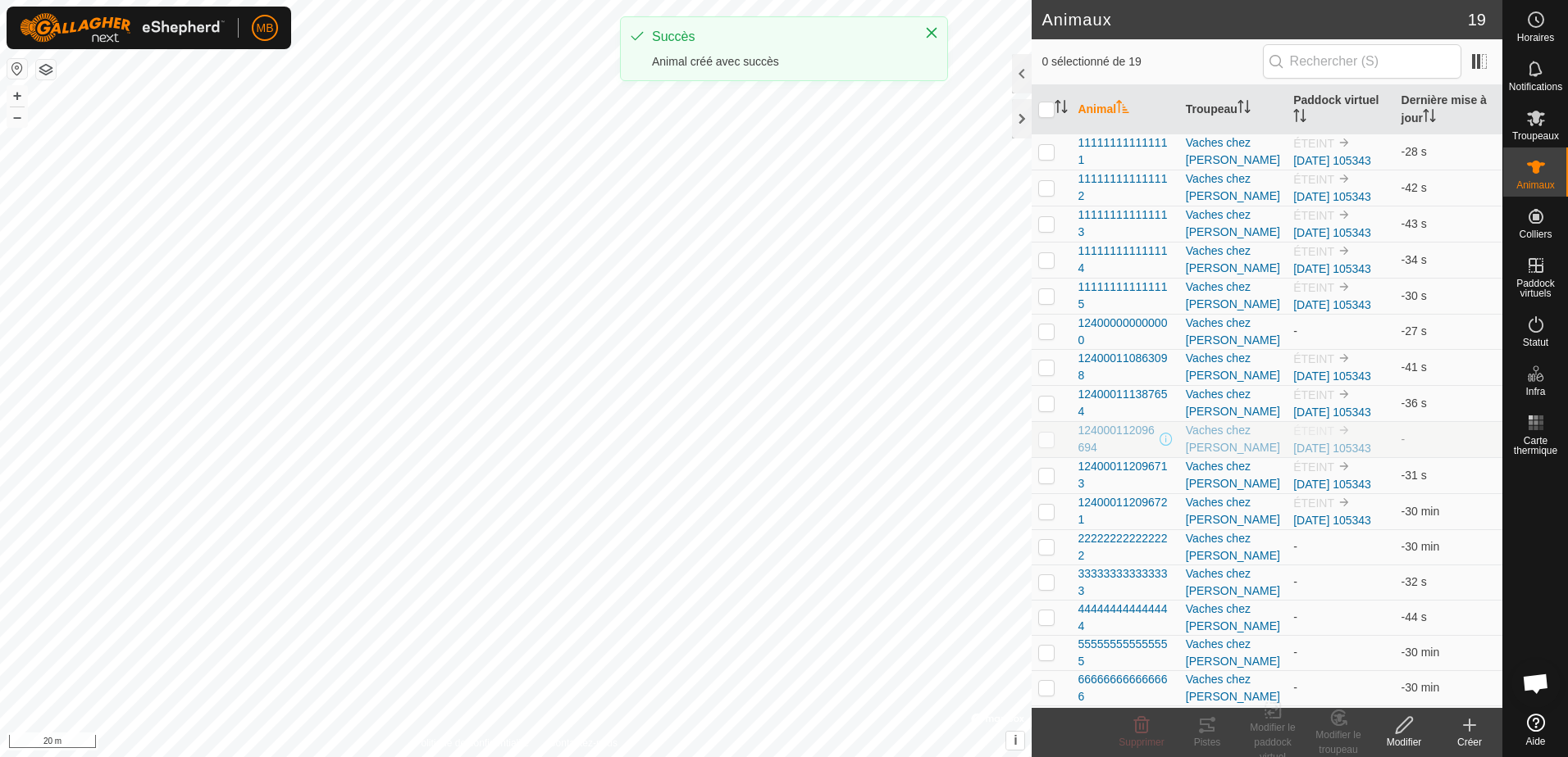
click at [1477, 724] on icon at bounding box center [1469, 725] width 19 height 19
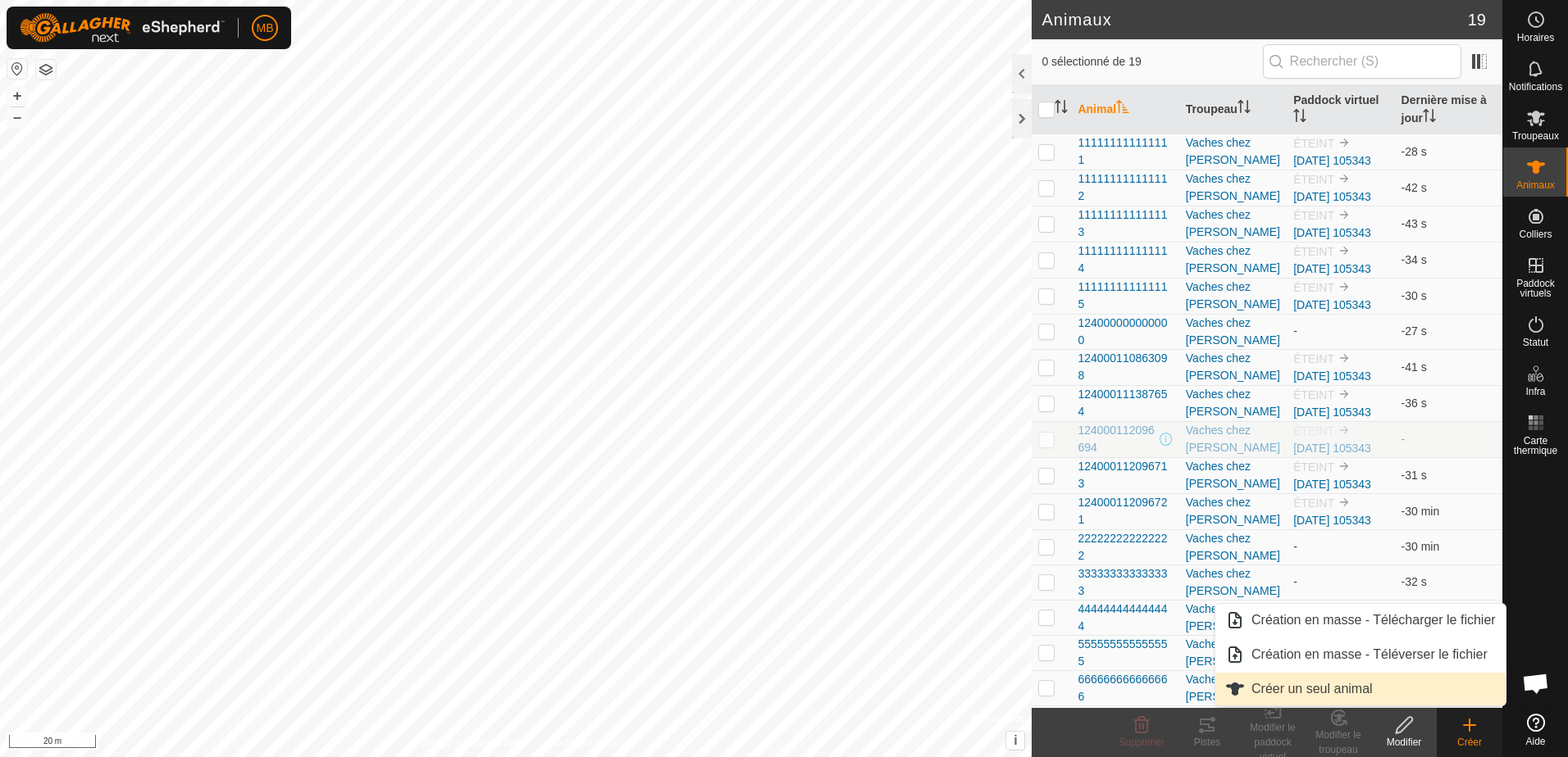
click at [1331, 699] on link "Créer un seul animal" at bounding box center [1360, 690] width 290 height 33
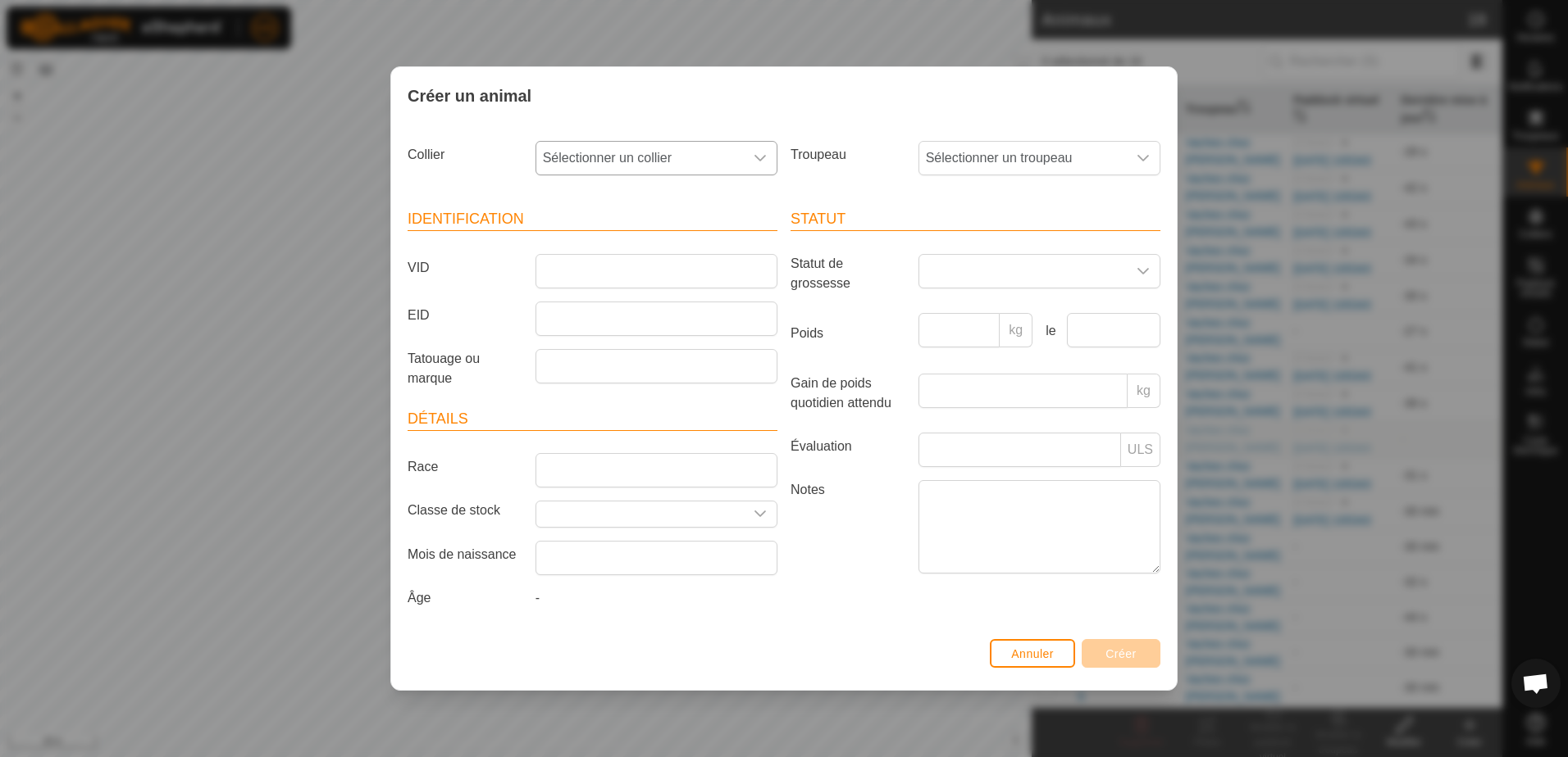
click at [756, 155] on icon "dropdown trigger" at bounding box center [760, 158] width 13 height 13
click at [651, 278] on li "3420576039" at bounding box center [657, 277] width 240 height 33
click at [557, 319] on input "EID" at bounding box center [656, 318] width 242 height 34
type input "[CREDIT_CARD_NUMBER]"
click at [1018, 156] on span "Sélectionner un troupeau" at bounding box center [1022, 158] width 207 height 33
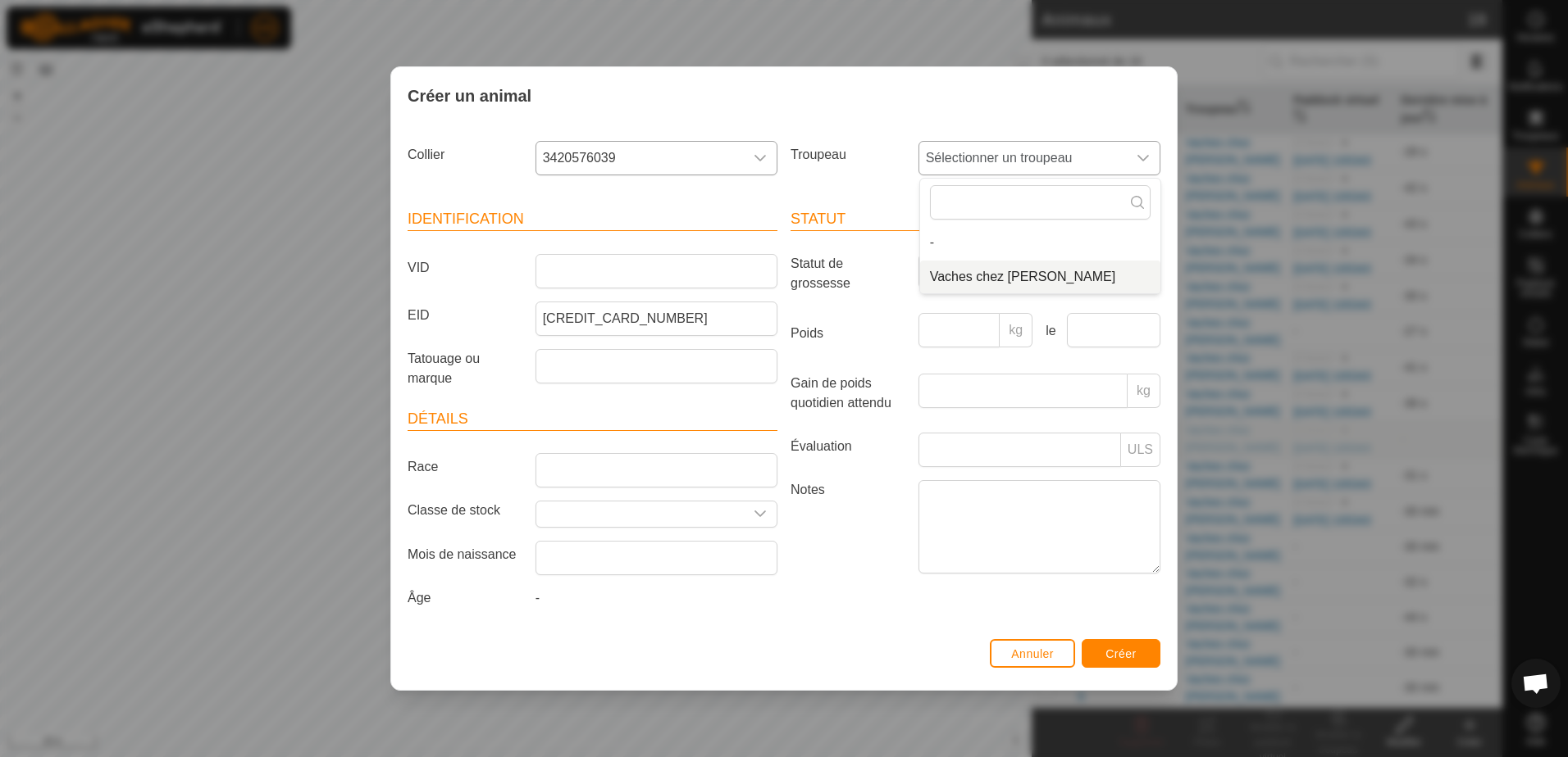
click at [1004, 281] on li "Vaches chez [PERSON_NAME]" at bounding box center [1040, 277] width 240 height 33
click at [1128, 652] on span "Créer" at bounding box center [1121, 654] width 31 height 13
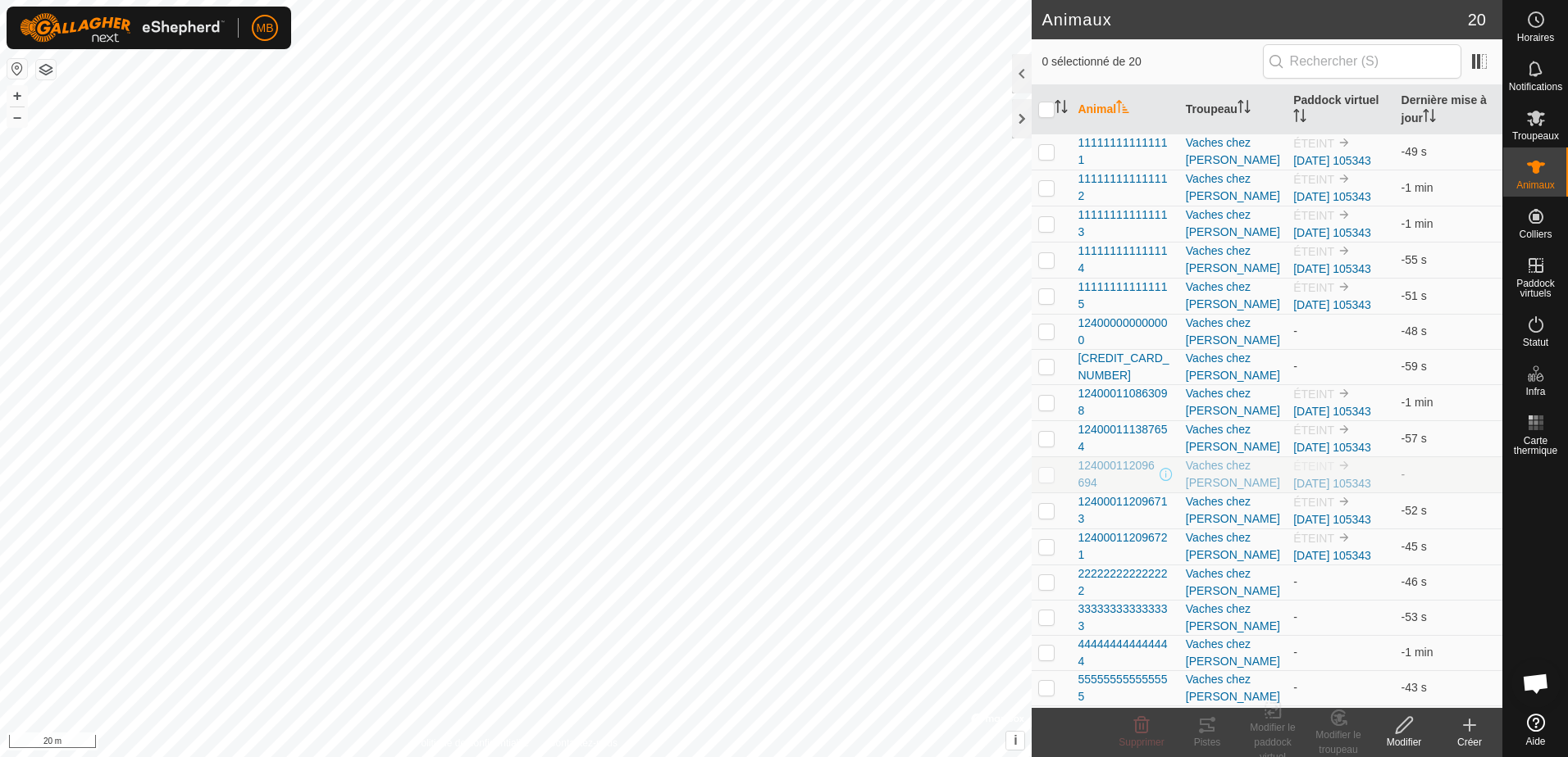
click at [1467, 726] on icon at bounding box center [1470, 726] width 11 height 0
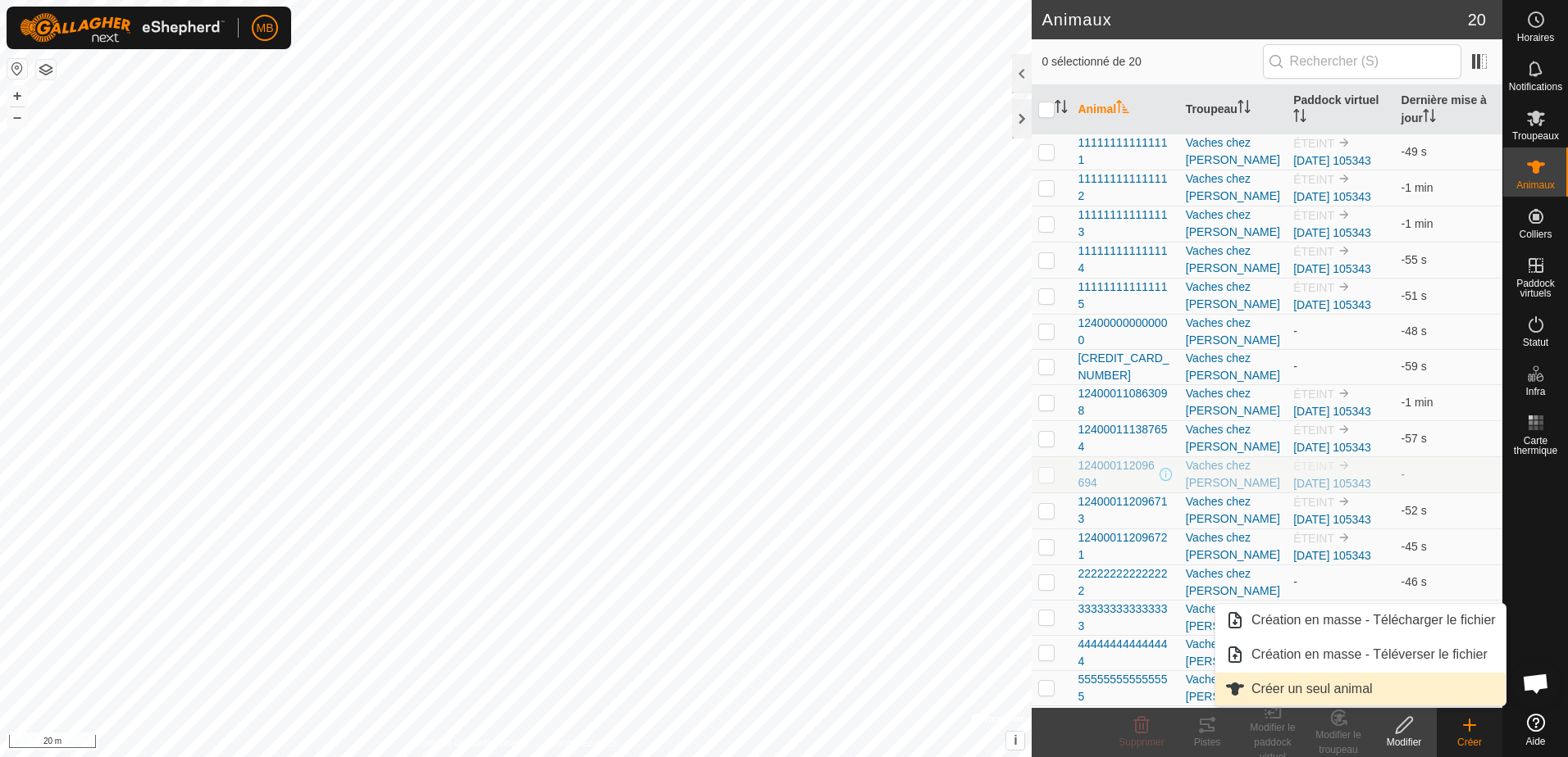
click at [1362, 694] on link "Créer un seul animal" at bounding box center [1360, 690] width 290 height 33
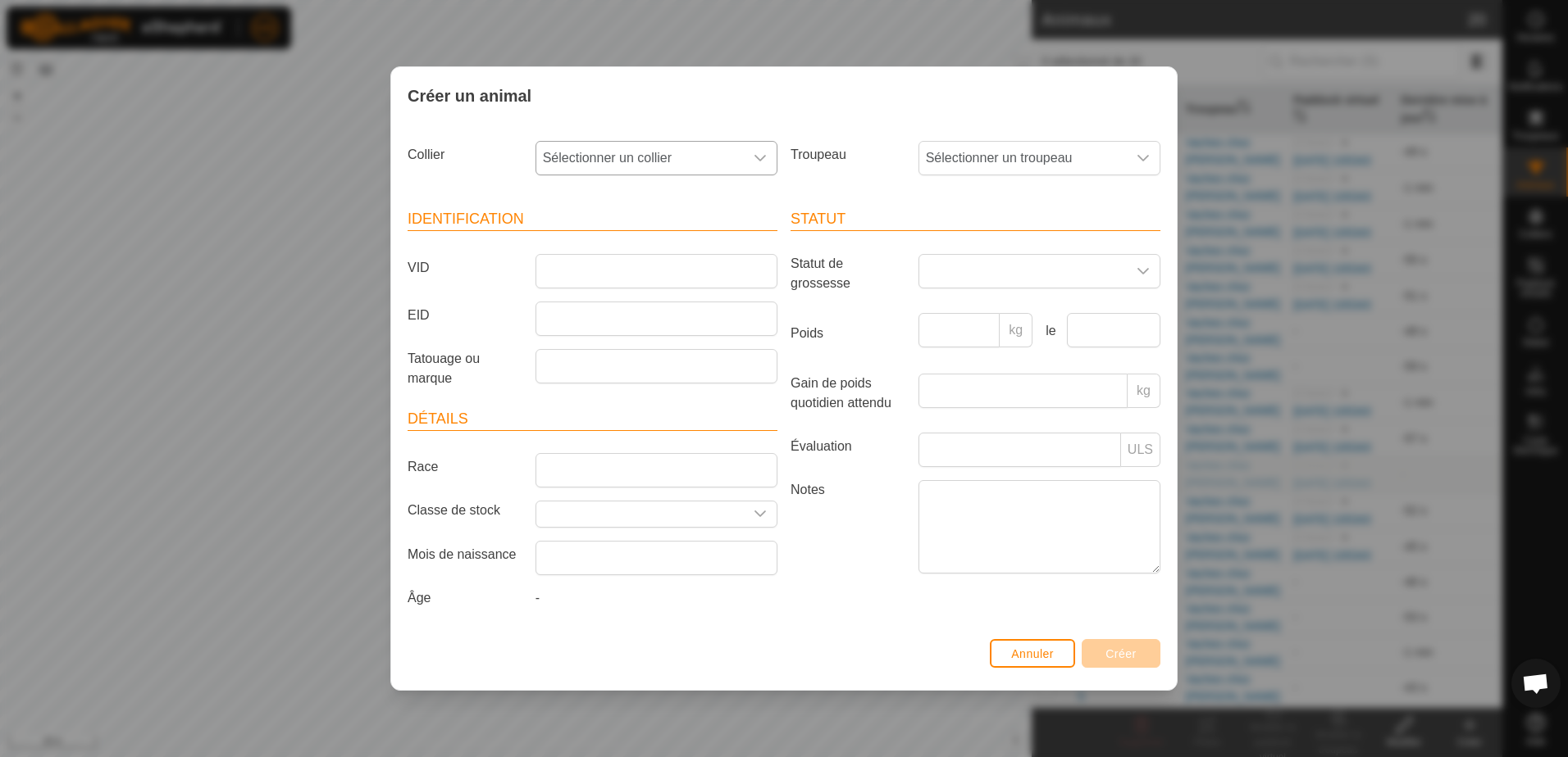
click at [765, 155] on icon "dropdown trigger" at bounding box center [760, 158] width 13 height 13
click at [658, 277] on li "2654608594" at bounding box center [657, 277] width 240 height 33
click at [589, 313] on input "EID" at bounding box center [656, 318] width 242 height 34
type input "124000000000002"
click at [972, 155] on span "Sélectionner un troupeau" at bounding box center [1022, 158] width 207 height 33
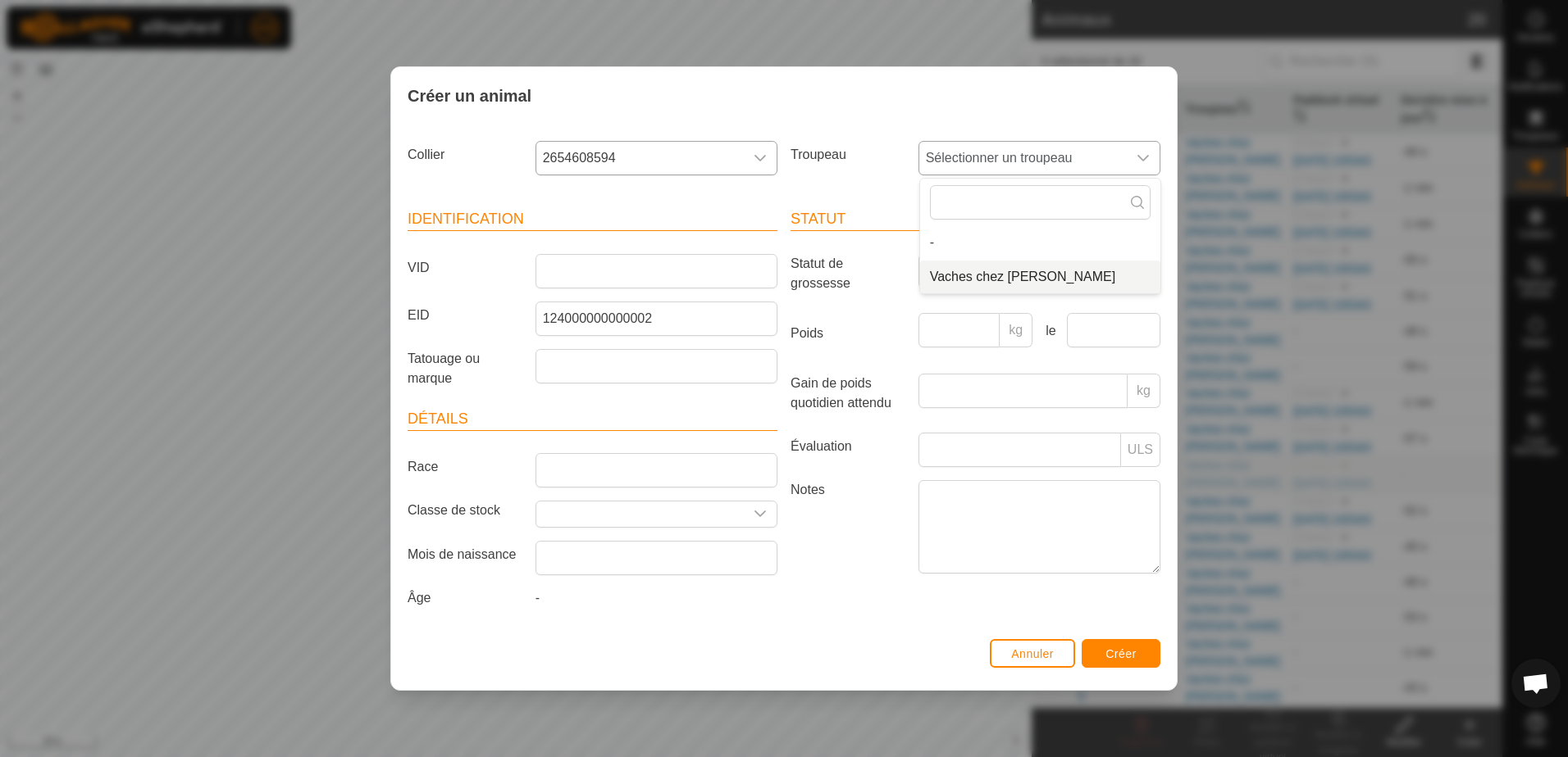
click at [983, 272] on li "Vaches chez [PERSON_NAME]" at bounding box center [1040, 277] width 240 height 33
click at [1137, 656] on button "Créer" at bounding box center [1122, 653] width 79 height 29
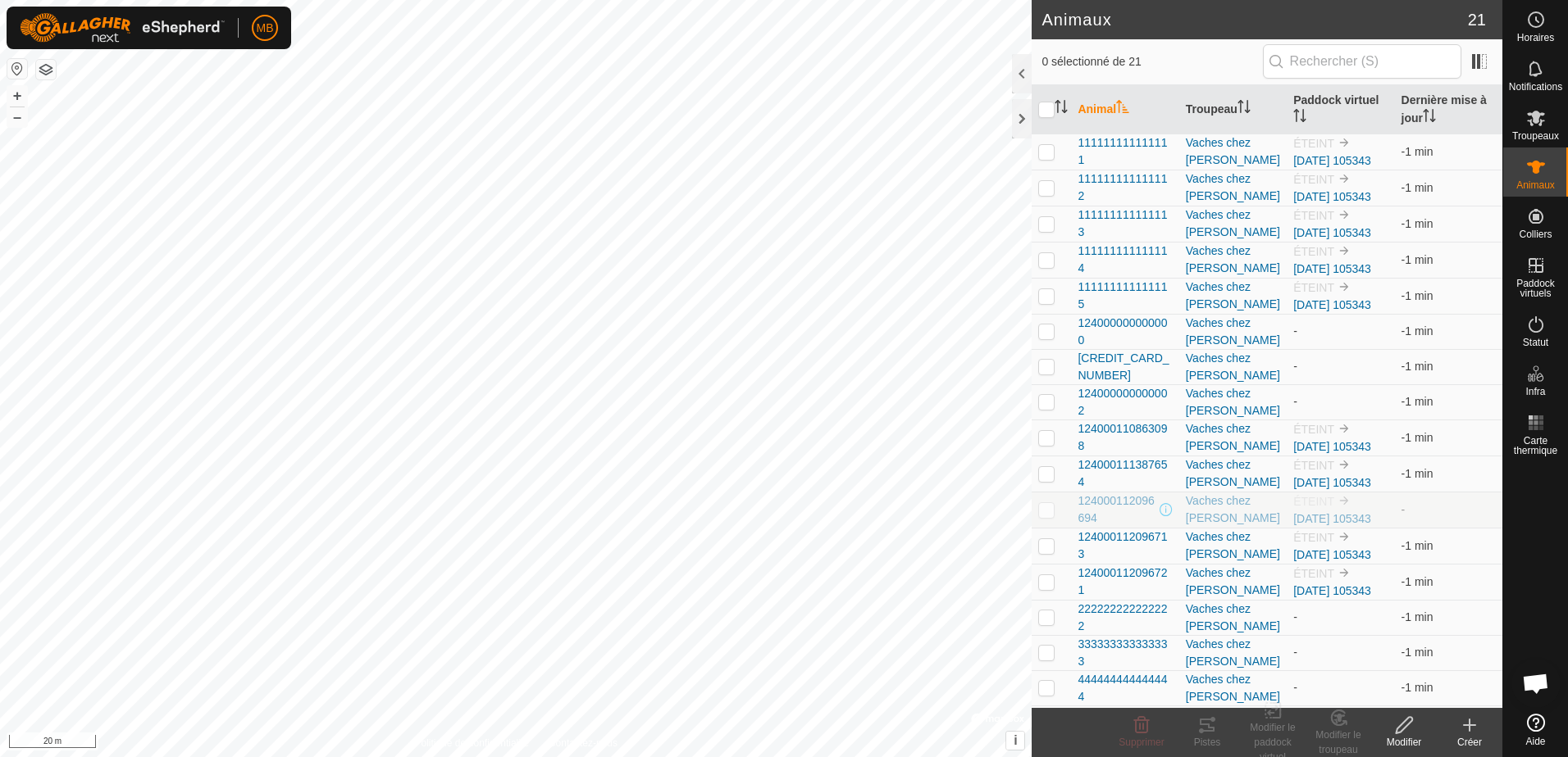
click at [1473, 735] on icon at bounding box center [1469, 725] width 19 height 19
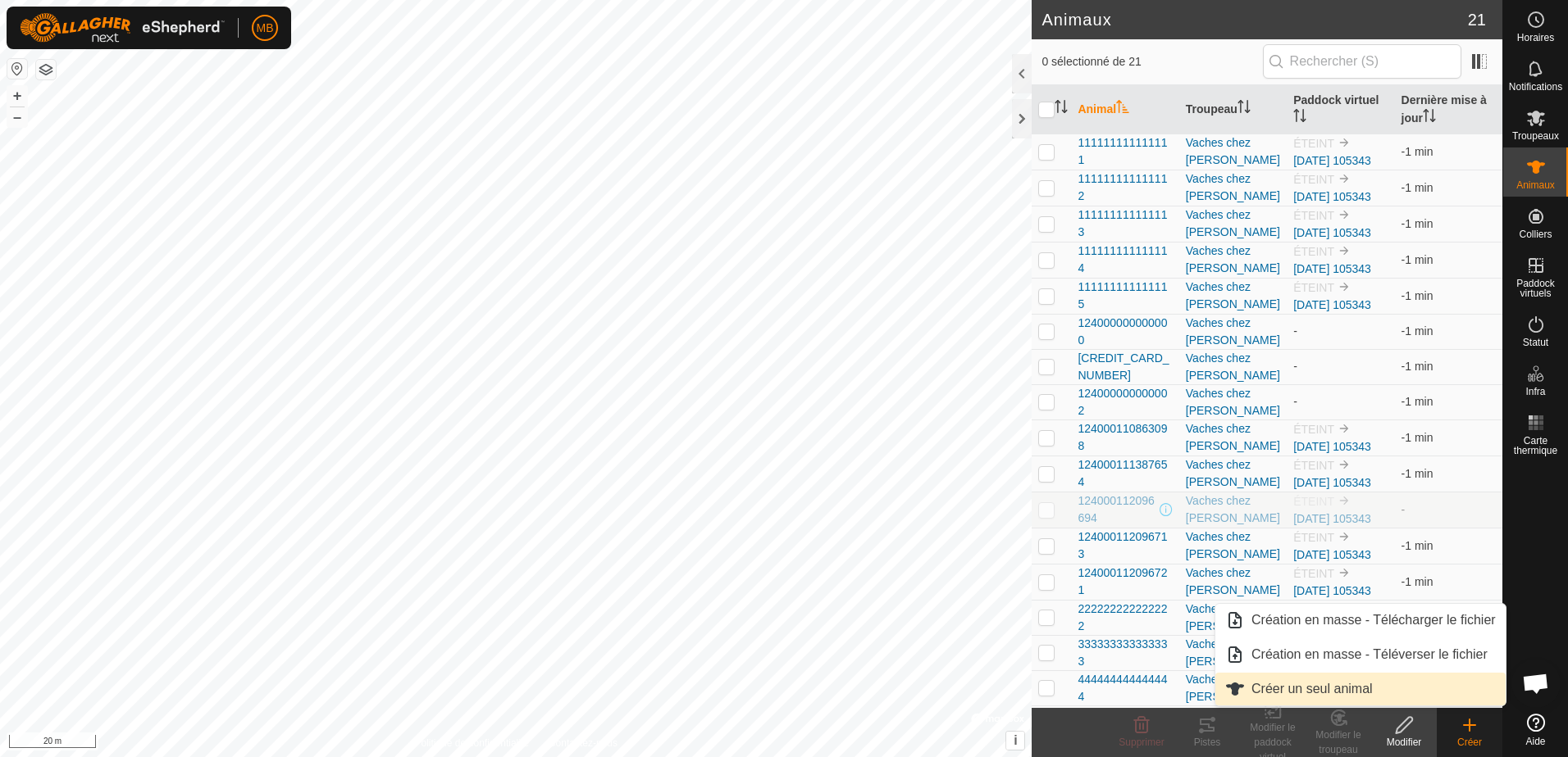
click at [1320, 683] on link "Créer un seul animal" at bounding box center [1360, 690] width 290 height 33
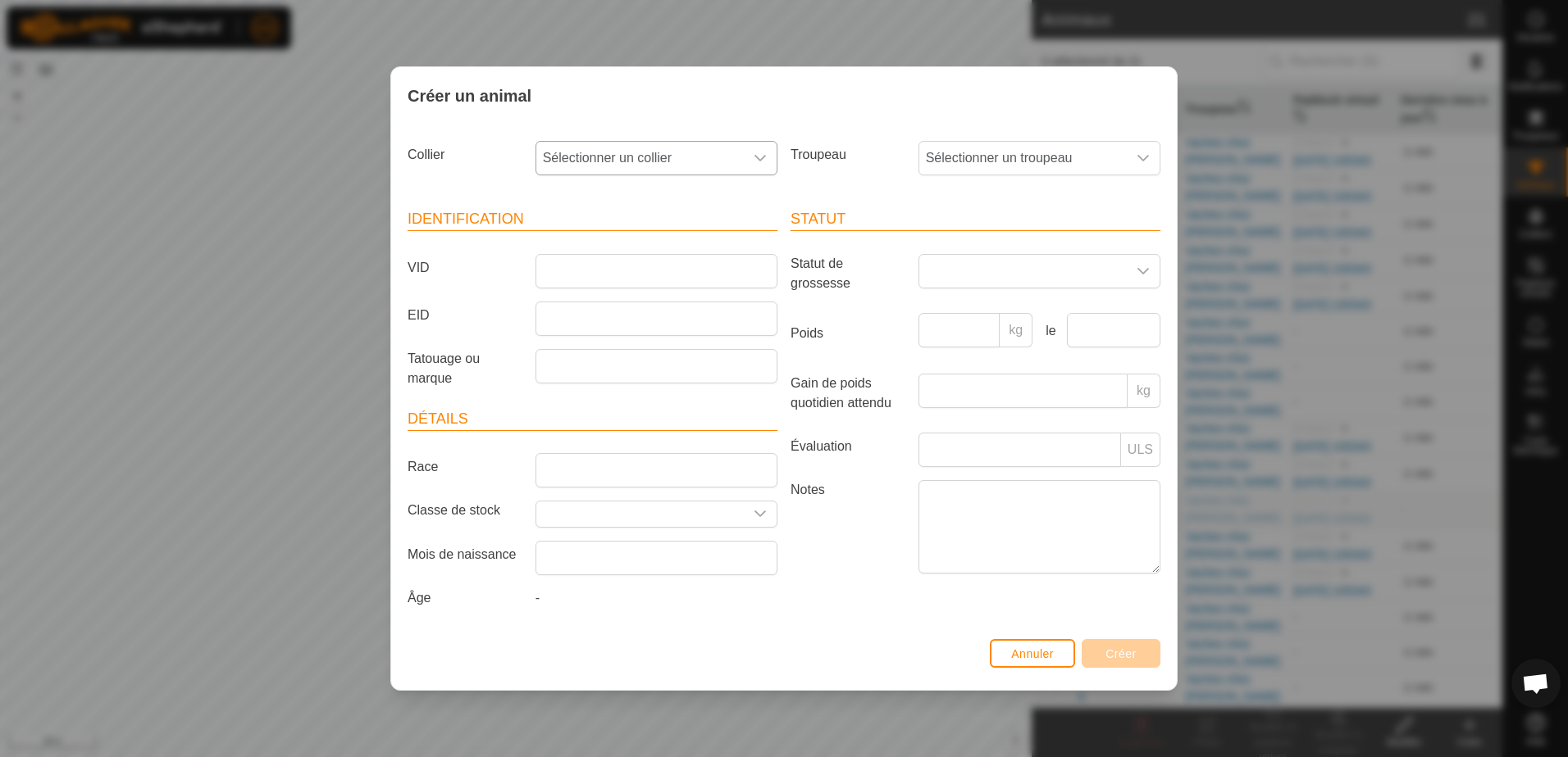
click at [757, 154] on icon "dropdown trigger" at bounding box center [760, 158] width 13 height 13
click at [611, 274] on li "2877966329" at bounding box center [657, 277] width 240 height 33
click at [550, 325] on input "EID" at bounding box center [656, 318] width 242 height 34
type input "124000000000003"
click at [855, 551] on label "Notes" at bounding box center [847, 526] width 128 height 93
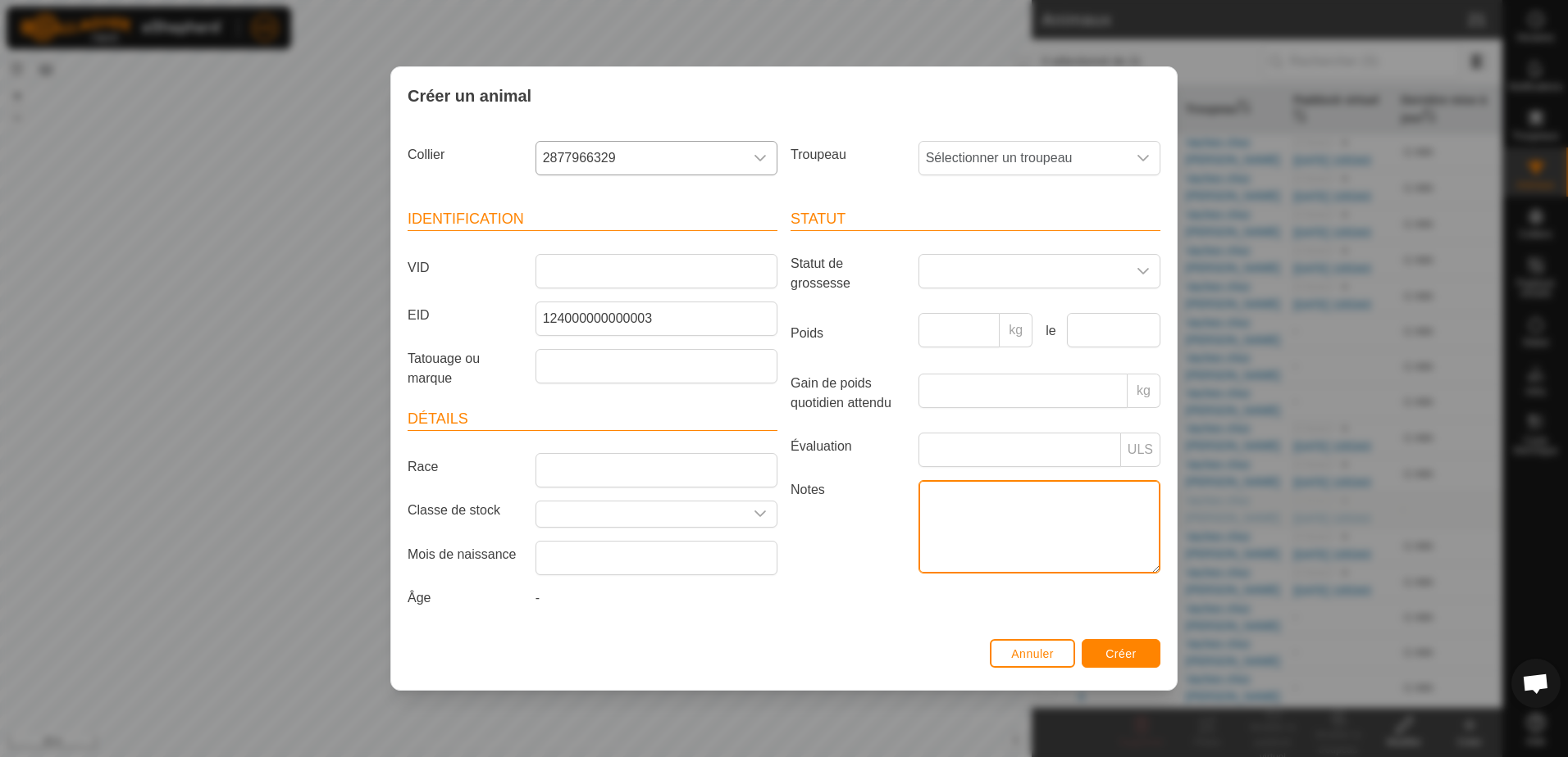
click at [918, 551] on textarea "Notes" at bounding box center [1039, 527] width 242 height 94
click at [1121, 653] on span "Créer" at bounding box center [1121, 654] width 31 height 13
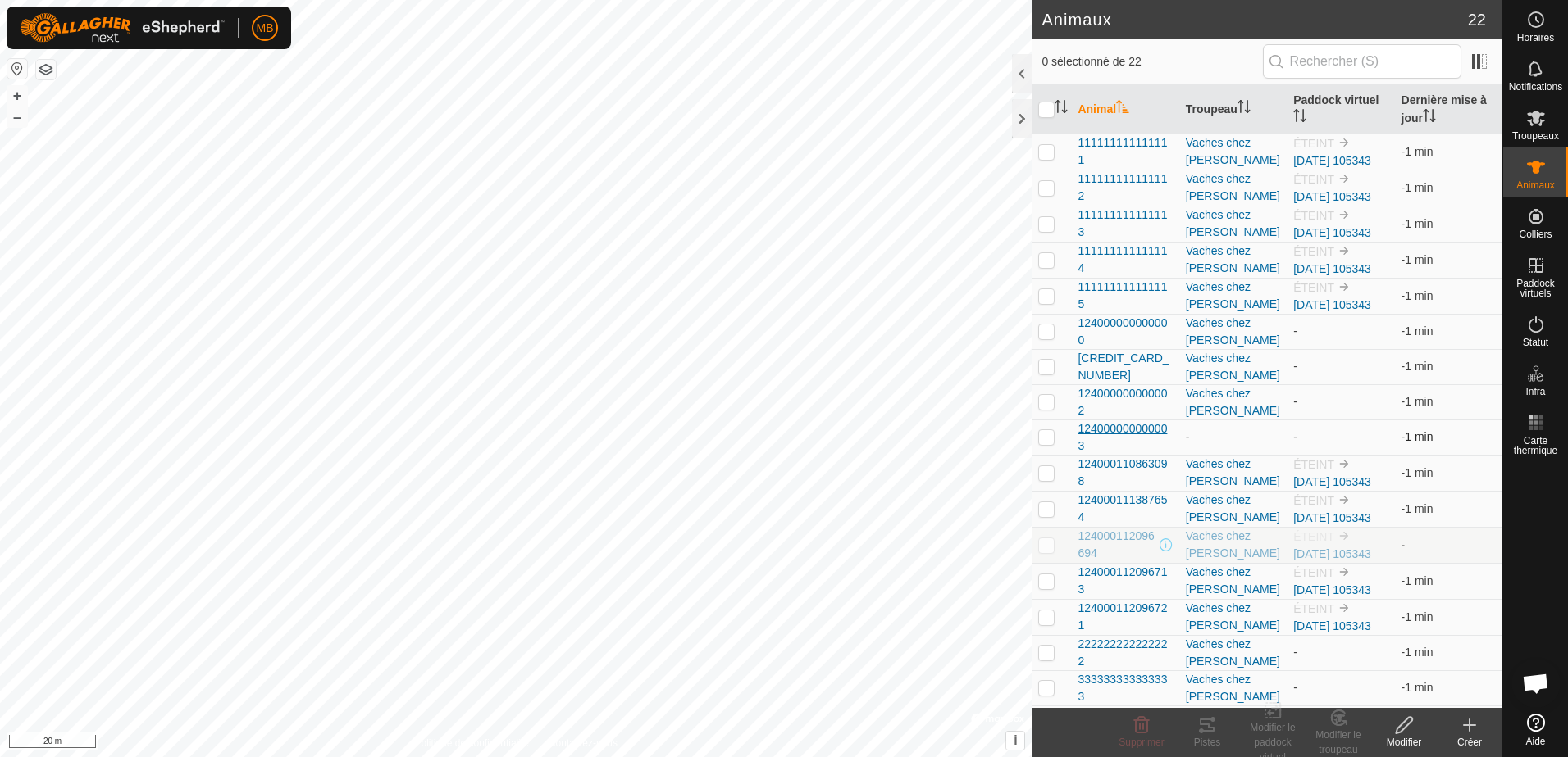
click at [1118, 429] on span "124000000000003" at bounding box center [1124, 437] width 94 height 34
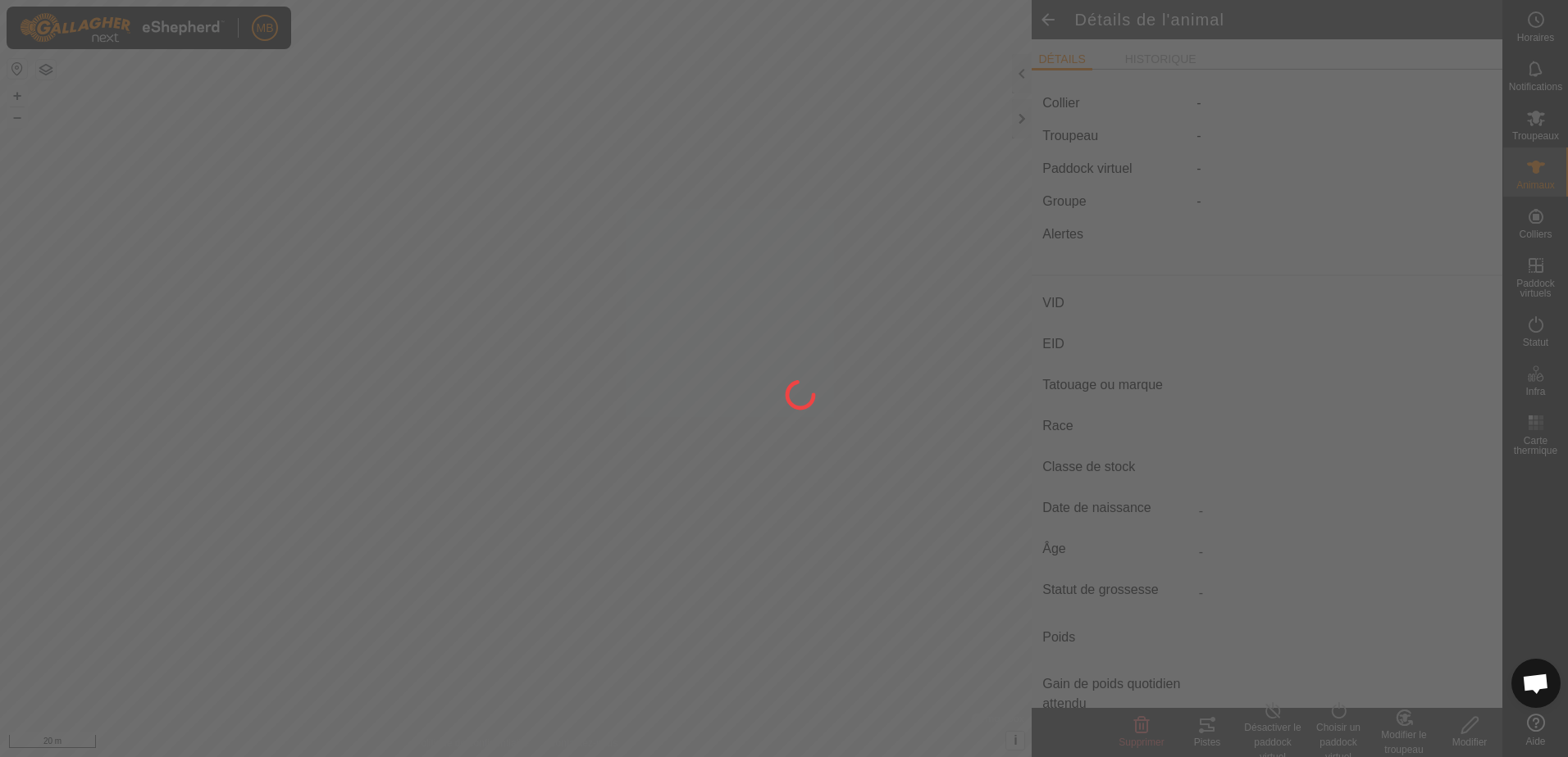
type input "-"
type input "124000000000003"
type input "-"
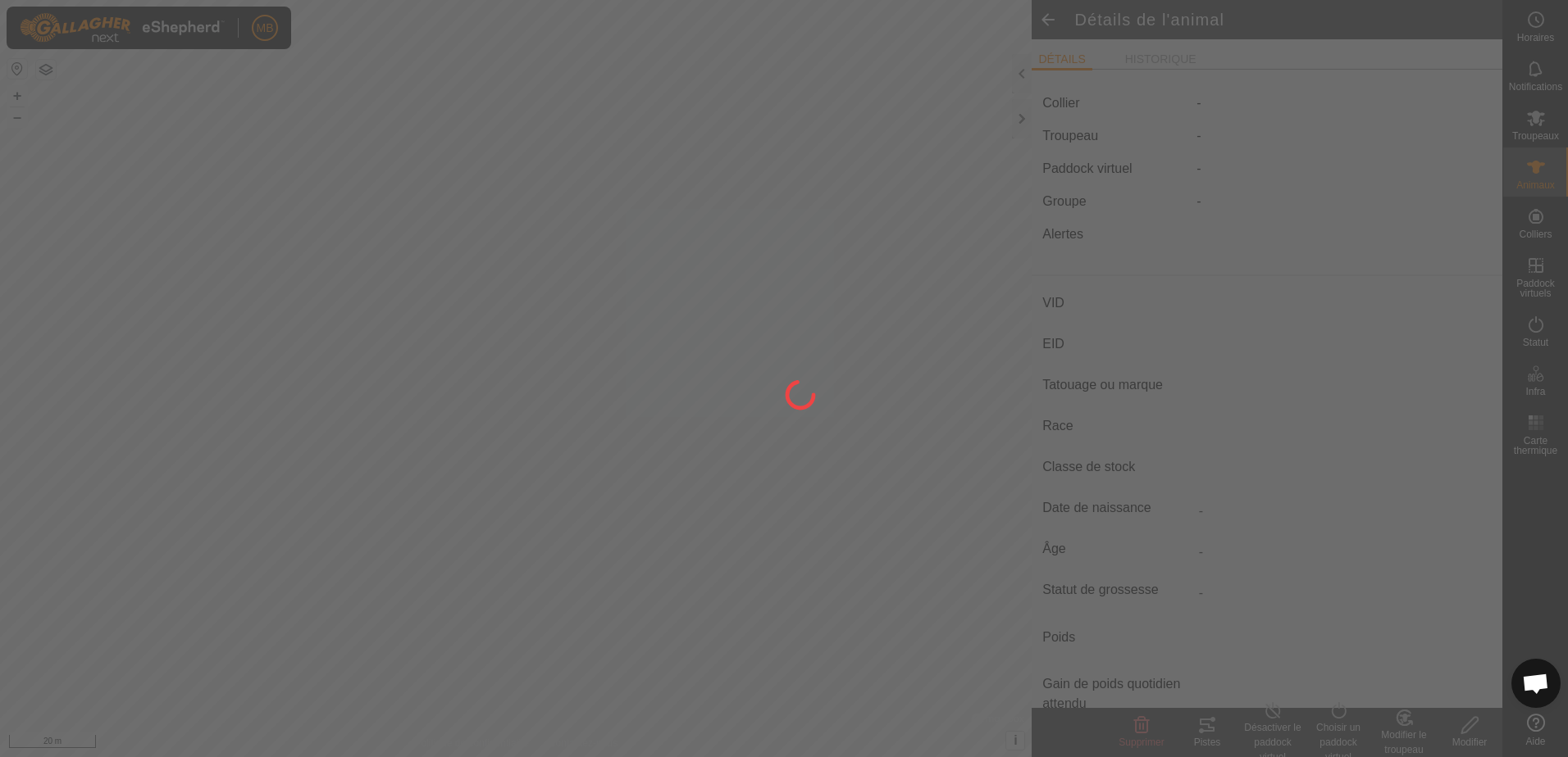
type input "0 kg"
type input "-"
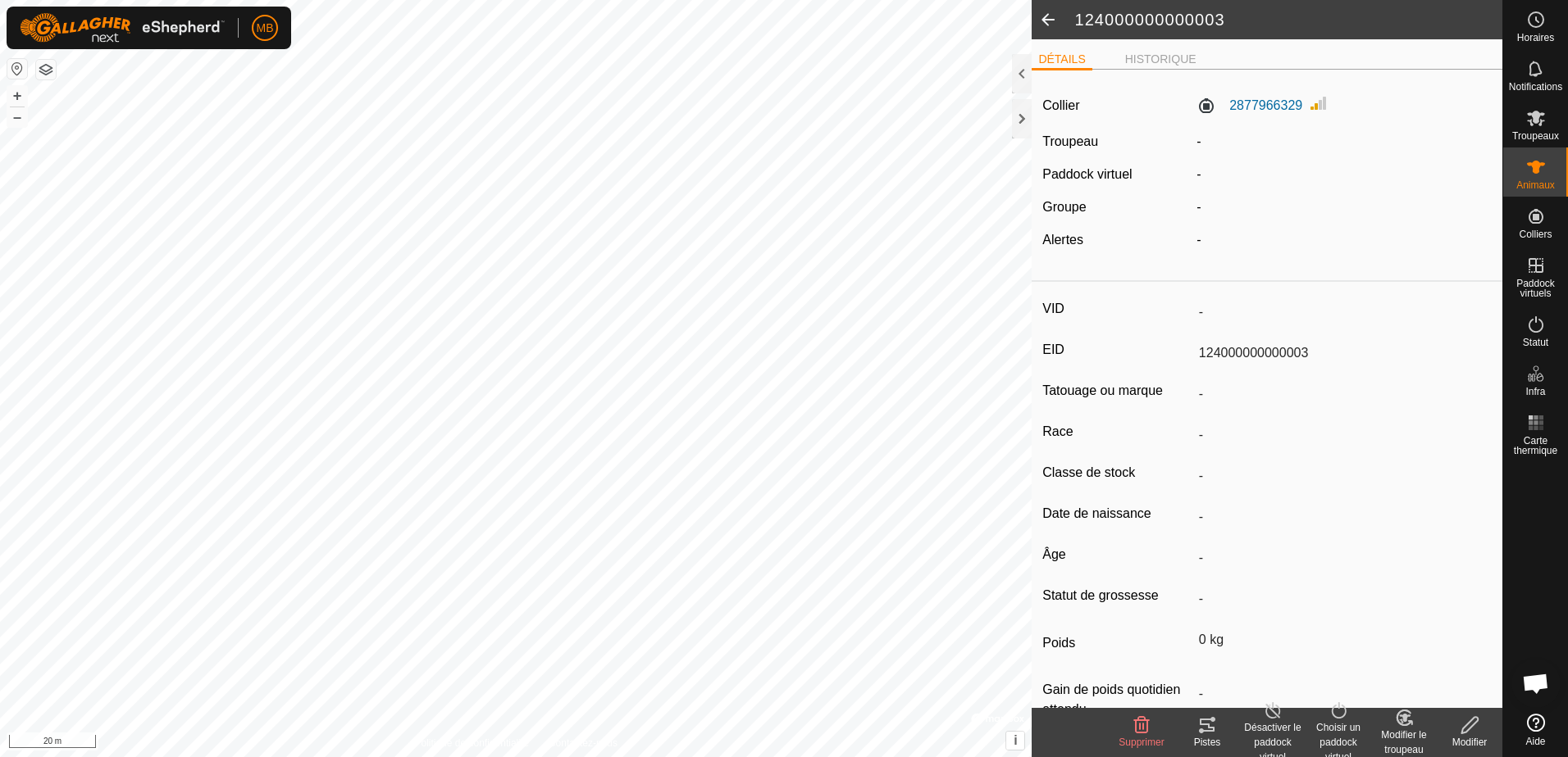
click at [1413, 724] on icon at bounding box center [1404, 717] width 20 height 19
drag, startPoint x: 1413, startPoint y: 724, endPoint x: 1368, endPoint y: 580, distance: 150.9
click at [1368, 580] on div "VID - EID 124000000000003 Tatouage ou marque - Race - Classe de stock - Date de…" at bounding box center [1267, 520] width 471 height 463
click at [1378, 745] on div "Modifier le troupeau" at bounding box center [1403, 742] width 65 height 29
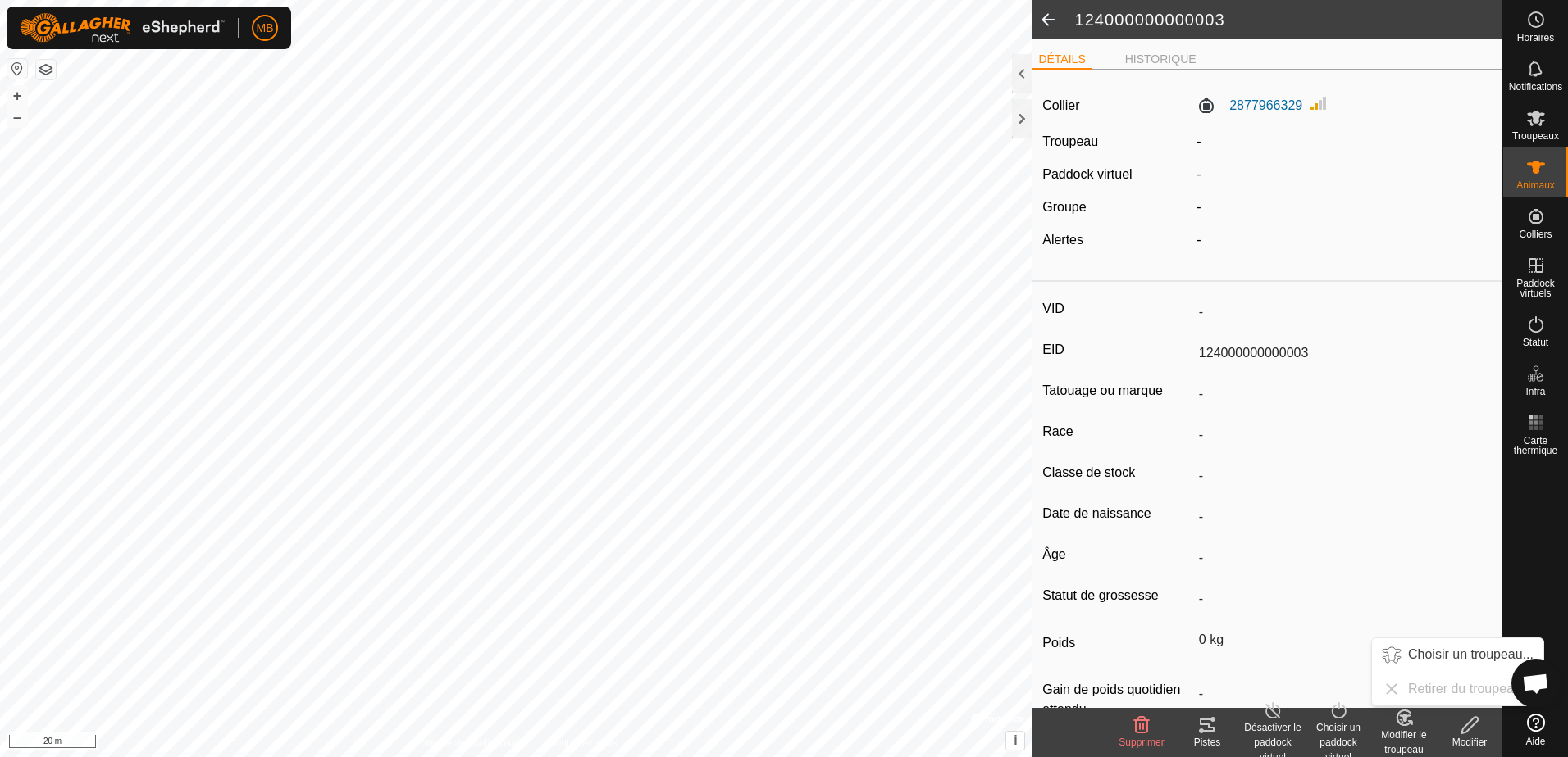
click at [1382, 743] on div "Modifier le troupeau" at bounding box center [1403, 742] width 65 height 29
click at [1424, 653] on link "Choisir un troupeau..." at bounding box center [1458, 655] width 171 height 33
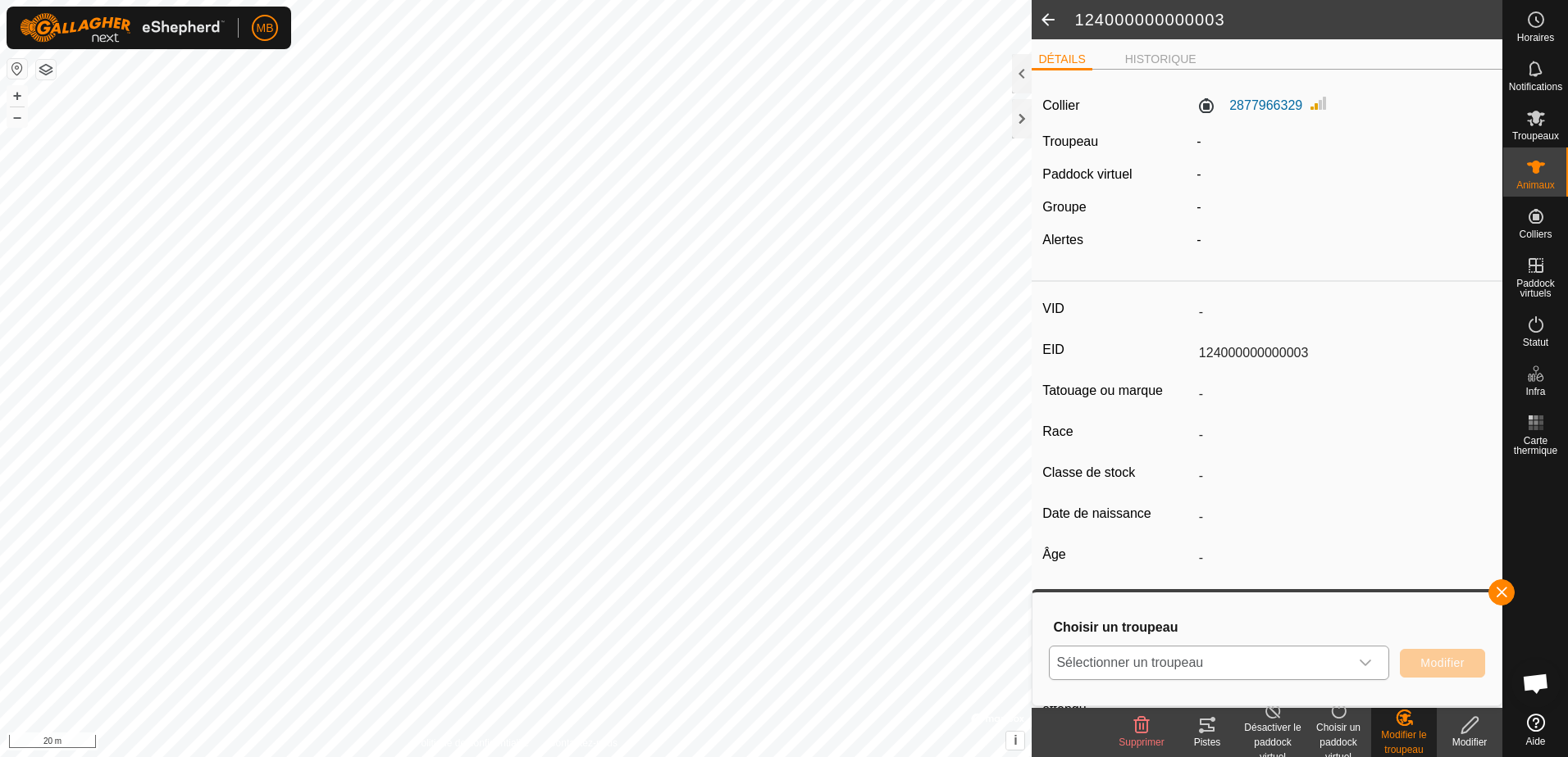
click at [1368, 666] on icon "dropdown trigger" at bounding box center [1366, 663] width 13 height 13
click at [1262, 625] on li "Vaches chez [PERSON_NAME]" at bounding box center [1220, 626] width 339 height 41
click at [1438, 663] on span "Modifier" at bounding box center [1443, 663] width 44 height 13
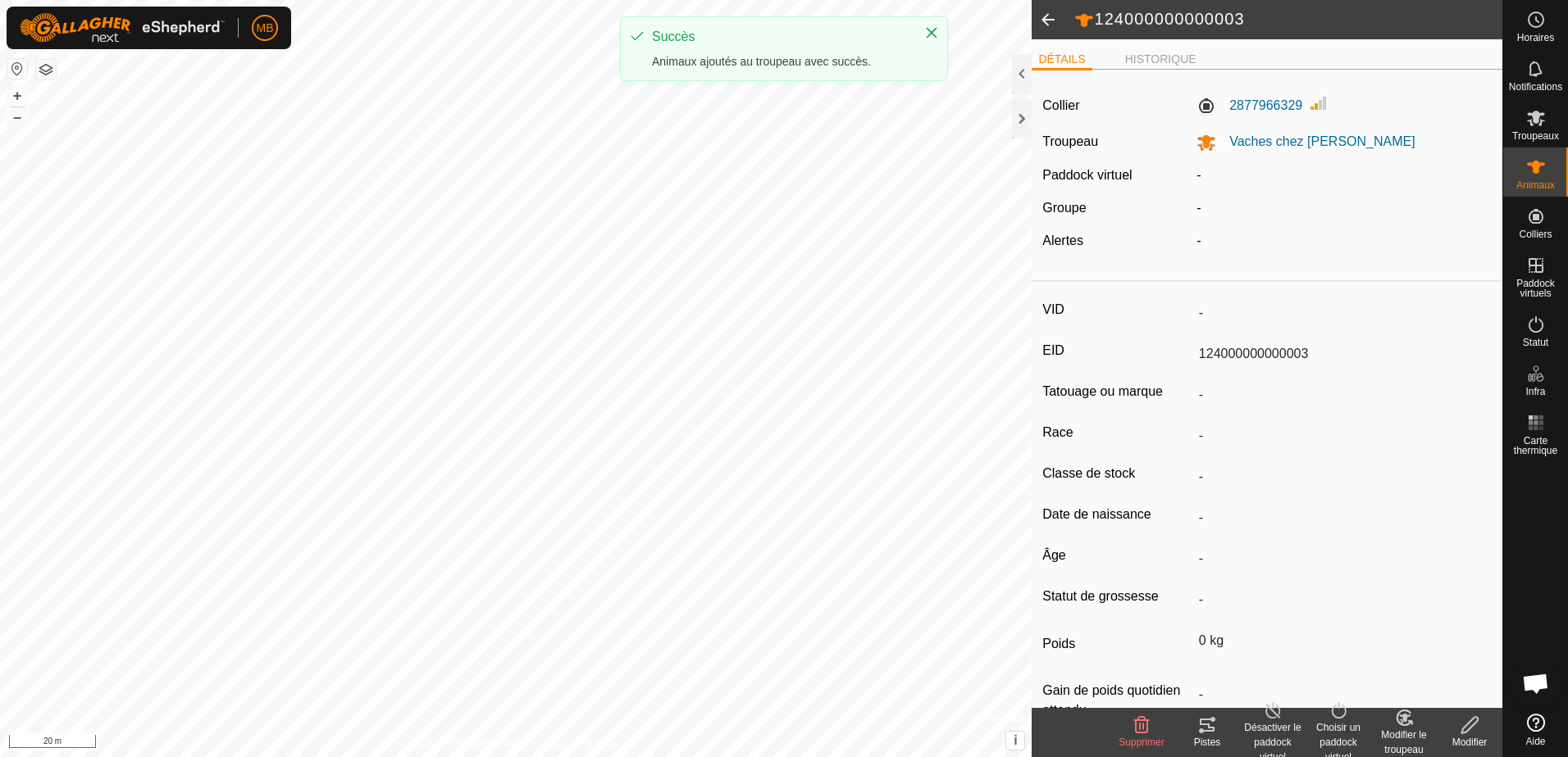
click at [1041, 20] on span at bounding box center [1048, 19] width 33 height 40
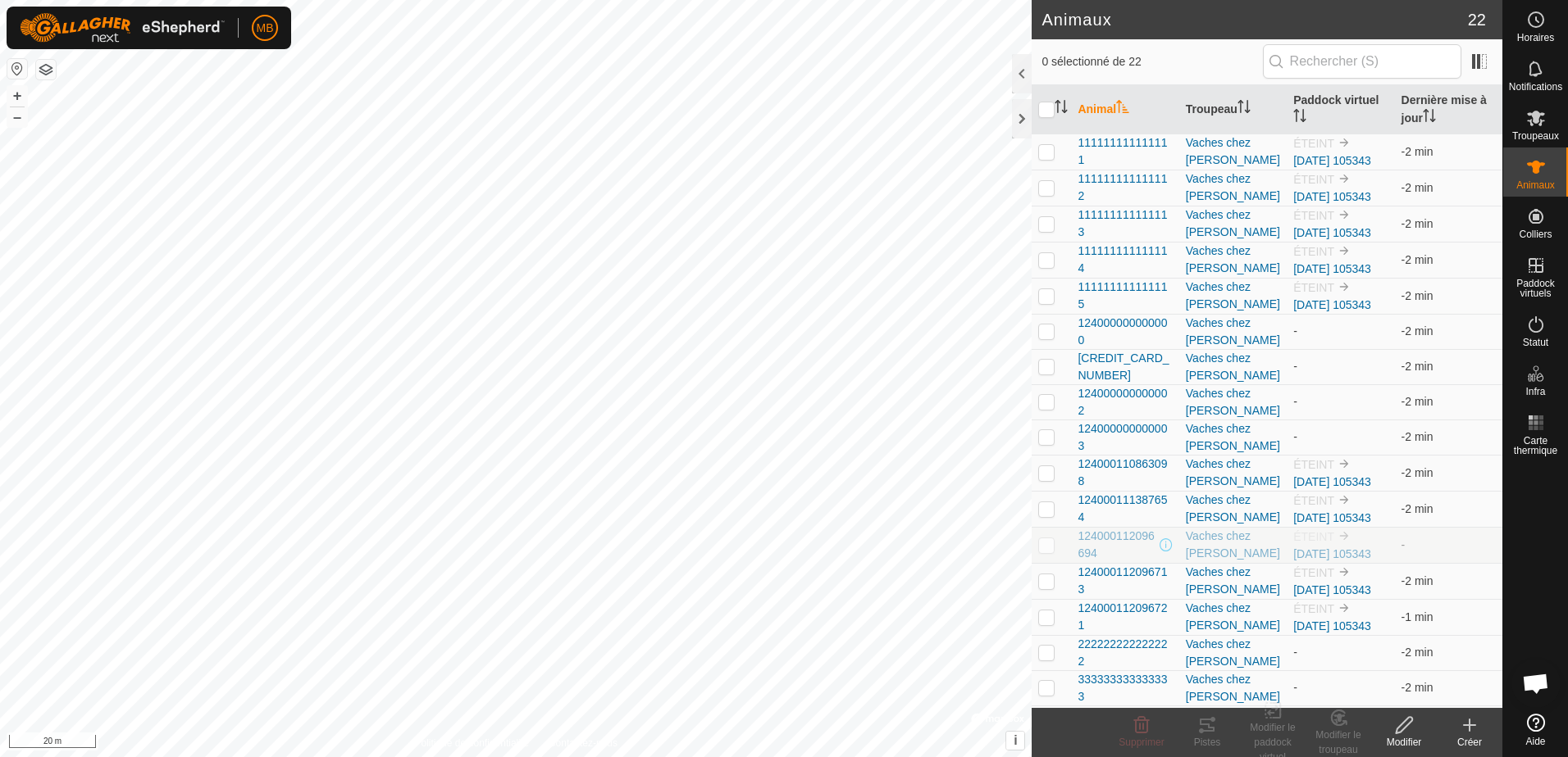
click at [1464, 726] on icon at bounding box center [1470, 726] width 11 height 0
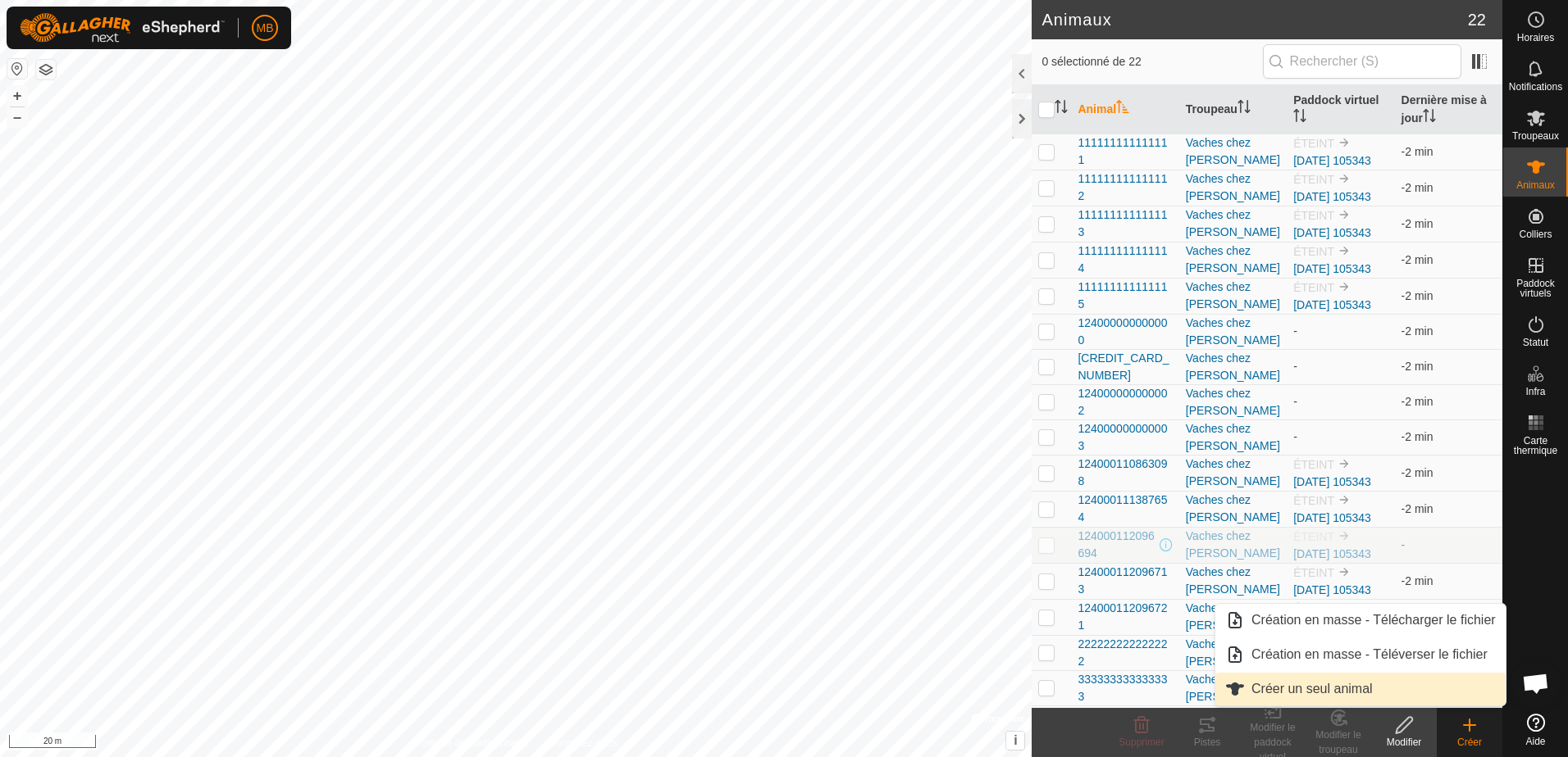
click at [1309, 692] on link "Créer un seul animal" at bounding box center [1360, 690] width 290 height 33
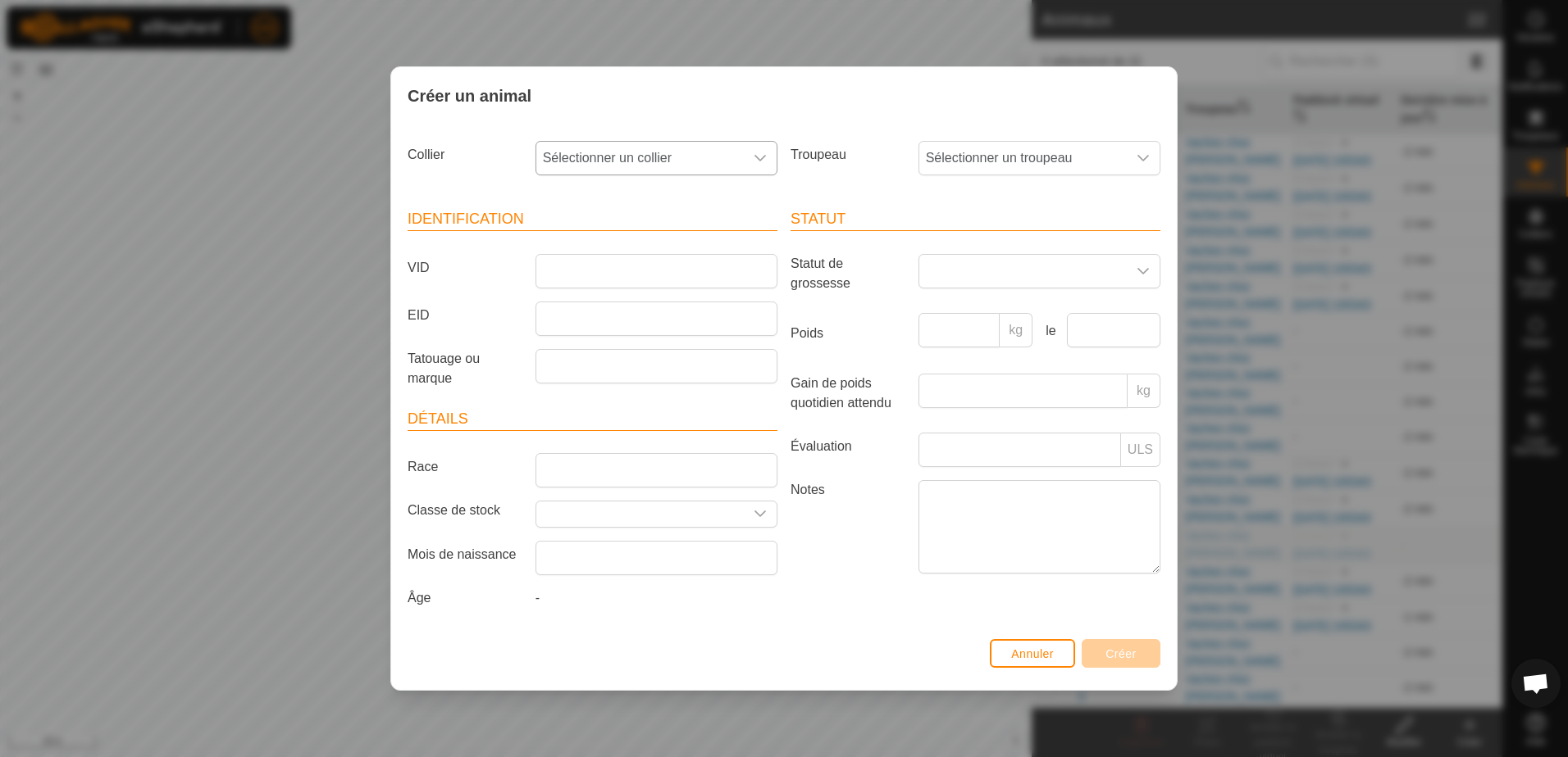
click at [757, 162] on icon "dropdown trigger" at bounding box center [760, 158] width 13 height 13
click at [663, 273] on li "2930288130" at bounding box center [657, 277] width 240 height 33
click at [577, 316] on input "EID" at bounding box center [656, 318] width 242 height 34
type input "124000000000004"
click at [963, 160] on span "Sélectionner un troupeau" at bounding box center [1022, 158] width 207 height 33
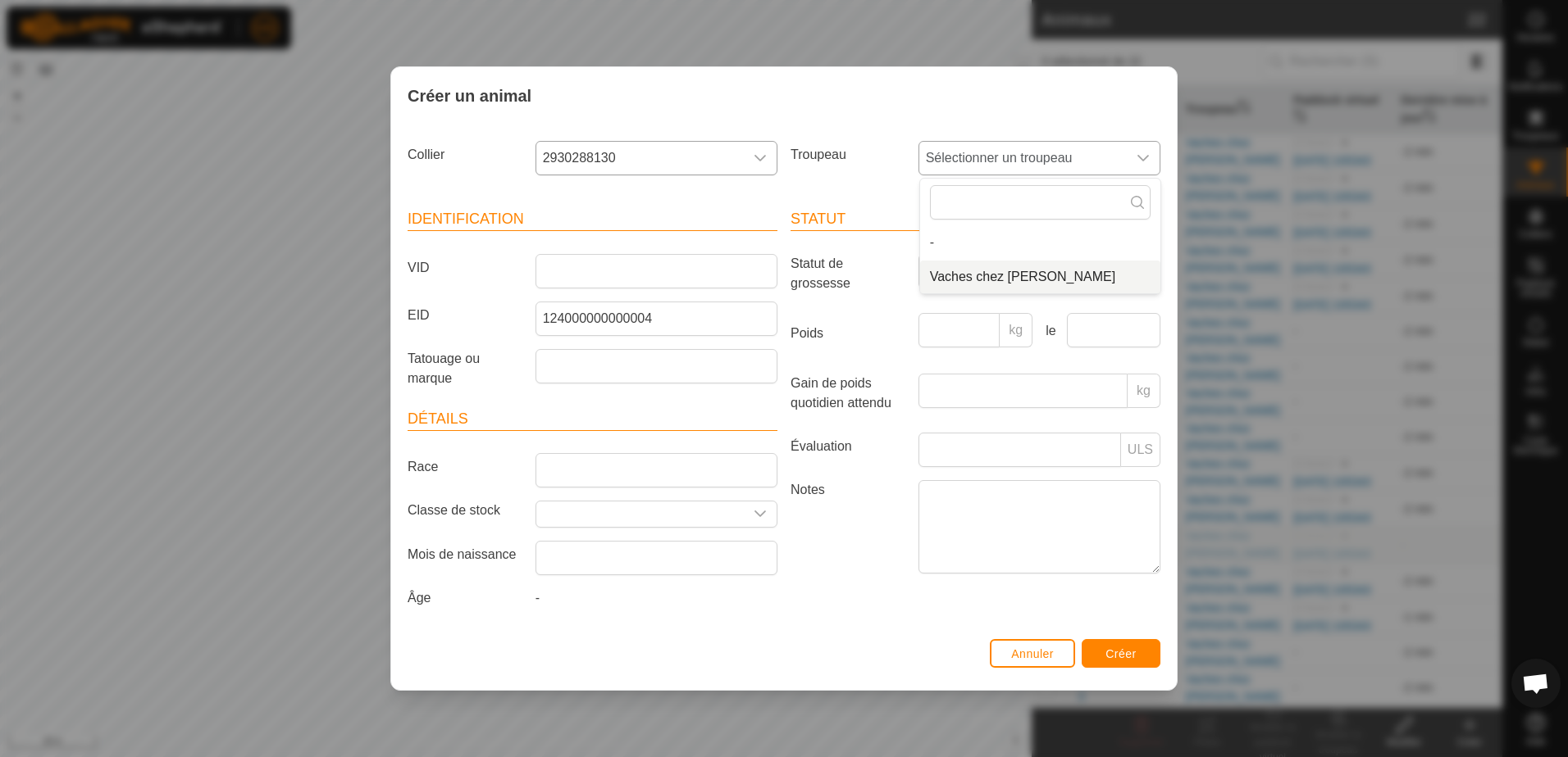
click at [991, 275] on li "Vaches chez [PERSON_NAME]" at bounding box center [1040, 277] width 240 height 33
click at [1114, 644] on button "Créer" at bounding box center [1122, 653] width 79 height 29
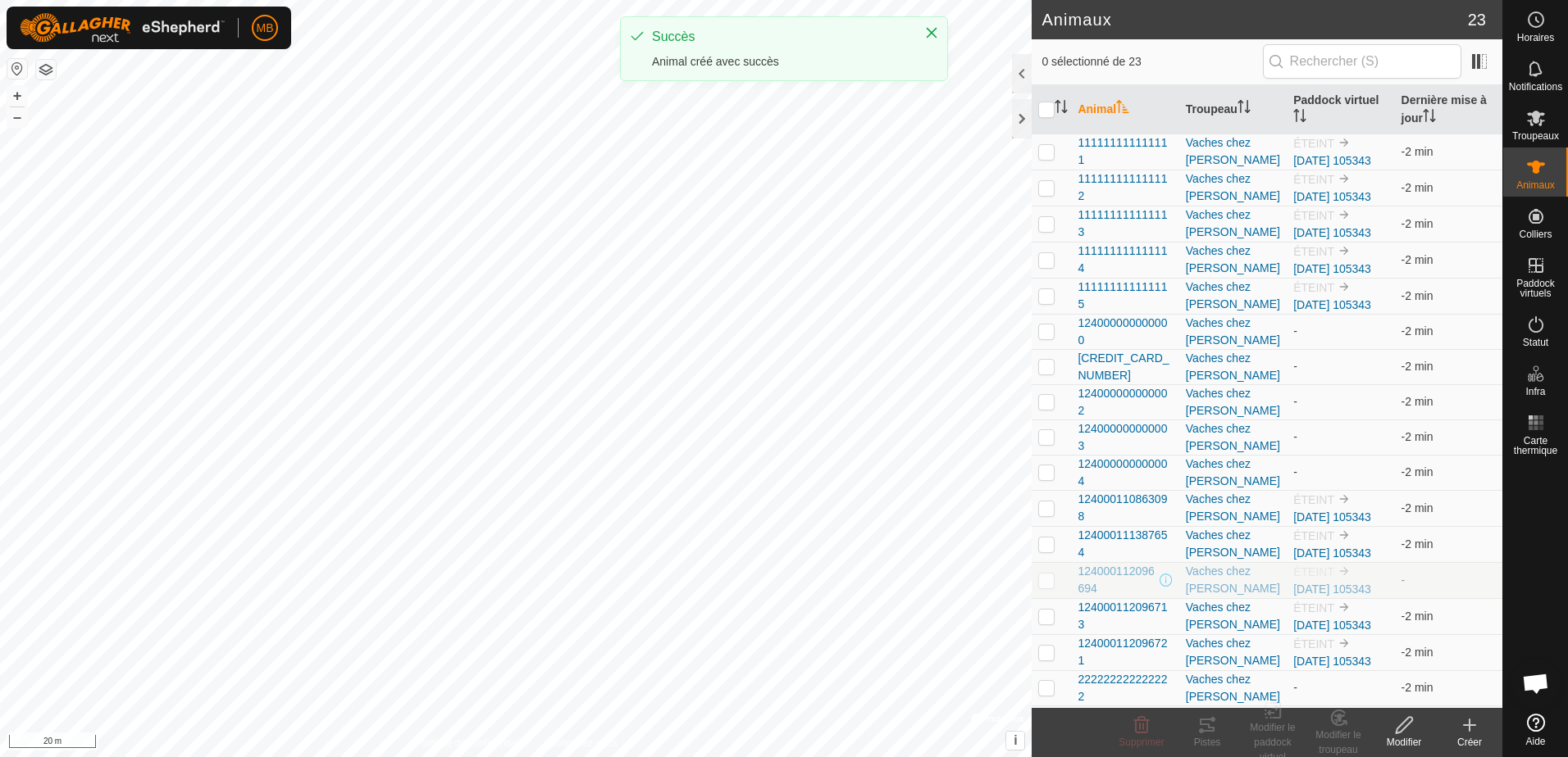
click at [1474, 735] on div "Créer" at bounding box center [1469, 742] width 65 height 15
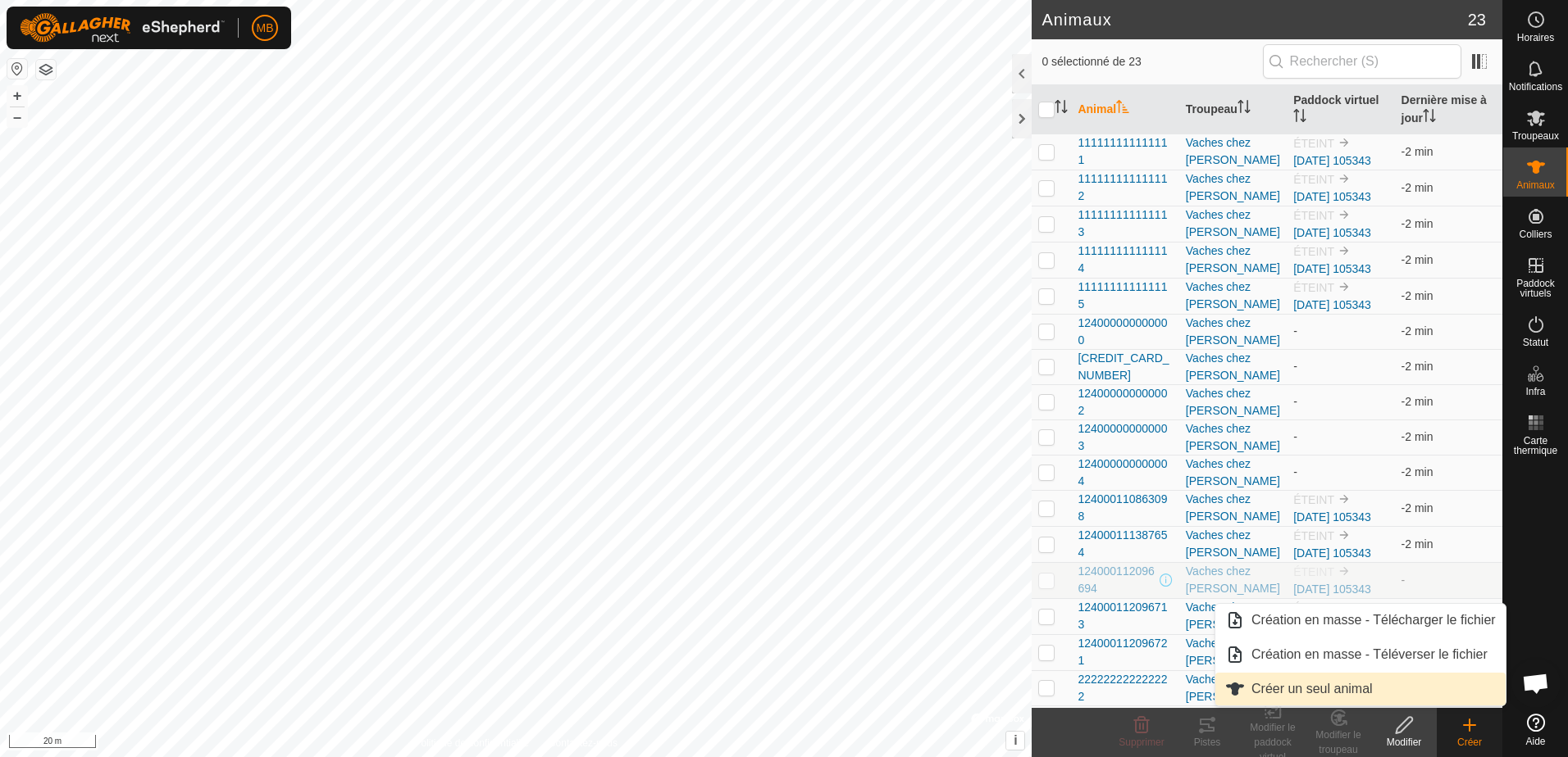
click at [1358, 692] on link "Créer un seul animal" at bounding box center [1360, 690] width 290 height 33
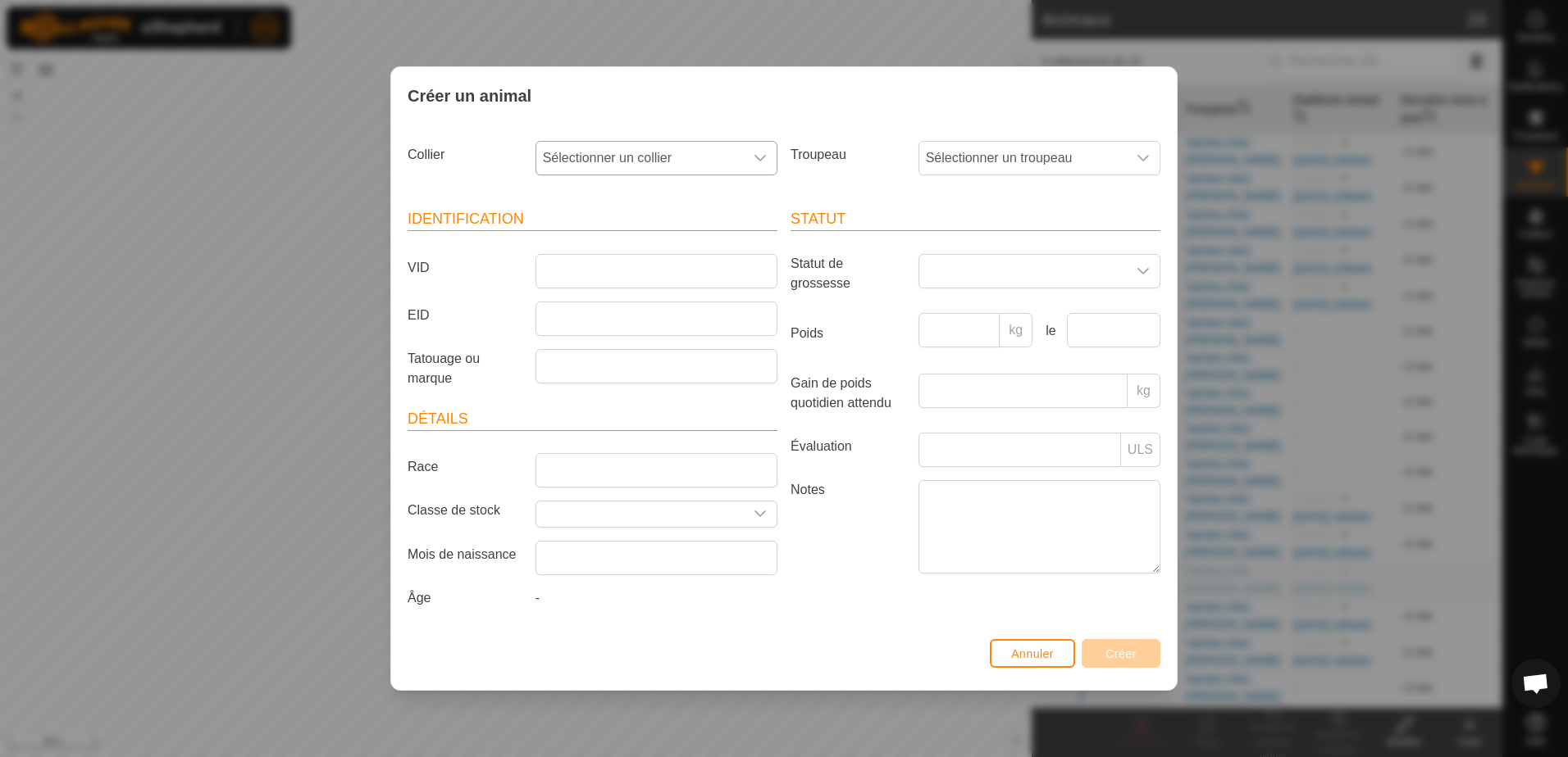
click at [754, 155] on icon "dropdown trigger" at bounding box center [760, 158] width 13 height 13
click at [667, 271] on li "2270273007" at bounding box center [657, 277] width 240 height 33
click at [993, 171] on span "Sélectionner un troupeau" at bounding box center [1022, 158] width 207 height 33
click at [992, 284] on li "Vaches chez [PERSON_NAME]" at bounding box center [1040, 277] width 240 height 33
click at [644, 313] on input "EID" at bounding box center [656, 318] width 242 height 34
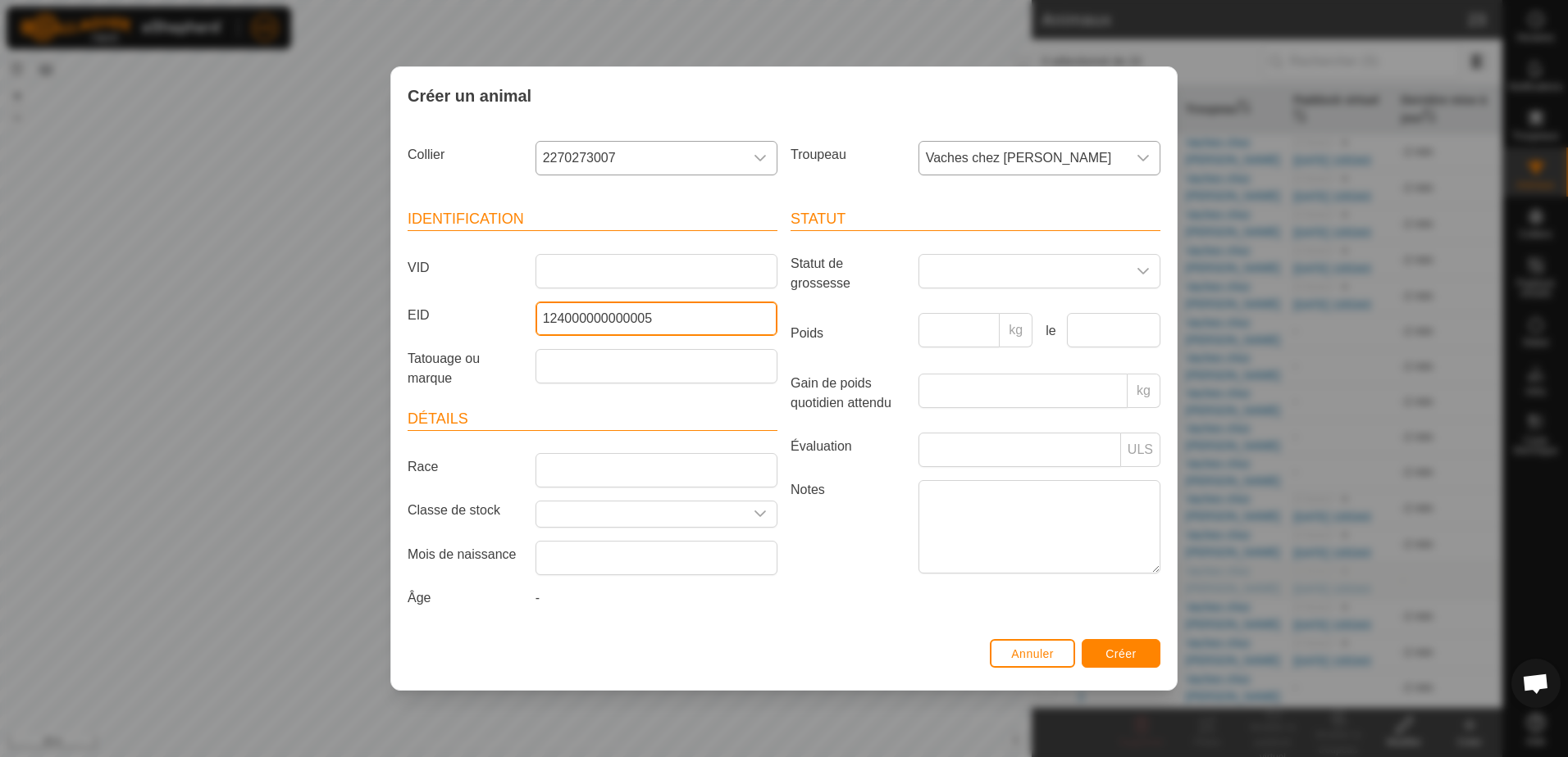
type input "124000000000005"
click at [880, 632] on div "Statut Statut de grossesse Poids kg le Gain de poids quotidien attendu kg Évalu…" at bounding box center [975, 411] width 383 height 445
click at [1105, 647] on button "Créer" at bounding box center [1122, 653] width 79 height 29
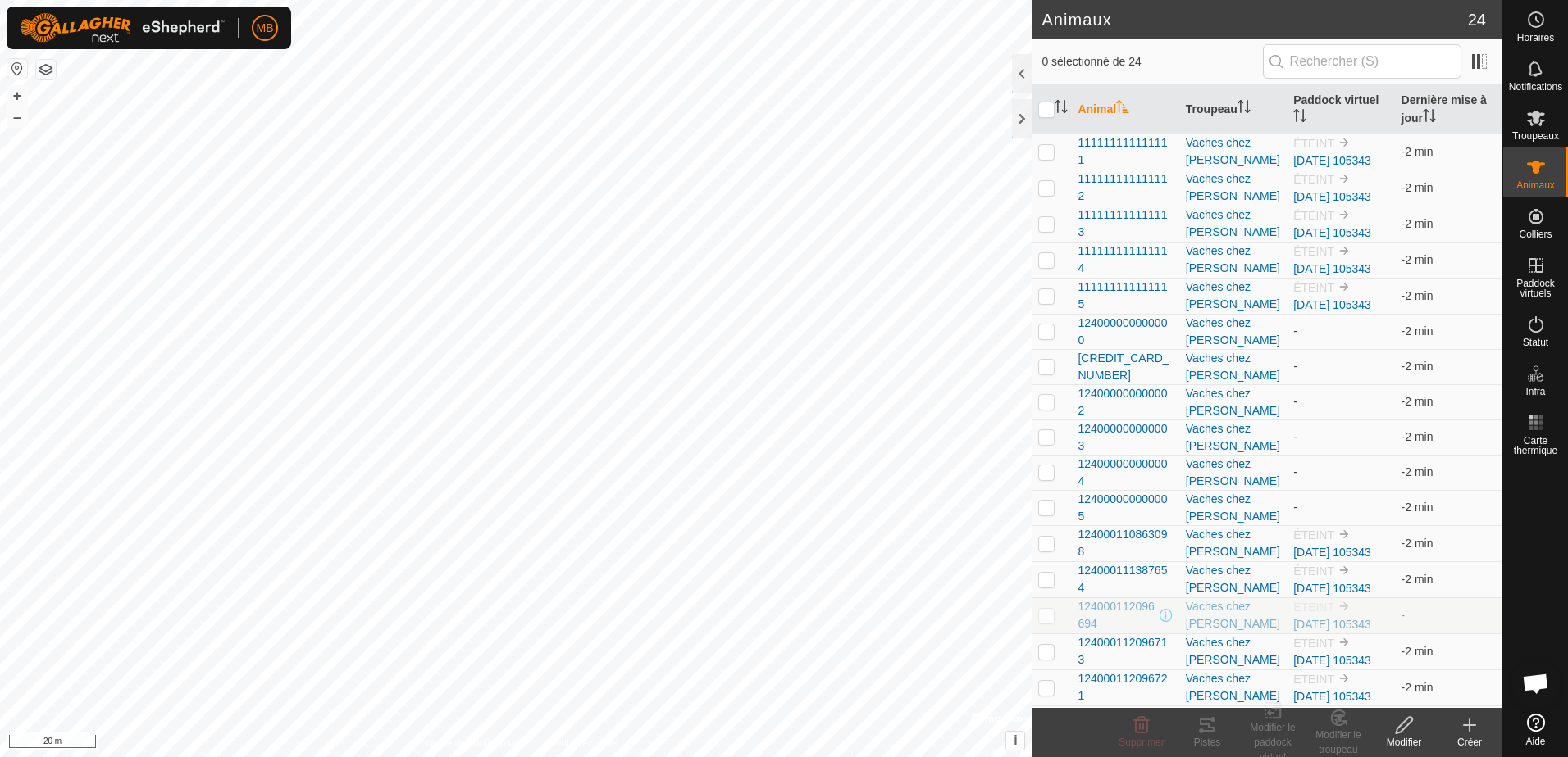
click at [1460, 725] on icon at bounding box center [1469, 725] width 19 height 19
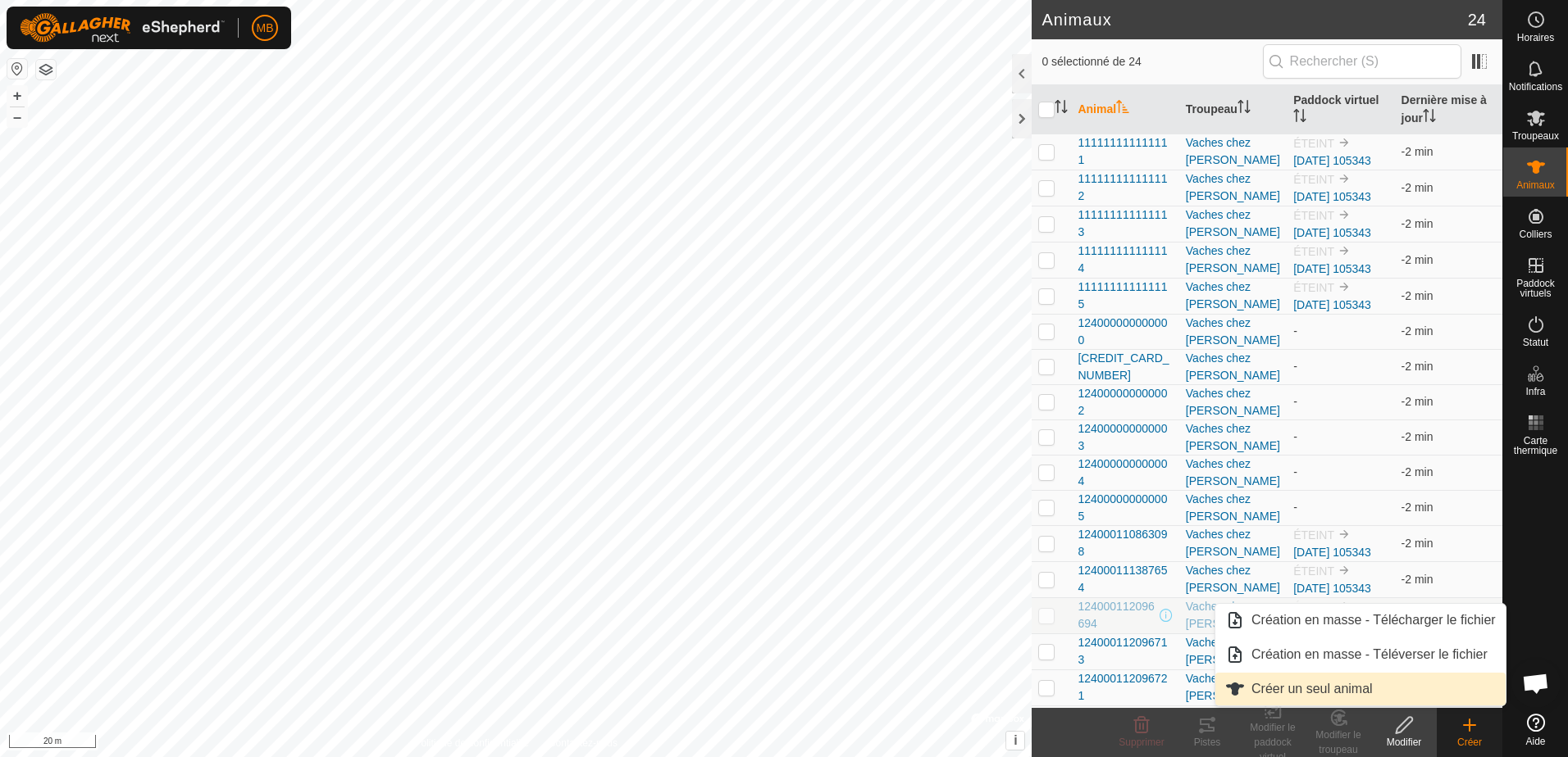
click at [1318, 685] on link "Créer un seul animal" at bounding box center [1360, 690] width 290 height 33
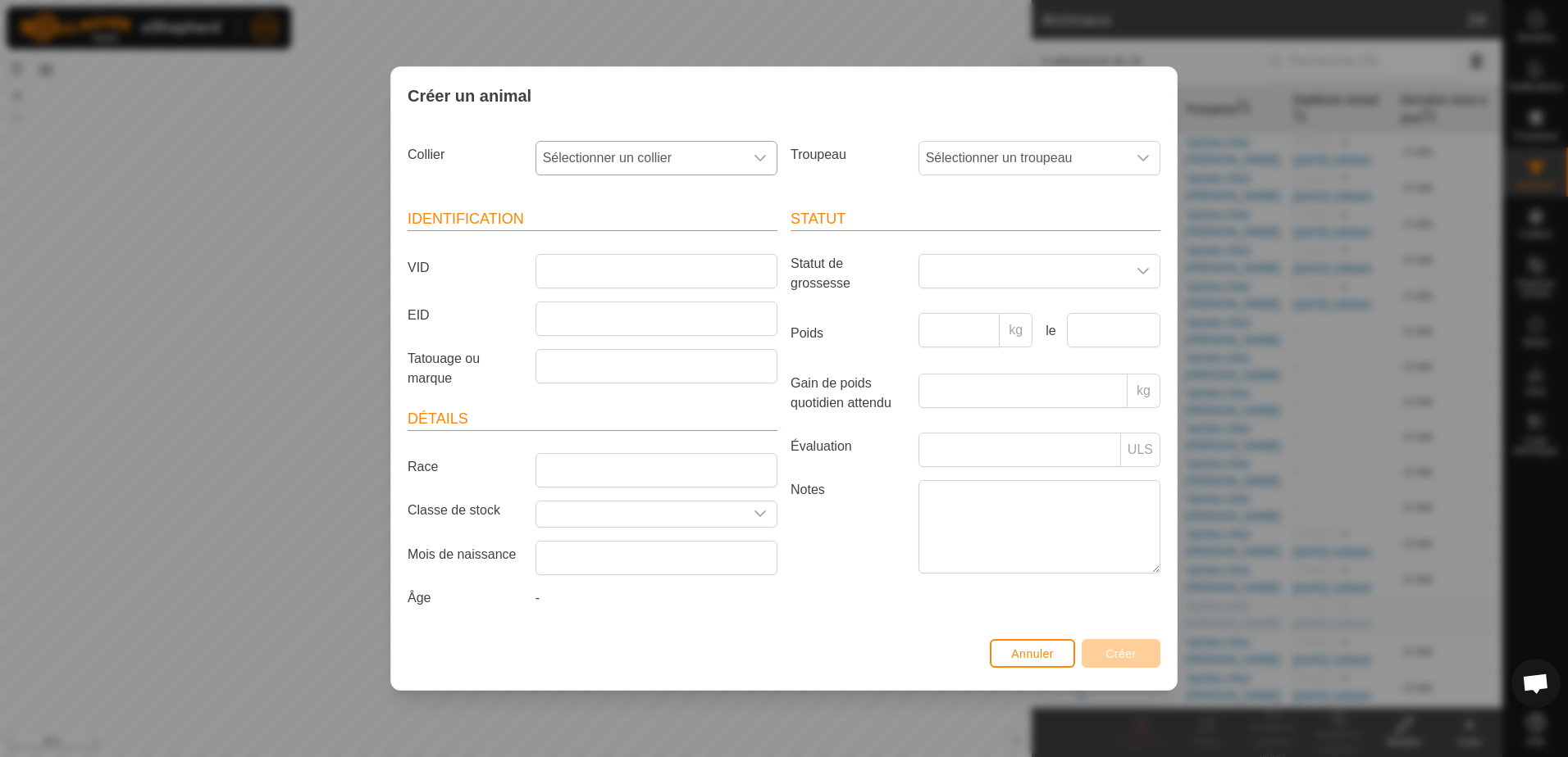
click at [757, 155] on icon "dropdown trigger" at bounding box center [760, 158] width 13 height 13
click at [662, 279] on li "2260641058" at bounding box center [657, 277] width 240 height 33
click at [986, 155] on span "Sélectionner un troupeau" at bounding box center [1022, 158] width 207 height 33
click at [998, 280] on li "Vaches chez [PERSON_NAME]" at bounding box center [1040, 277] width 240 height 33
click at [609, 315] on input "EID" at bounding box center [656, 318] width 242 height 34
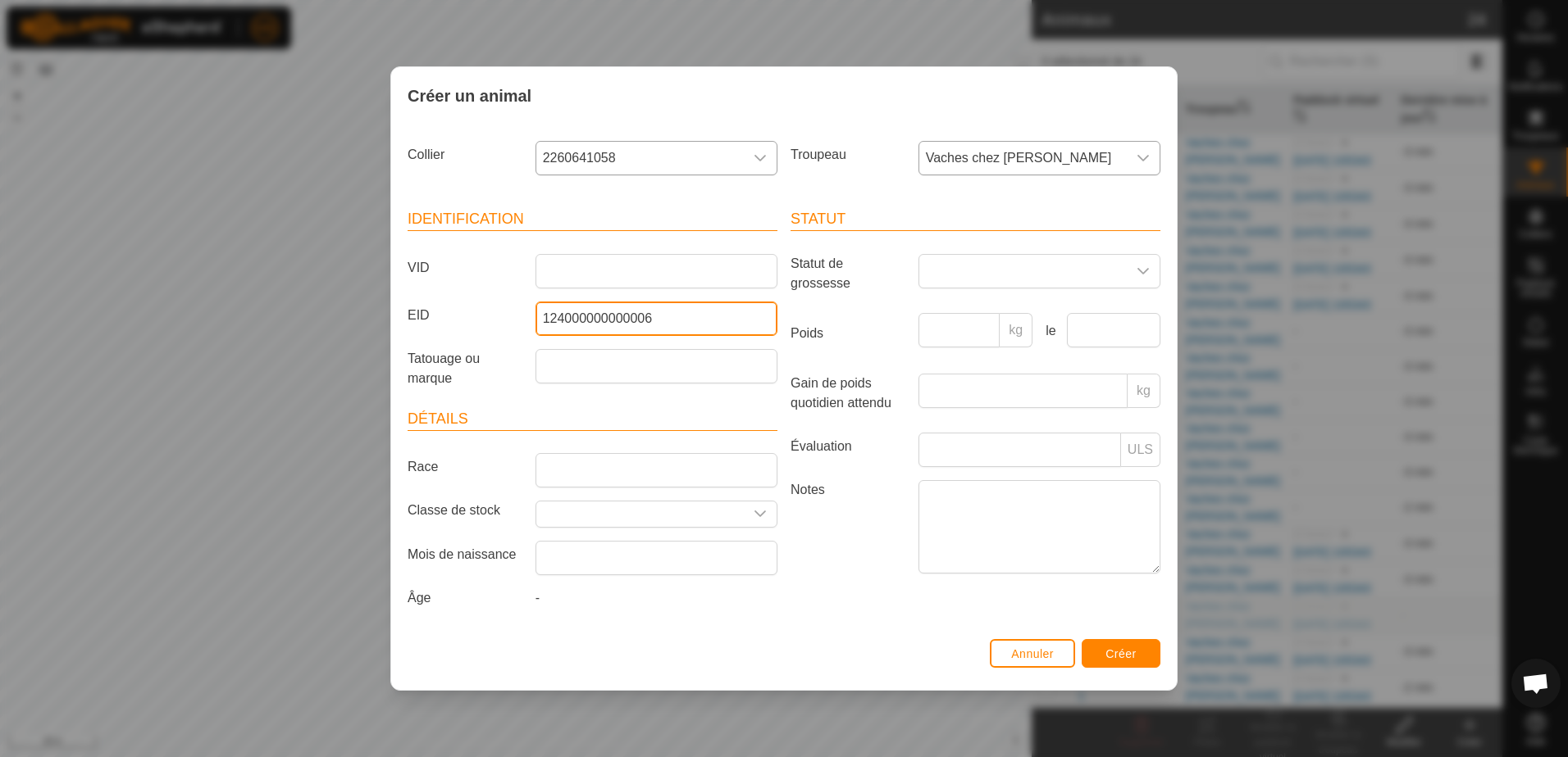
type input "124000000000006"
click at [863, 536] on label "Notes" at bounding box center [847, 526] width 128 height 93
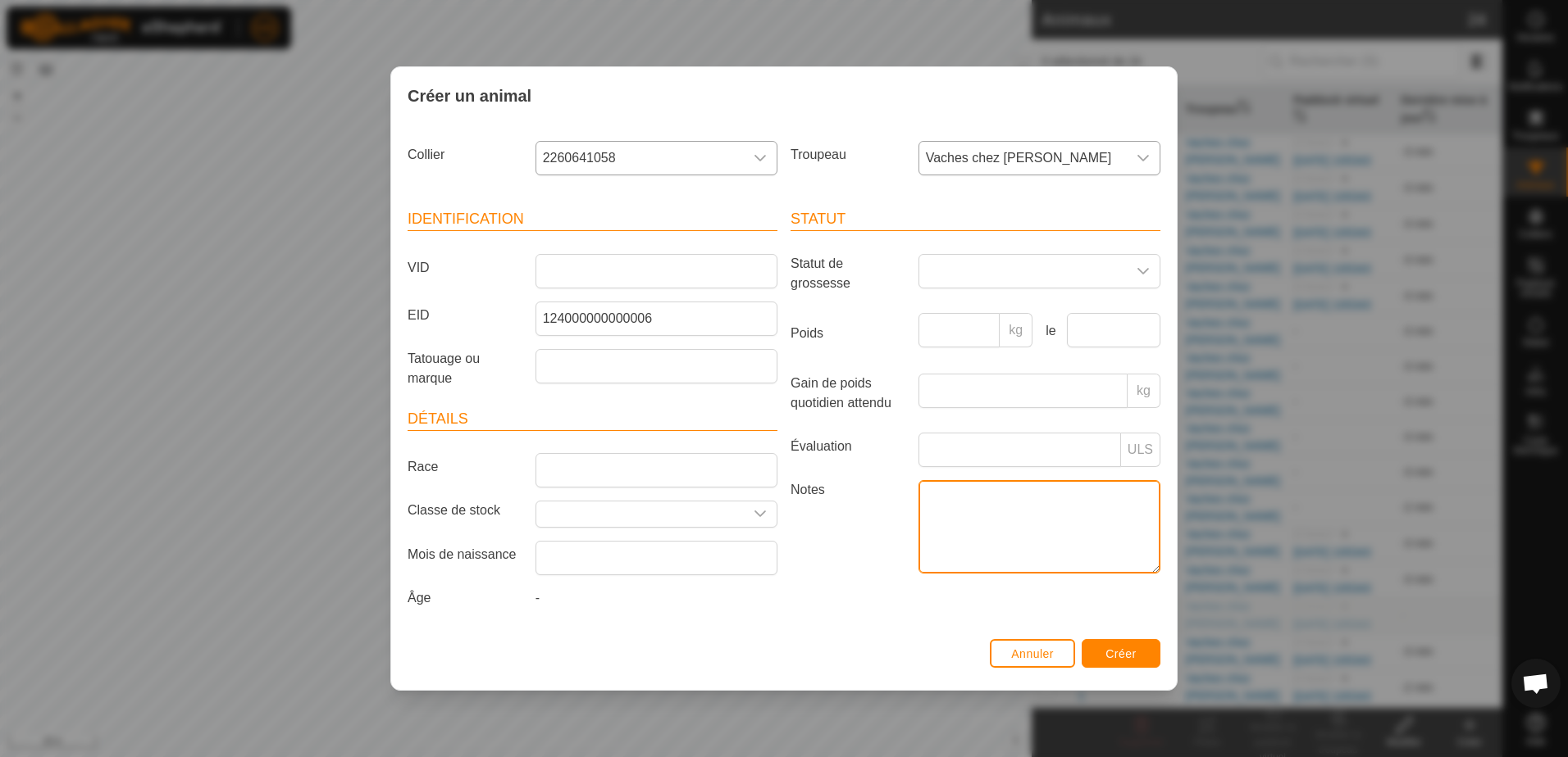
click at [918, 536] on textarea "Notes" at bounding box center [1039, 527] width 242 height 94
click at [1124, 651] on span "Créer" at bounding box center [1121, 654] width 31 height 13
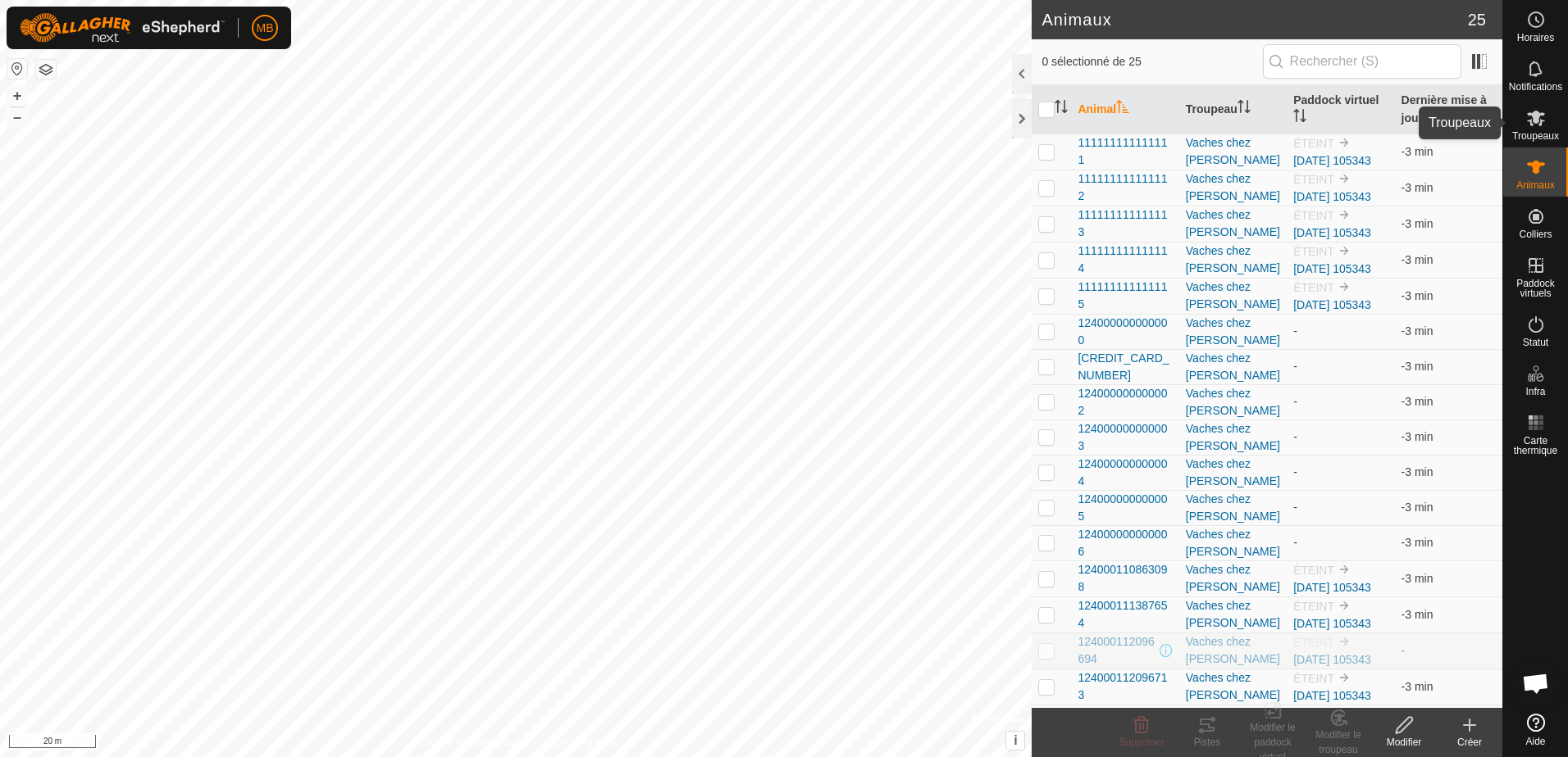
click at [1524, 119] on es-mob-svg-icon at bounding box center [1536, 118] width 29 height 27
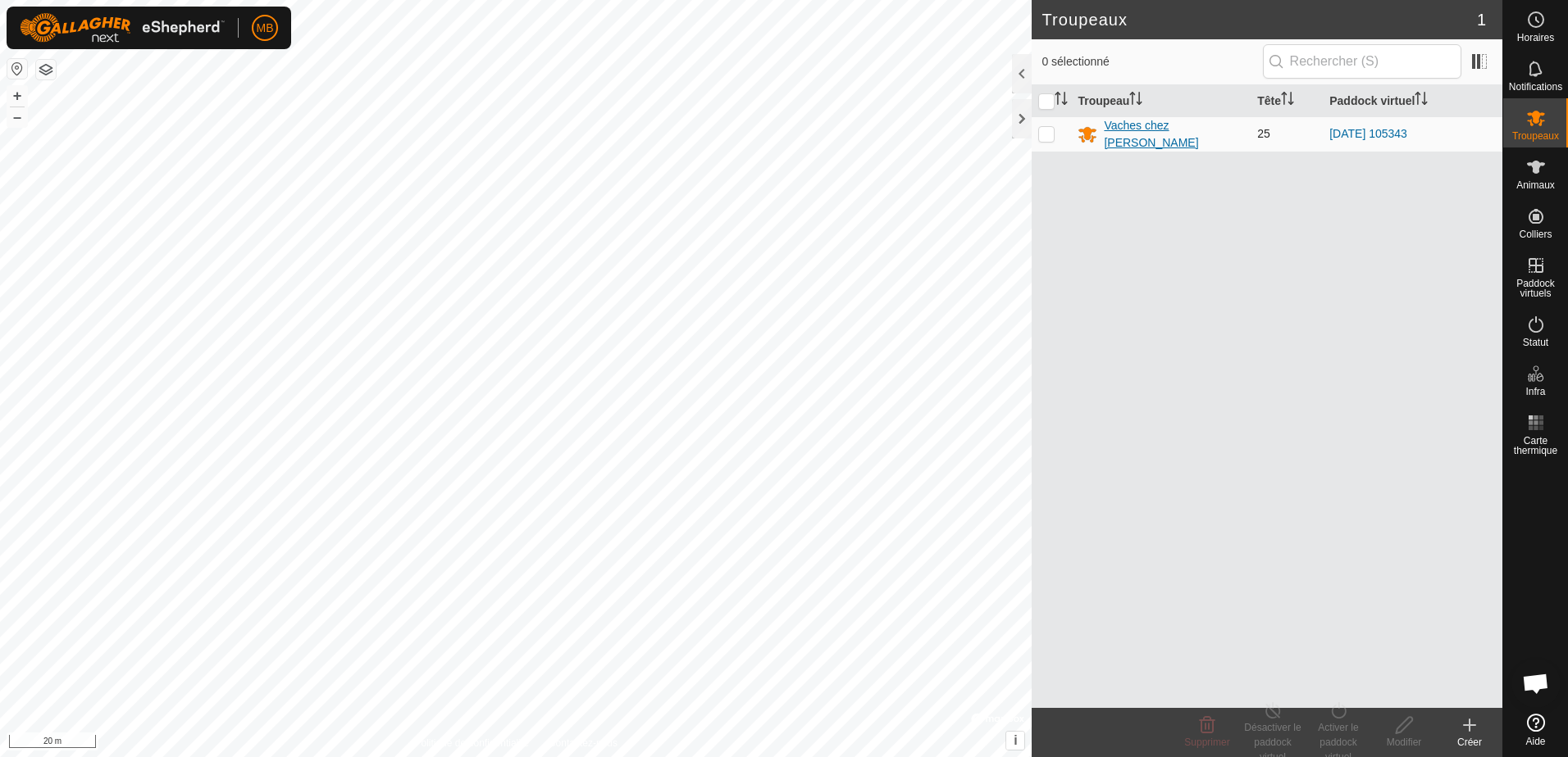
click at [1170, 134] on div "Vaches chez [PERSON_NAME]" at bounding box center [1174, 133] width 140 height 34
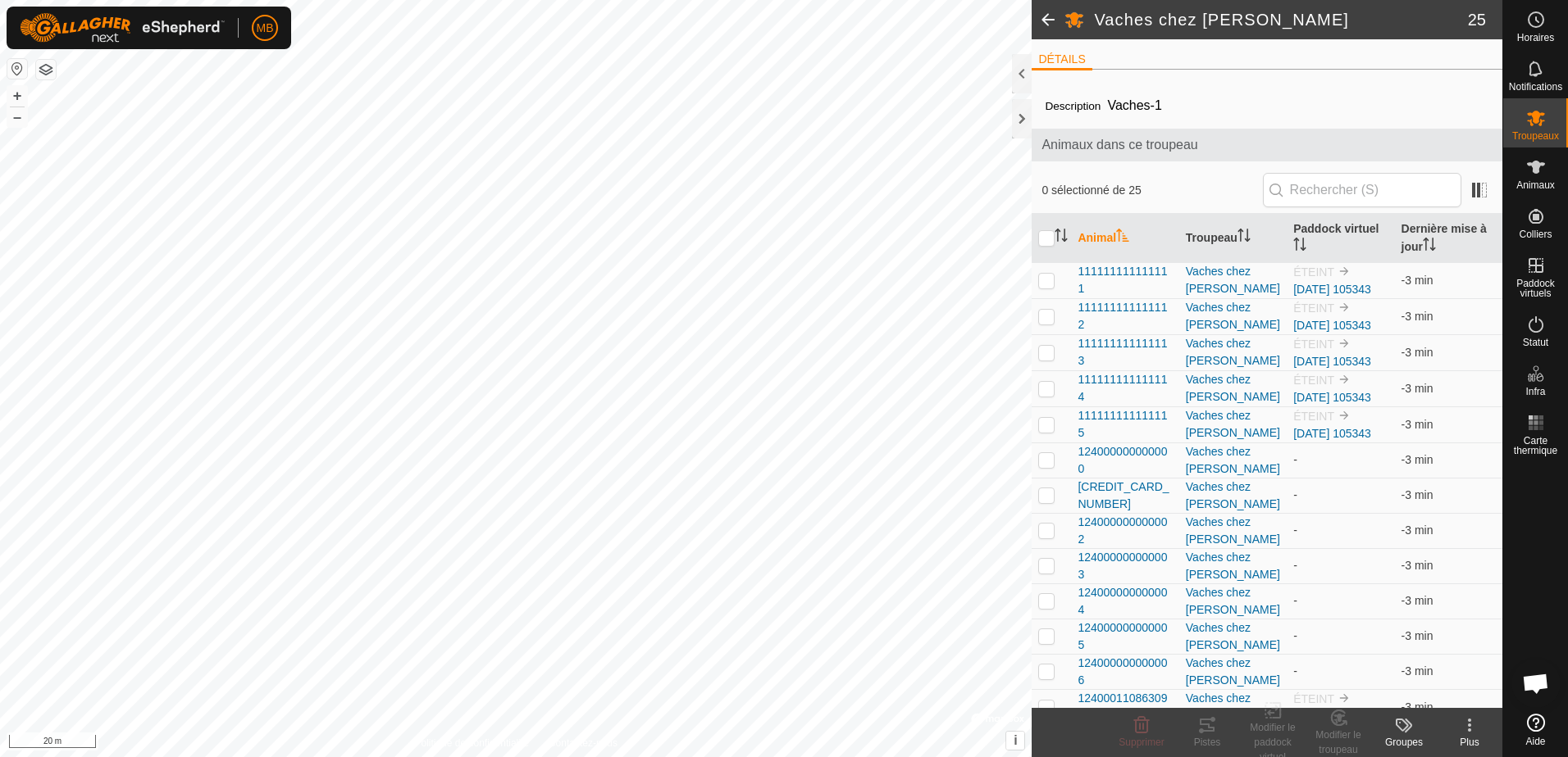
click at [522, 0] on html "MB Horaires Notifications Troupeaux Animaux Colliers Paddock virtuels Statut In…" at bounding box center [784, 378] width 1568 height 757
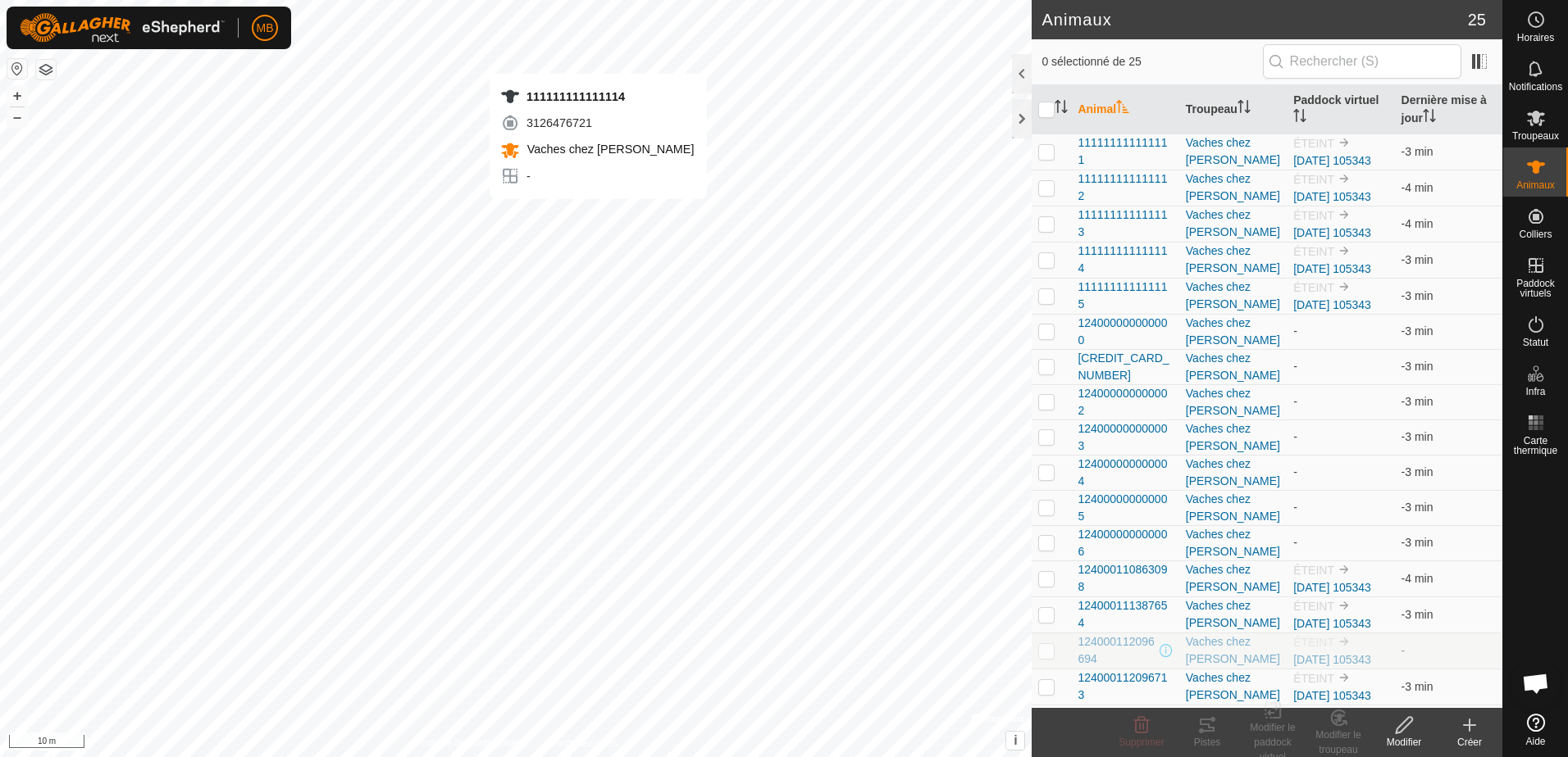
checkbox input "true"
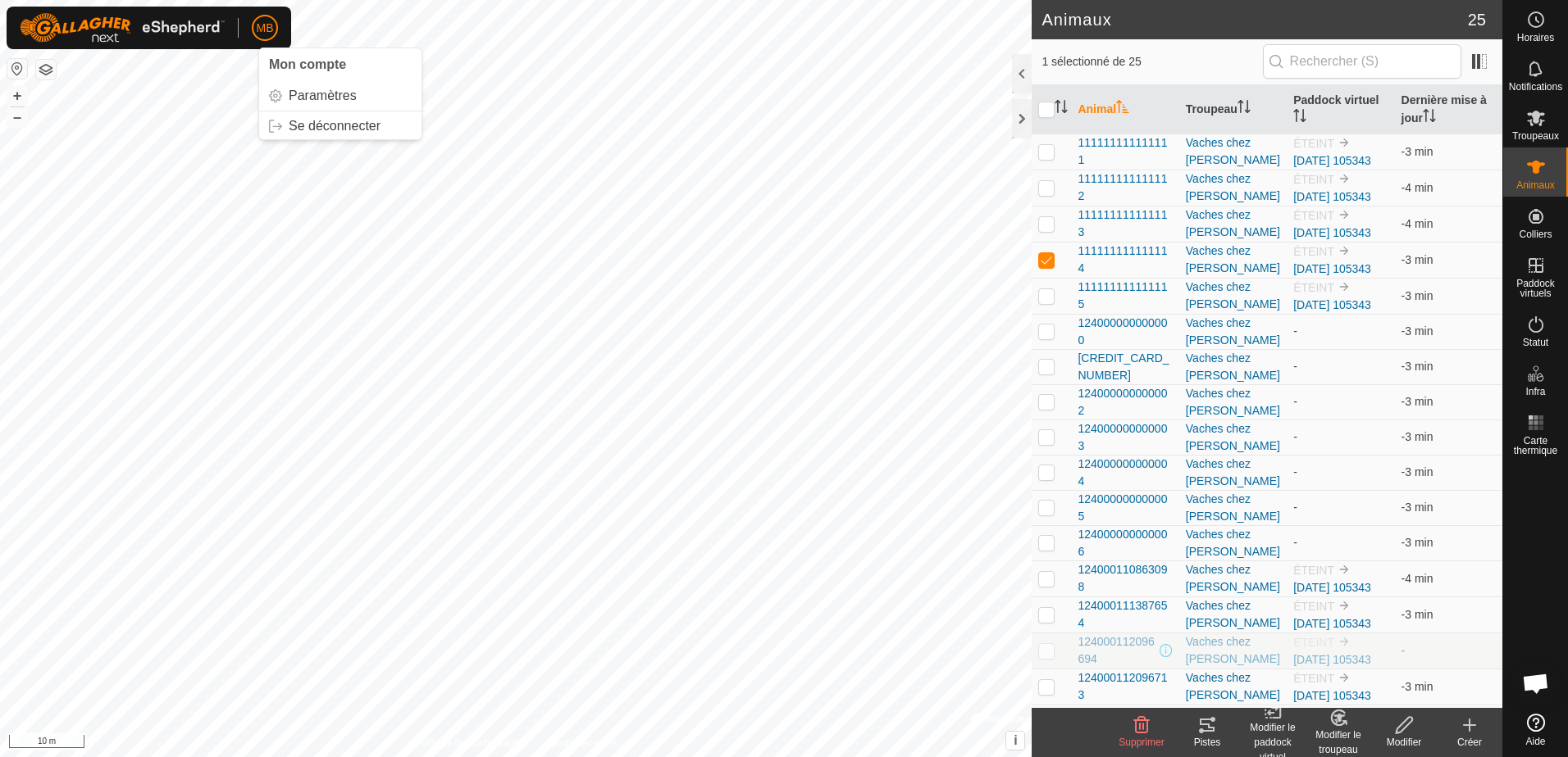
click at [265, 29] on span "MB" at bounding box center [265, 28] width 17 height 17
click at [310, 99] on link "Paramètres" at bounding box center [340, 96] width 162 height 27
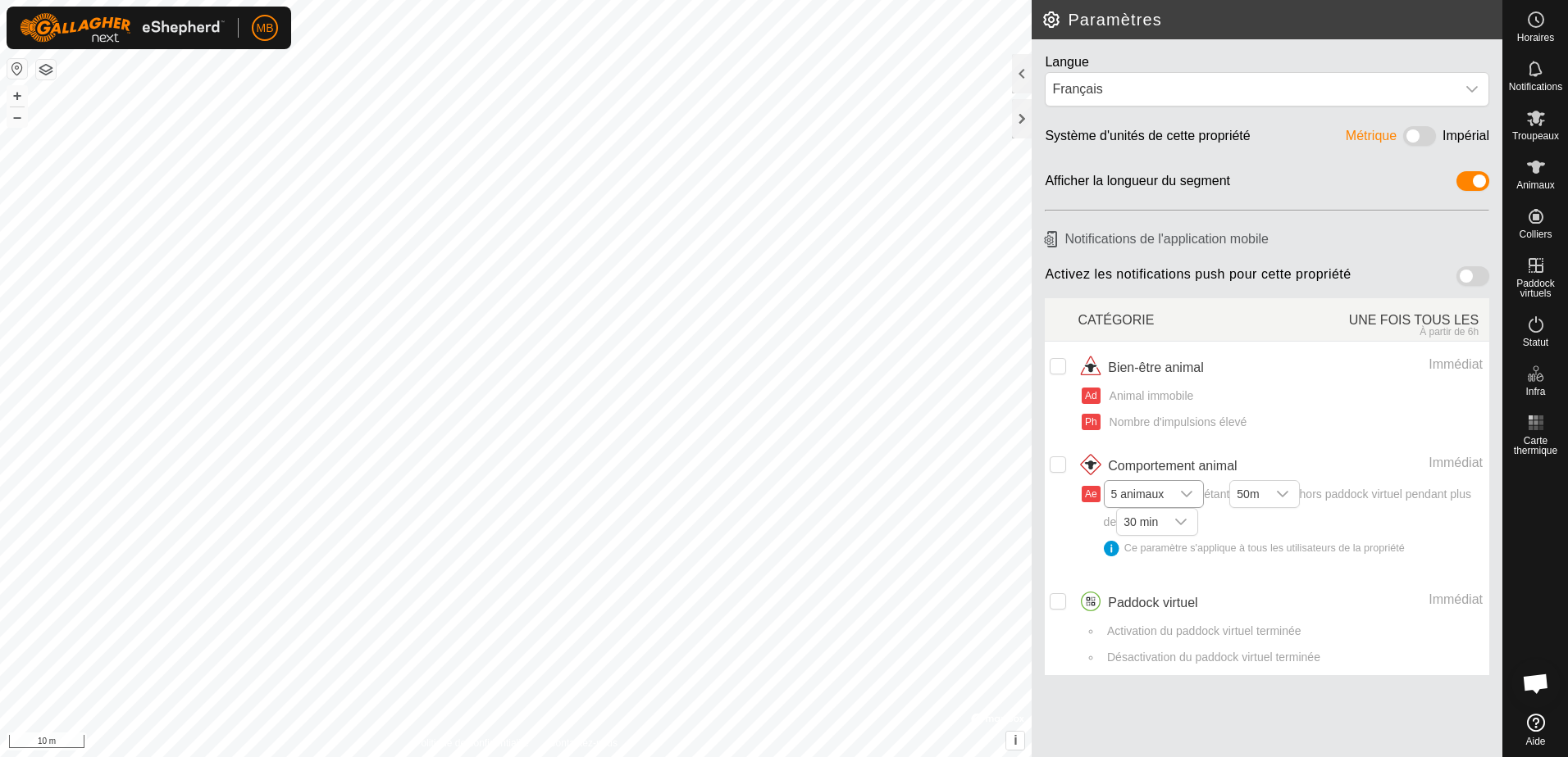
click at [1187, 495] on icon "dropdown trigger" at bounding box center [1186, 494] width 13 height 13
click at [1144, 521] on li "1 animal" at bounding box center [1155, 525] width 99 height 29
click at [1178, 496] on icon "dropdown trigger" at bounding box center [1178, 494] width 11 height 6
click at [1152, 584] on li "5 animaux" at bounding box center [1149, 587] width 89 height 29
click at [1184, 497] on icon "dropdown trigger" at bounding box center [1186, 494] width 13 height 13
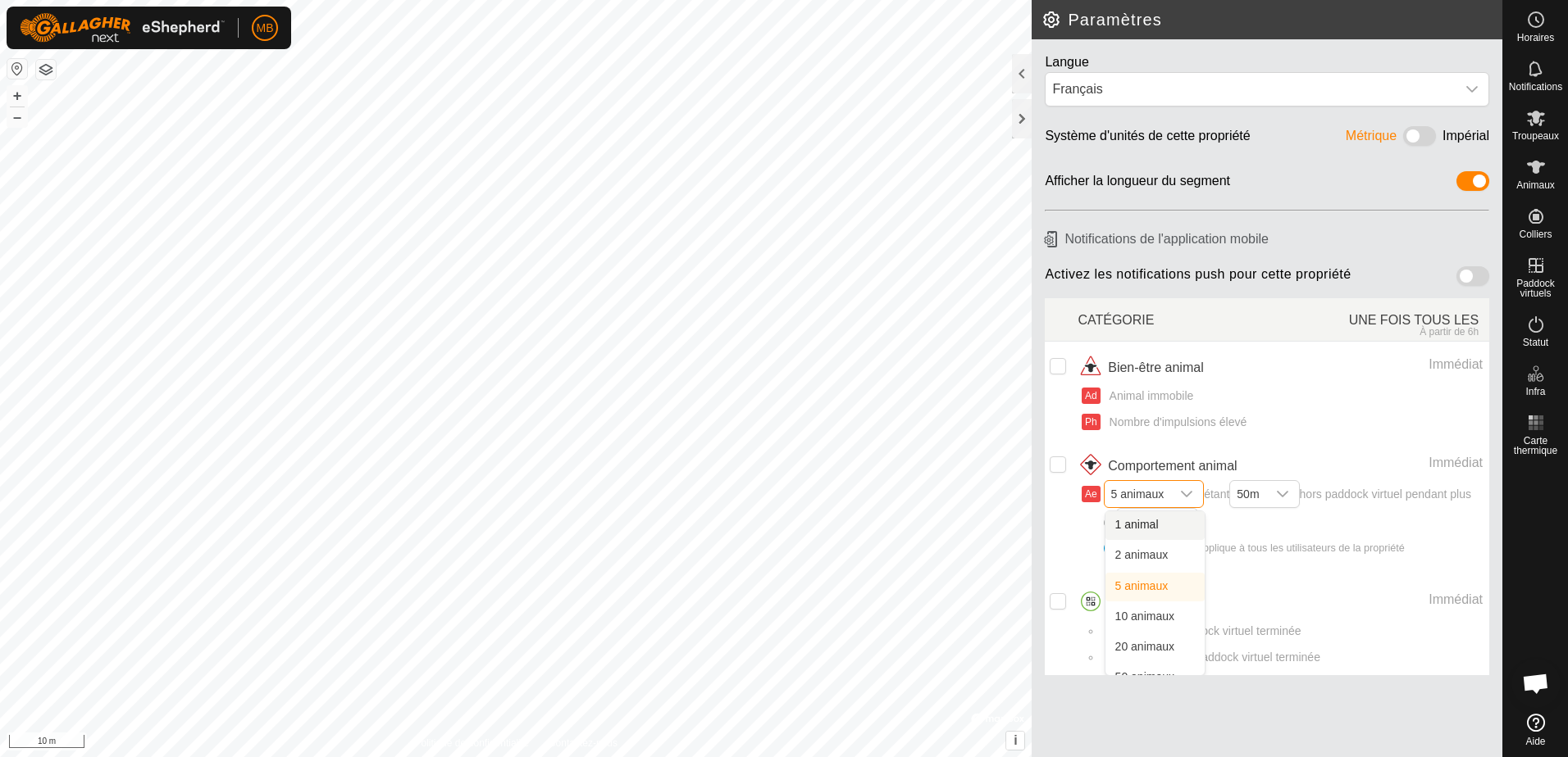
click at [1147, 523] on li "1 animal" at bounding box center [1155, 525] width 99 height 29
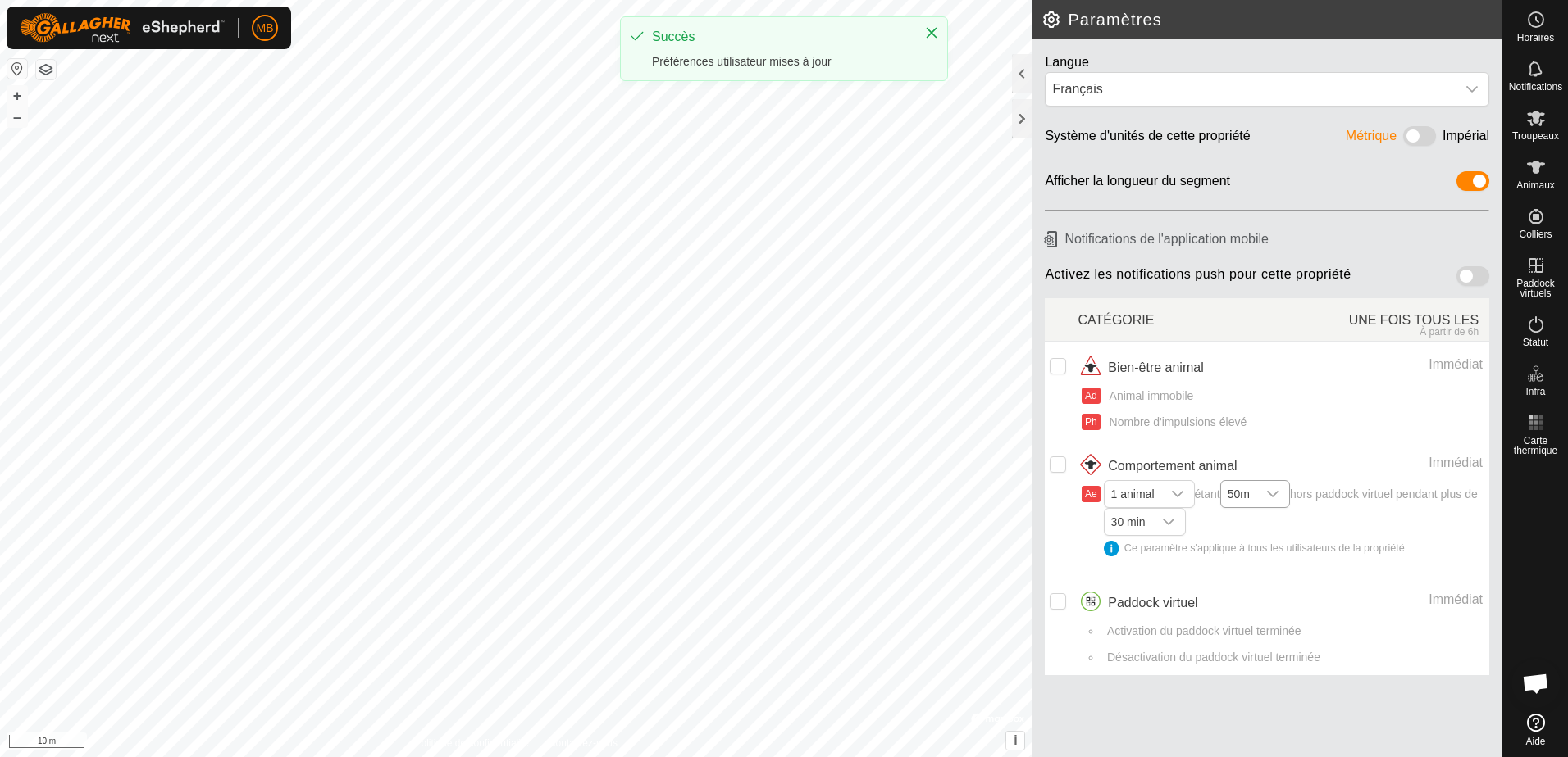
click at [1279, 493] on icon "dropdown trigger" at bounding box center [1273, 494] width 13 height 13
click at [1265, 527] on li "20m" at bounding box center [1256, 525] width 69 height 29
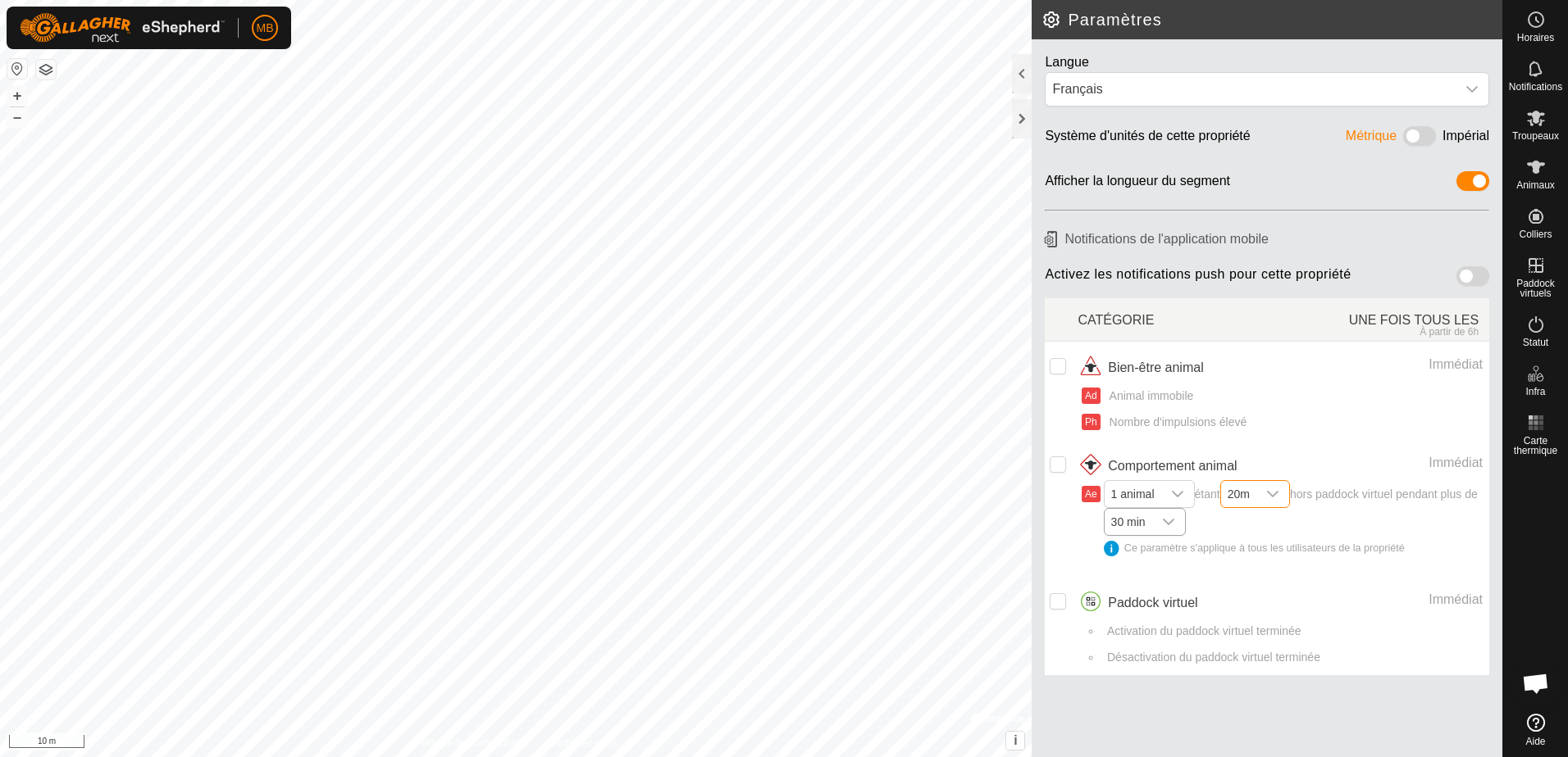
click at [1174, 522] on icon "dropdown trigger" at bounding box center [1169, 522] width 11 height 6
click at [1172, 558] on li "10 min" at bounding box center [1146, 553] width 81 height 29
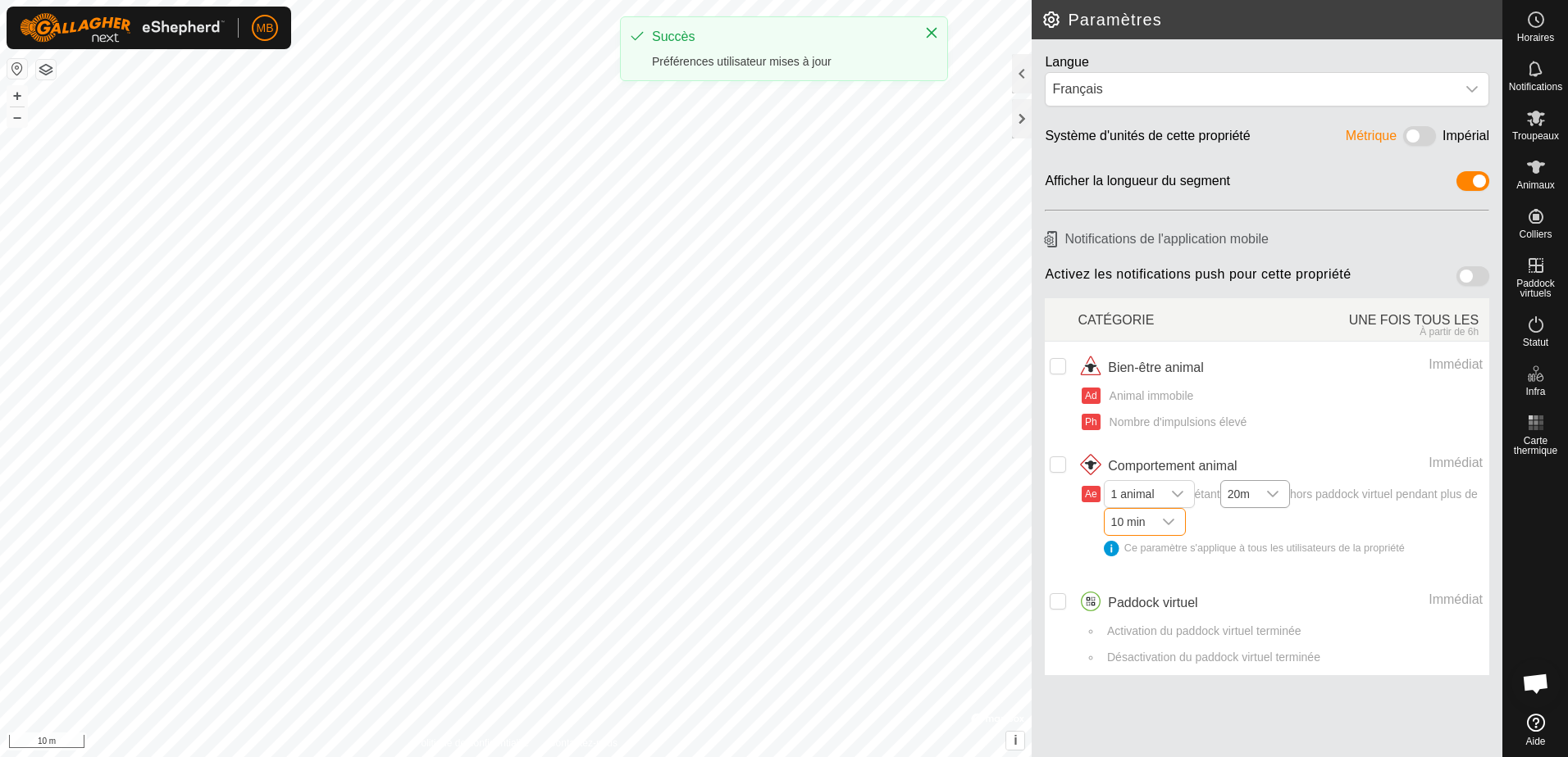
click at [1181, 568] on li "Ae 1 animal étant 20m hors paddock virtuel pendant plus de 10 min Ce paramètre …" at bounding box center [1283, 531] width 401 height 91
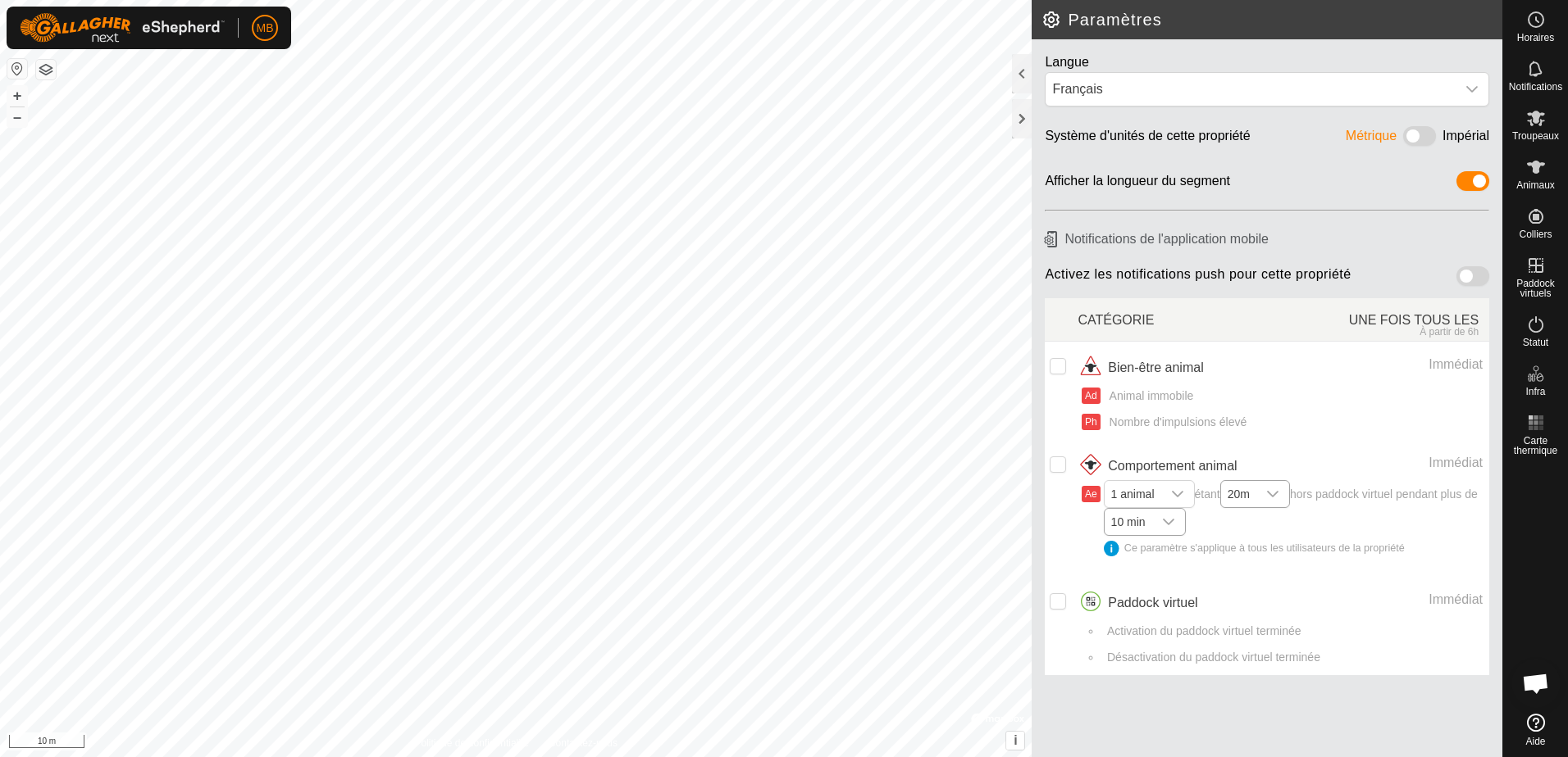
click at [1468, 281] on span at bounding box center [1473, 276] width 33 height 19
click at [1421, 135] on span at bounding box center [1420, 135] width 33 height 19
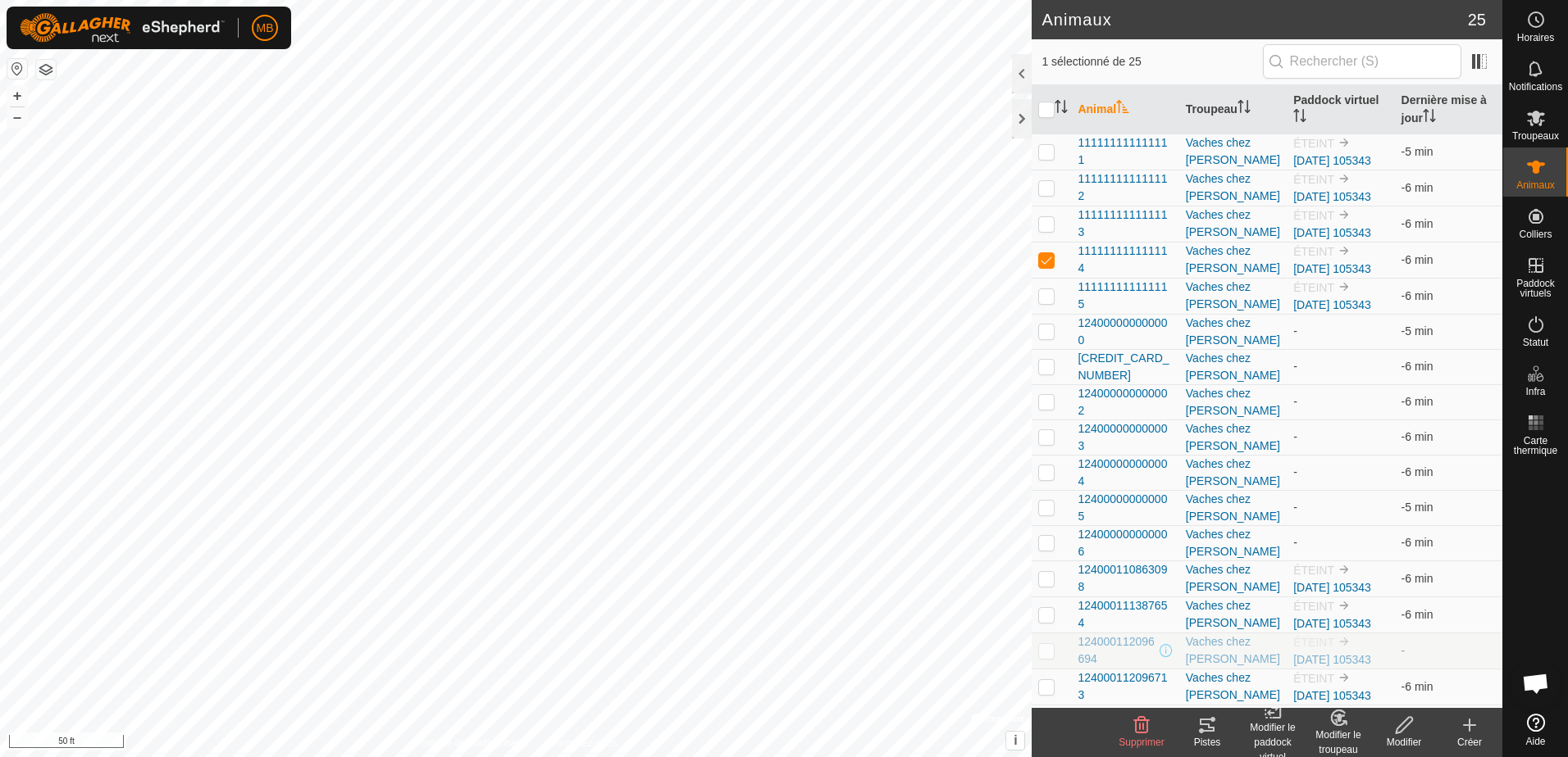
click at [1282, 741] on div "Modifier le paddock virtuel" at bounding box center [1273, 742] width 65 height 44
click at [1539, 79] on es-notification-svg-icon at bounding box center [1536, 69] width 29 height 27
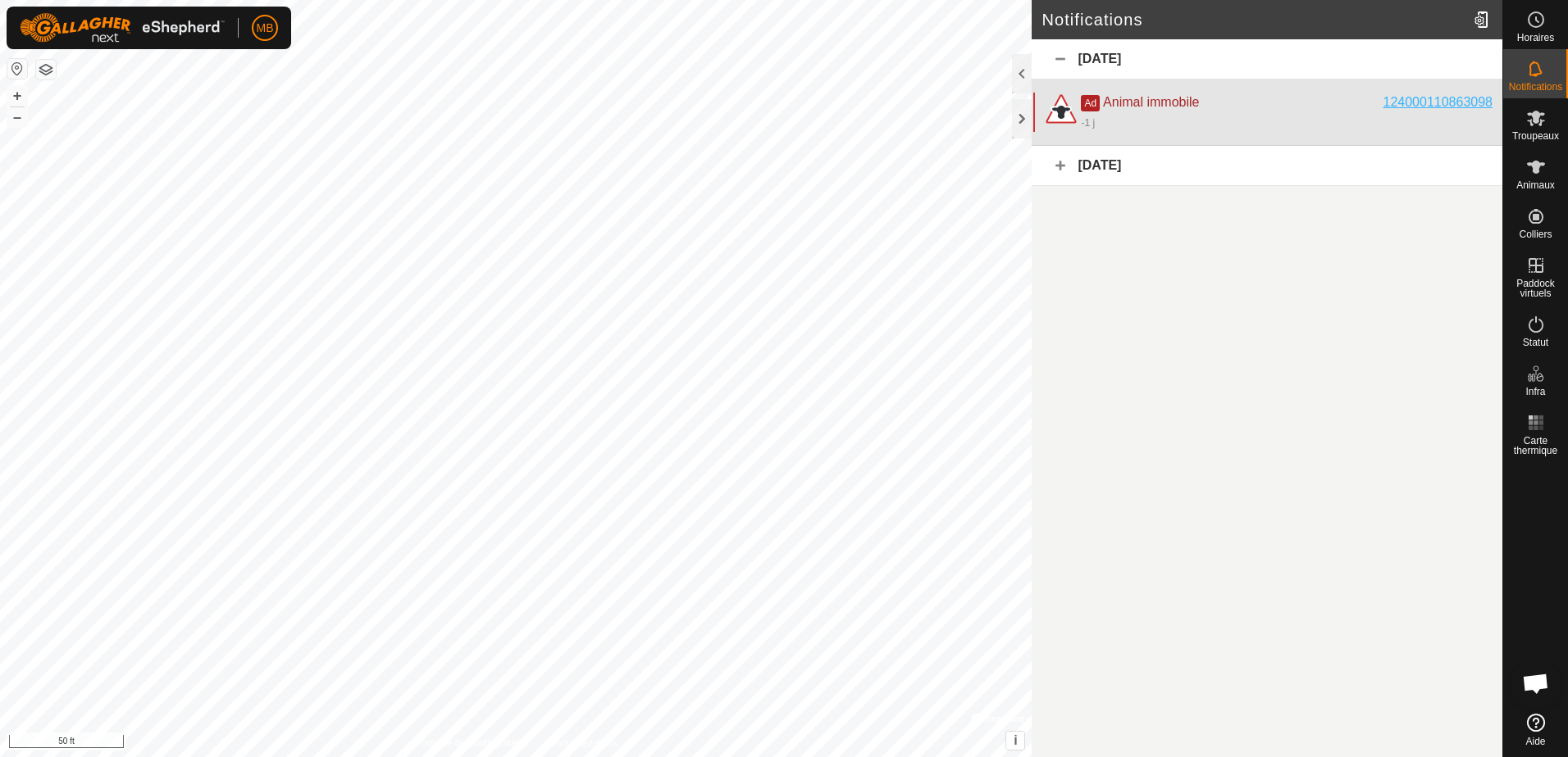
click at [1447, 106] on div "124000110863098" at bounding box center [1437, 102] width 110 height 19
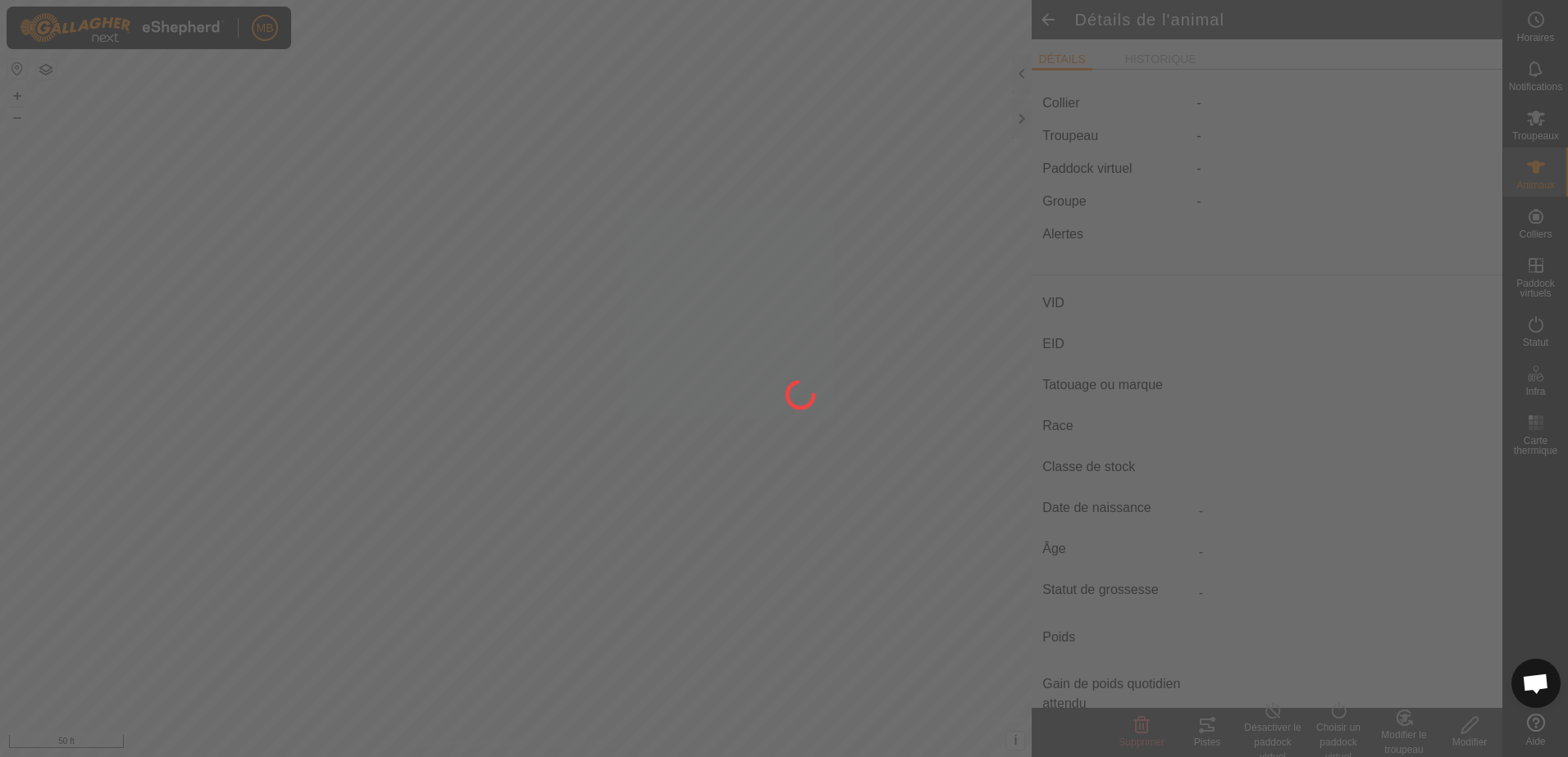
type input "-"
type input "124000110863098"
type input "carotte"
type input "CR"
type input "-"
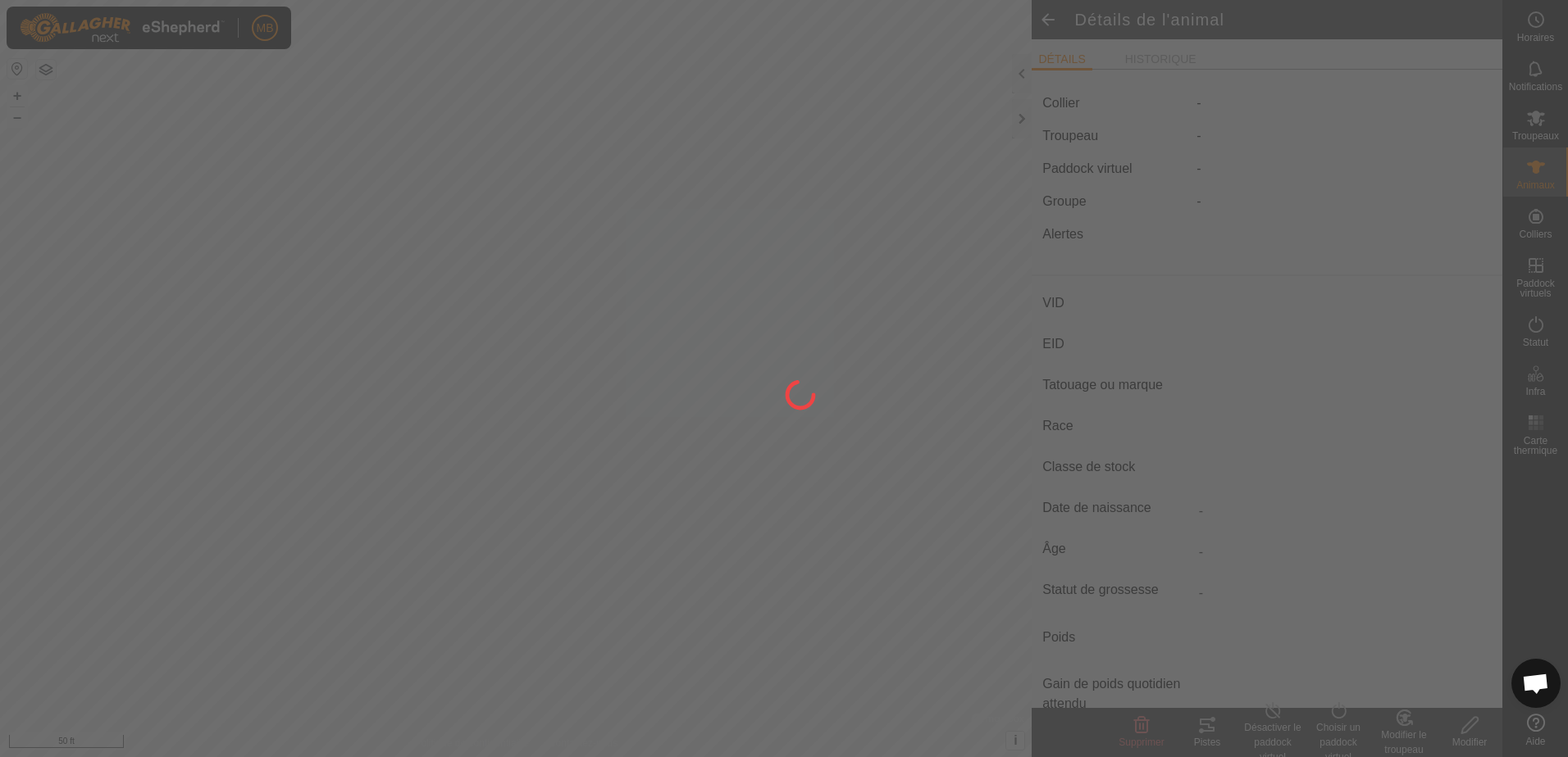
type input "02/2021"
type input "4 years 8 months"
type input "Enceinte"
type input "900 kg"
type input "-"
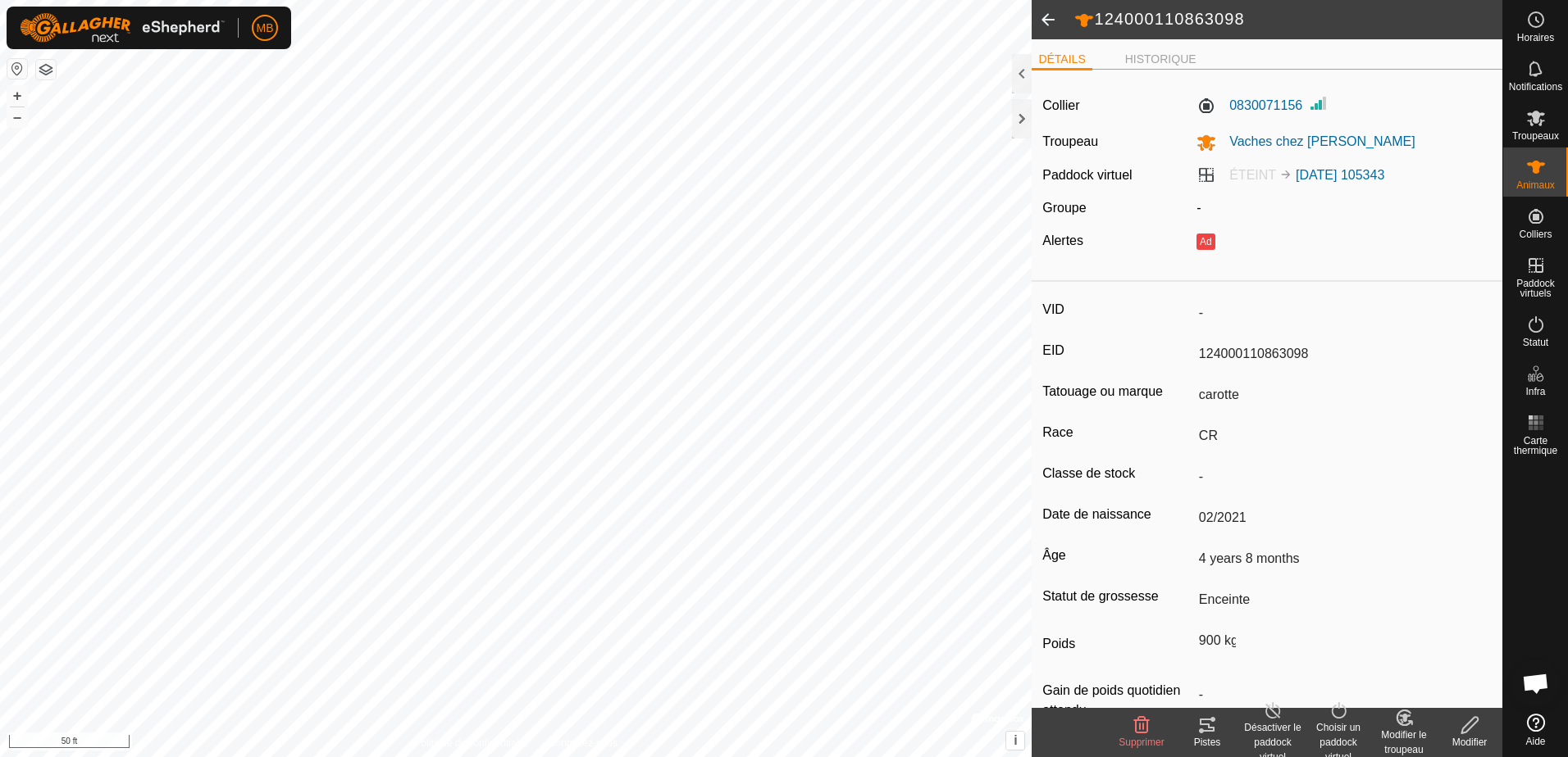
scroll to position [42, 0]
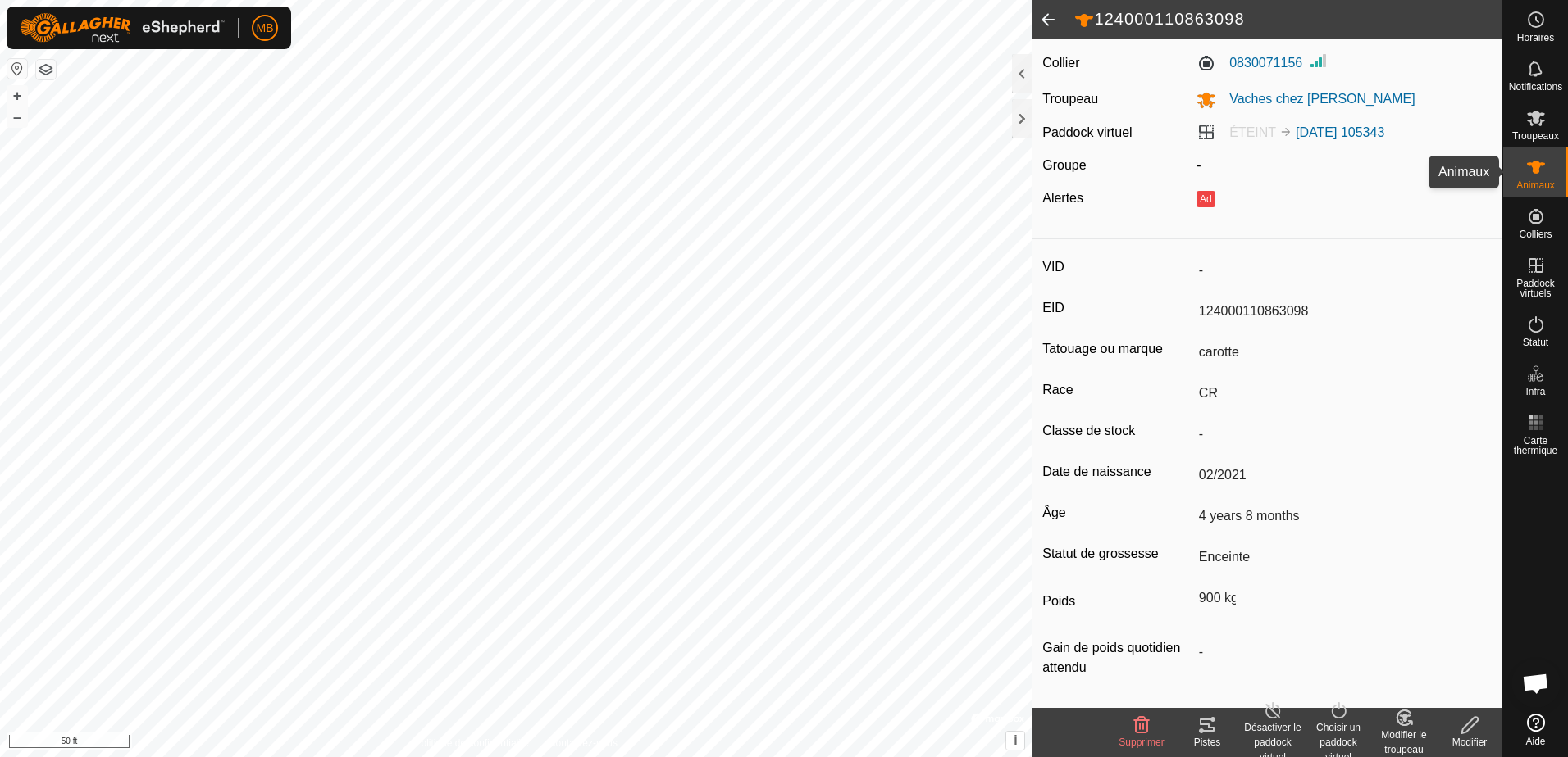
click at [1538, 166] on icon at bounding box center [1536, 167] width 18 height 13
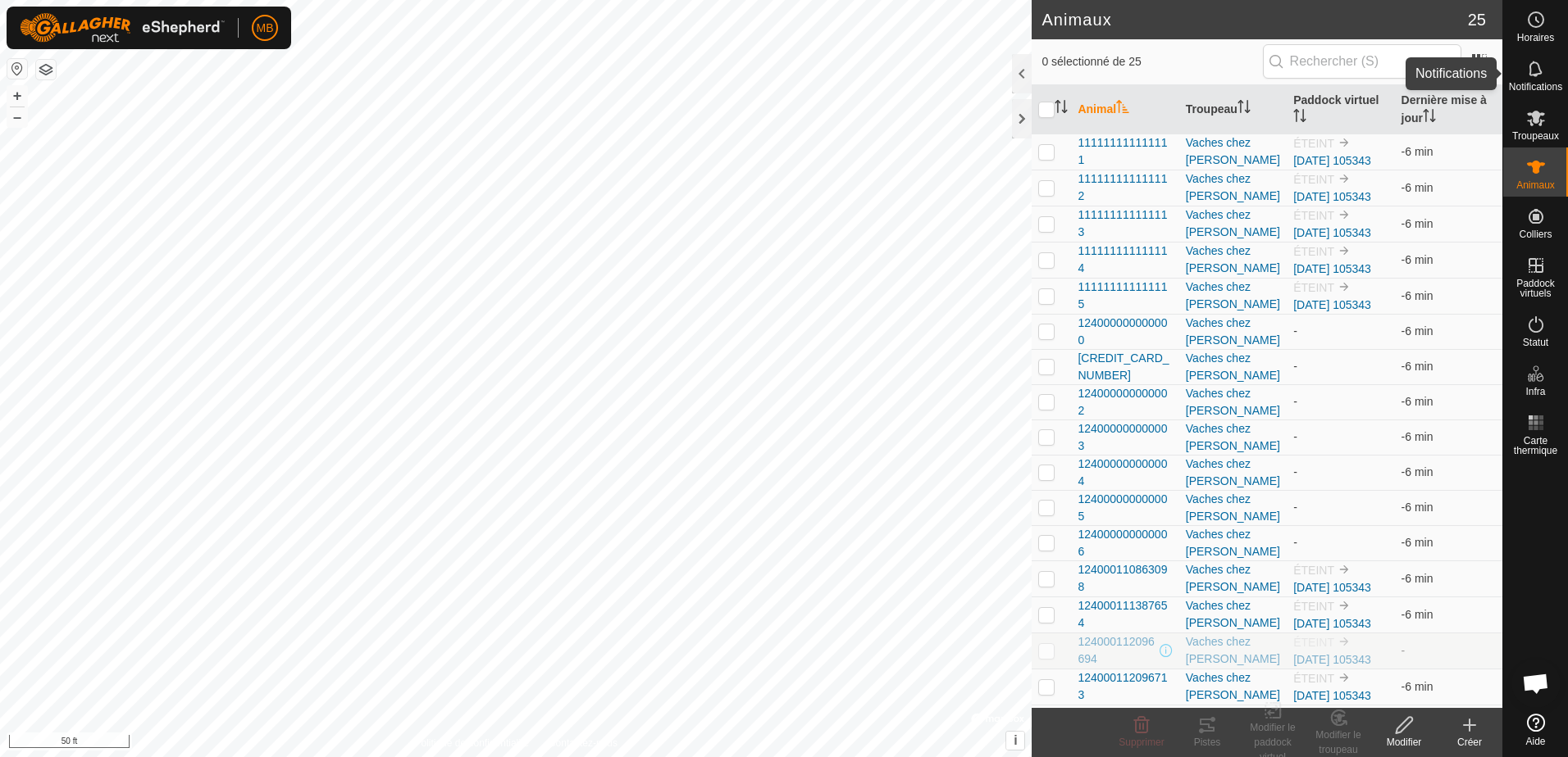
drag, startPoint x: 1526, startPoint y: 79, endPoint x: 1544, endPoint y: 72, distance: 19.3
click at [1544, 72] on icon at bounding box center [1536, 68] width 19 height 19
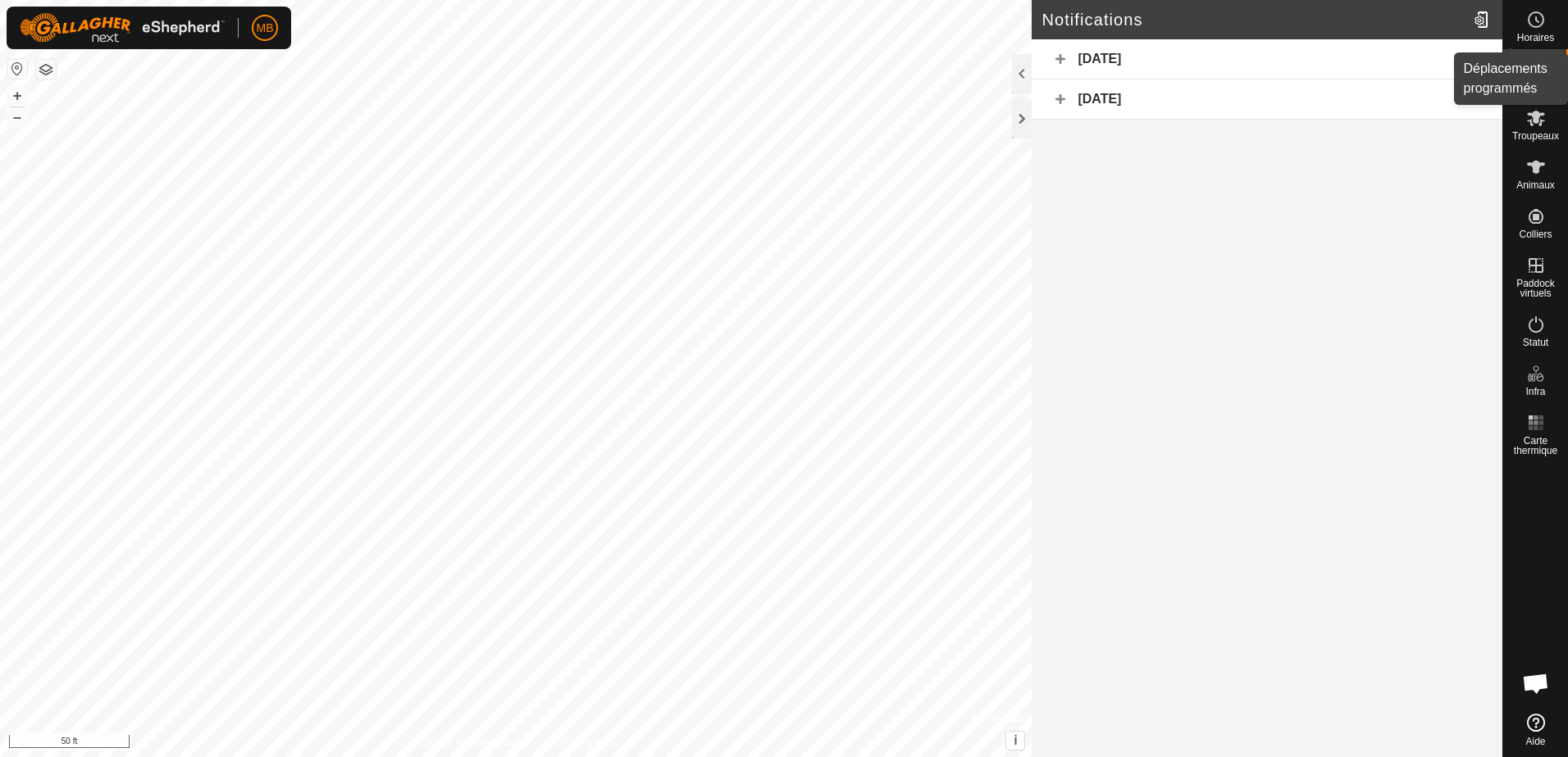
click at [1537, 19] on icon at bounding box center [1536, 19] width 19 height 19
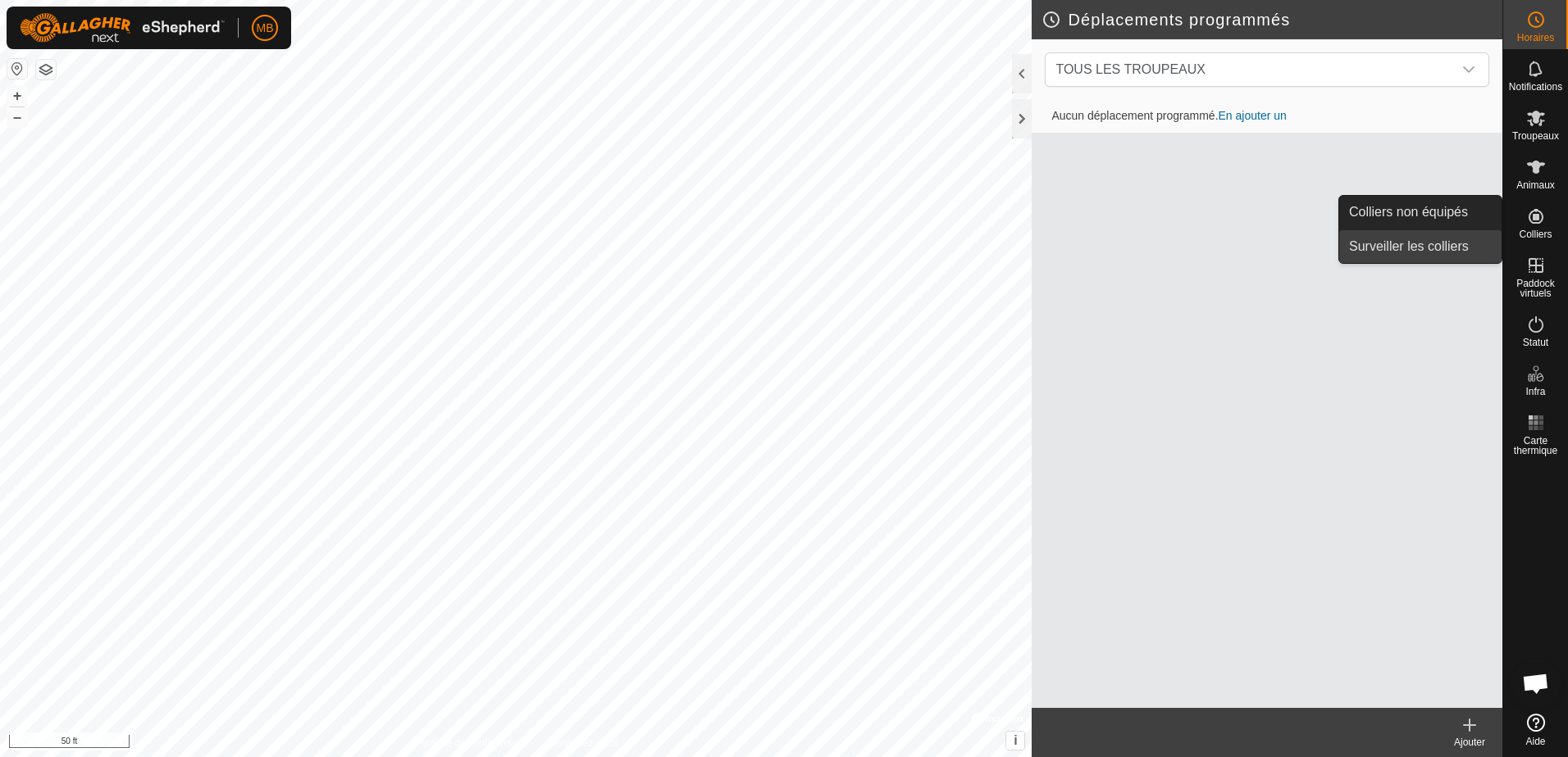
click at [1441, 245] on link "Surveiller les colliers" at bounding box center [1420, 247] width 162 height 33
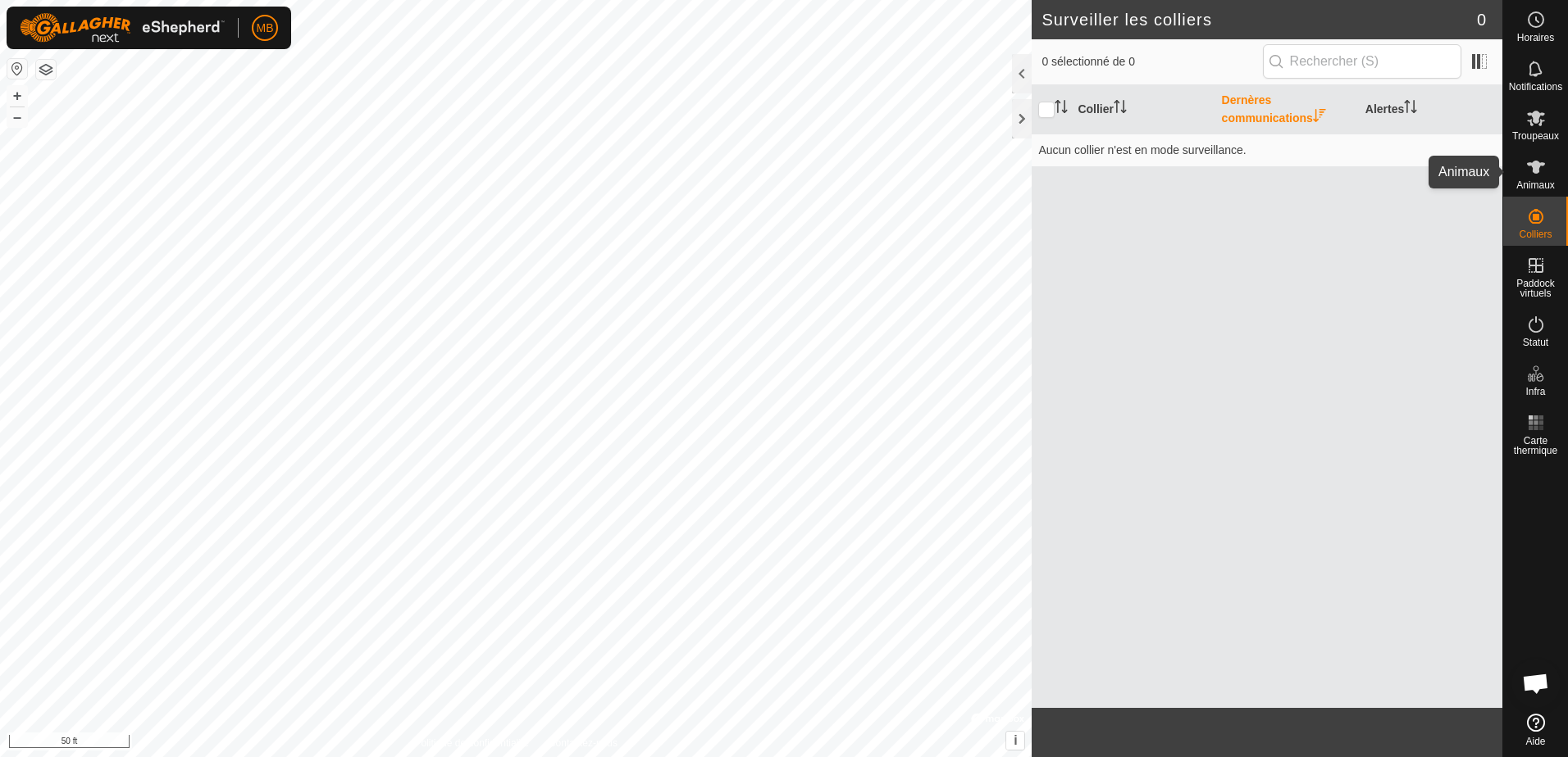
click at [1537, 164] on icon at bounding box center [1536, 167] width 18 height 13
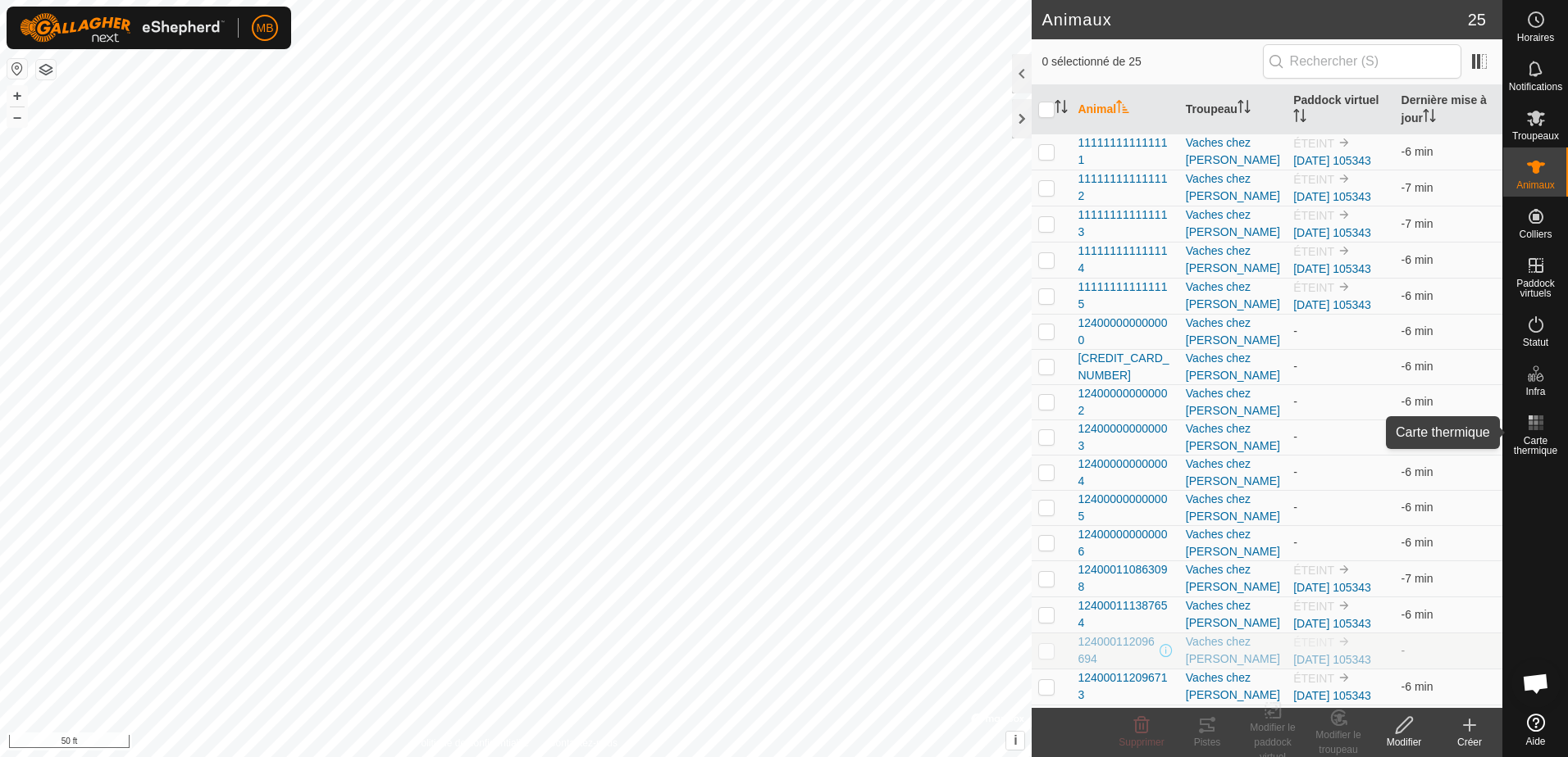
click at [1535, 426] on icon at bounding box center [1536, 422] width 19 height 19
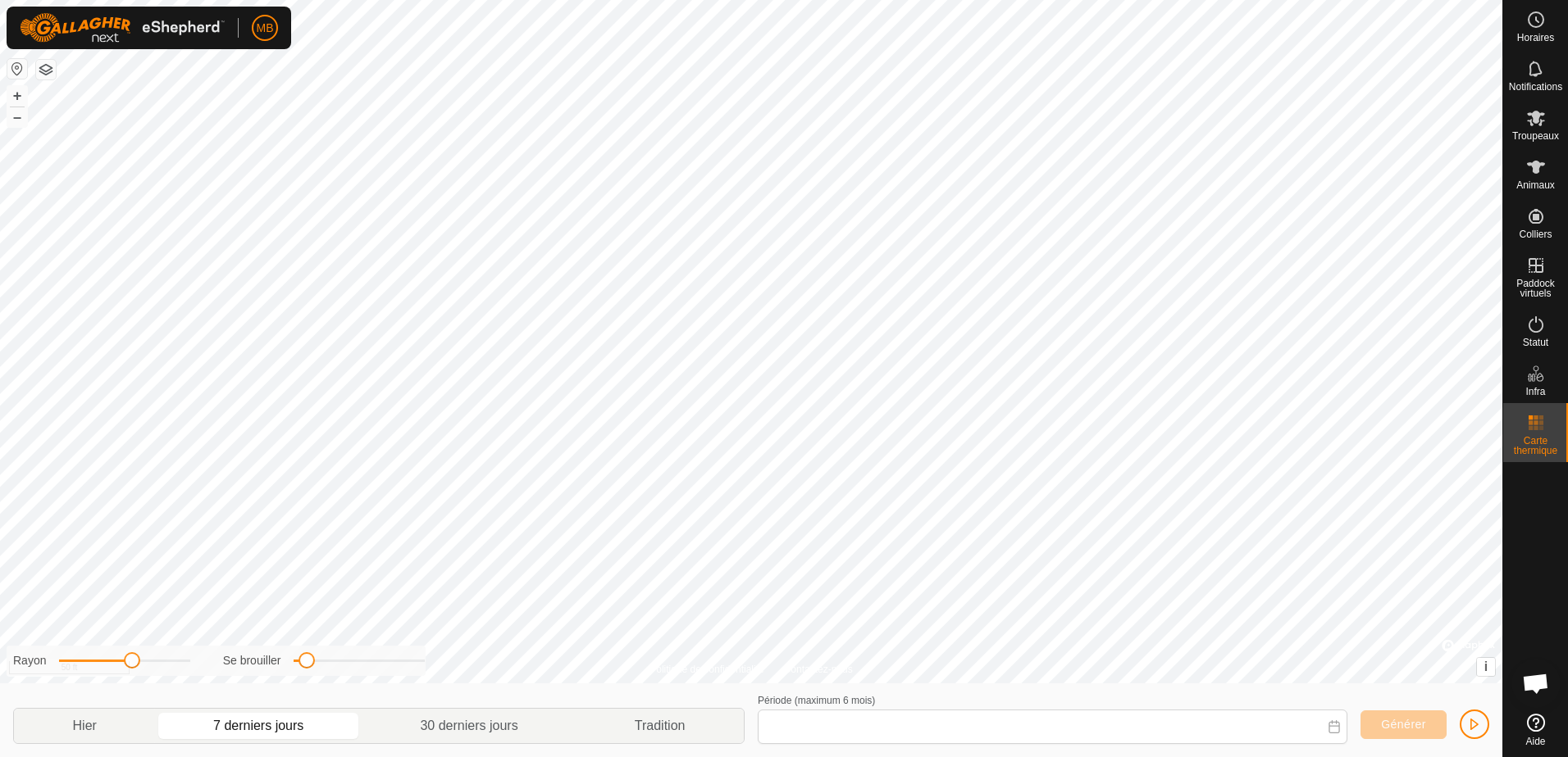
type input "[DATE] - [DATE]"
click at [923, 0] on html "MB Horaires Notifications Troupeaux Animaux Colliers Paddock virtuels Statut In…" at bounding box center [784, 378] width 1568 height 757
click at [891, 0] on html "MB Horaires Notifications Troupeaux Animaux Colliers Paddock virtuels Statut In…" at bounding box center [784, 378] width 1568 height 757
click at [715, 0] on html "MB Horaires Notifications Troupeaux Animaux Colliers Paddock virtuels Statut In…" at bounding box center [784, 378] width 1568 height 757
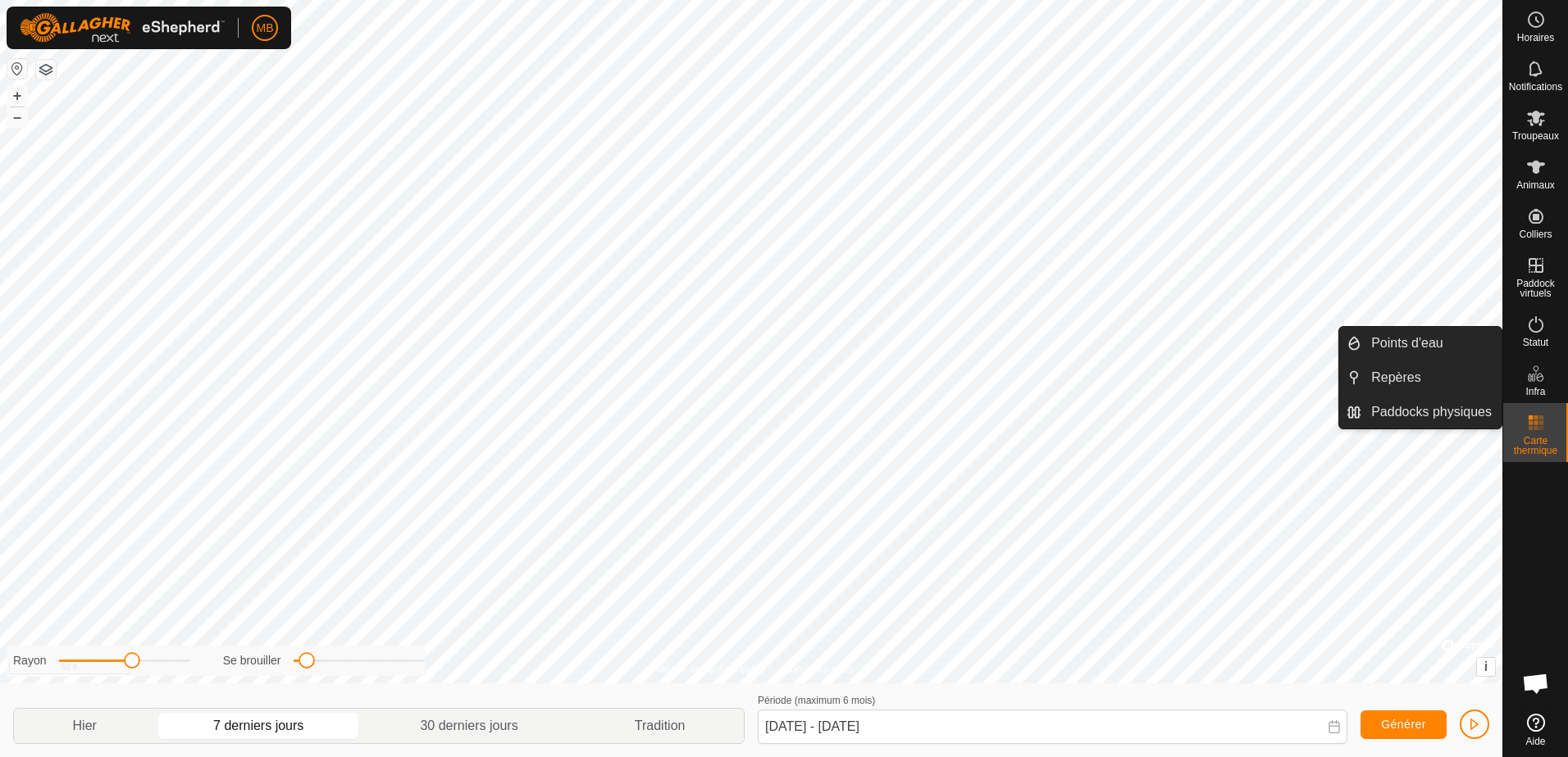
click at [1531, 373] on icon at bounding box center [1536, 373] width 19 height 19
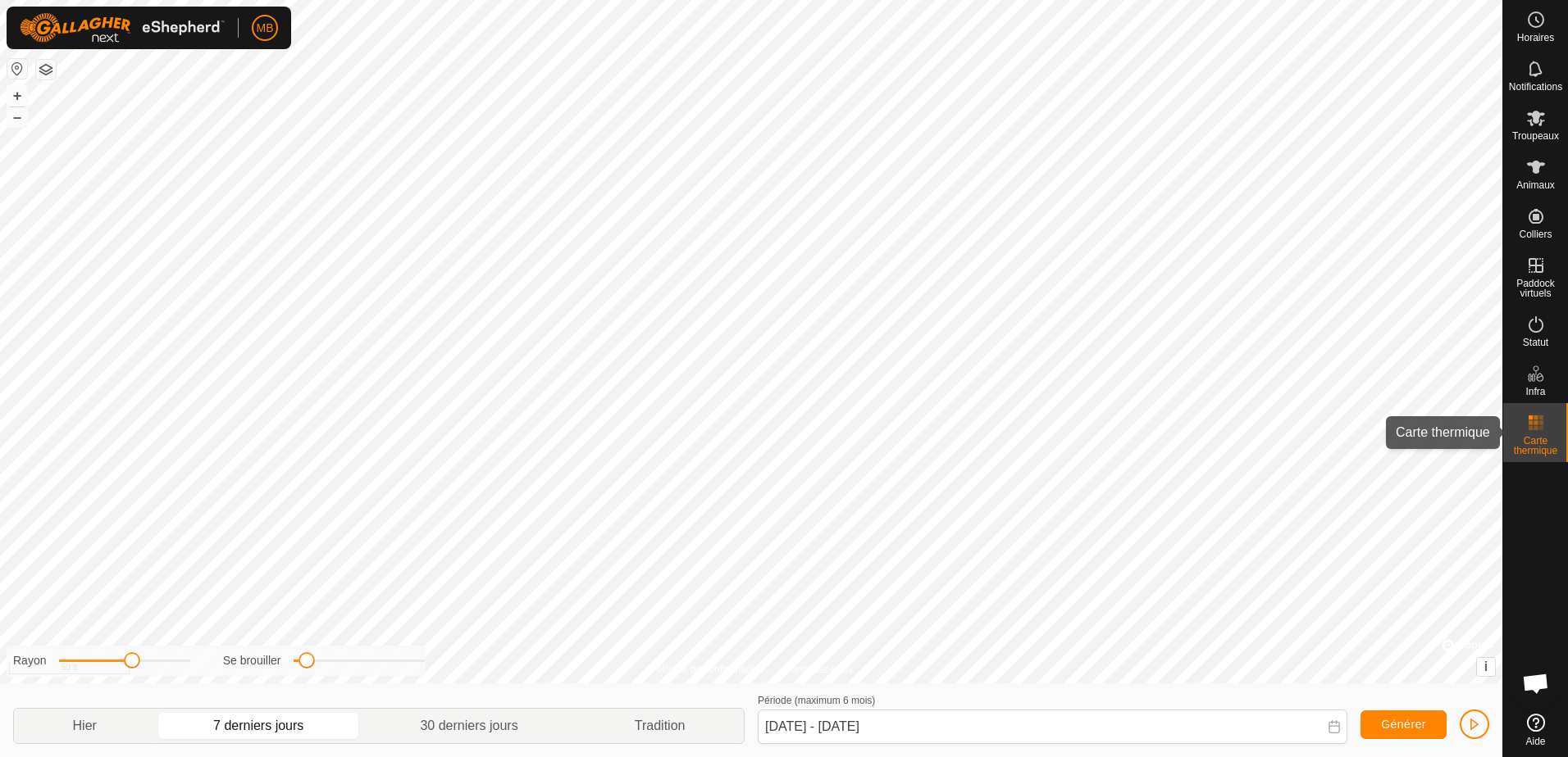
click at [1533, 437] on span "Carte thermique" at bounding box center [1535, 445] width 56 height 19
drag, startPoint x: 307, startPoint y: 667, endPoint x: 427, endPoint y: 664, distance: 120.0
click at [427, 664] on span at bounding box center [425, 660] width 17 height 17
click at [306, 676] on div "Politique de confidentialité Contactez-nous 111111111111114 3126476721 Vaches c…" at bounding box center [751, 378] width 1503 height 757
drag, startPoint x: 133, startPoint y: 664, endPoint x: 91, endPoint y: 669, distance: 42.3
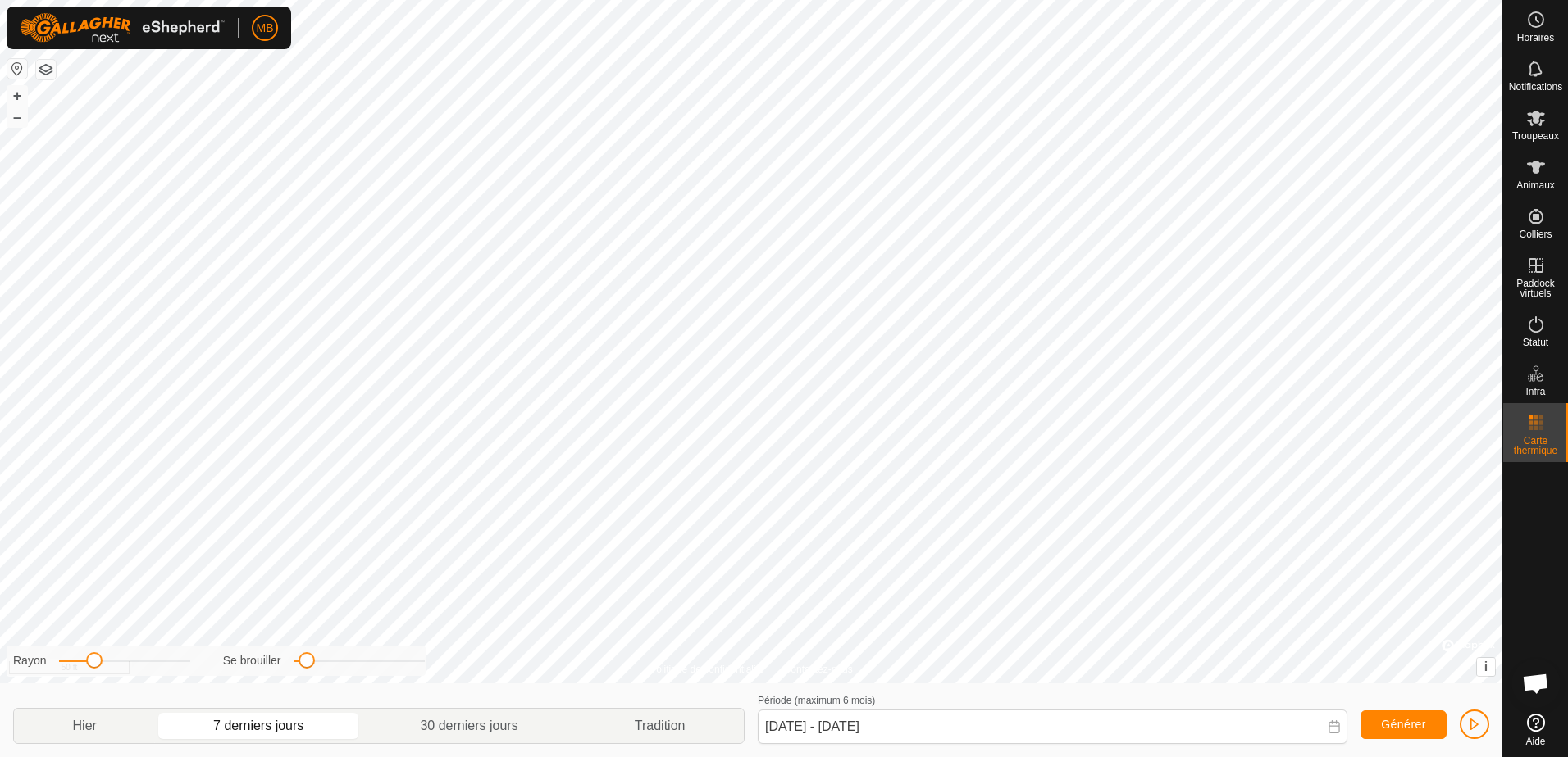
click at [91, 669] on div "Rayon" at bounding box center [108, 660] width 190 height 17
drag, startPoint x: 91, startPoint y: 669, endPoint x: 116, endPoint y: 667, distance: 25.1
click at [116, 667] on div "Rayon" at bounding box center [108, 660] width 190 height 17
drag, startPoint x: 89, startPoint y: 661, endPoint x: 111, endPoint y: 667, distance: 22.8
click at [111, 667] on span at bounding box center [111, 660] width 17 height 17
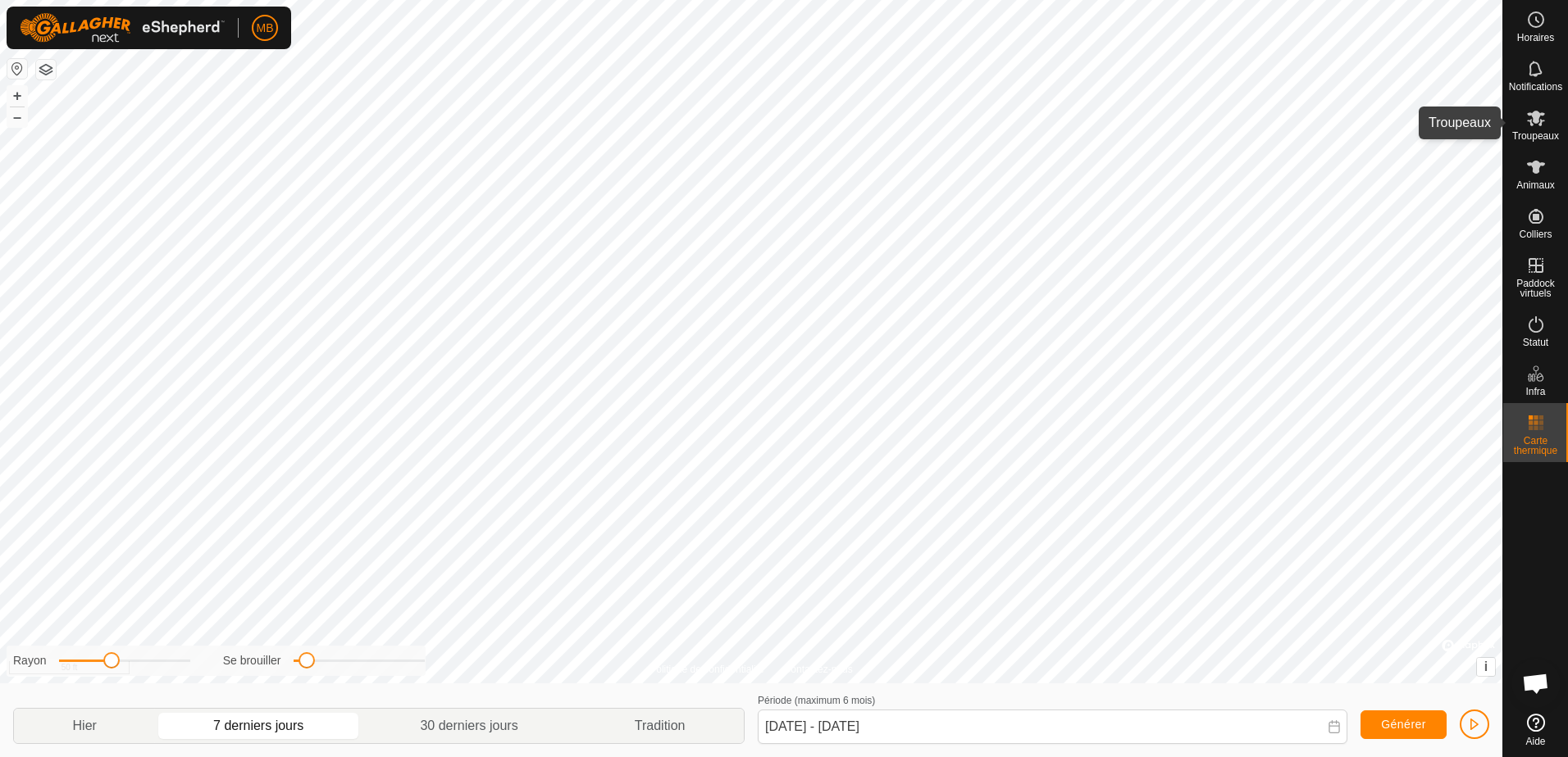
click at [1534, 118] on icon at bounding box center [1536, 118] width 18 height 16
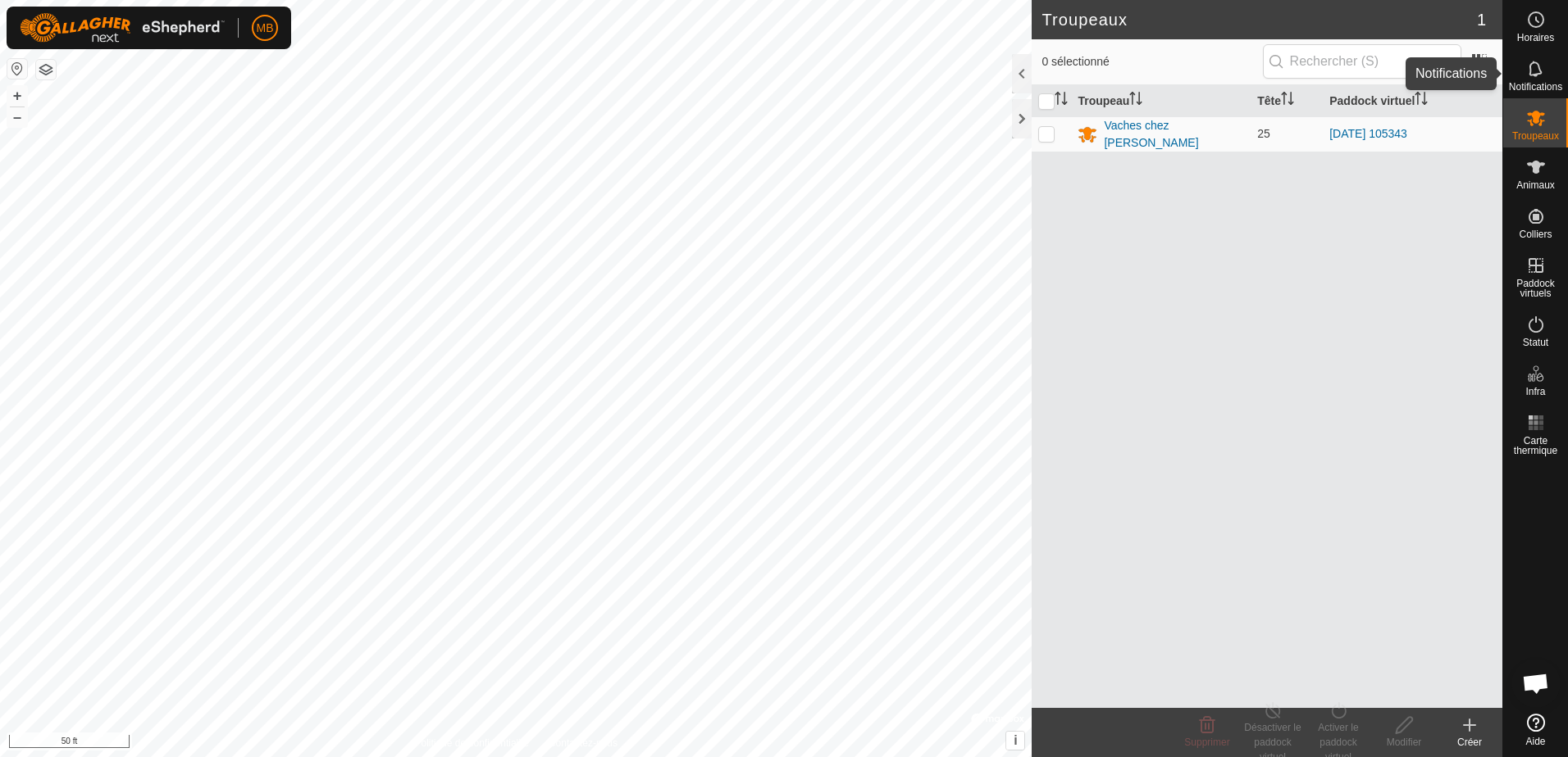
click at [1534, 71] on icon at bounding box center [1536, 68] width 19 height 19
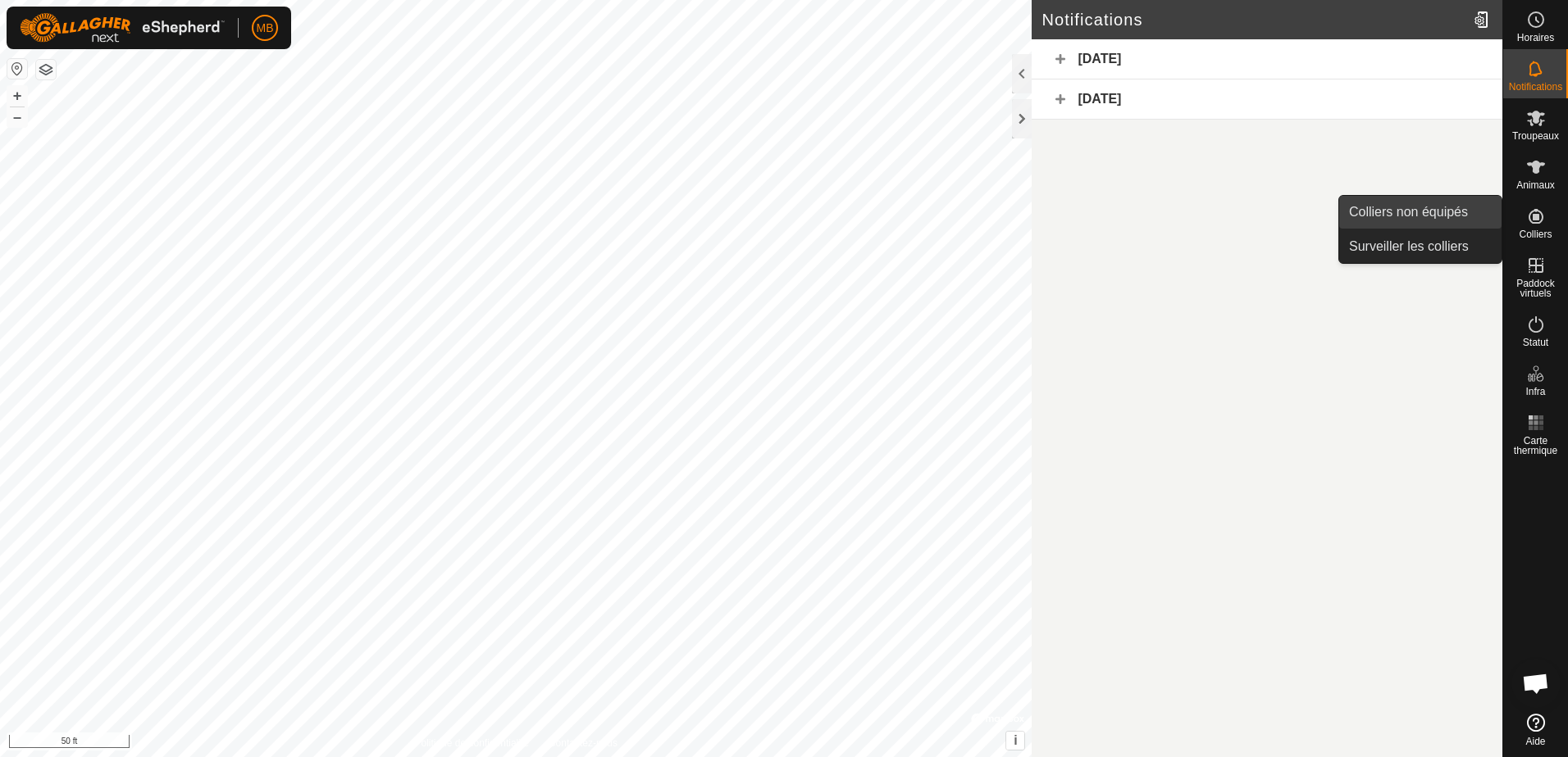
click at [1417, 207] on link "Colliers non équipés" at bounding box center [1420, 212] width 162 height 33
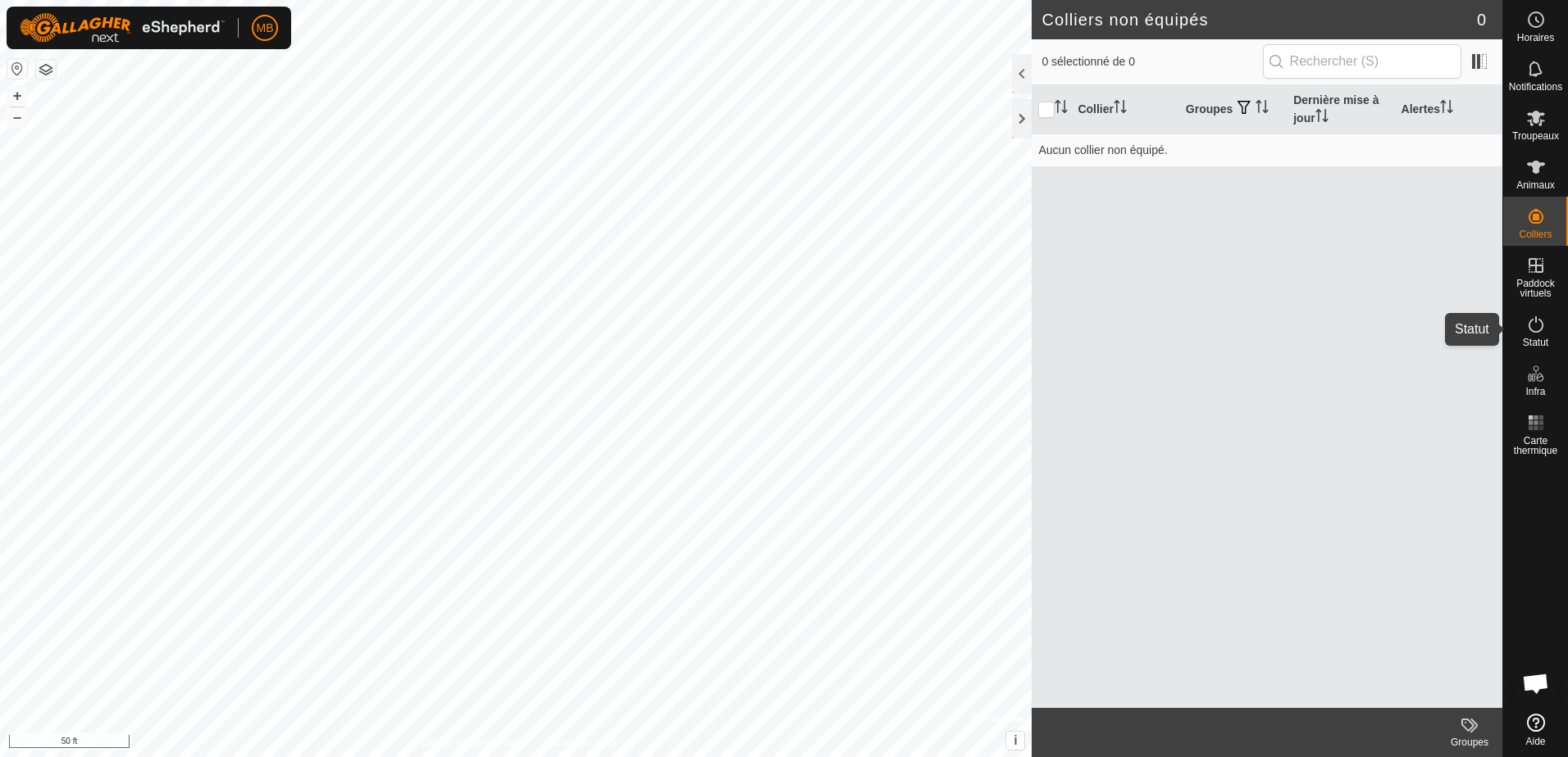
click at [1540, 328] on icon at bounding box center [1536, 324] width 19 height 19
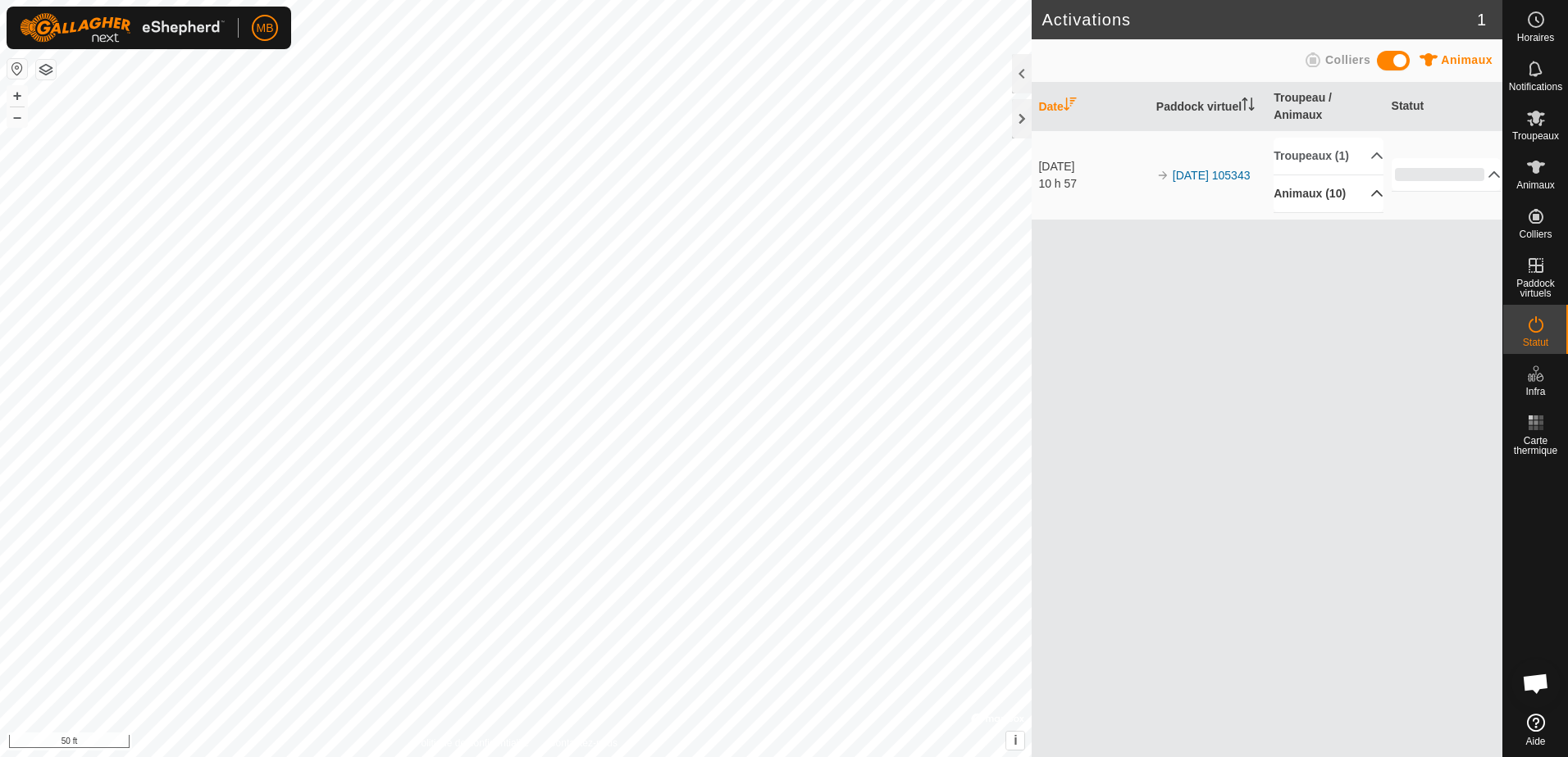
click at [1364, 177] on p-accordion-header "Animaux (10)" at bounding box center [1328, 194] width 110 height 37
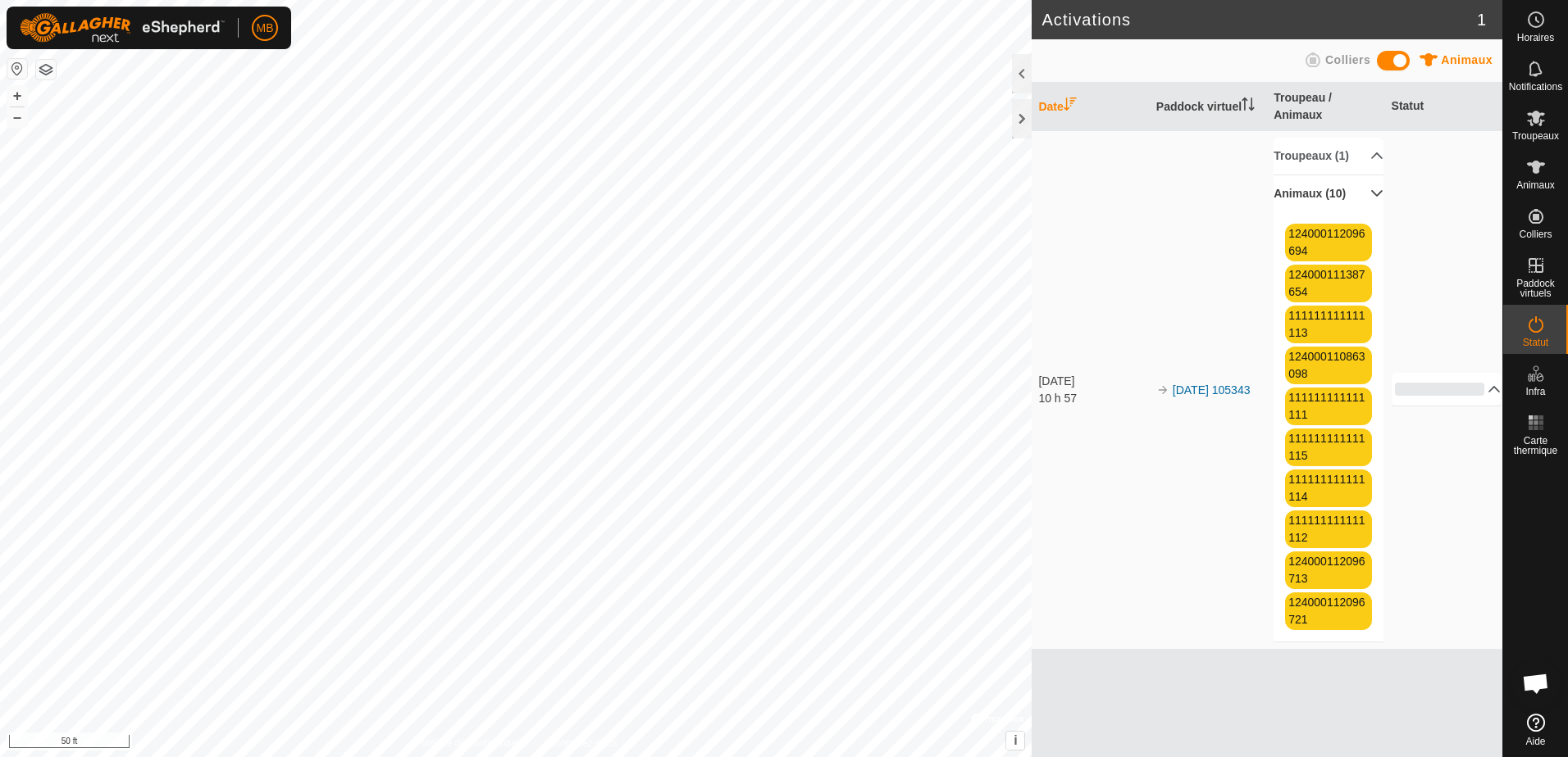
click at [1364, 177] on p-accordion-header "Animaux (10)" at bounding box center [1328, 194] width 110 height 37
